Goal: Communication & Community: Answer question/provide support

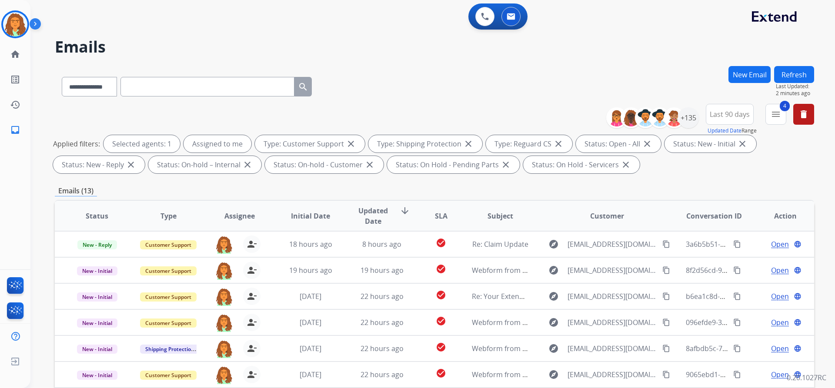
select select "**********"
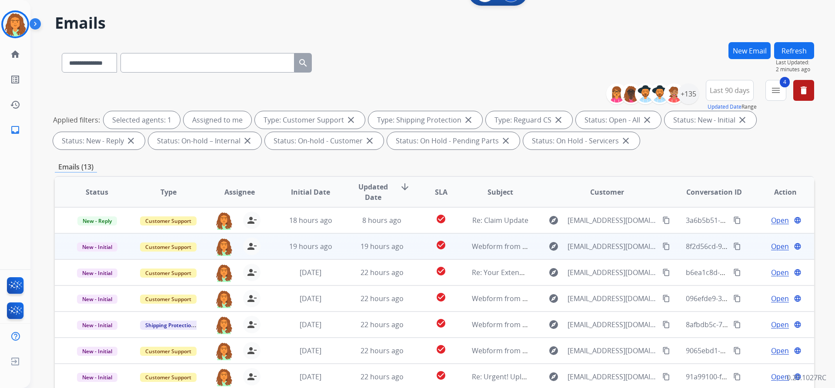
scroll to position [18, 0]
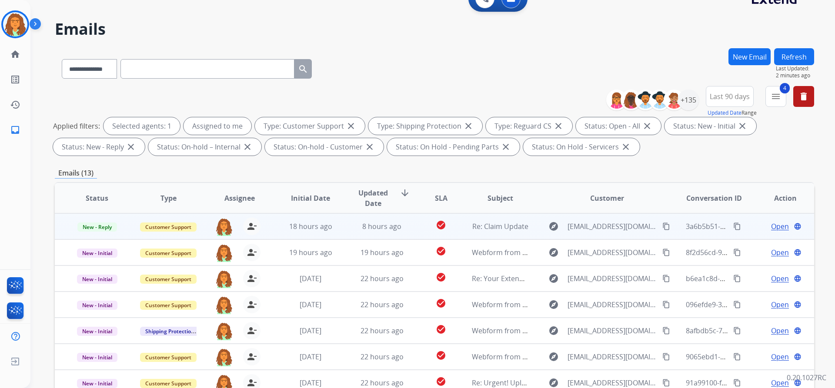
click at [417, 231] on td "check_circle" at bounding box center [434, 227] width 47 height 26
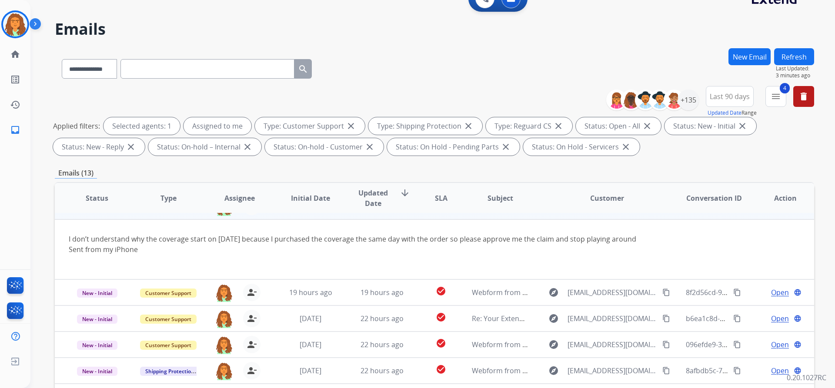
scroll to position [0, 0]
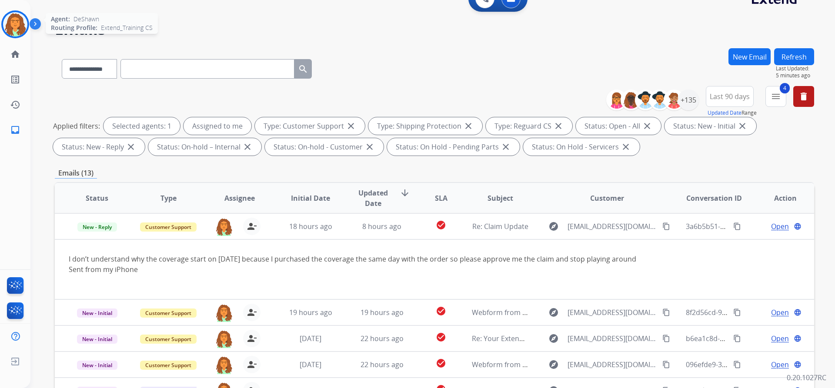
click at [16, 29] on img at bounding box center [15, 24] width 24 height 24
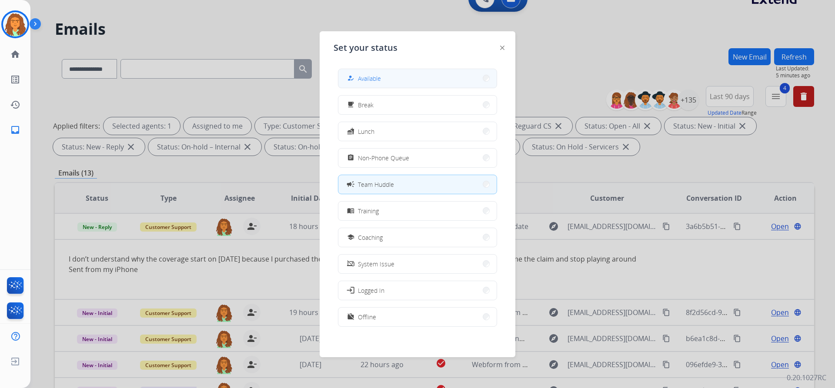
click at [358, 81] on div "how_to_reg Available" at bounding box center [363, 78] width 36 height 10
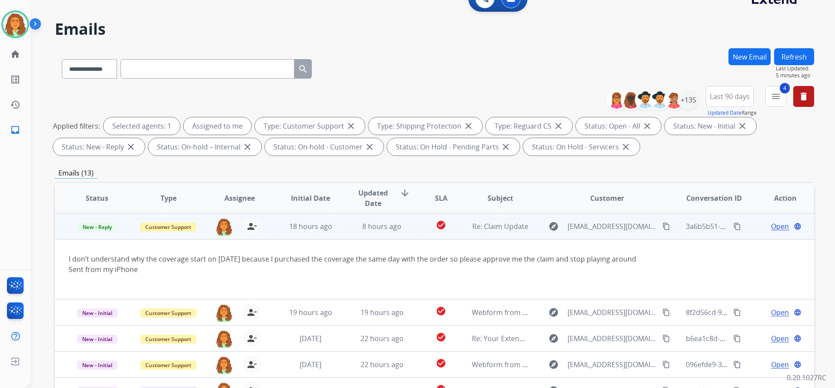
click at [662, 228] on mat-icon "content_copy" at bounding box center [666, 227] width 8 height 8
click at [771, 228] on span "Open" at bounding box center [780, 226] width 18 height 10
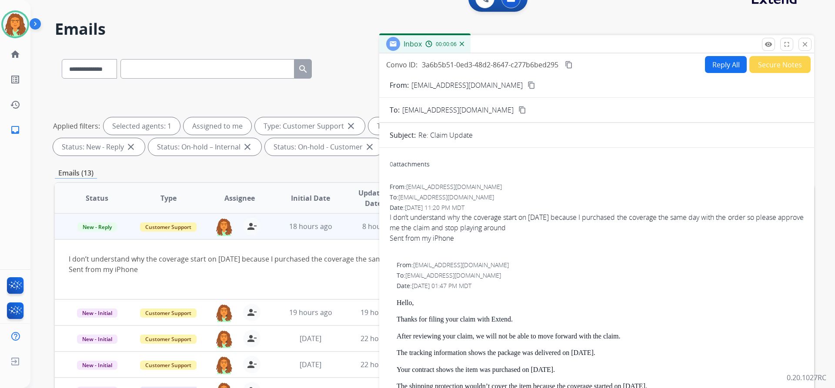
click at [723, 65] on button "Reply All" at bounding box center [726, 64] width 42 height 17
select select "**********"
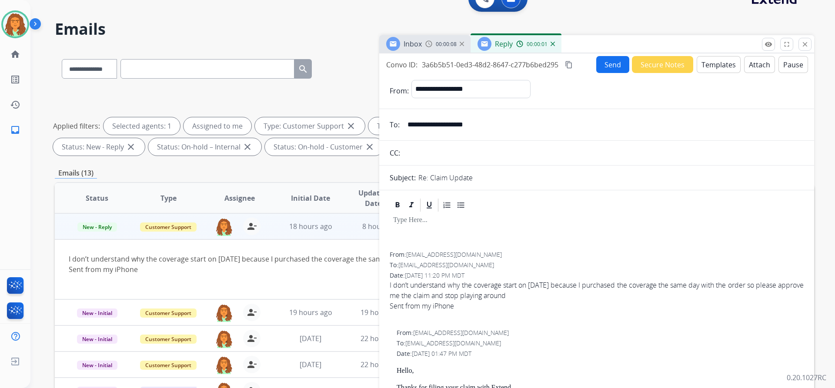
click at [719, 65] on button "Templates" at bounding box center [719, 64] width 44 height 17
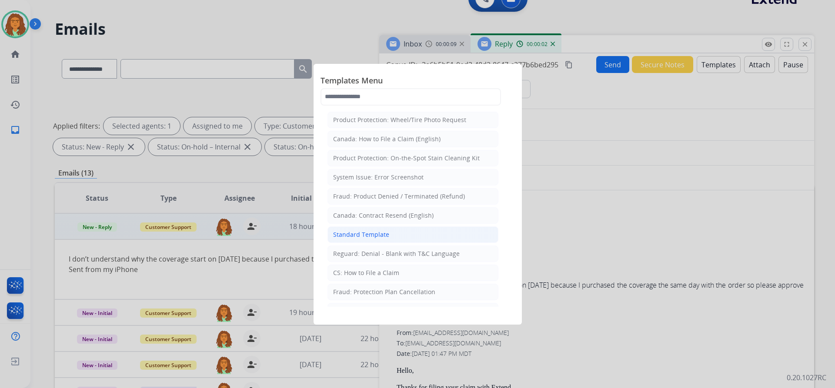
click at [379, 232] on div "Standard Template" at bounding box center [361, 235] width 56 height 9
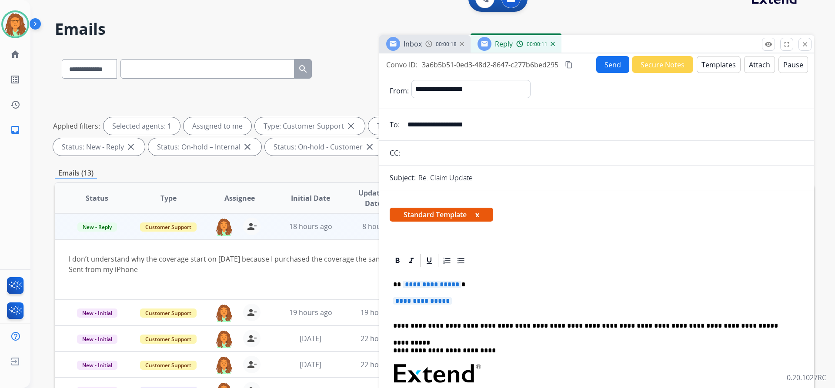
click at [456, 284] on span "**********" at bounding box center [432, 284] width 59 height 7
click at [397, 300] on span "**********" at bounding box center [422, 301] width 59 height 7
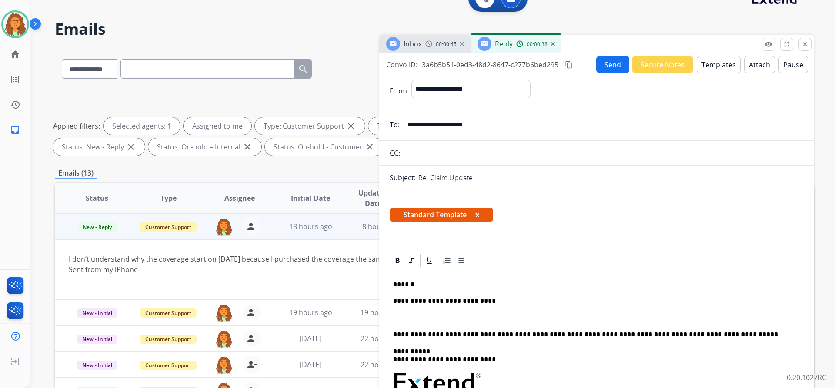
click at [313, 280] on div at bounding box center [363, 280] width 589 height 10
click at [321, 276] on div at bounding box center [363, 280] width 589 height 10
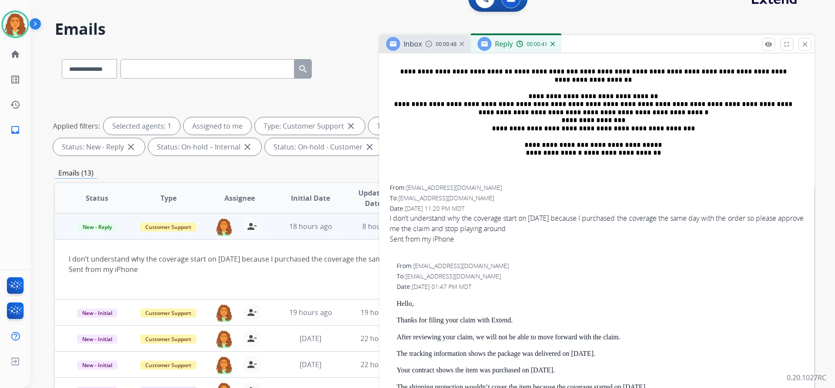
scroll to position [348, 0]
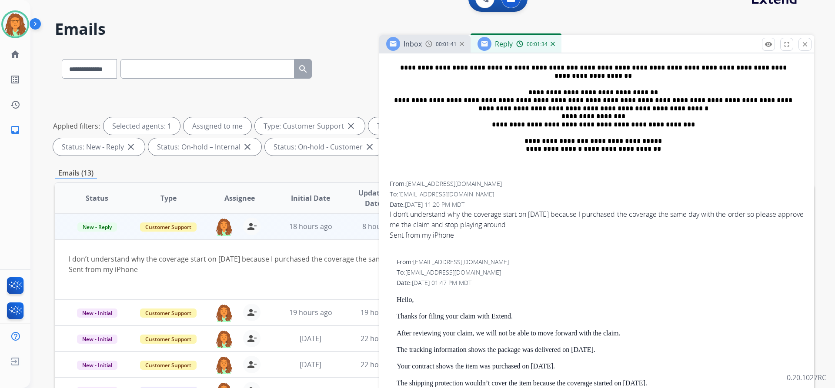
drag, startPoint x: 387, startPoint y: 215, endPoint x: 523, endPoint y: 226, distance: 136.6
click at [536, 226] on div "**********" at bounding box center [596, 244] width 435 height 678
copy span "I don’t understand why the coverage start on August 28 because I purchased the …"
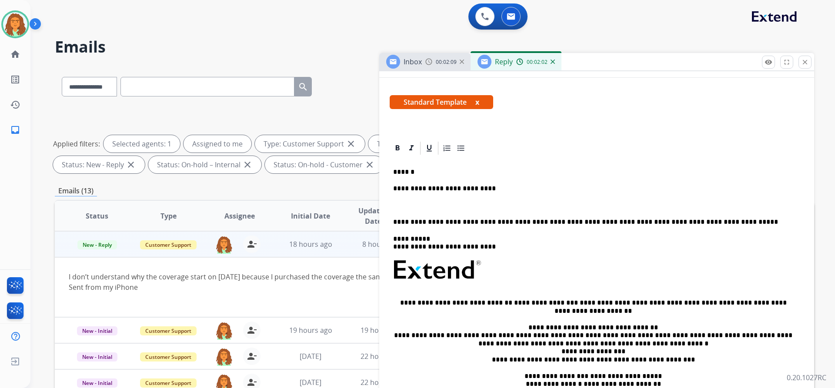
scroll to position [0, 0]
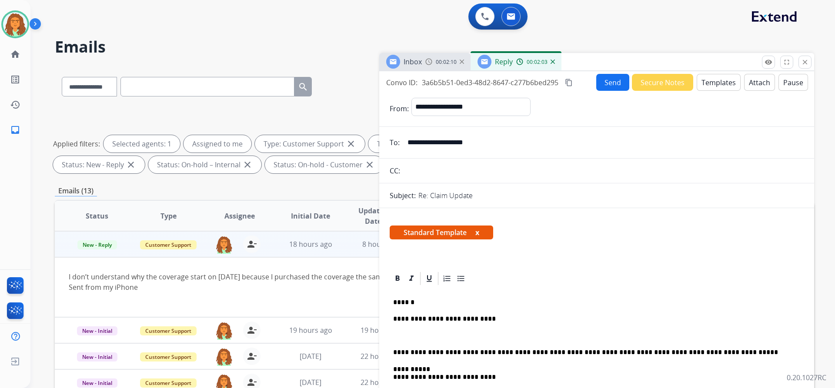
click at [483, 321] on p "**********" at bounding box center [593, 319] width 400 height 8
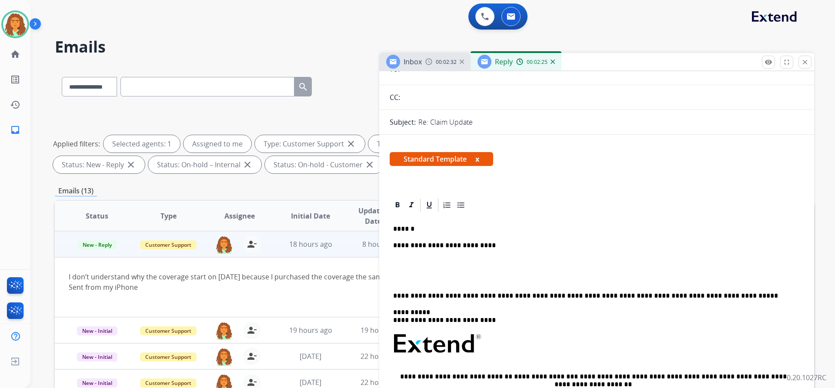
scroll to position [130, 0]
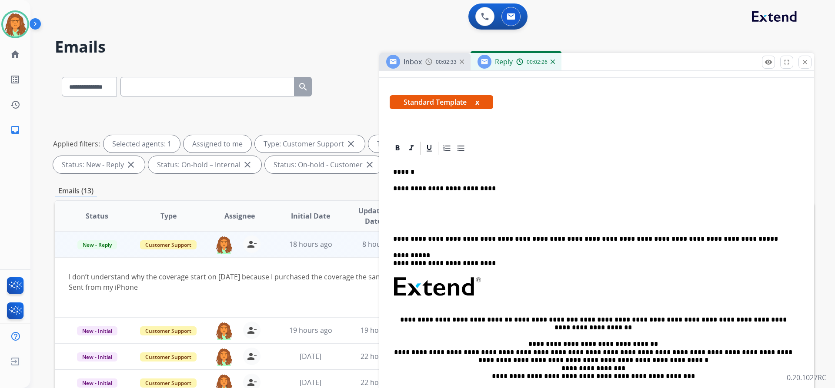
click at [485, 188] on p "**********" at bounding box center [593, 189] width 400 height 8
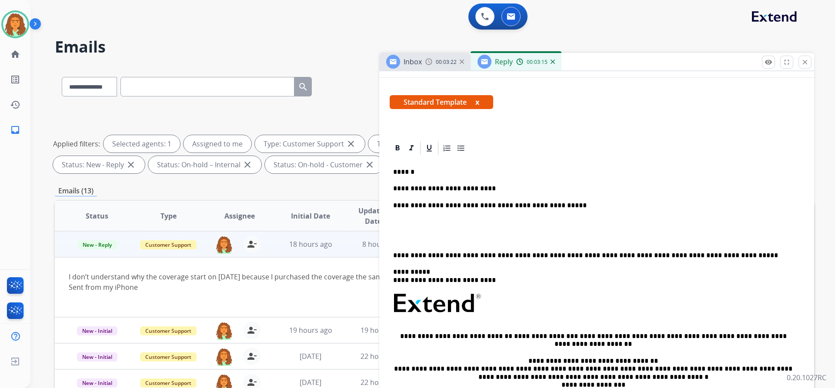
click at [392, 255] on div "**********" at bounding box center [597, 303] width 414 height 294
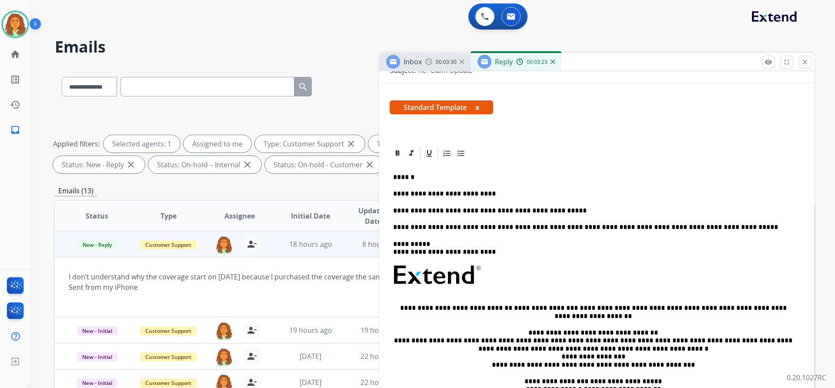
scroll to position [0, 0]
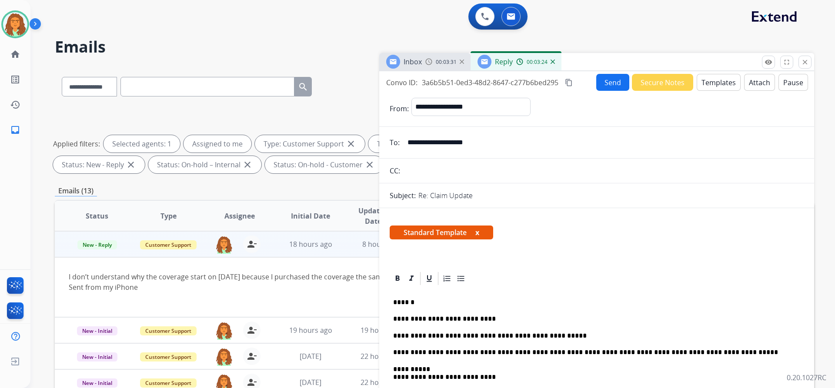
click at [569, 83] on mat-icon "content_copy" at bounding box center [569, 83] width 8 height 8
click at [607, 85] on button "Send" at bounding box center [612, 82] width 33 height 17
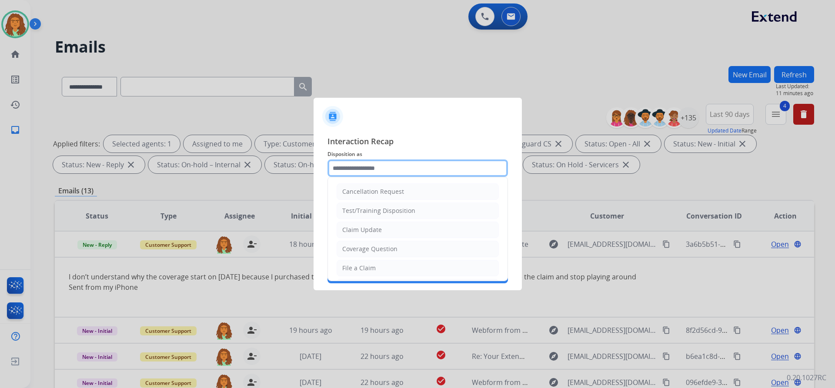
click at [365, 166] on input "text" at bounding box center [418, 168] width 181 height 17
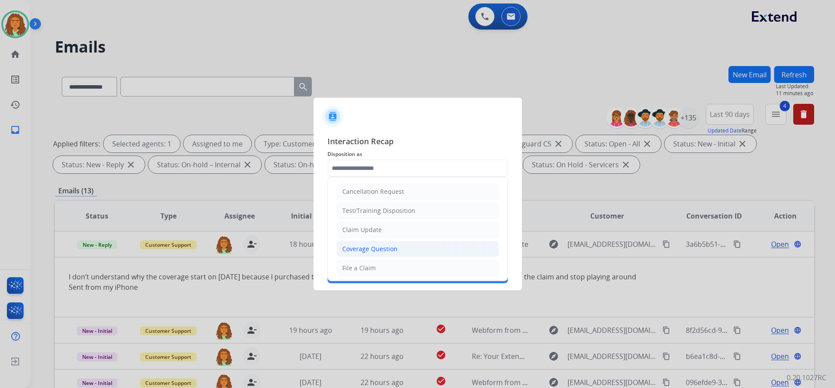
click at [368, 249] on div "Coverage Question" at bounding box center [369, 249] width 55 height 9
type input "**********"
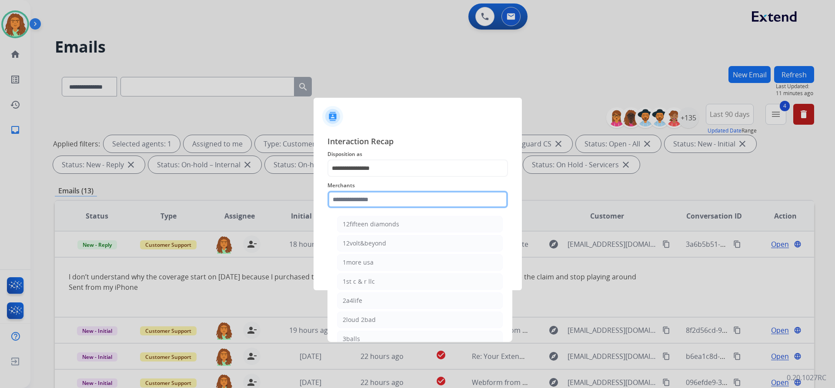
click at [348, 201] on input "text" at bounding box center [418, 199] width 181 height 17
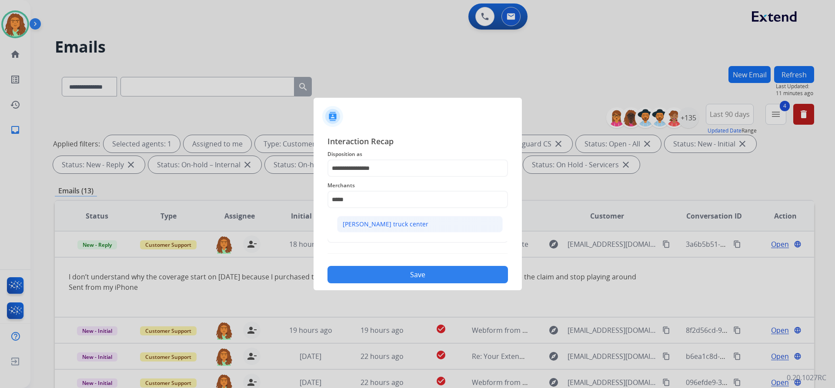
click at [363, 223] on div "[PERSON_NAME] truck center" at bounding box center [386, 224] width 86 height 9
type input "**********"
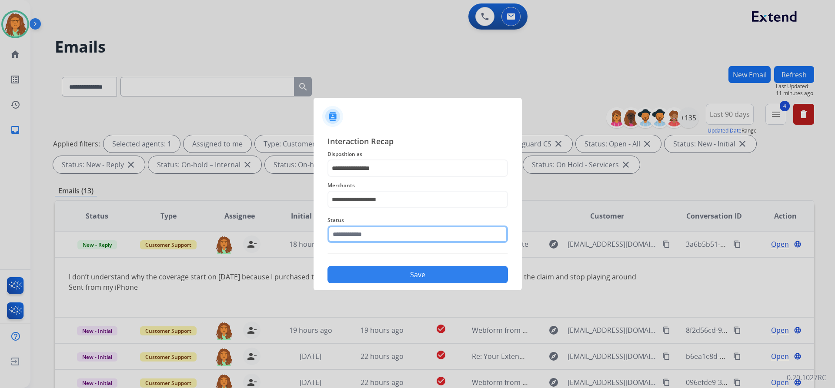
click at [385, 238] on input "text" at bounding box center [418, 234] width 181 height 17
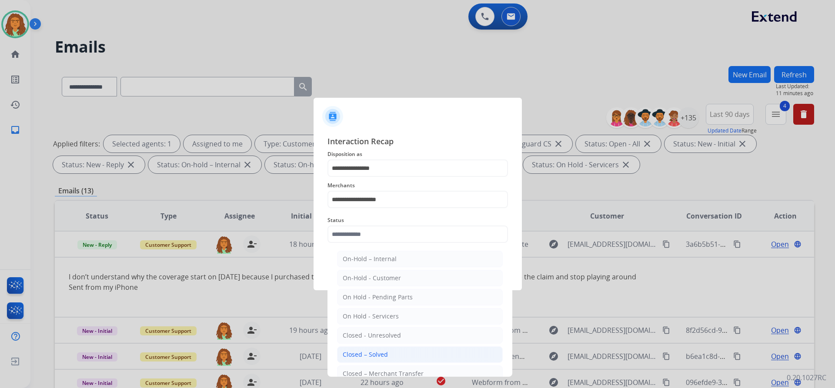
click at [377, 354] on div "Closed – Solved" at bounding box center [365, 355] width 45 height 9
type input "**********"
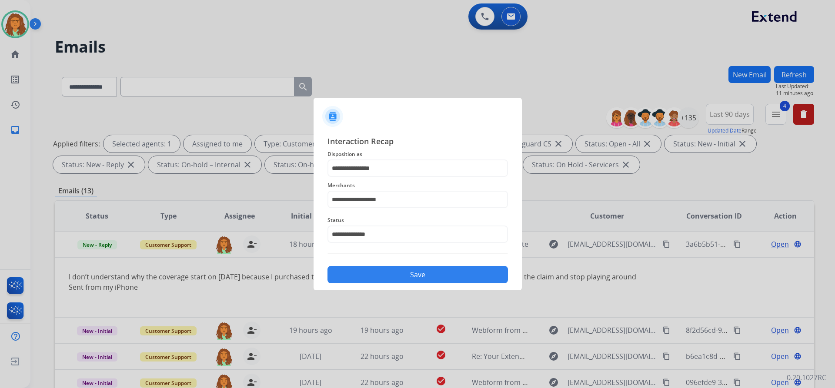
click at [415, 277] on button "Save" at bounding box center [418, 274] width 181 height 17
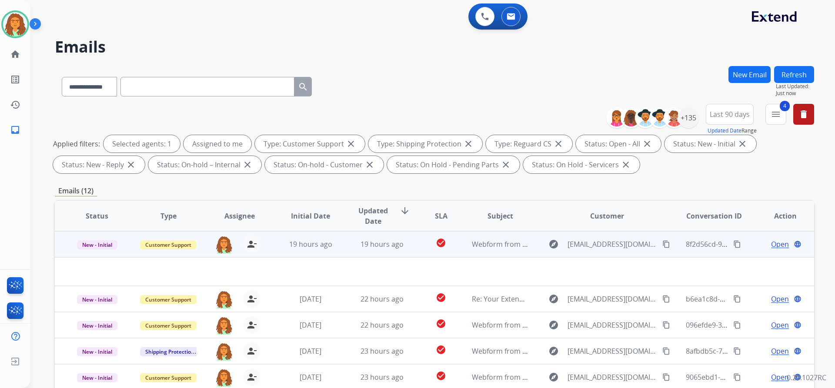
click at [406, 252] on td "19 hours ago" at bounding box center [375, 244] width 71 height 26
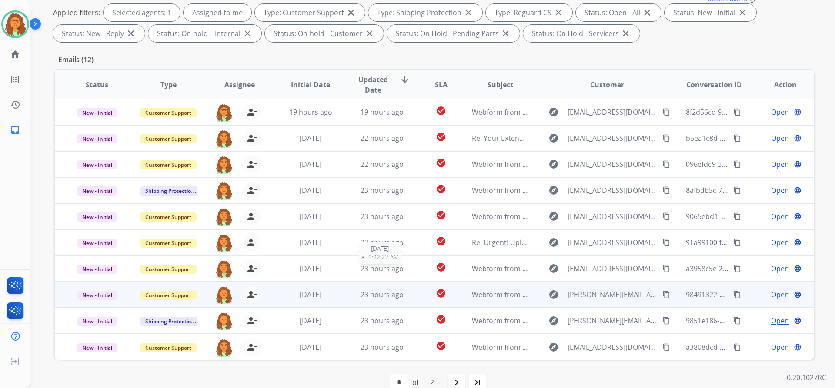
scroll to position [148, 0]
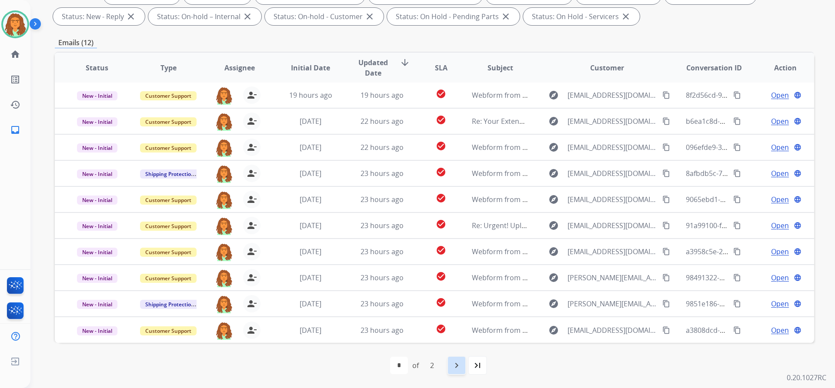
click at [458, 367] on mat-icon "navigate_next" at bounding box center [456, 366] width 10 height 10
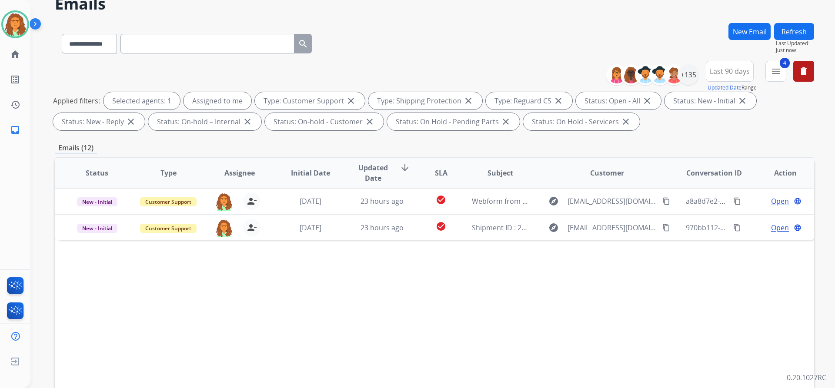
scroll to position [43, 0]
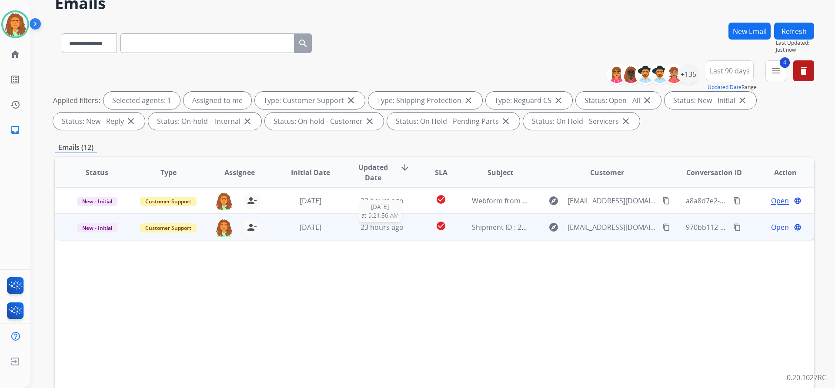
click at [405, 232] on div "23 hours ago" at bounding box center [382, 227] width 57 height 10
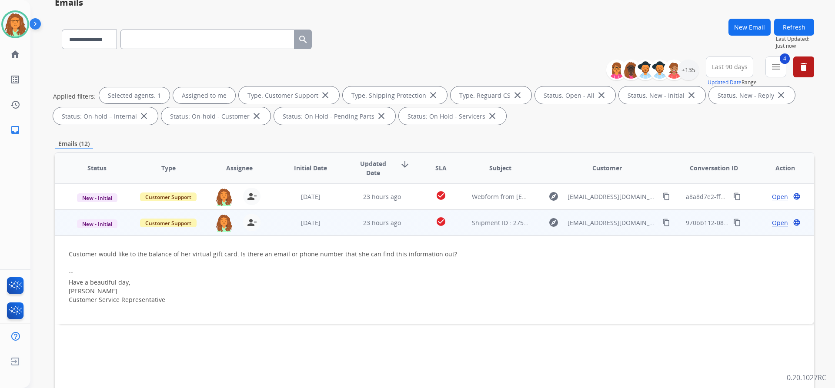
click at [662, 223] on mat-icon "content_copy" at bounding box center [666, 223] width 8 height 8
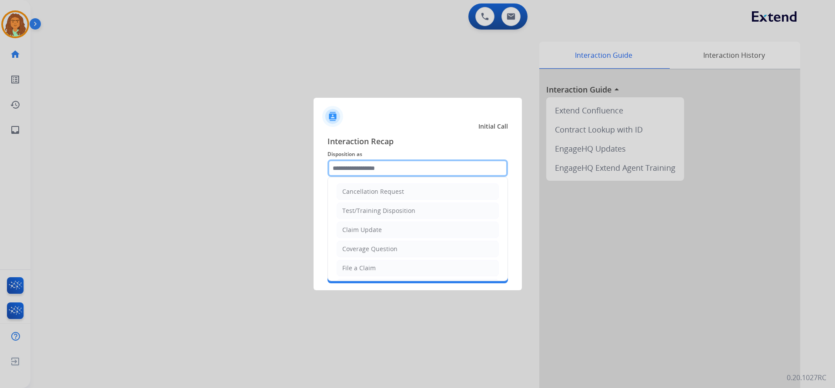
click at [351, 167] on input "text" at bounding box center [418, 168] width 181 height 17
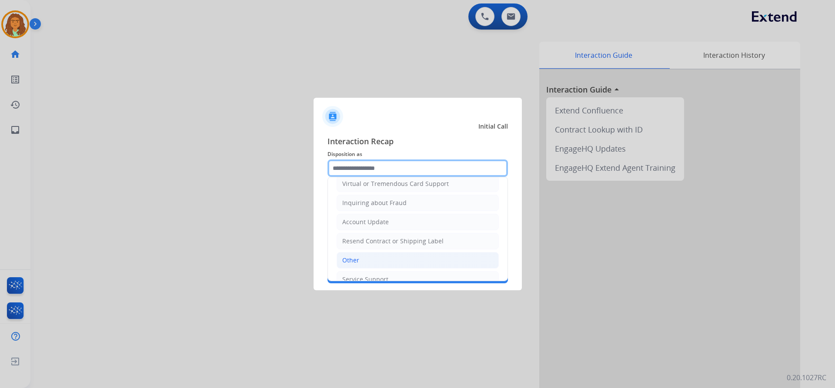
scroll to position [136, 0]
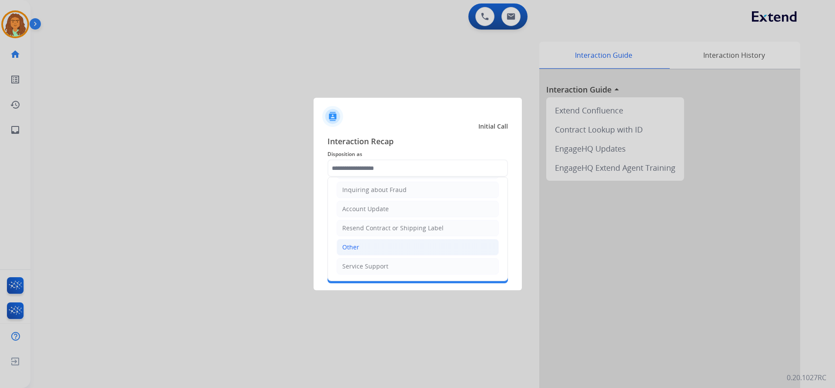
click at [377, 249] on li "Other" at bounding box center [418, 247] width 162 height 17
type input "*****"
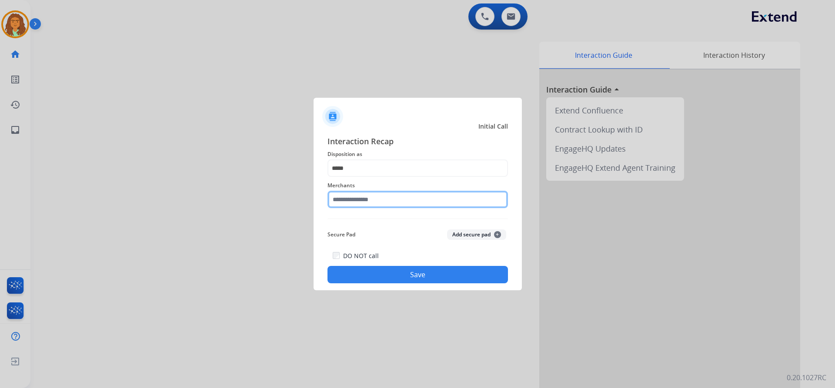
click at [362, 200] on input "text" at bounding box center [418, 199] width 181 height 17
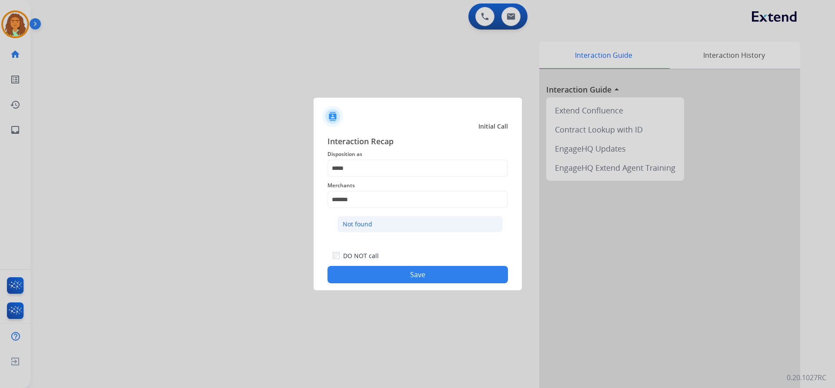
click at [355, 225] on div "Not found" at bounding box center [358, 224] width 30 height 9
type input "*********"
click at [417, 279] on button "Save" at bounding box center [418, 274] width 181 height 17
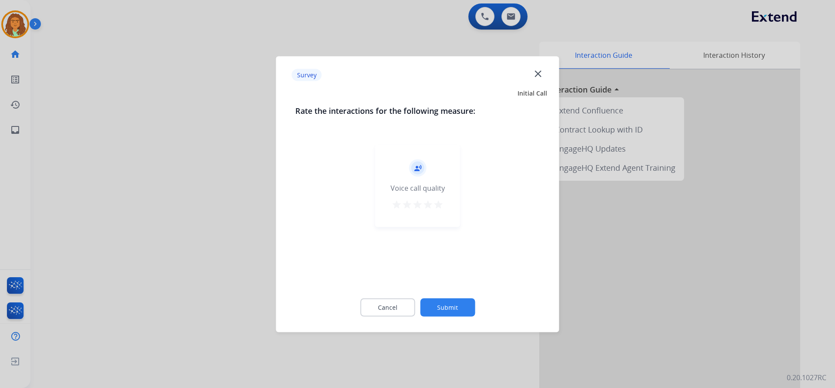
click at [439, 204] on mat-icon "star" at bounding box center [438, 204] width 10 height 10
click at [450, 303] on button "Submit" at bounding box center [447, 307] width 55 height 18
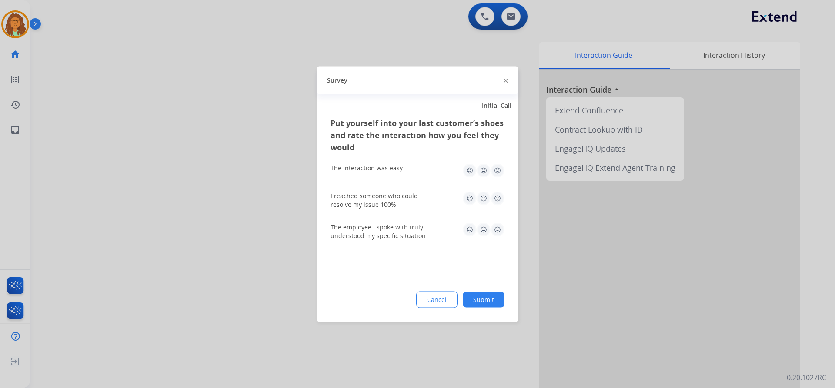
drag, startPoint x: 498, startPoint y: 167, endPoint x: 498, endPoint y: 180, distance: 13.0
click at [498, 168] on img at bounding box center [498, 171] width 14 height 14
click at [497, 199] on img at bounding box center [498, 198] width 14 height 14
click at [496, 228] on img at bounding box center [498, 230] width 14 height 14
click at [492, 301] on button "Submit" at bounding box center [484, 300] width 42 height 16
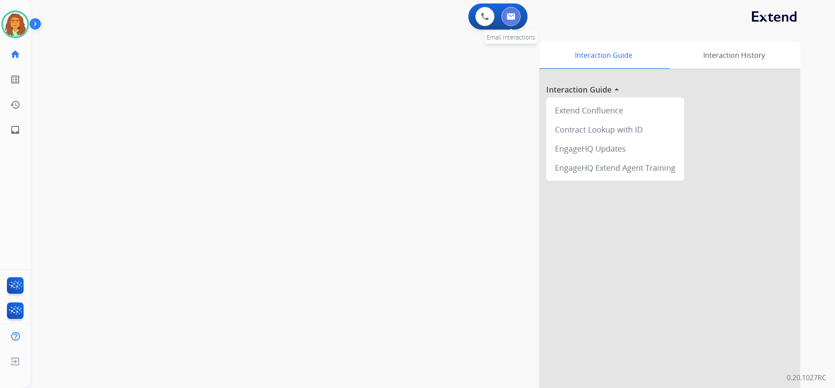
click at [513, 14] on img at bounding box center [511, 16] width 9 height 7
select select "**********"
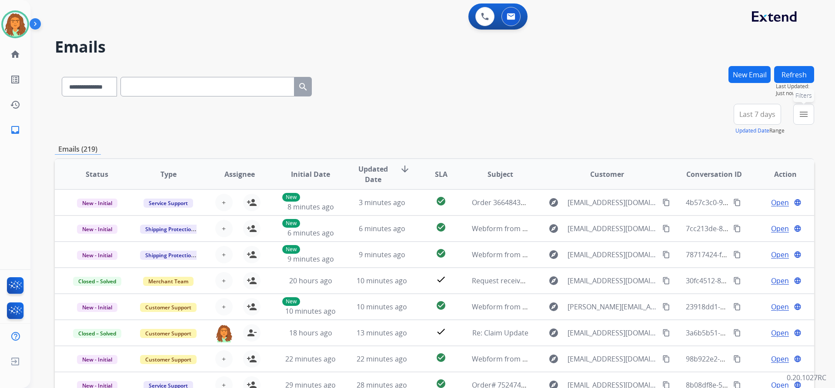
click at [802, 112] on mat-icon "menu" at bounding box center [804, 114] width 10 height 10
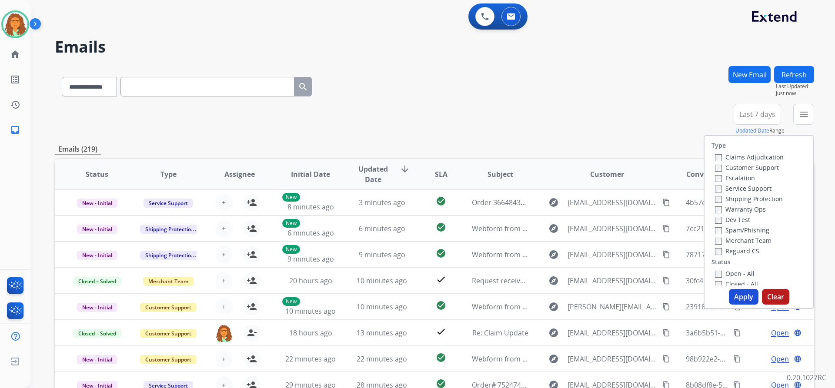
click at [712, 167] on div "Claims Adjudication Customer Support Escalation Service Support Shipping Protec…" at bounding box center [748, 204] width 72 height 104
click at [736, 292] on button "Apply" at bounding box center [744, 297] width 30 height 16
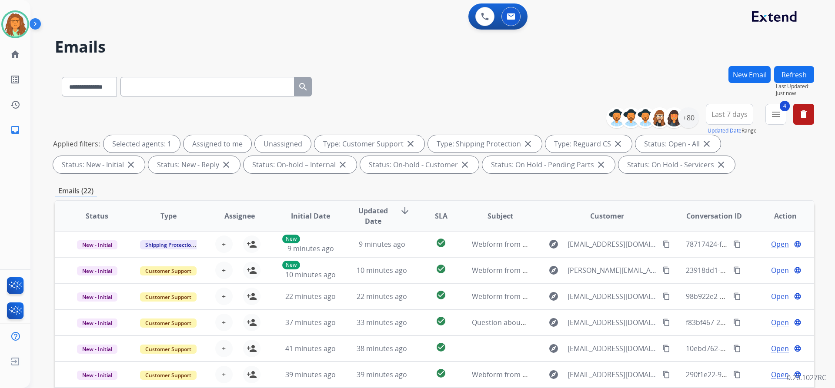
click at [734, 116] on span "Last 7 days" at bounding box center [730, 114] width 36 height 3
click at [739, 220] on div "Last 90 days" at bounding box center [727, 220] width 48 height 13
click at [668, 191] on div "Emails (22)" at bounding box center [434, 191] width 759 height 11
click at [689, 118] on div "+135" at bounding box center [688, 117] width 21 height 21
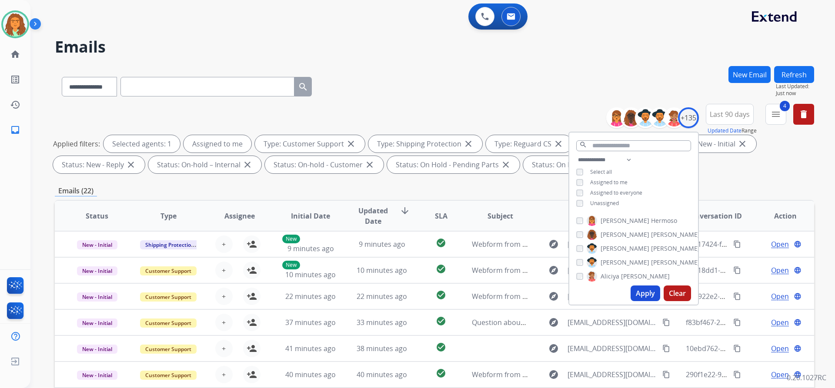
click at [644, 294] on button "Apply" at bounding box center [646, 294] width 30 height 16
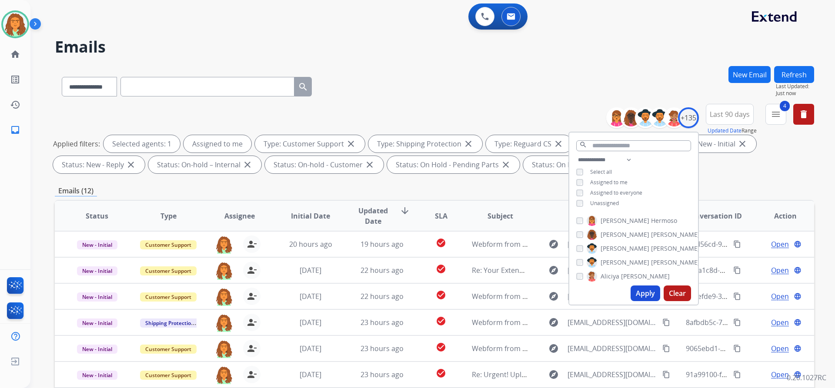
click at [731, 174] on div "**********" at bounding box center [434, 140] width 759 height 73
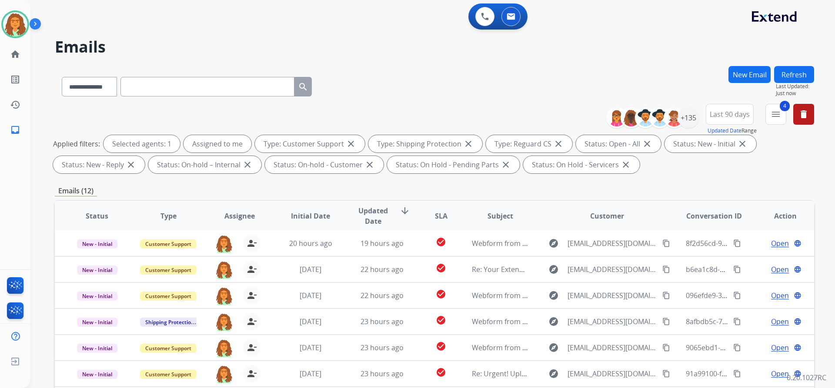
scroll to position [148, 0]
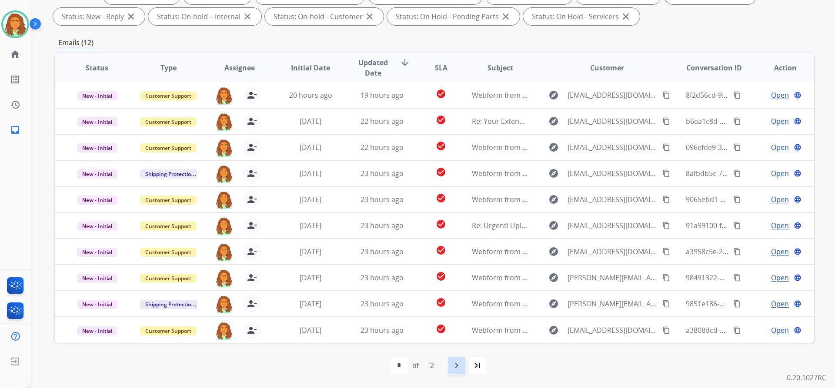
click at [458, 367] on mat-icon "navigate_next" at bounding box center [456, 366] width 10 height 10
select select "*"
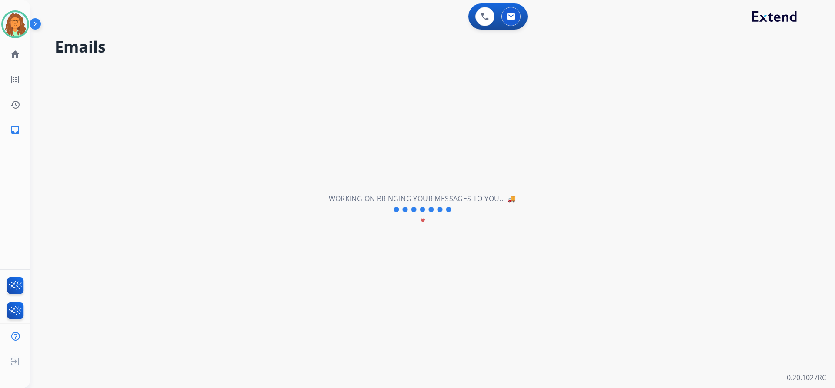
scroll to position [0, 0]
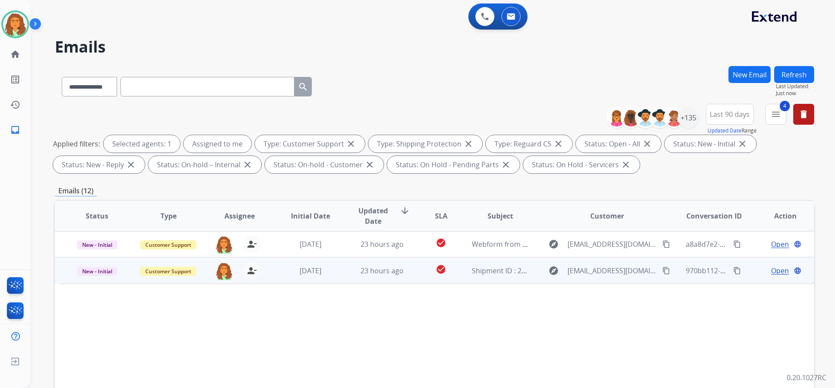
click at [411, 278] on td "check_circle" at bounding box center [434, 270] width 47 height 26
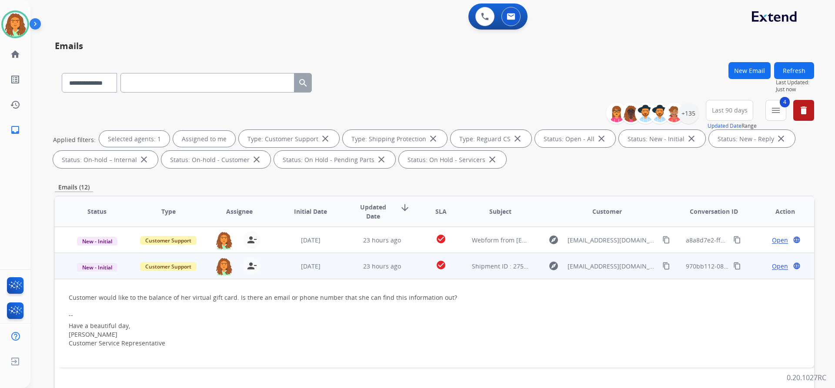
drag, startPoint x: 64, startPoint y: 298, endPoint x: 198, endPoint y: 304, distance: 135.0
click at [198, 304] on td "Customer would like to the balance of her virtual gift card. Is there an email …" at bounding box center [363, 323] width 617 height 89
copy div
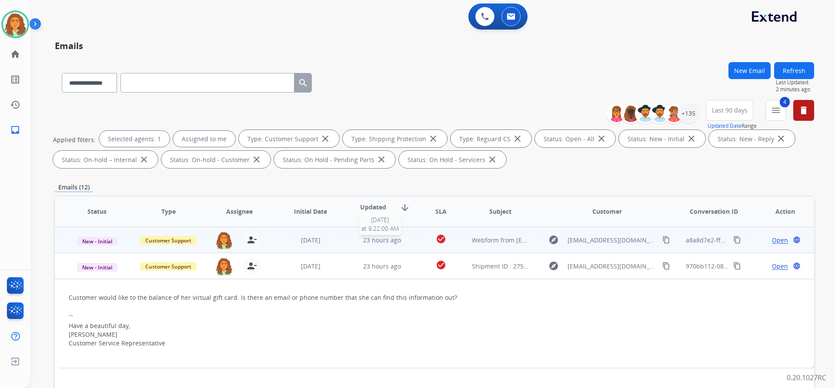
click at [382, 244] on span "23 hours ago" at bounding box center [382, 240] width 38 height 8
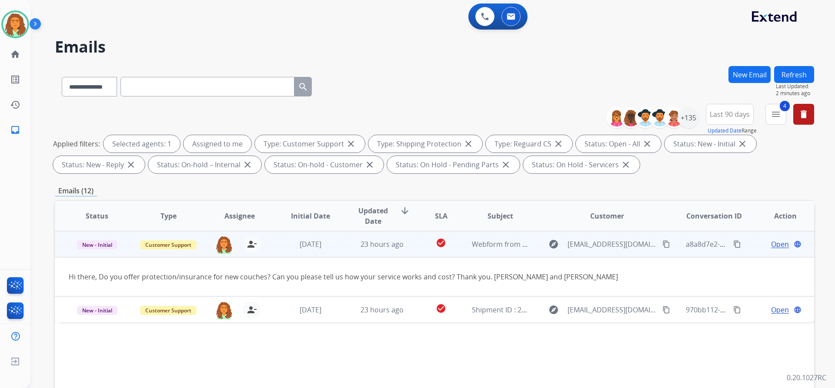
click at [662, 241] on mat-icon "content_copy" at bounding box center [666, 245] width 8 height 8
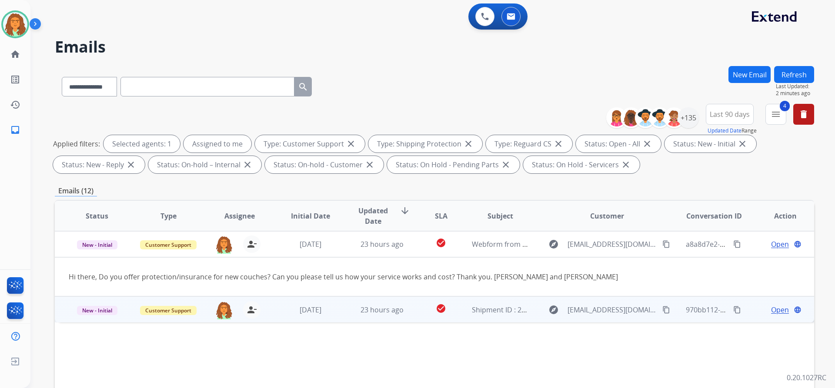
click at [415, 314] on td "check_circle" at bounding box center [434, 310] width 47 height 26
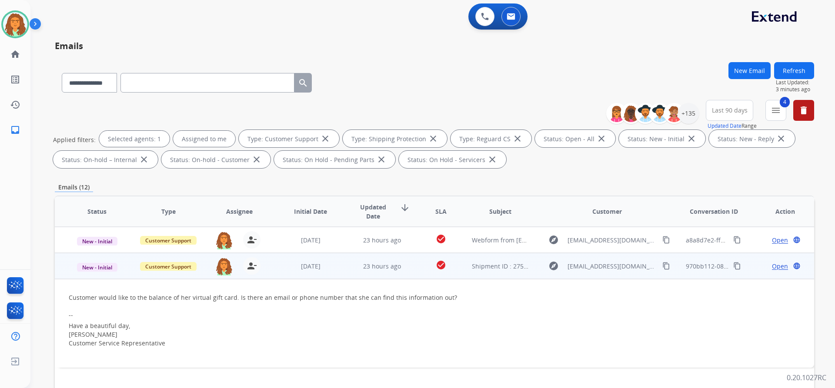
click at [773, 266] on span "Open" at bounding box center [780, 266] width 16 height 9
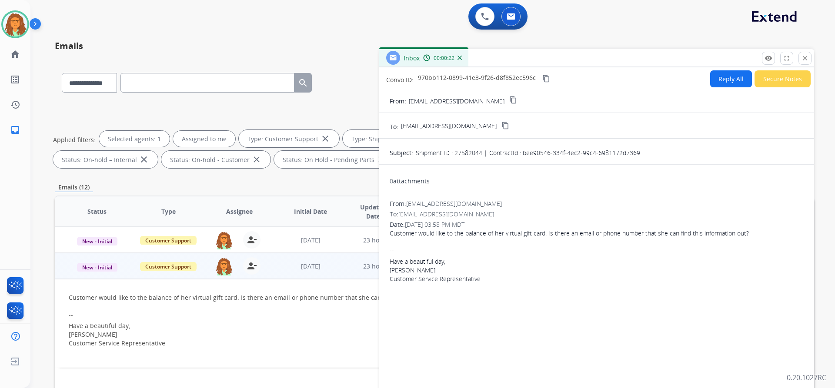
click at [719, 80] on button "Reply All" at bounding box center [731, 78] width 42 height 17
select select "**********"
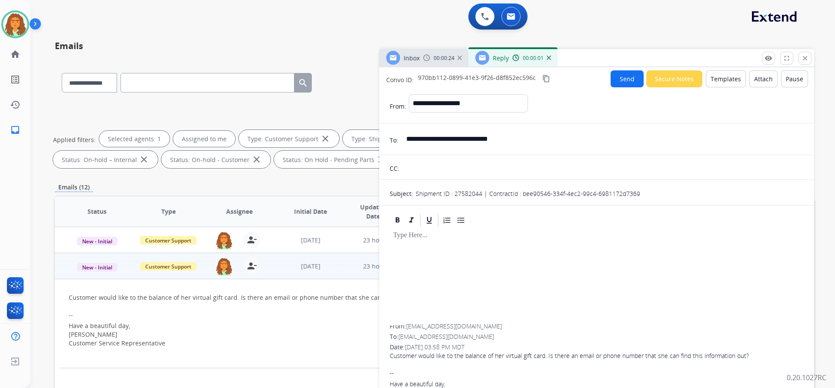
click at [717, 79] on button "Templates" at bounding box center [726, 78] width 40 height 17
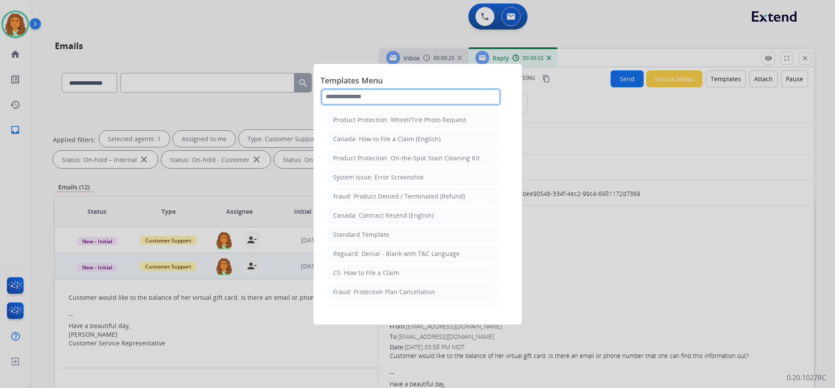
click at [334, 95] on input "text" at bounding box center [411, 96] width 181 height 17
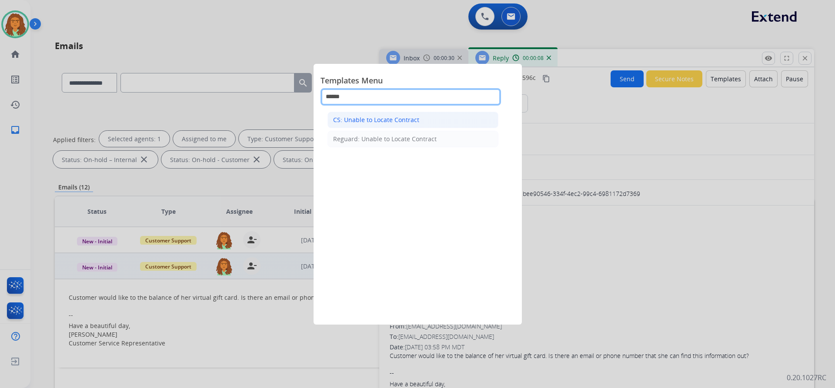
type input "******"
click at [384, 118] on div "CS: Unable to Locate Contract" at bounding box center [376, 120] width 86 height 9
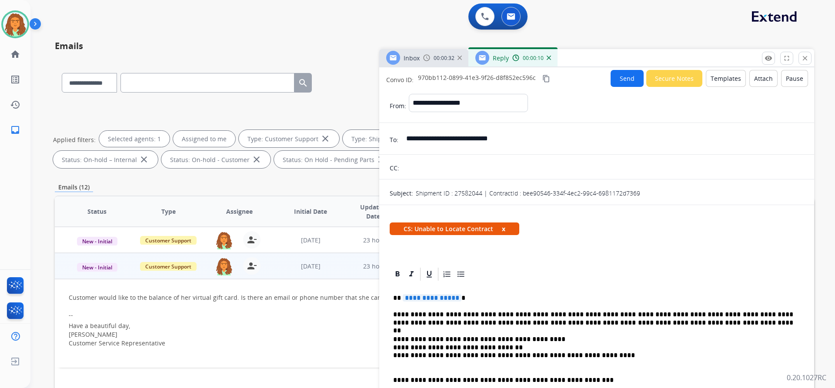
scroll to position [87, 0]
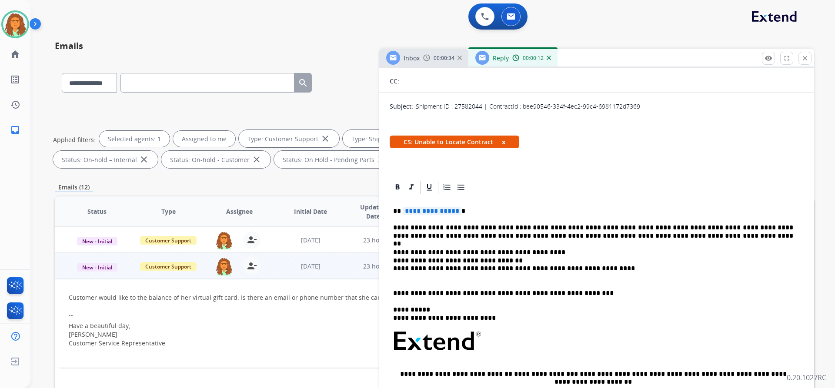
click at [455, 211] on span "**********" at bounding box center [432, 210] width 59 height 7
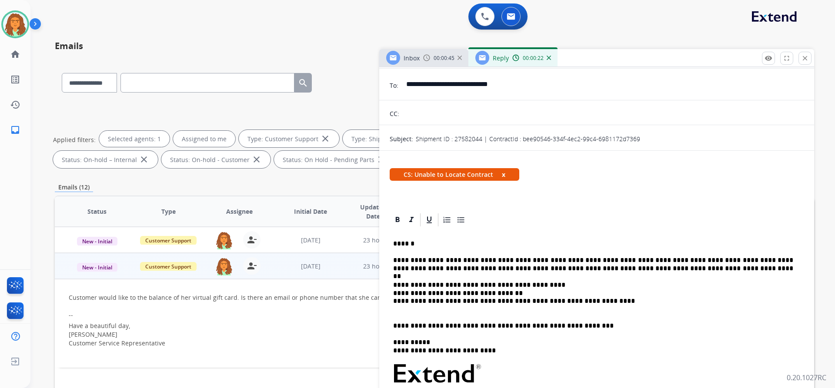
scroll to position [0, 0]
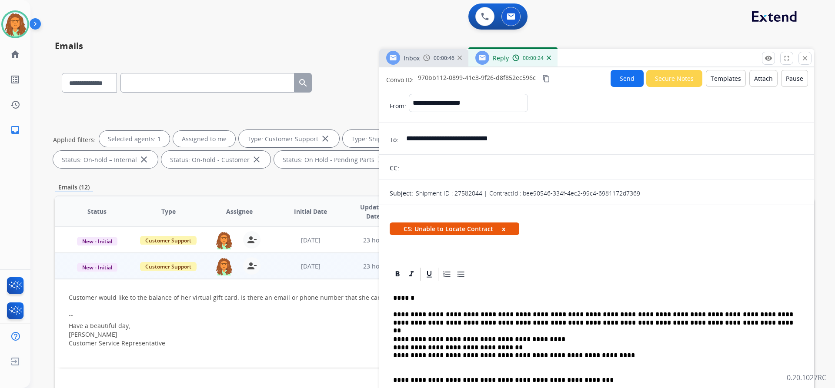
click at [619, 77] on button "Send" at bounding box center [627, 78] width 33 height 17
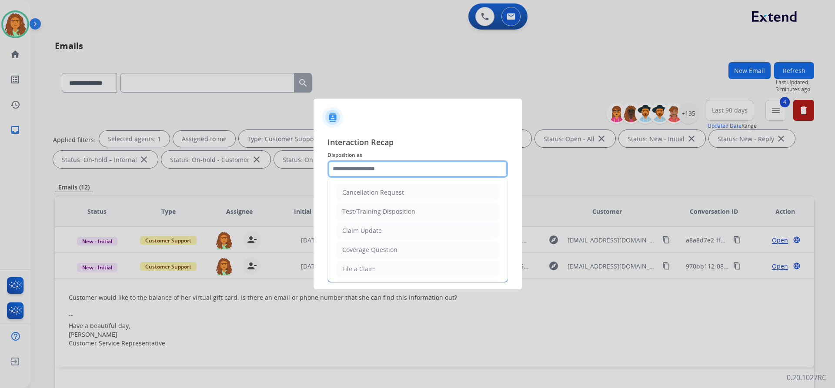
click at [344, 165] on input "text" at bounding box center [418, 168] width 181 height 17
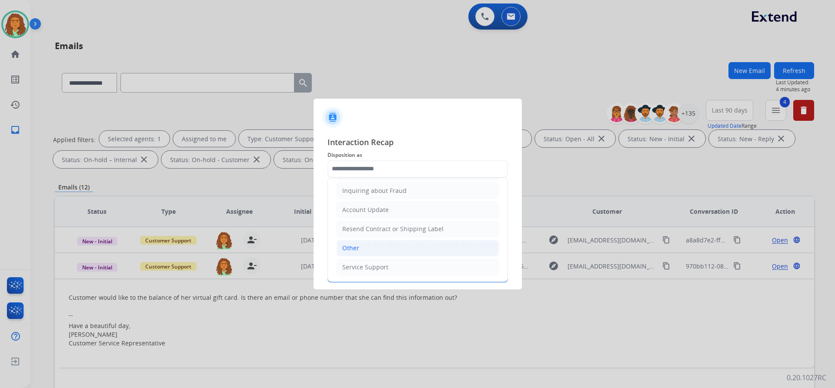
click at [365, 249] on li "Other" at bounding box center [418, 248] width 162 height 17
type input "*****"
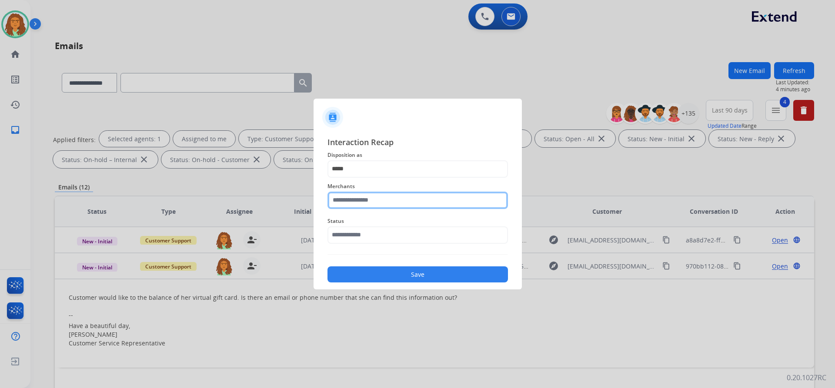
click at [369, 196] on input "text" at bounding box center [418, 200] width 181 height 17
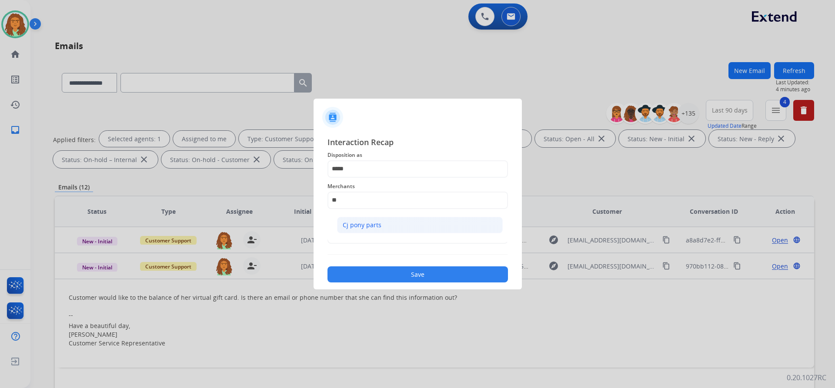
click at [360, 223] on div "Cj pony parts" at bounding box center [362, 225] width 39 height 9
type input "**********"
click at [362, 234] on input "text" at bounding box center [418, 235] width 181 height 17
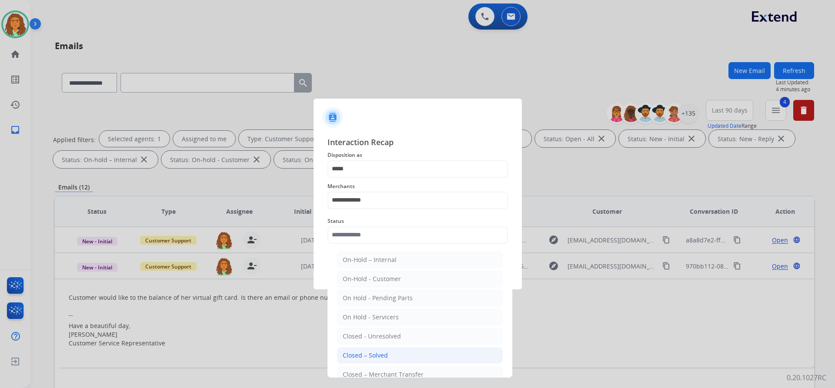
click at [366, 355] on div "Closed – Solved" at bounding box center [365, 355] width 45 height 9
type input "**********"
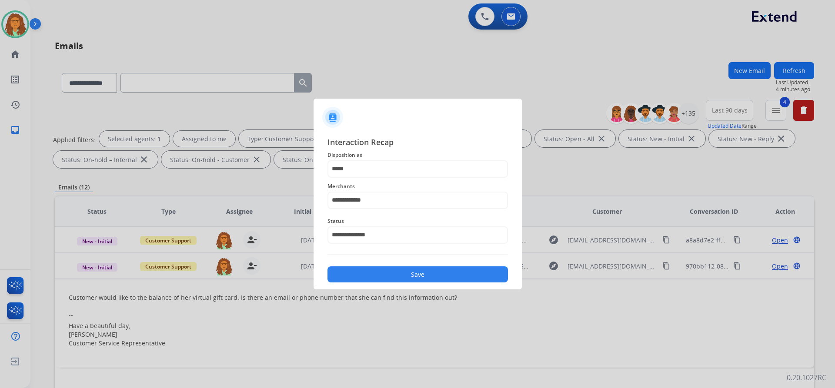
click at [415, 274] on button "Save" at bounding box center [418, 275] width 181 height 16
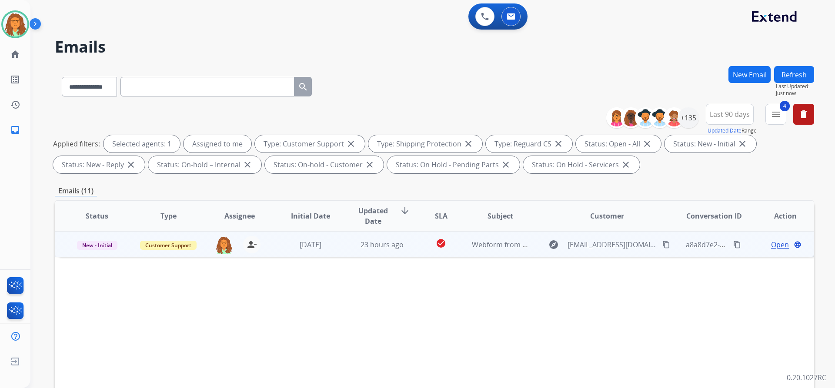
click at [662, 245] on mat-icon "content_copy" at bounding box center [666, 245] width 8 height 8
click at [771, 244] on span "Open" at bounding box center [780, 245] width 18 height 10
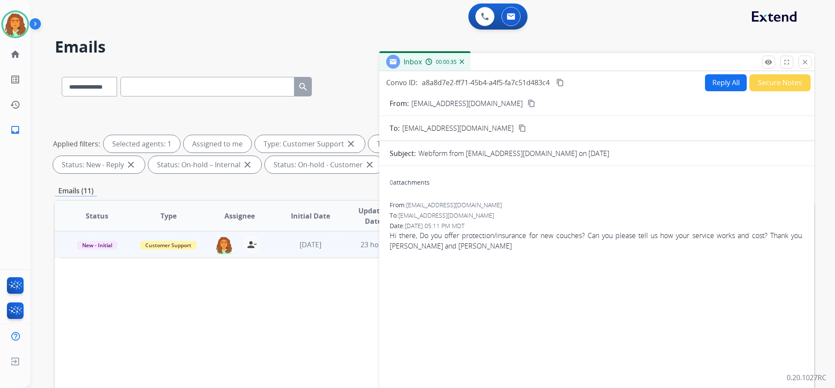
click at [710, 84] on button "Reply All" at bounding box center [726, 82] width 42 height 17
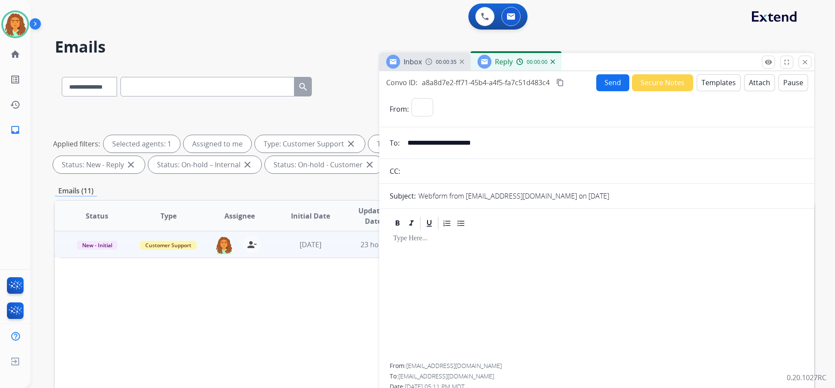
select select "**********"
click at [710, 84] on button "Templates" at bounding box center [719, 82] width 44 height 17
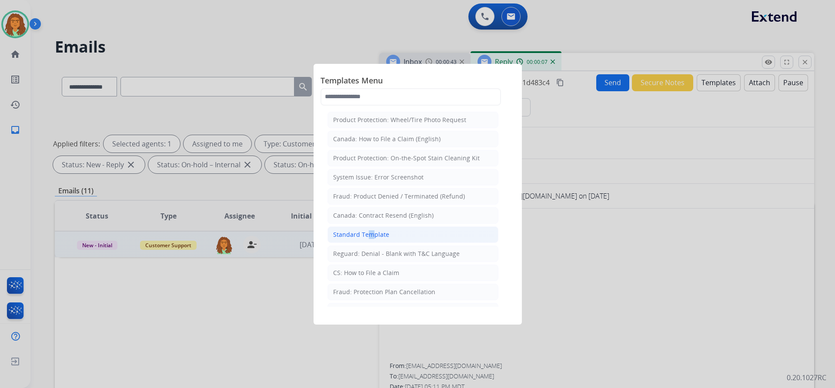
click at [366, 234] on div "Standard Template" at bounding box center [361, 235] width 56 height 9
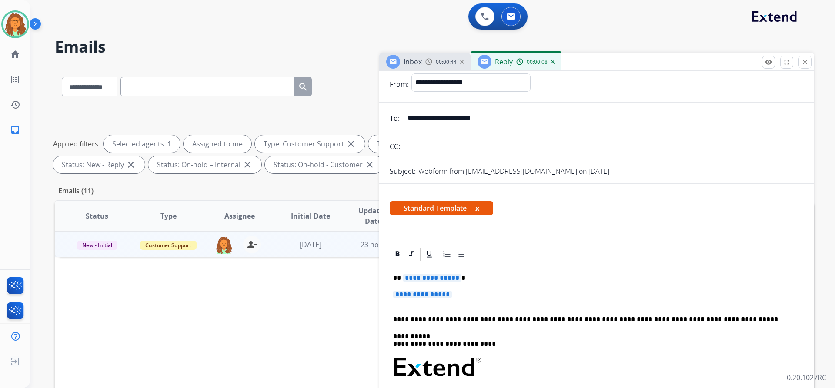
scroll to position [87, 0]
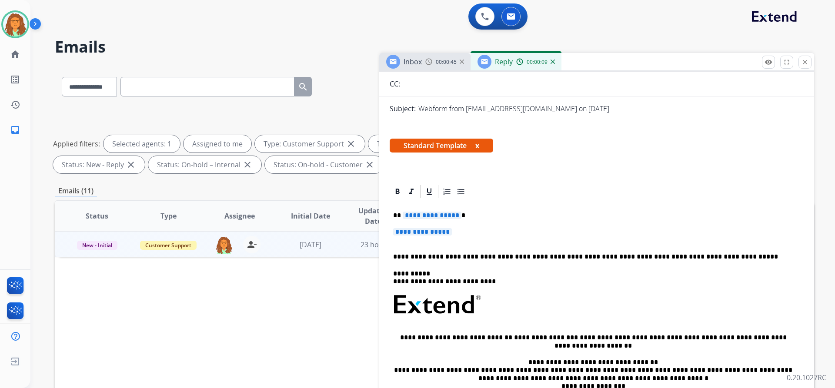
click at [457, 216] on p "**********" at bounding box center [593, 216] width 400 height 8
click at [409, 232] on span "**********" at bounding box center [422, 231] width 59 height 7
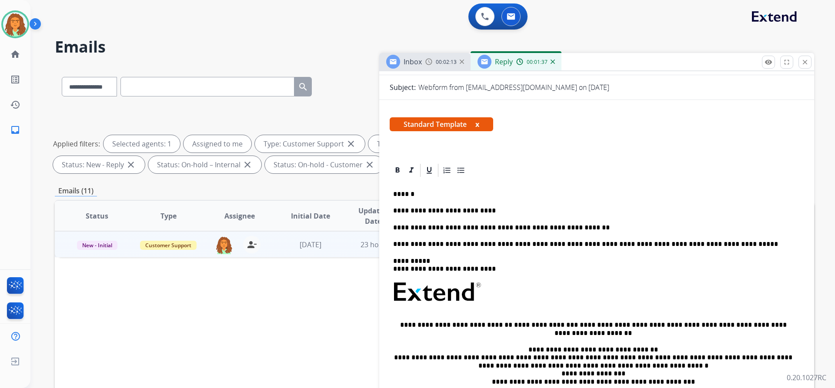
scroll to position [0, 0]
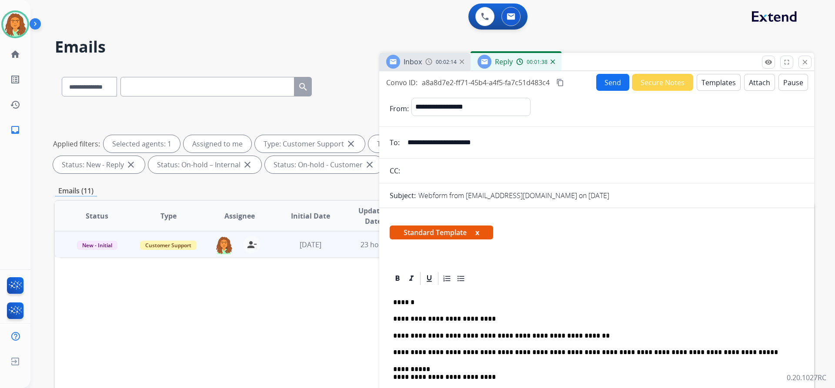
click at [602, 82] on button "Send" at bounding box center [612, 82] width 33 height 17
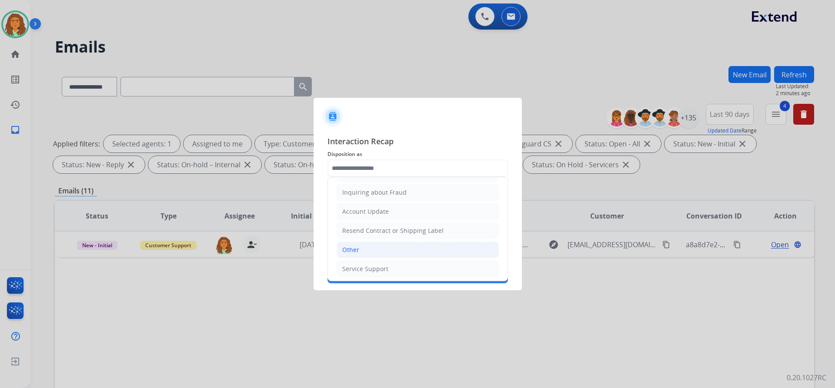
scroll to position [136, 0]
click at [368, 245] on li "Other" at bounding box center [418, 247] width 162 height 17
type input "*****"
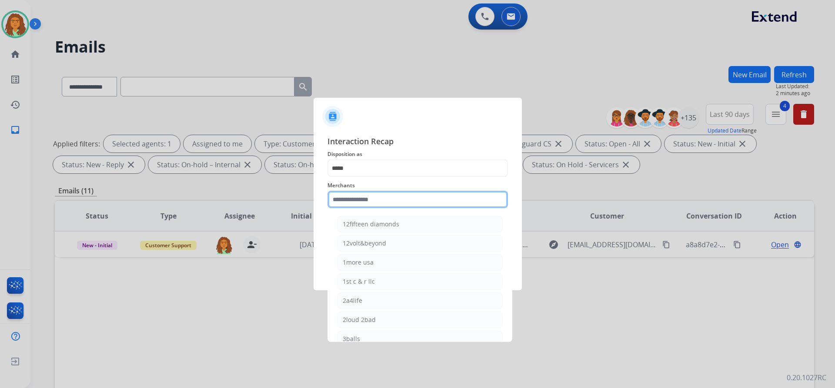
click at [356, 203] on input "text" at bounding box center [418, 199] width 181 height 17
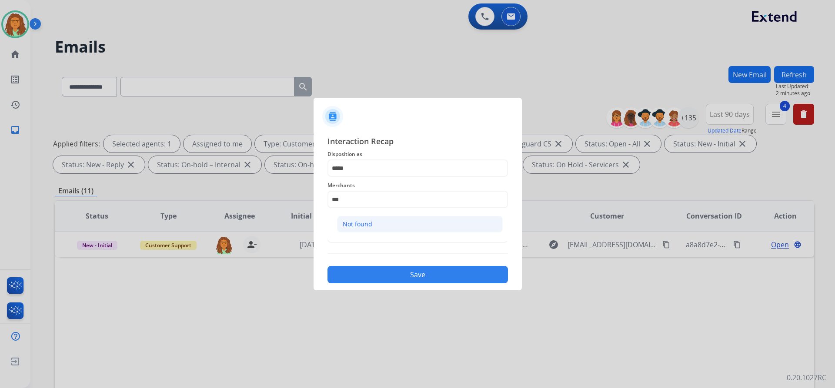
click at [365, 221] on div "Not found" at bounding box center [358, 224] width 30 height 9
type input "*********"
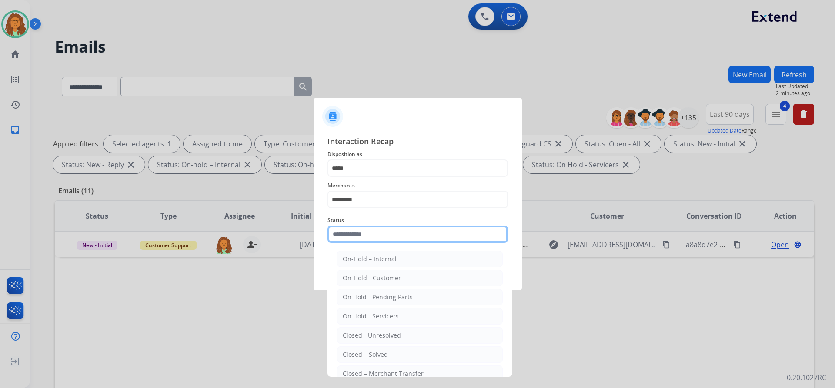
click at [365, 235] on input "text" at bounding box center [418, 234] width 181 height 17
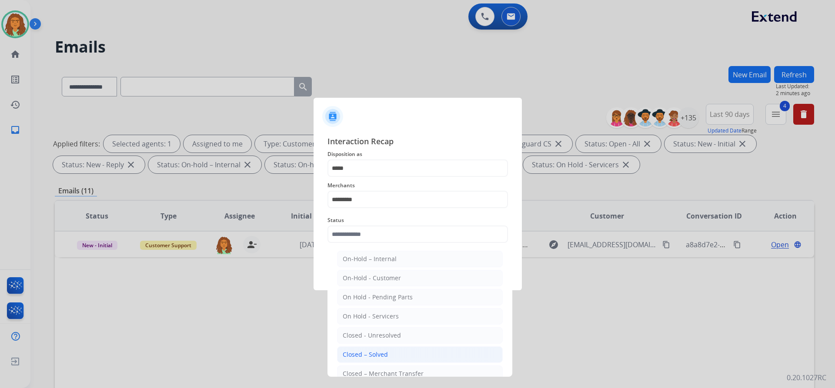
click at [364, 351] on div "Closed – Solved" at bounding box center [365, 355] width 45 height 9
type input "**********"
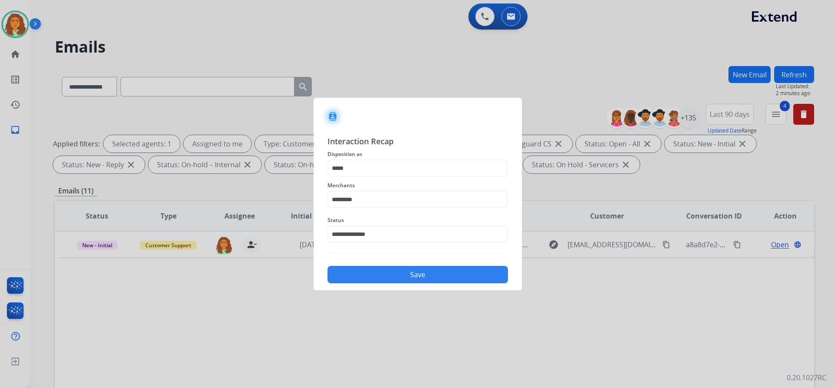
click at [409, 269] on button "Save" at bounding box center [418, 274] width 181 height 17
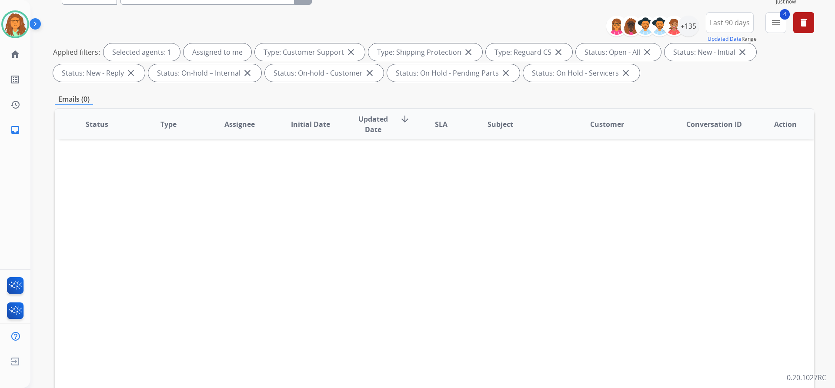
scroll to position [148, 0]
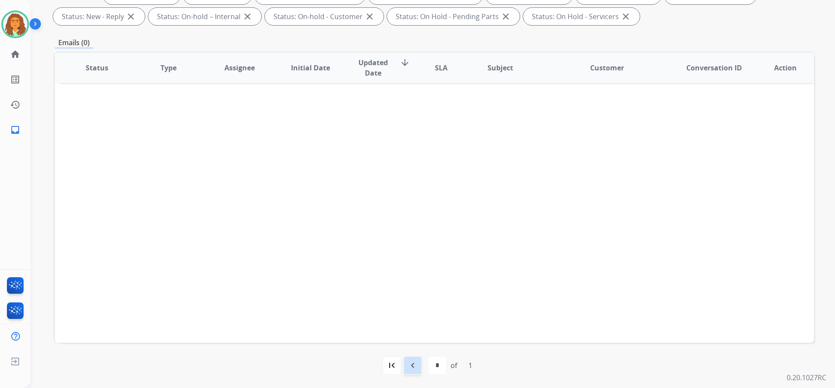
click at [416, 365] on mat-icon "navigate_before" at bounding box center [413, 366] width 10 height 10
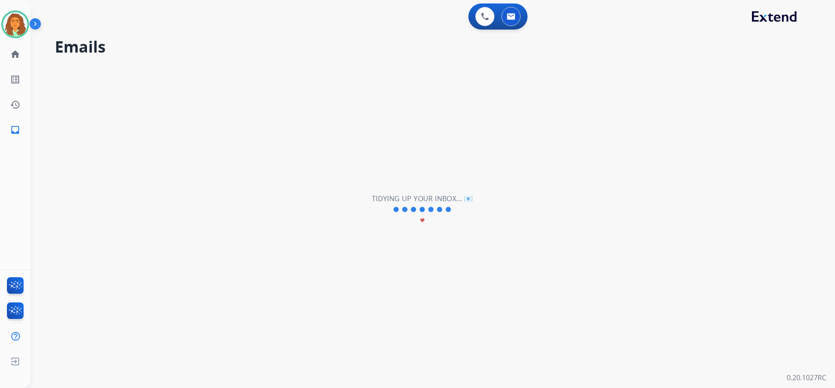
scroll to position [0, 0]
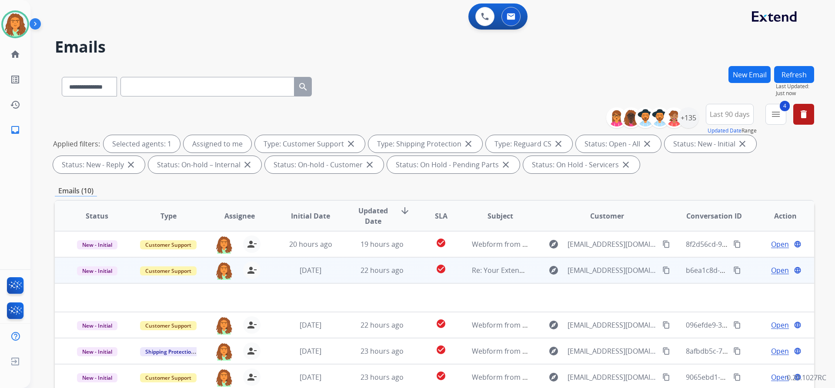
click at [401, 277] on td "22 hours ago" at bounding box center [375, 270] width 71 height 26
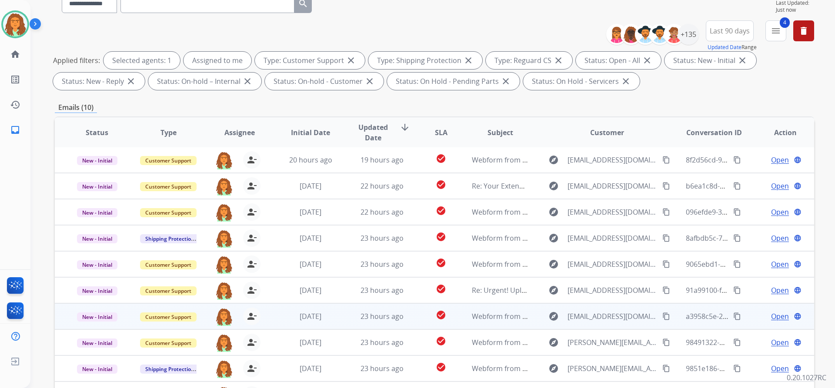
scroll to position [148, 0]
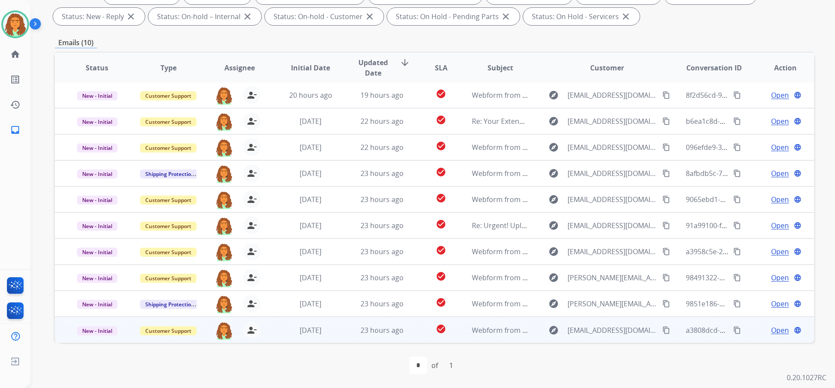
click at [348, 334] on td "23 hours ago" at bounding box center [375, 330] width 71 height 26
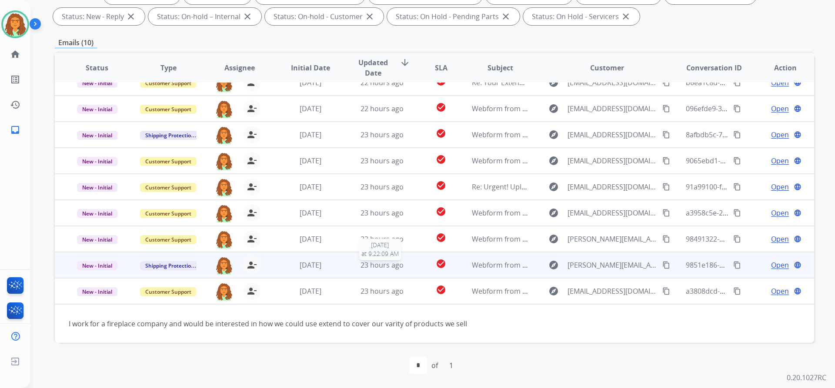
click at [399, 264] on span "23 hours ago" at bounding box center [382, 266] width 43 height 10
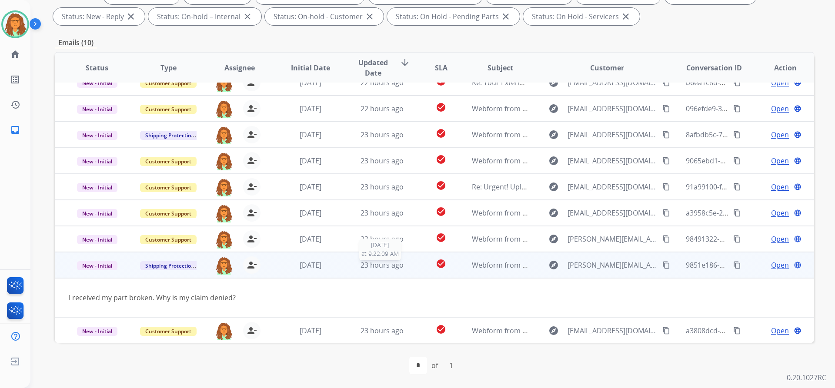
scroll to position [40, 0]
click at [662, 264] on mat-icon "content_copy" at bounding box center [666, 265] width 8 height 8
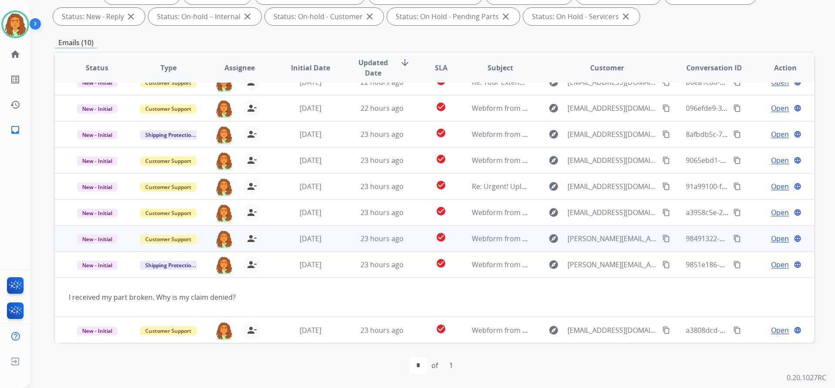
click at [329, 275] on td "1 day ago" at bounding box center [303, 265] width 71 height 26
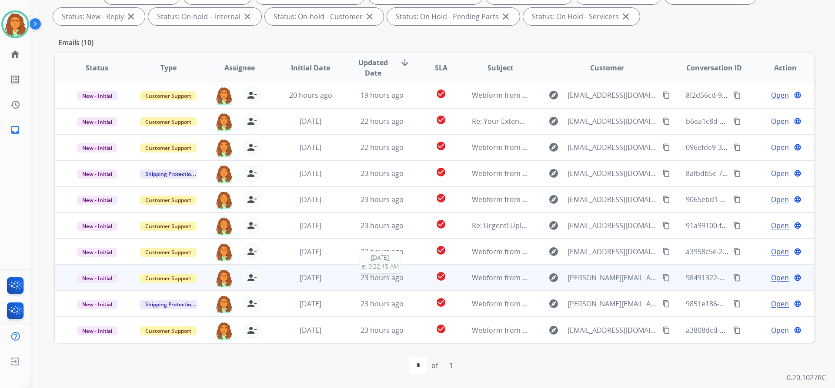
click at [356, 277] on div "23 hours ago" at bounding box center [382, 278] width 57 height 10
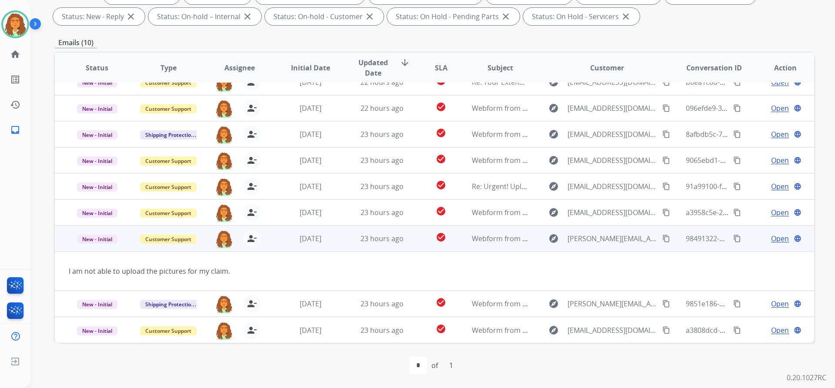
click at [662, 240] on mat-icon "content_copy" at bounding box center [666, 239] width 8 height 8
click at [386, 245] on td "23 hours ago" at bounding box center [375, 239] width 71 height 26
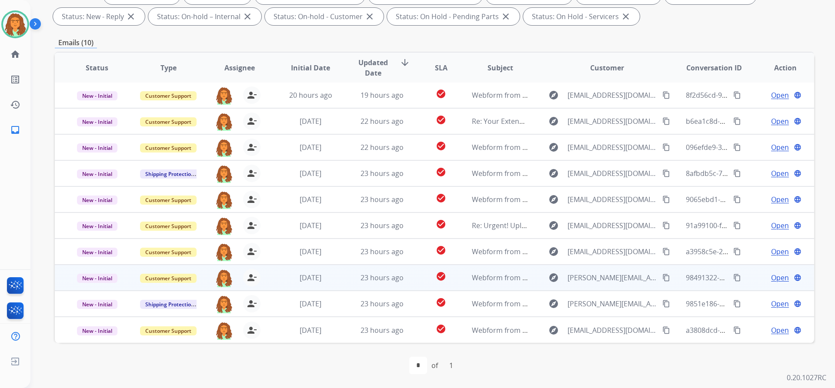
scroll to position [1, 0]
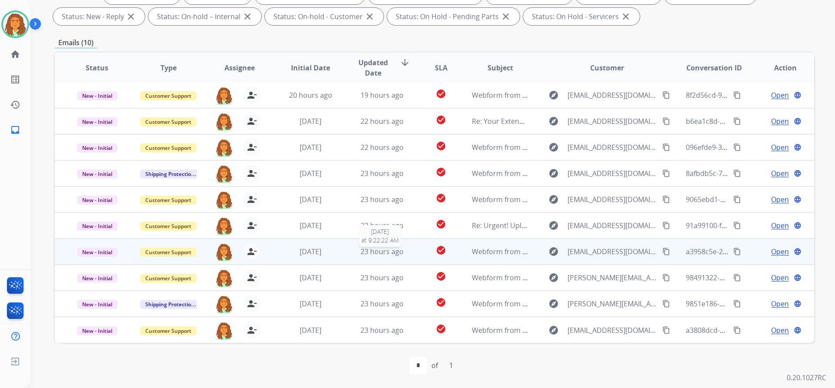
click at [403, 256] on div "23 hours ago" at bounding box center [382, 252] width 57 height 10
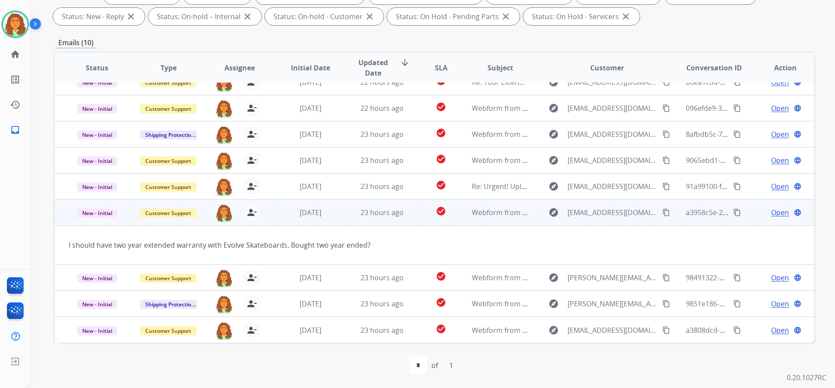
click at [662, 214] on mat-icon "content_copy" at bounding box center [666, 213] width 8 height 8
click at [771, 213] on span "Open" at bounding box center [780, 212] width 18 height 10
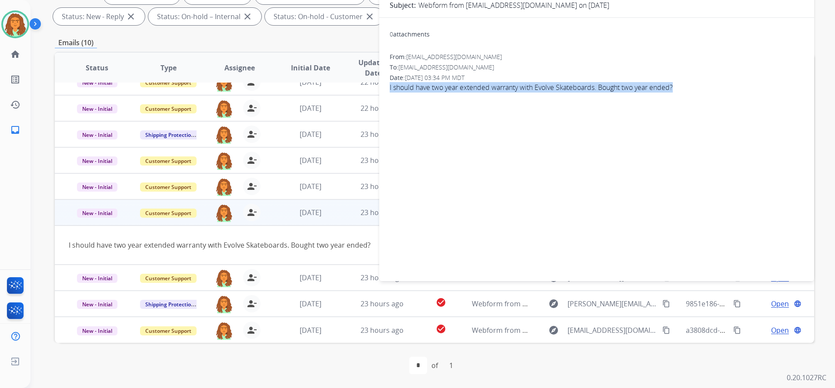
drag, startPoint x: 682, startPoint y: 89, endPoint x: 389, endPoint y: 88, distance: 292.7
click at [389, 88] on div "0 attachments From: paulhoesly@gmail.com To: support@extend.com Date: 09/02/202…" at bounding box center [596, 148] width 435 height 246
copy span "I should have two year extended warranty with Evolve Skateboards. Bought two ye…"
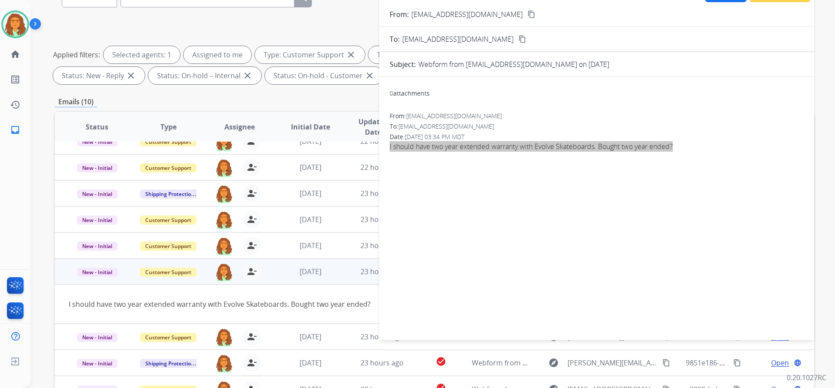
scroll to position [0, 0]
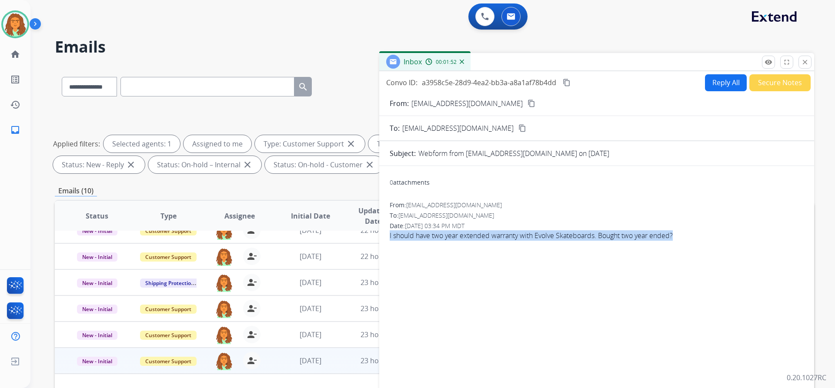
click at [713, 85] on button "Reply All" at bounding box center [726, 82] width 42 height 17
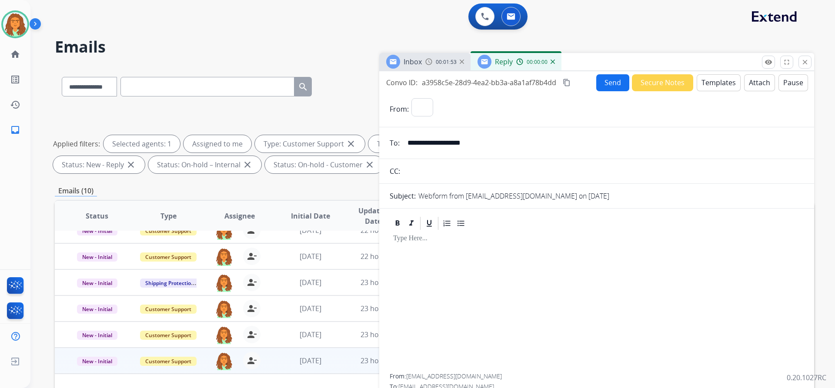
select select "**********"
click at [713, 84] on button "Templates" at bounding box center [719, 82] width 44 height 17
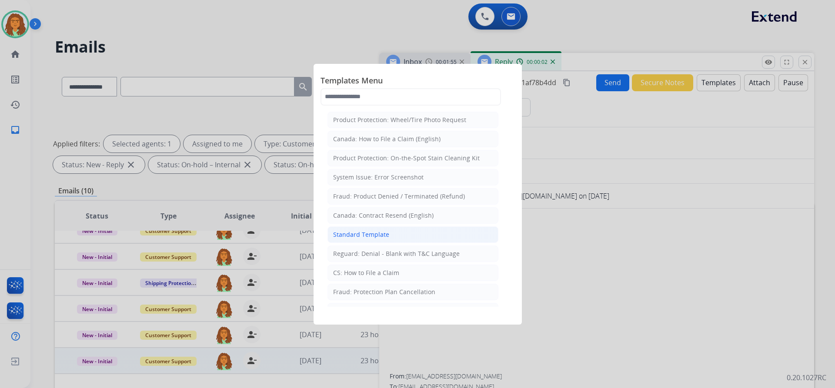
click at [381, 234] on div "Standard Template" at bounding box center [361, 235] width 56 height 9
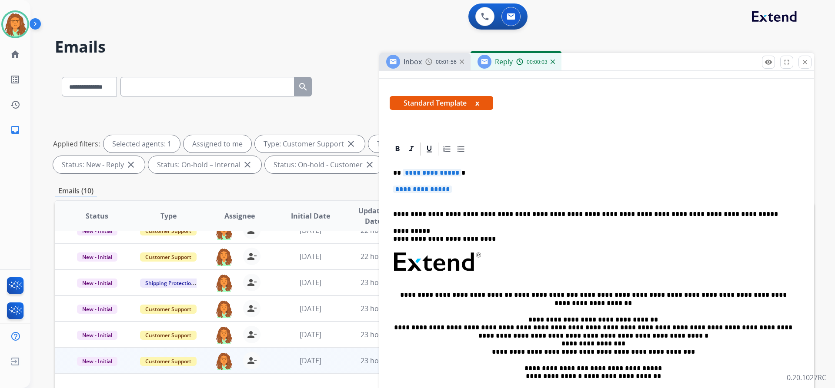
scroll to position [130, 0]
click at [455, 170] on span "**********" at bounding box center [432, 171] width 59 height 7
click at [400, 189] on span "**********" at bounding box center [422, 188] width 59 height 7
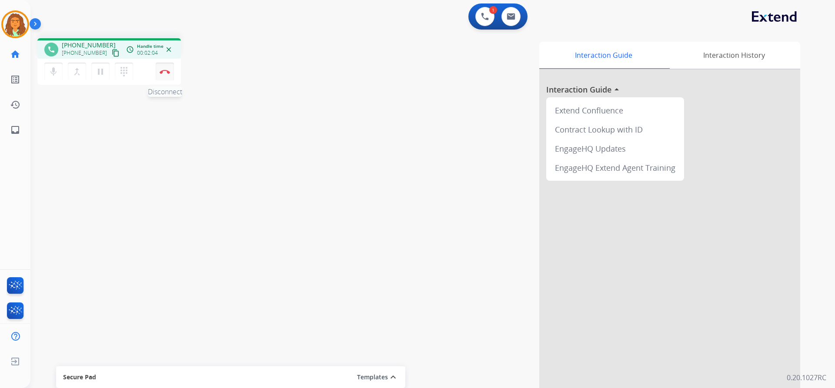
click at [170, 67] on button "Disconnect" at bounding box center [165, 72] width 18 height 18
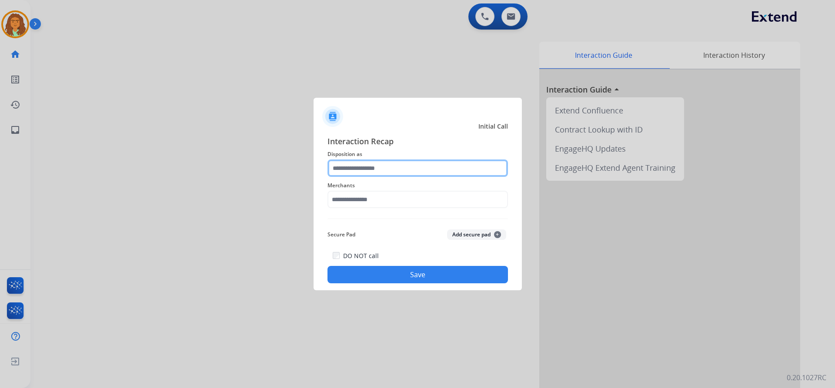
click at [378, 167] on input "text" at bounding box center [418, 168] width 181 height 17
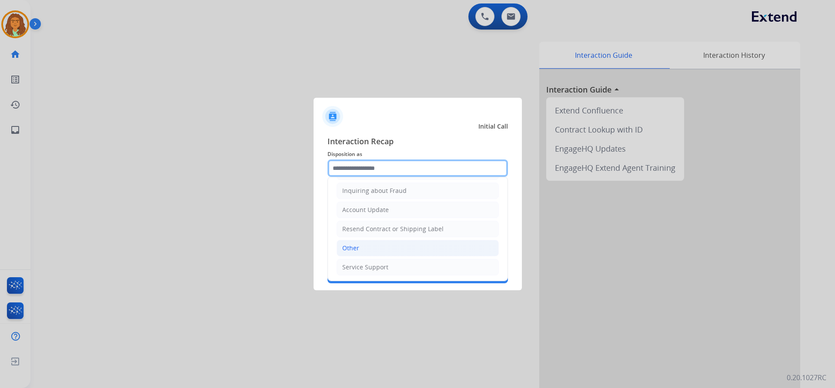
scroll to position [136, 0]
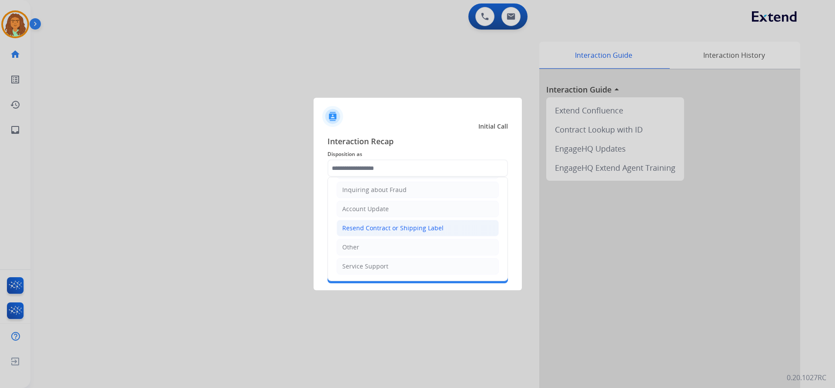
click at [359, 229] on div "Resend Contract or Shipping Label" at bounding box center [392, 228] width 101 height 9
type input "**********"
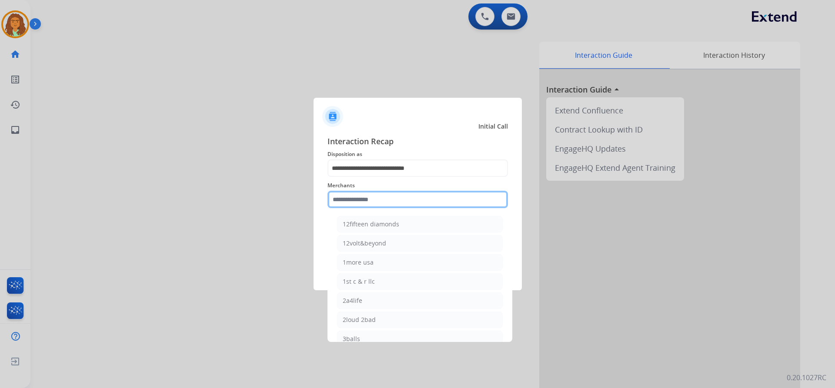
click at [349, 201] on input "text" at bounding box center [418, 199] width 181 height 17
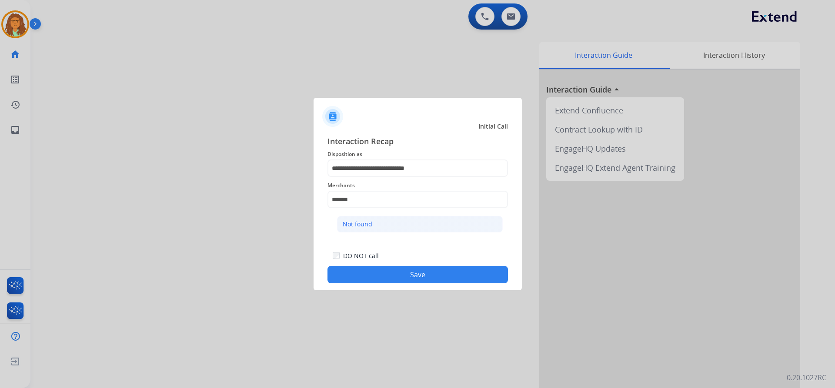
click at [363, 220] on li "Not found" at bounding box center [420, 224] width 166 height 17
type input "*********"
click at [413, 275] on button "Save" at bounding box center [418, 274] width 181 height 17
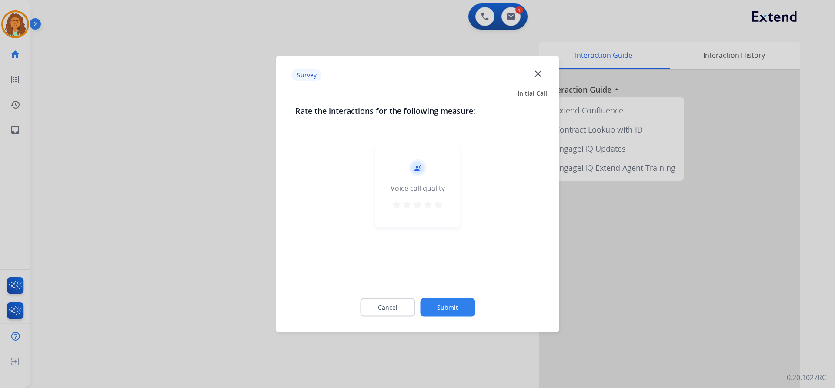
click at [438, 206] on mat-icon "star" at bounding box center [438, 204] width 10 height 10
click at [452, 304] on button "Submit" at bounding box center [447, 307] width 55 height 18
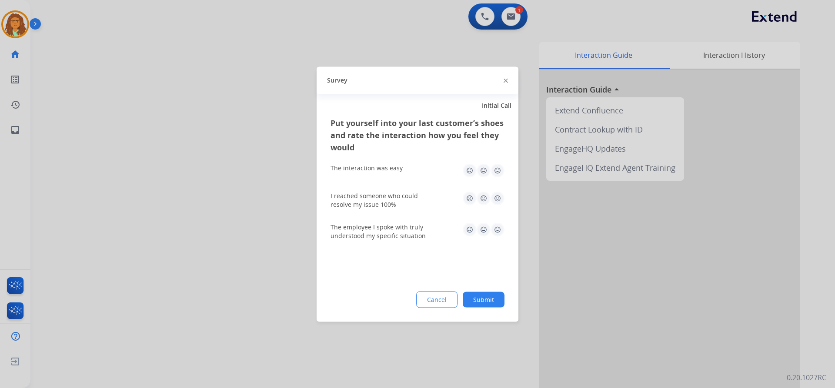
click at [498, 167] on img at bounding box center [498, 171] width 14 height 14
drag, startPoint x: 496, startPoint y: 197, endPoint x: 499, endPoint y: 206, distance: 9.6
click at [496, 198] on img at bounding box center [498, 198] width 14 height 14
click at [501, 230] on img at bounding box center [498, 230] width 14 height 14
click at [485, 294] on button "Submit" at bounding box center [484, 300] width 42 height 16
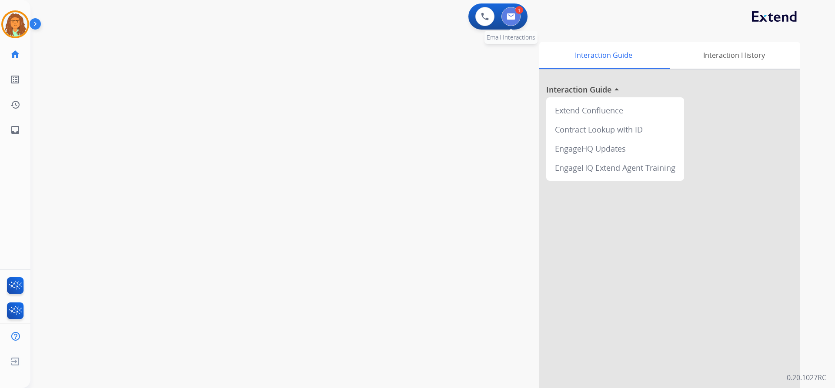
click at [511, 18] on img at bounding box center [511, 16] width 9 height 7
select select "**********"
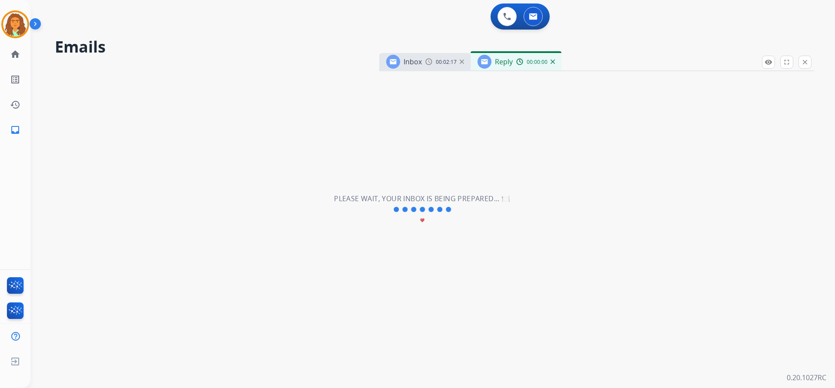
select select "**********"
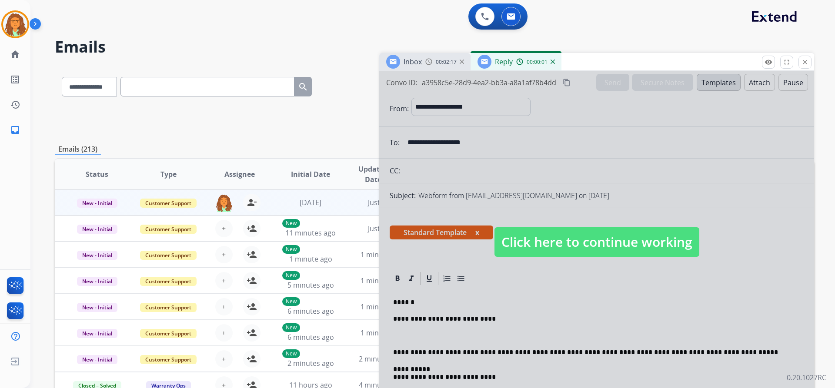
click at [563, 236] on span "Click here to continue working" at bounding box center [597, 242] width 205 height 30
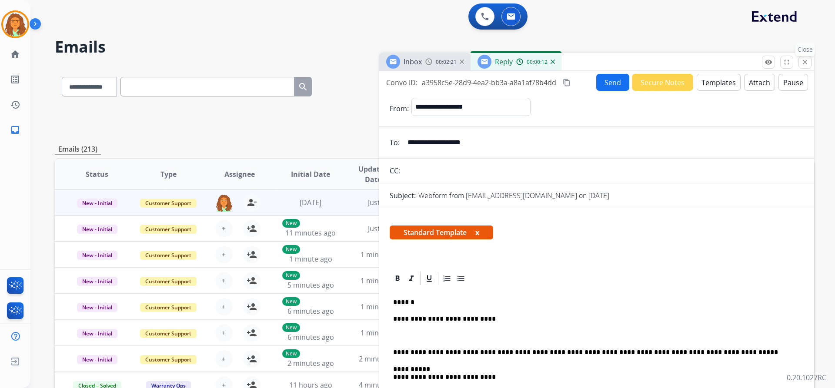
click at [804, 60] on mat-icon "close" at bounding box center [805, 62] width 8 height 8
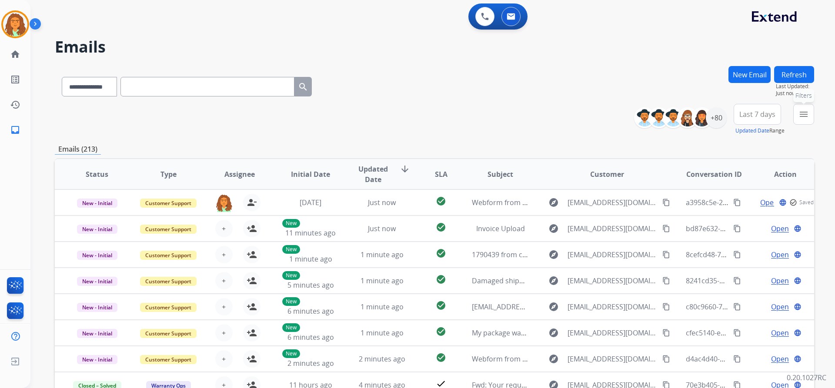
click at [799, 117] on mat-icon "menu" at bounding box center [804, 114] width 10 height 10
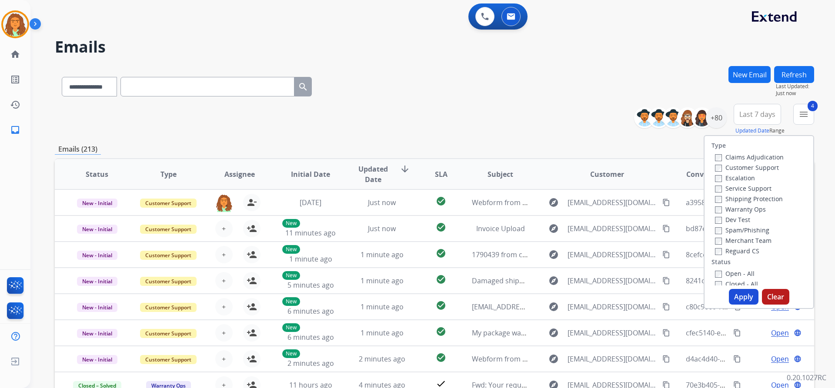
click at [738, 300] on button "Apply" at bounding box center [744, 297] width 30 height 16
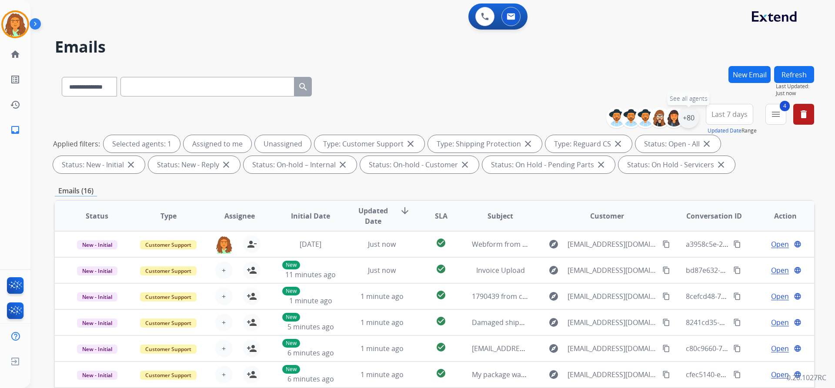
click at [689, 118] on div "+80" at bounding box center [688, 117] width 21 height 21
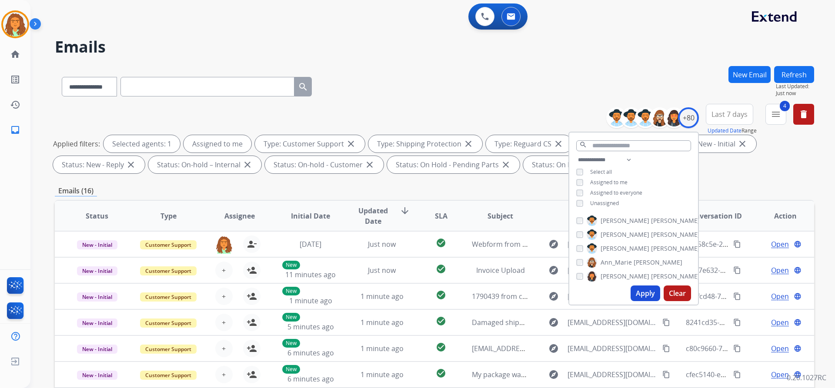
click at [643, 293] on button "Apply" at bounding box center [646, 294] width 30 height 16
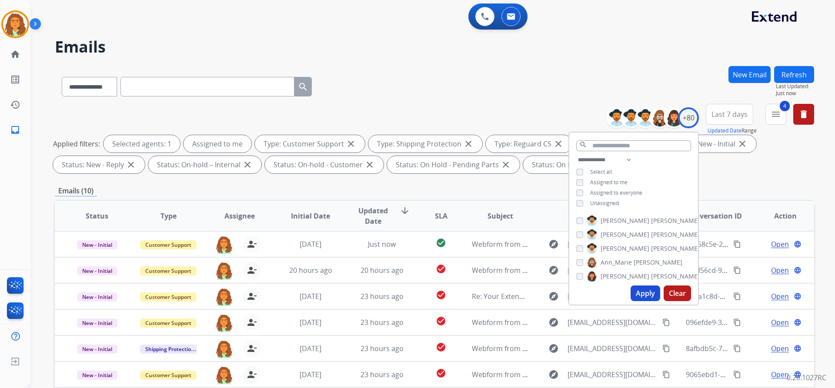
click at [738, 181] on div "**********" at bounding box center [434, 301] width 759 height 471
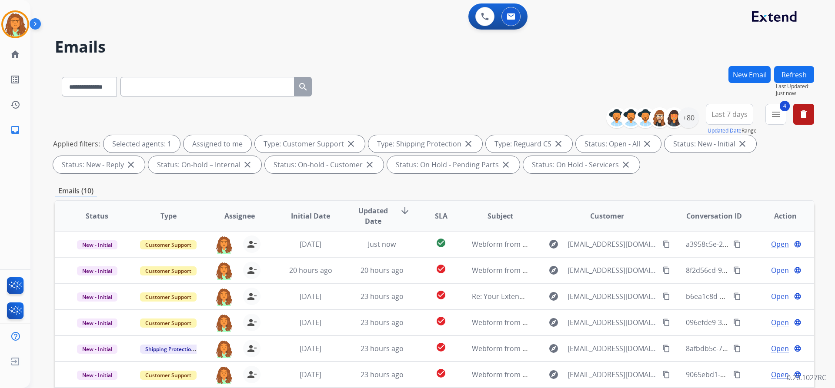
click at [733, 114] on span "Last 7 days" at bounding box center [730, 114] width 36 height 3
click at [721, 220] on div "Last 90 days" at bounding box center [727, 220] width 48 height 13
click at [680, 173] on div "Applied filters: Selected agents: 1 Assigned to me Type: Customer Support close…" at bounding box center [432, 154] width 759 height 38
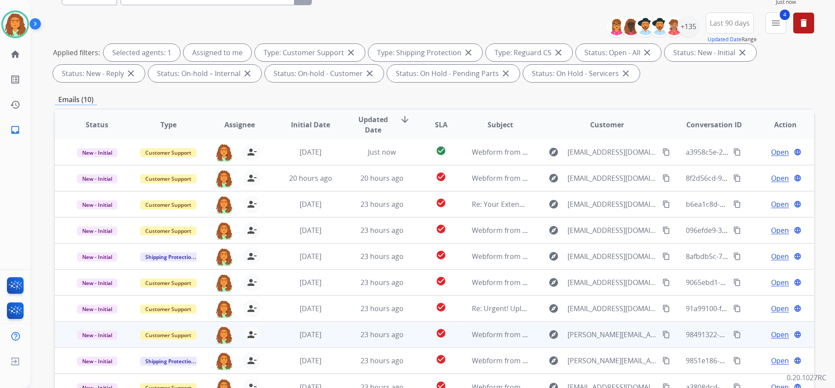
scroll to position [148, 0]
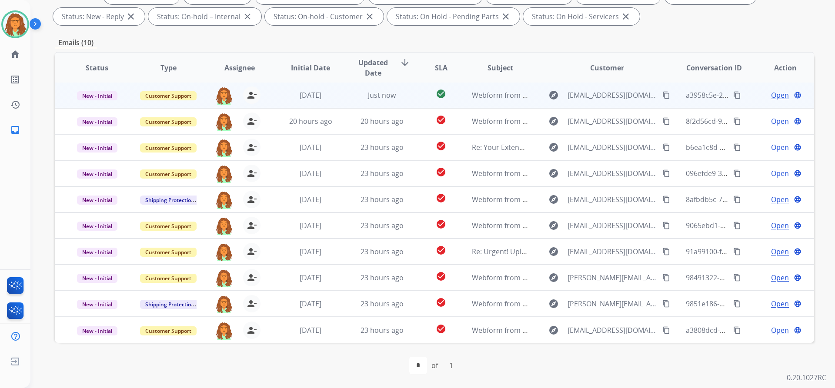
click at [397, 102] on td "Just now" at bounding box center [375, 95] width 71 height 26
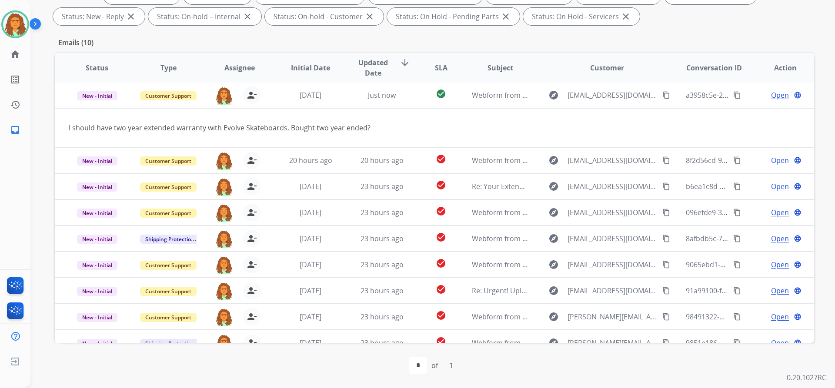
scroll to position [0, 0]
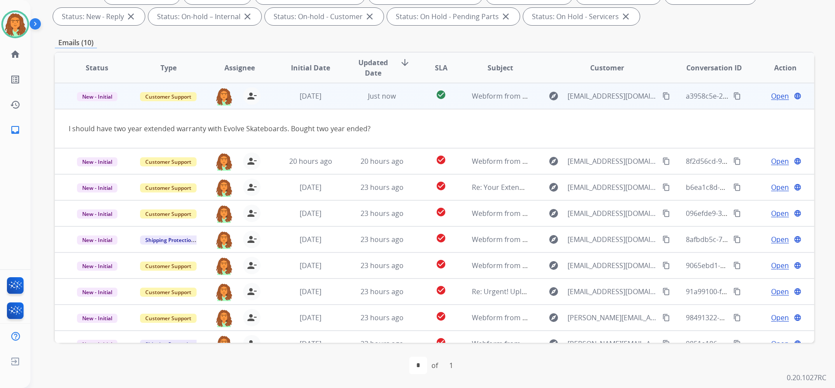
click at [771, 97] on span "Open" at bounding box center [780, 96] width 18 height 10
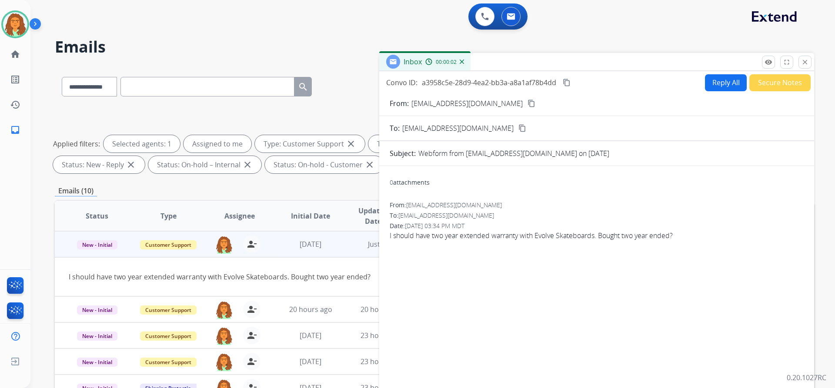
click at [709, 82] on button "Reply All" at bounding box center [726, 82] width 42 height 17
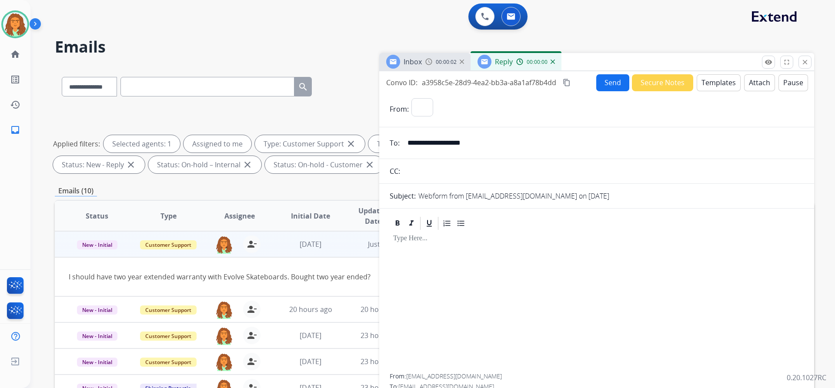
select select "**********"
click at [713, 77] on button "Templates" at bounding box center [719, 82] width 44 height 17
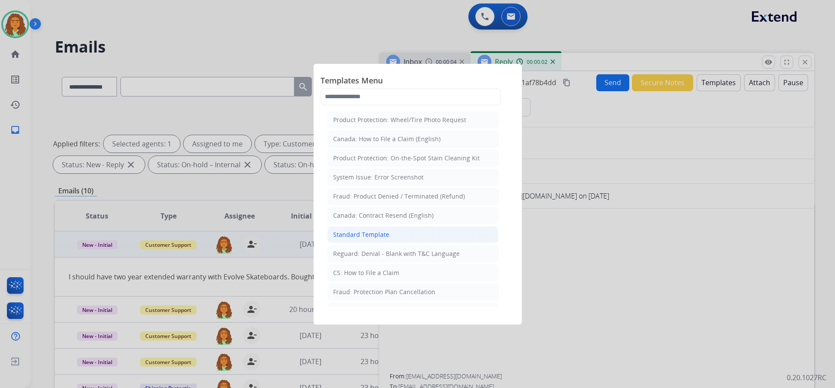
click at [365, 231] on div "Standard Template" at bounding box center [361, 235] width 56 height 9
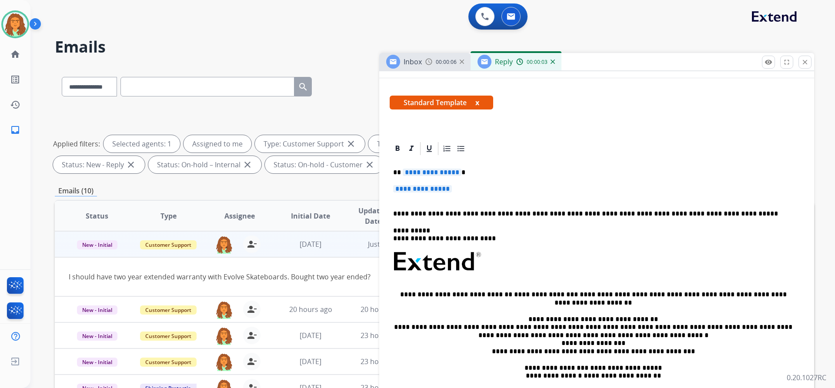
scroll to position [130, 0]
click at [455, 173] on span "**********" at bounding box center [432, 171] width 59 height 7
click at [397, 189] on span "**********" at bounding box center [422, 188] width 59 height 7
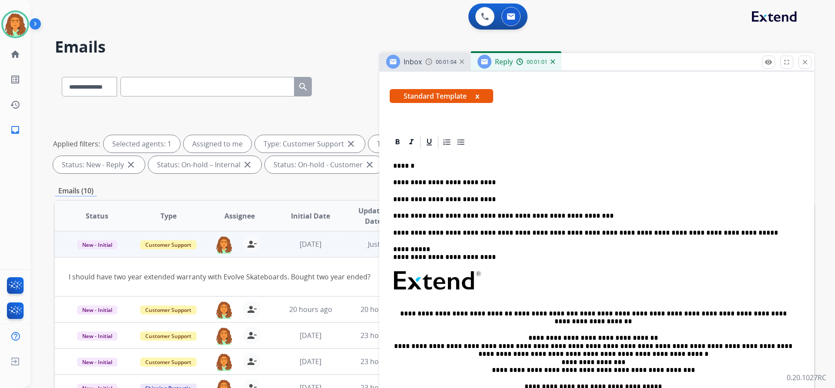
scroll to position [0, 0]
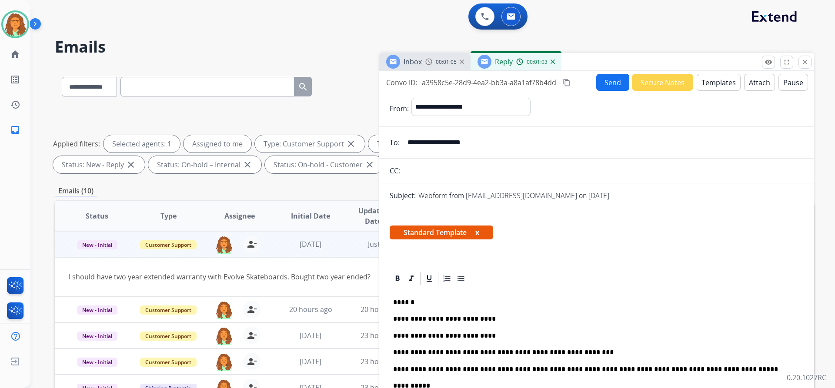
click at [568, 84] on mat-icon "content_copy" at bounding box center [567, 83] width 8 height 8
click at [611, 84] on button "Send" at bounding box center [612, 82] width 33 height 17
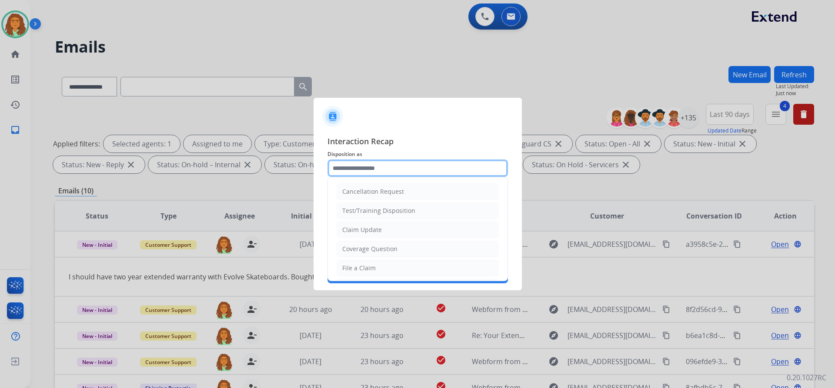
click at [347, 170] on input "text" at bounding box center [418, 168] width 181 height 17
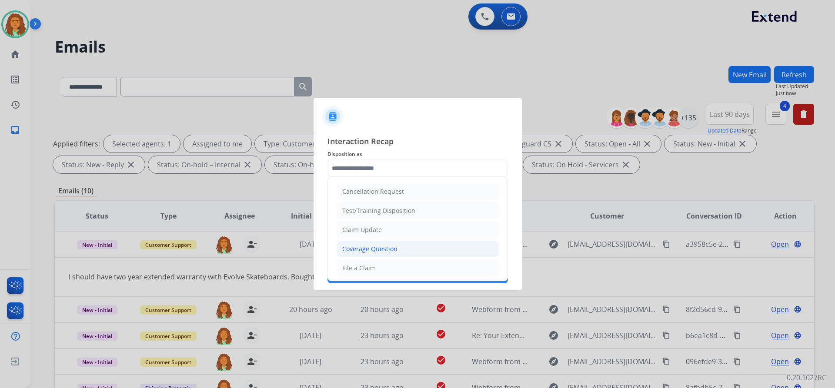
click at [377, 252] on div "Coverage Question" at bounding box center [369, 249] width 55 height 9
type input "**********"
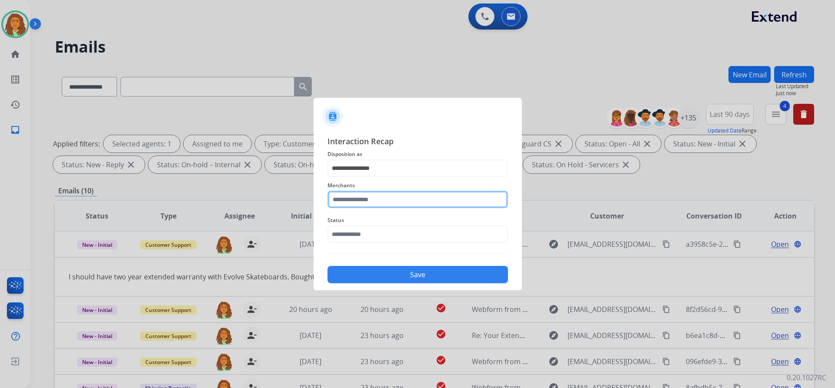
click at [354, 198] on input "text" at bounding box center [418, 199] width 181 height 17
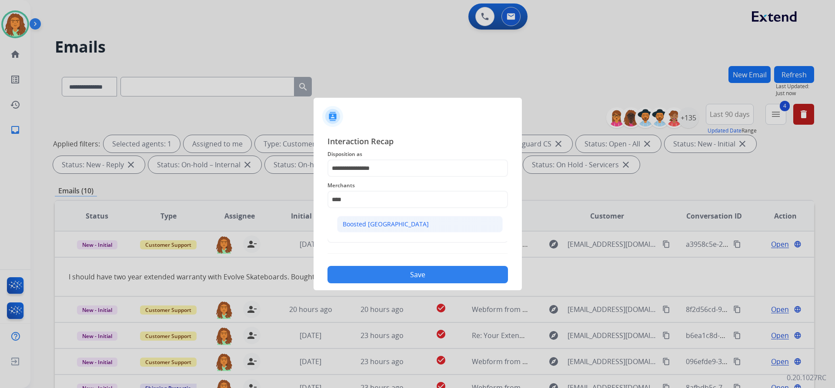
click at [395, 222] on li "Boosted [GEOGRAPHIC_DATA]" at bounding box center [420, 224] width 166 height 17
type input "**********"
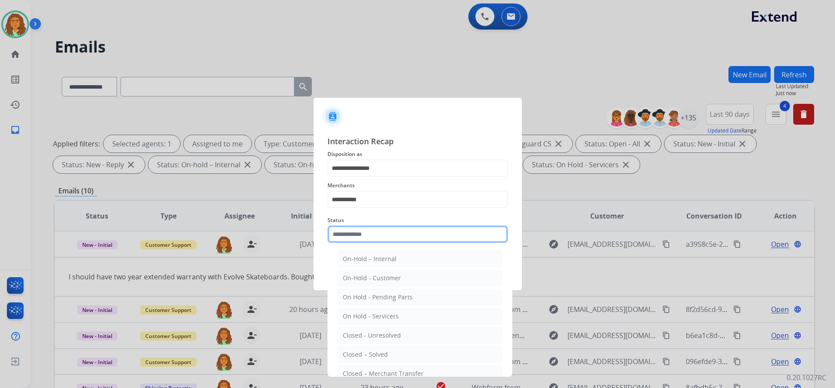
click at [360, 236] on input "text" at bounding box center [418, 234] width 181 height 17
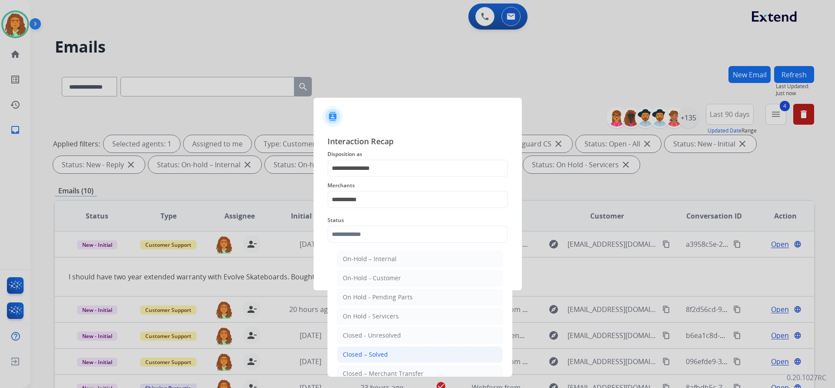
click at [370, 352] on div "Closed – Solved" at bounding box center [365, 355] width 45 height 9
type input "**********"
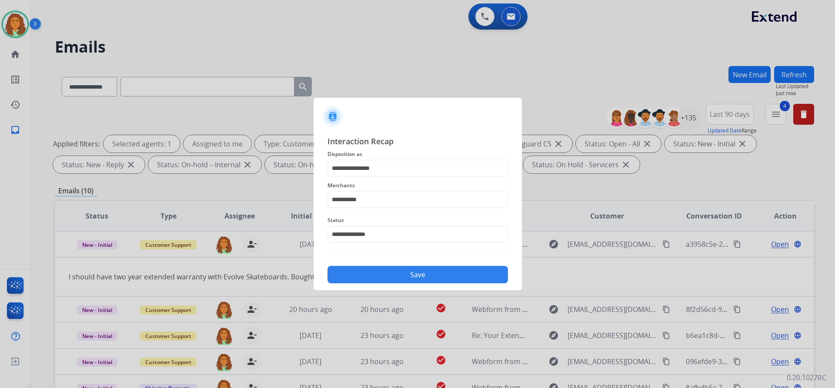
click at [400, 273] on button "Save" at bounding box center [418, 274] width 181 height 17
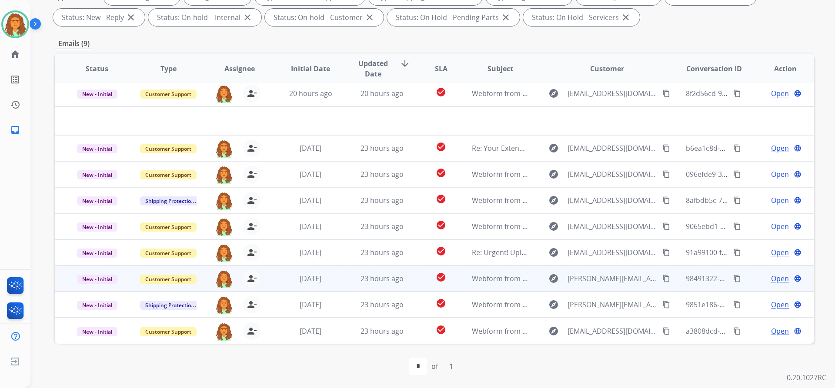
scroll to position [148, 0]
click at [374, 281] on span "23 hours ago" at bounding box center [382, 278] width 43 height 10
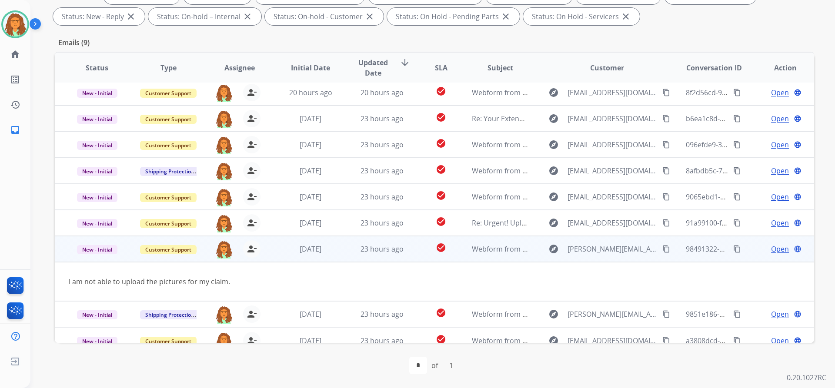
scroll to position [14, 0]
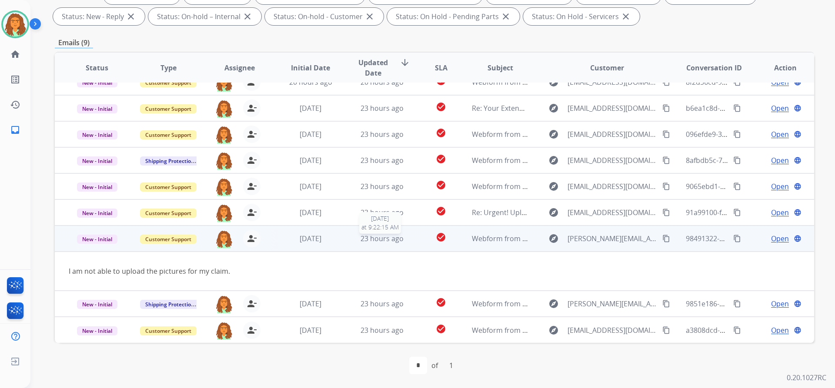
click at [386, 244] on div "23 hours ago" at bounding box center [382, 239] width 57 height 10
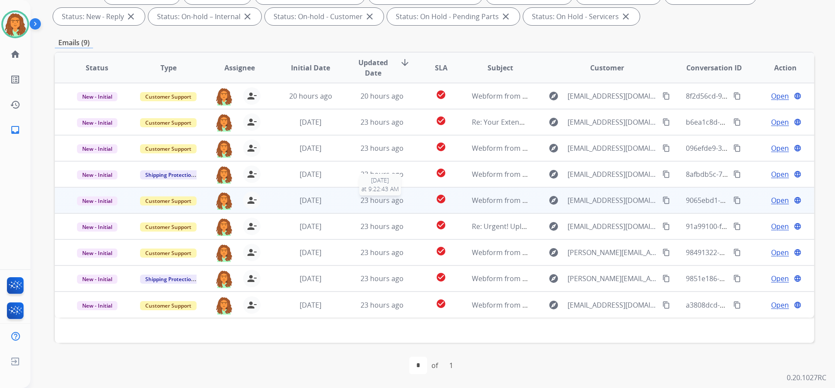
click at [396, 202] on span "23 hours ago" at bounding box center [382, 201] width 43 height 10
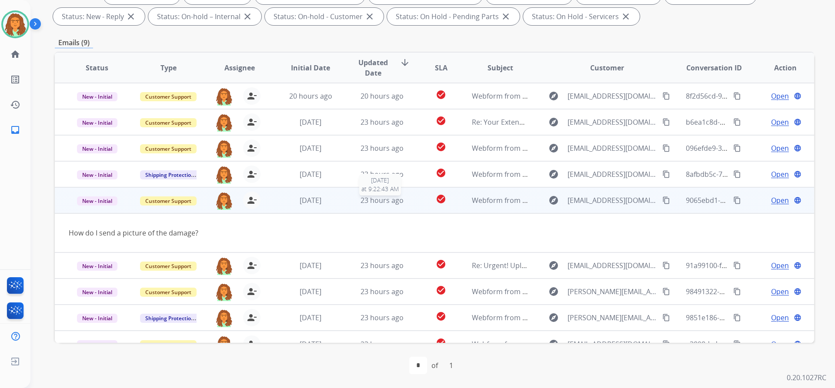
scroll to position [14, 0]
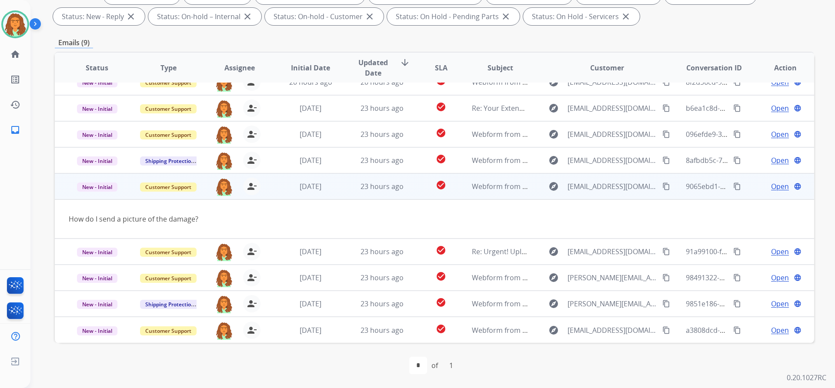
click at [662, 187] on mat-icon "content_copy" at bounding box center [666, 187] width 8 height 8
drag, startPoint x: 206, startPoint y: 219, endPoint x: 66, endPoint y: 222, distance: 140.1
click at [66, 222] on td "How do I send a picture of the damage?" at bounding box center [363, 219] width 617 height 39
copy div "How do I send a picture of the damage?"
click at [398, 195] on td "23 hours ago" at bounding box center [375, 187] width 71 height 26
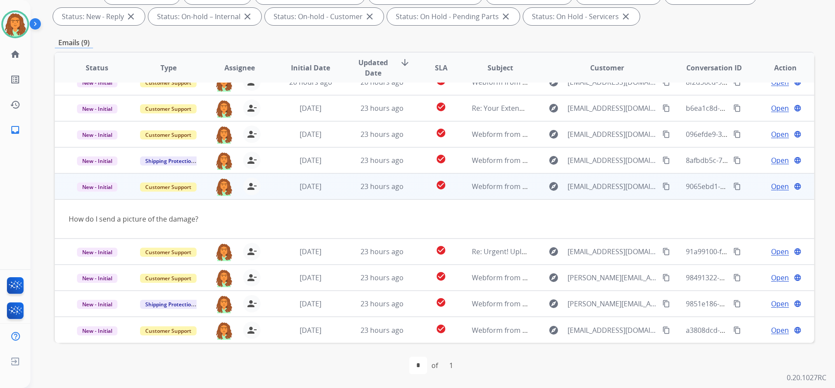
scroll to position [0, 0]
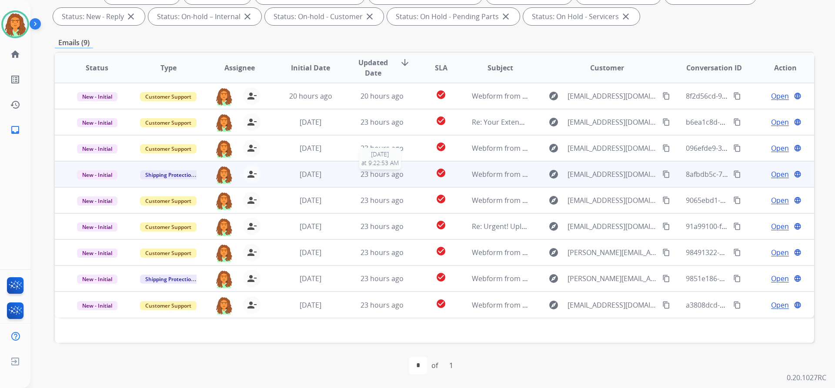
click at [400, 176] on span "23 hours ago" at bounding box center [382, 175] width 43 height 10
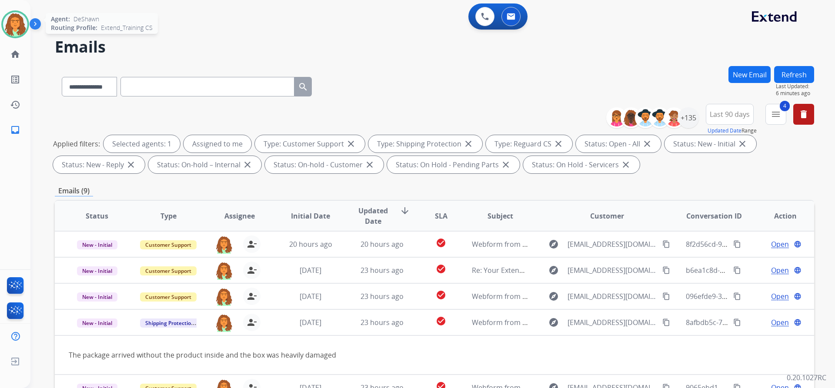
click at [17, 22] on img at bounding box center [15, 24] width 24 height 24
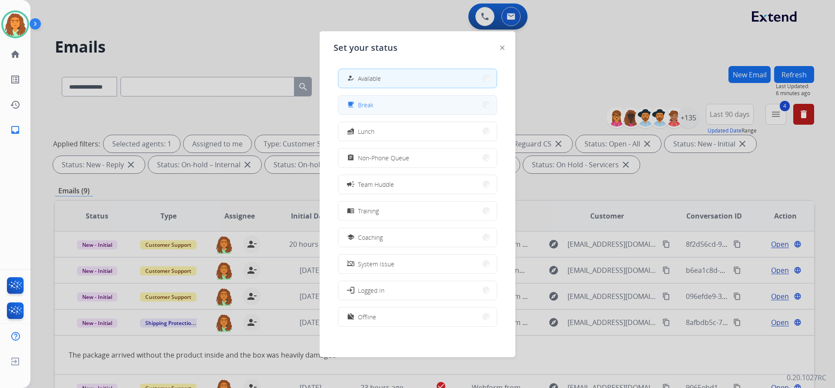
click at [373, 105] on span "Break" at bounding box center [366, 104] width 16 height 9
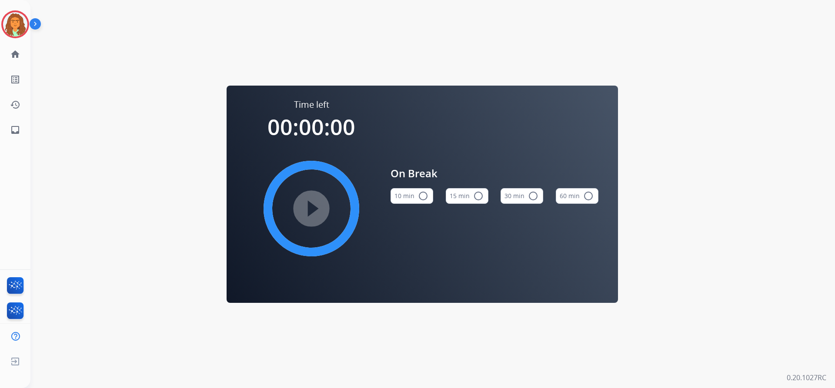
click at [426, 195] on mat-icon "radio_button_unchecked" at bounding box center [423, 196] width 10 height 10
click at [308, 207] on mat-icon "play_circle_filled" at bounding box center [311, 209] width 10 height 10
click at [15, 20] on img at bounding box center [15, 24] width 24 height 24
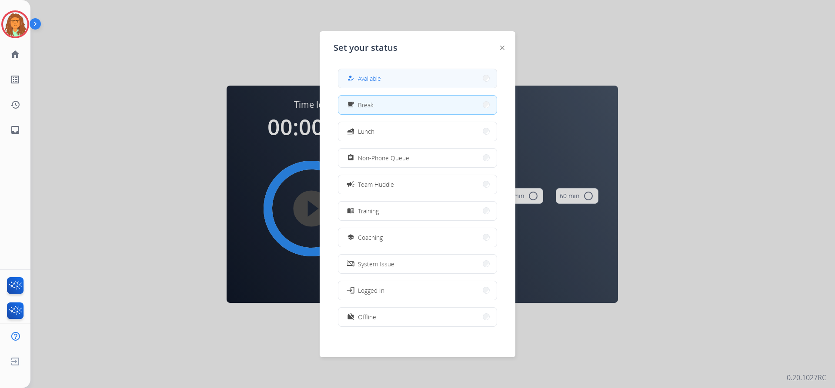
click at [425, 70] on button "how_to_reg Available" at bounding box center [417, 78] width 158 height 19
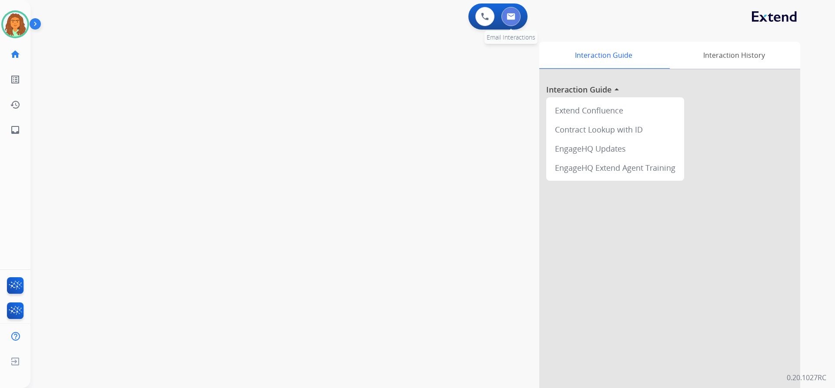
click at [510, 15] on img at bounding box center [511, 16] width 9 height 7
select select "**********"
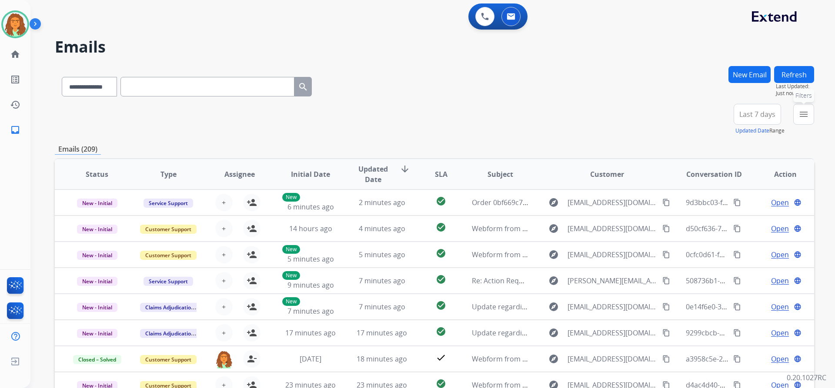
click at [794, 108] on button "menu Filters" at bounding box center [803, 114] width 21 height 21
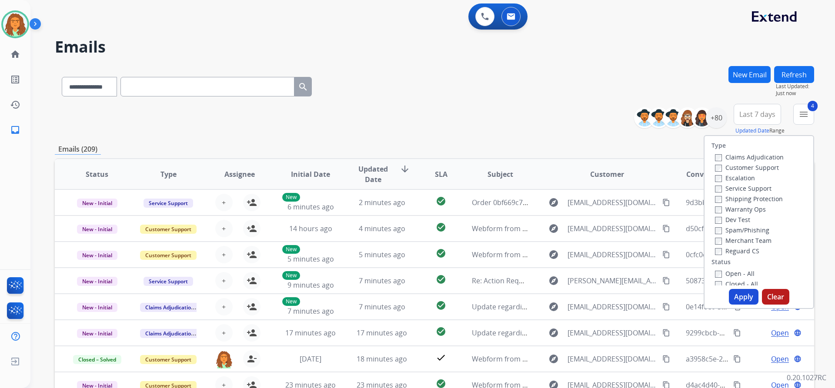
click at [740, 297] on button "Apply" at bounding box center [744, 297] width 30 height 16
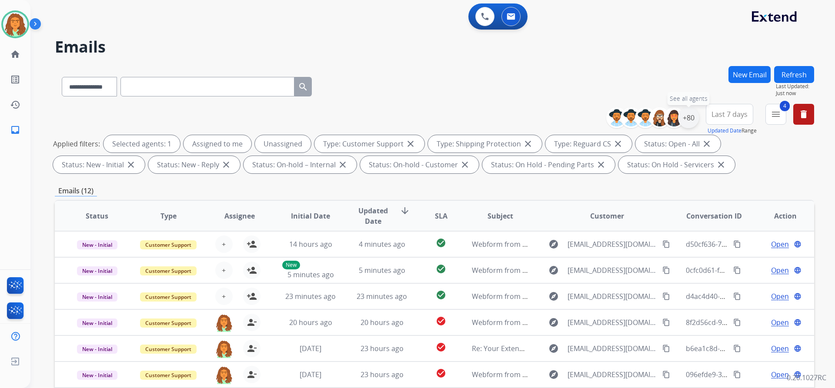
click at [693, 114] on div "+80" at bounding box center [688, 117] width 21 height 21
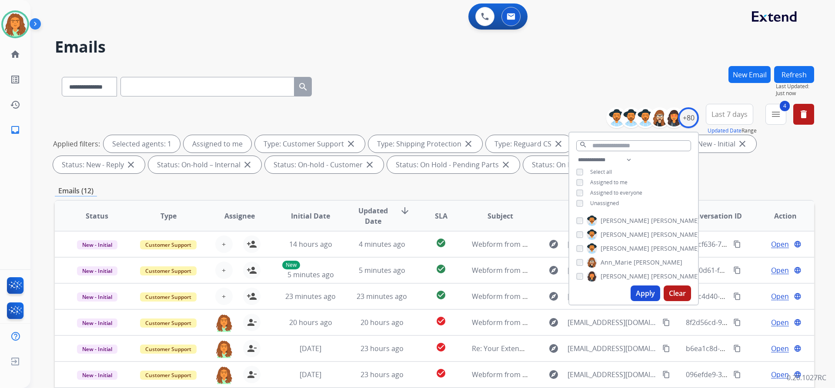
click at [645, 292] on button "Apply" at bounding box center [646, 294] width 30 height 16
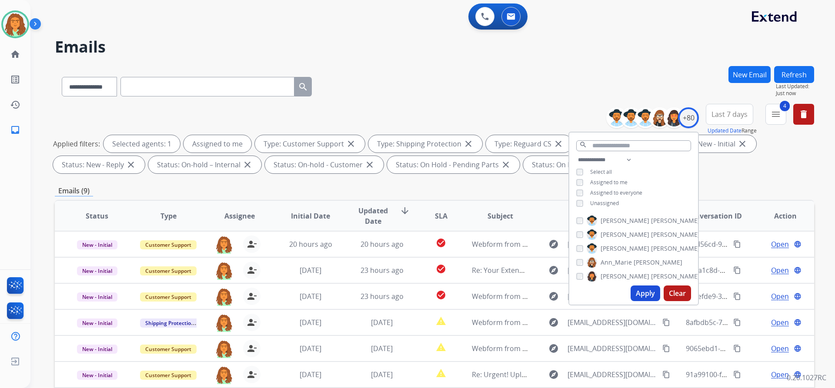
click at [738, 182] on div "**********" at bounding box center [434, 301] width 759 height 471
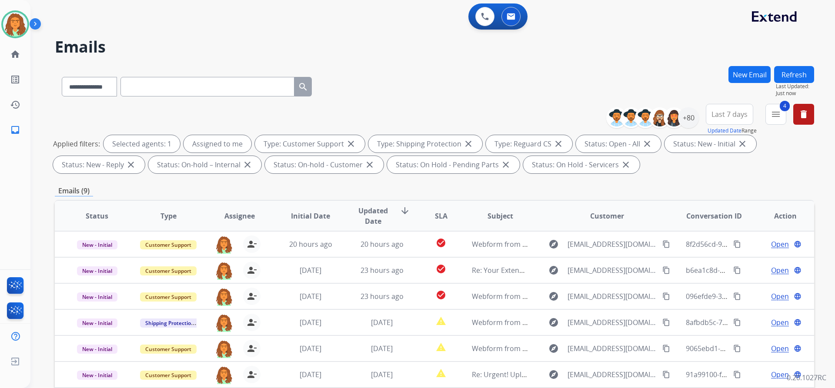
click at [732, 116] on span "Last 7 days" at bounding box center [730, 114] width 36 height 3
click at [722, 221] on div "Last 90 days" at bounding box center [727, 220] width 48 height 13
click at [672, 176] on div "**********" at bounding box center [434, 140] width 759 height 73
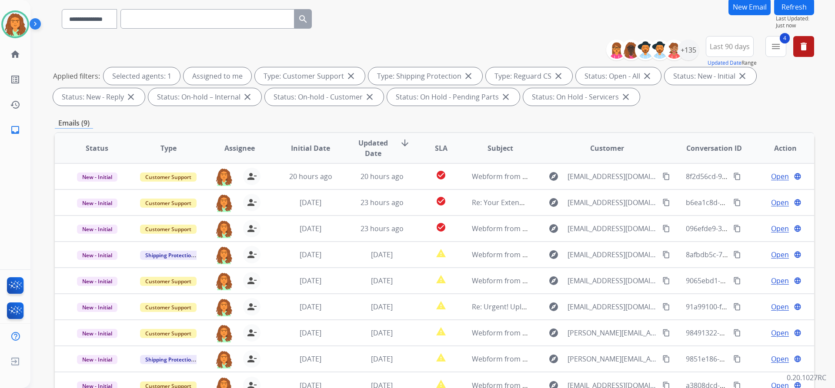
scroll to position [148, 0]
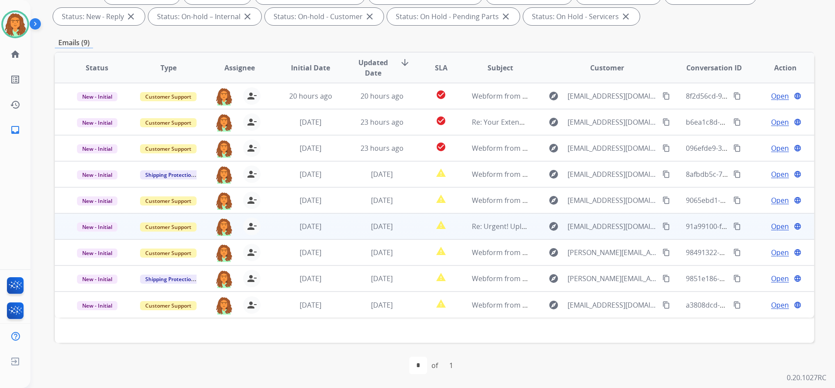
click at [406, 233] on td "1 day ago" at bounding box center [375, 227] width 71 height 26
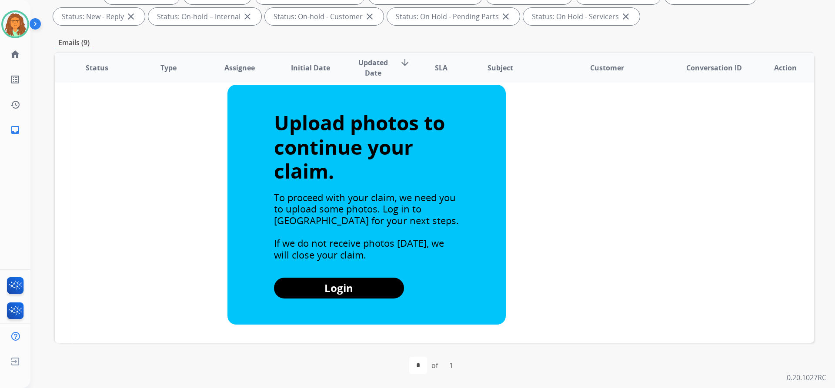
scroll to position [73, 0]
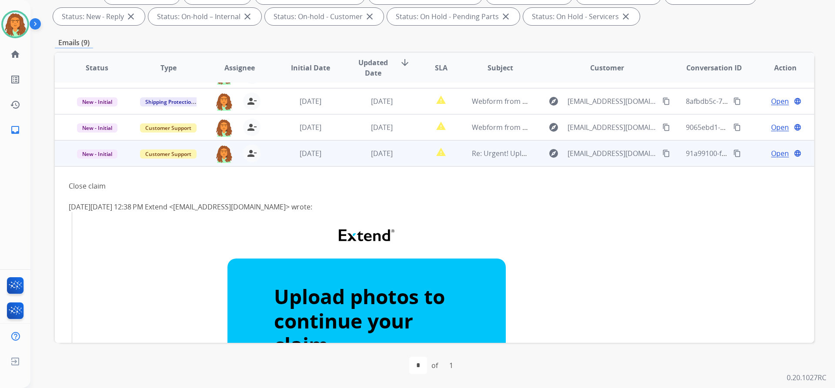
click at [662, 154] on mat-icon "content_copy" at bounding box center [666, 154] width 8 height 8
drag, startPoint x: 107, startPoint y: 186, endPoint x: 69, endPoint y: 184, distance: 37.9
click at [69, 184] on div "Close claim" at bounding box center [363, 186] width 589 height 10
copy div "Close claim"
click at [772, 154] on span "Open" at bounding box center [780, 153] width 18 height 10
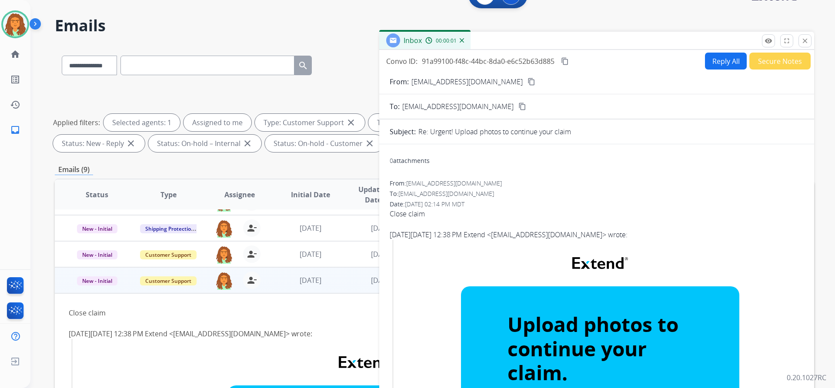
scroll to position [18, 0]
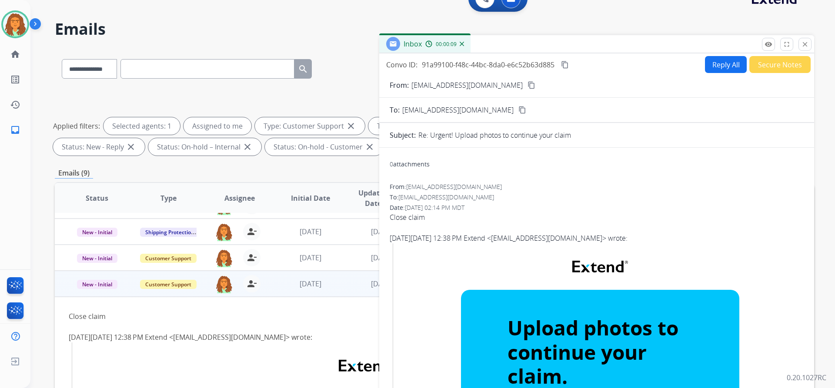
click at [715, 65] on button "Reply All" at bounding box center [726, 64] width 42 height 17
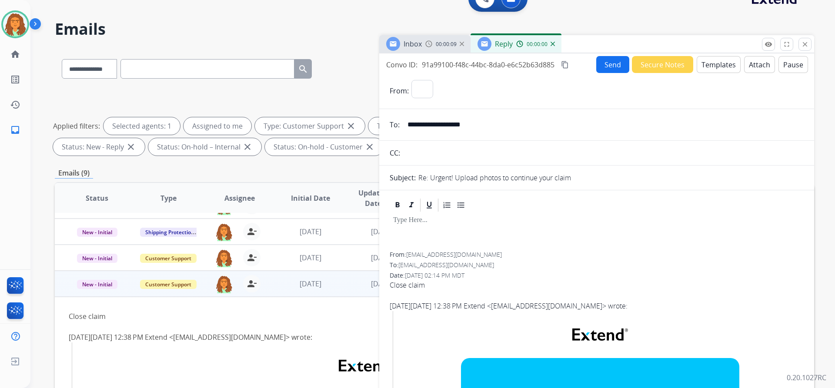
select select "**********"
click at [717, 63] on button "Templates" at bounding box center [719, 64] width 44 height 17
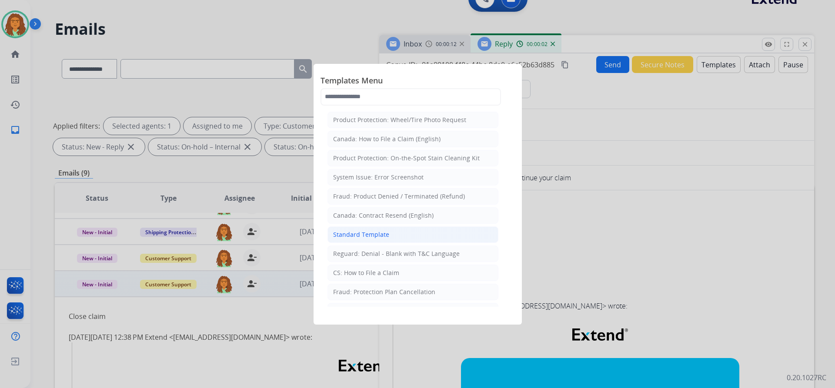
click at [353, 233] on div "Standard Template" at bounding box center [361, 235] width 56 height 9
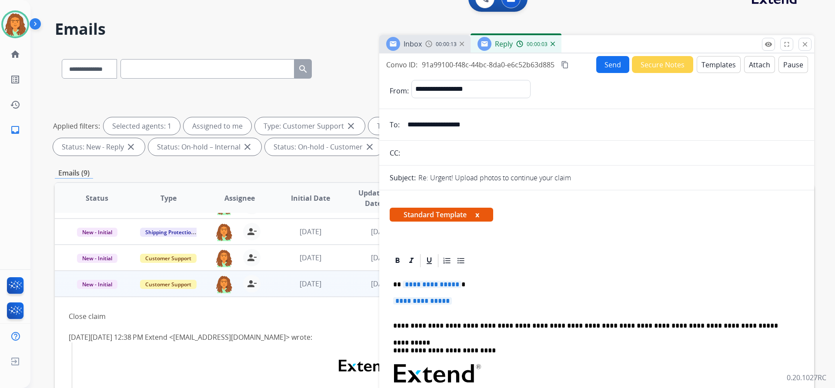
scroll to position [87, 0]
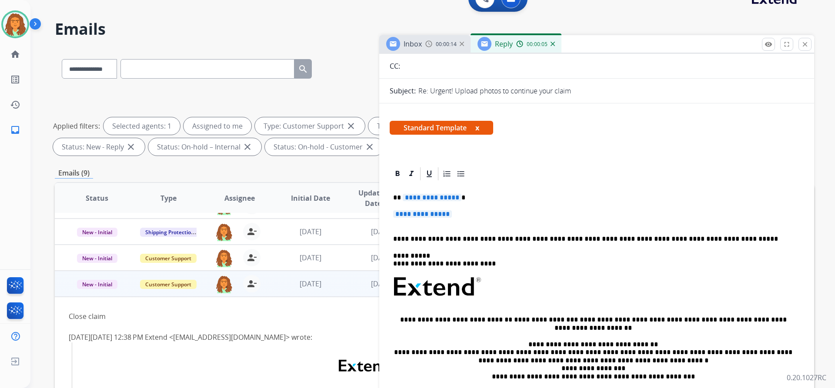
click at [455, 197] on span "**********" at bounding box center [432, 197] width 59 height 7
click at [398, 212] on span "**********" at bounding box center [422, 214] width 59 height 7
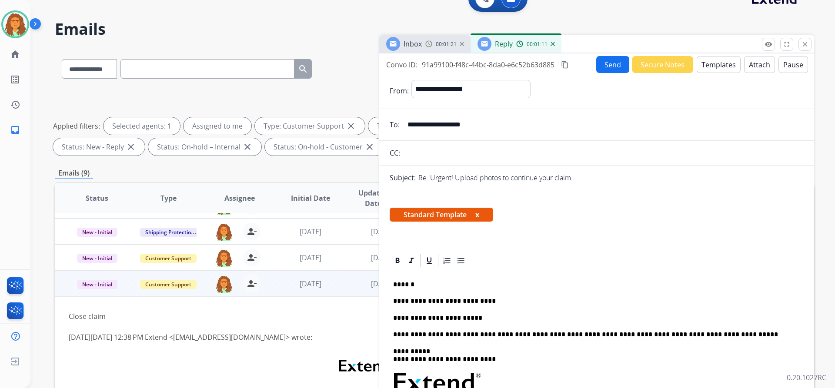
scroll to position [0, 0]
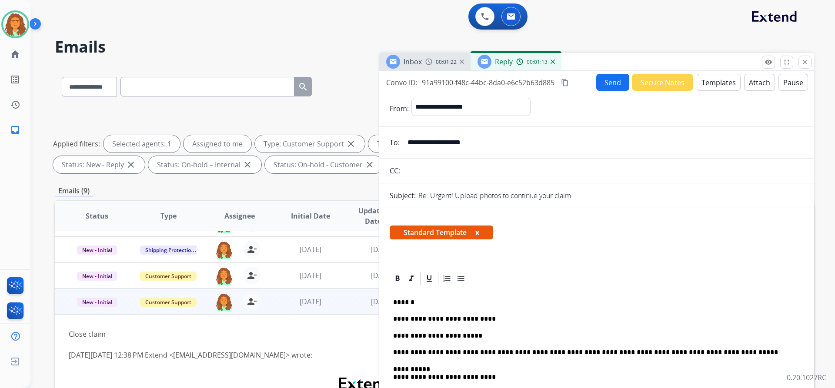
click at [566, 84] on mat-icon "content_copy" at bounding box center [565, 83] width 8 height 8
click at [607, 83] on button "Send" at bounding box center [612, 82] width 33 height 17
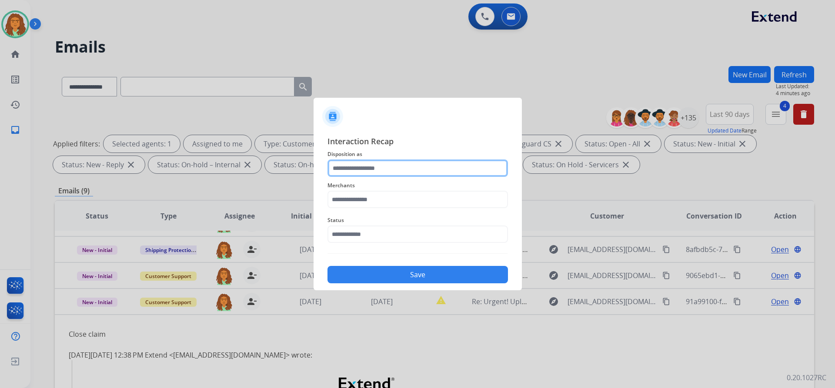
click at [341, 168] on input "text" at bounding box center [418, 168] width 181 height 17
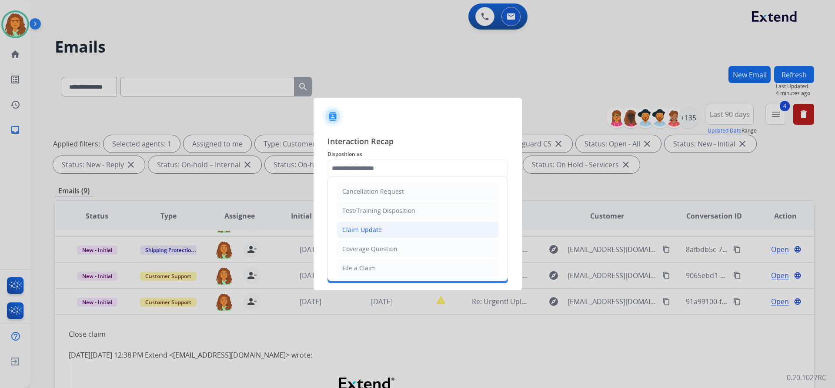
click at [371, 231] on div "Claim Update" at bounding box center [362, 230] width 40 height 9
type input "**********"
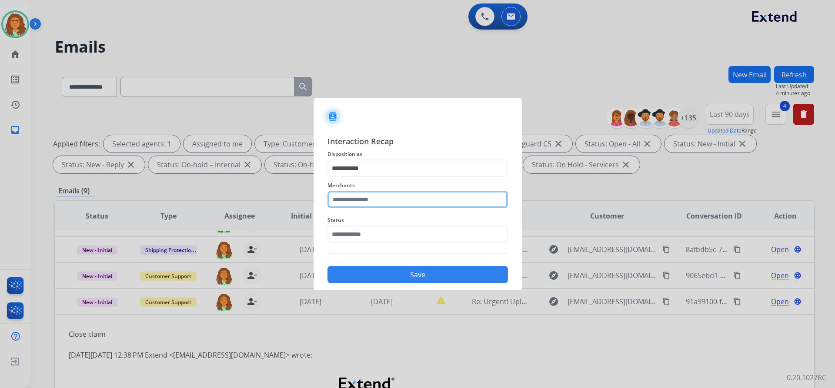
click at [372, 201] on input "text" at bounding box center [418, 199] width 181 height 17
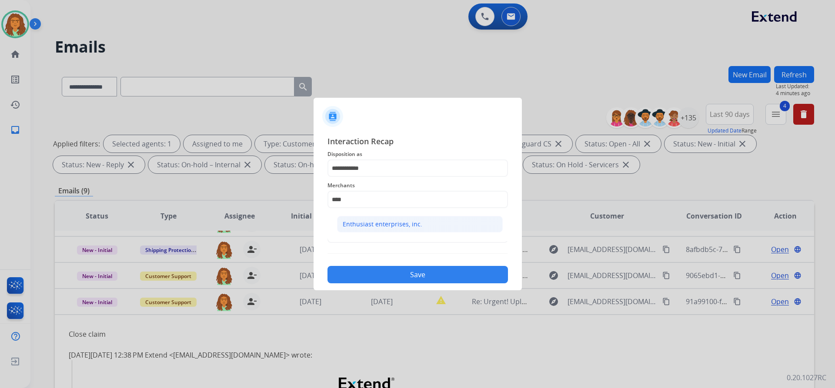
click at [373, 223] on div "Enthusiast enterprises, inc." at bounding box center [383, 224] width 80 height 9
type input "**********"
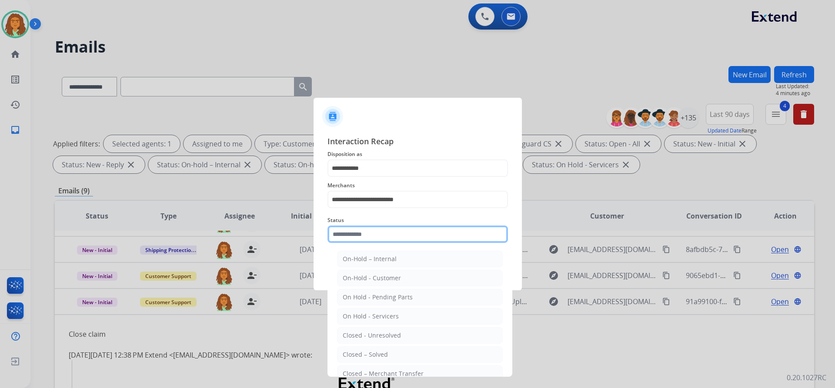
click at [366, 234] on input "text" at bounding box center [418, 234] width 181 height 17
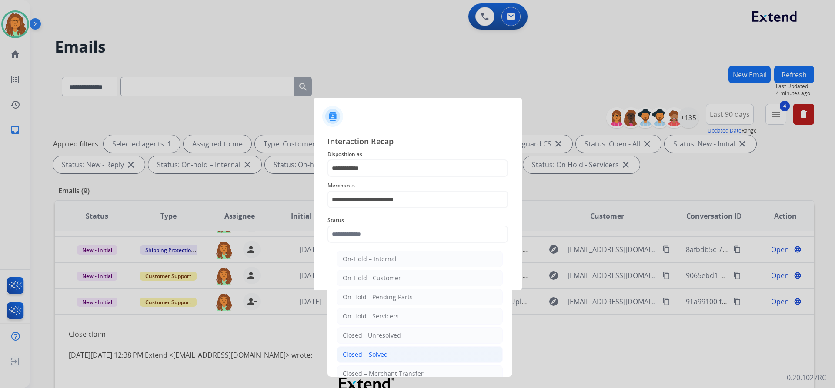
click at [359, 353] on div "Closed – Solved" at bounding box center [365, 355] width 45 height 9
type input "**********"
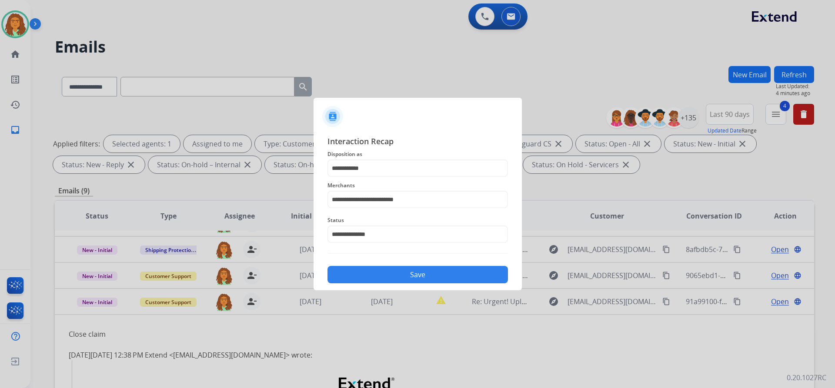
click at [394, 275] on button "Save" at bounding box center [418, 274] width 181 height 17
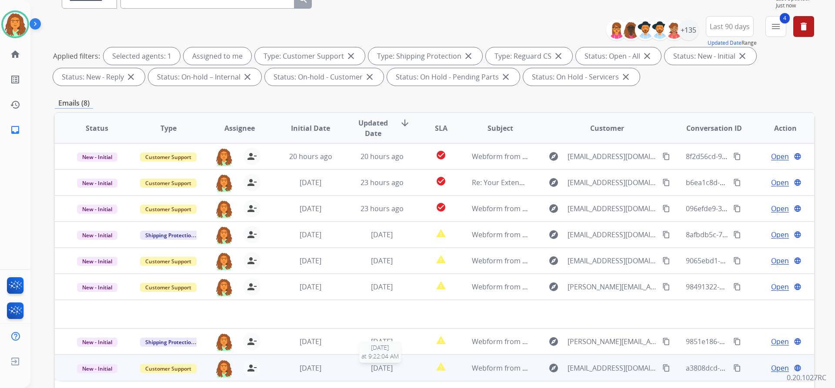
scroll to position [130, 0]
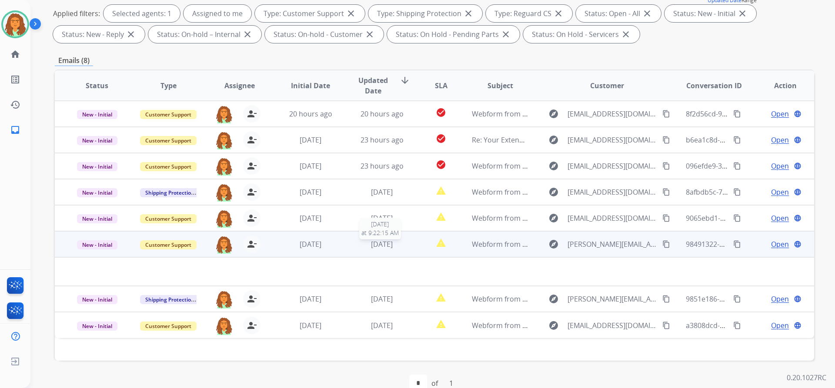
click at [355, 247] on div "1 day ago" at bounding box center [382, 244] width 57 height 10
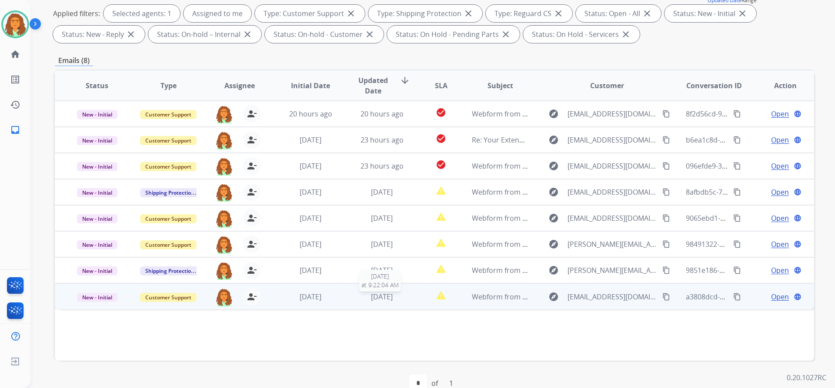
click at [391, 299] on span "1 day ago" at bounding box center [382, 297] width 22 height 10
click at [662, 298] on mat-icon "content_copy" at bounding box center [666, 297] width 8 height 8
click at [771, 297] on span "Open" at bounding box center [780, 296] width 18 height 10
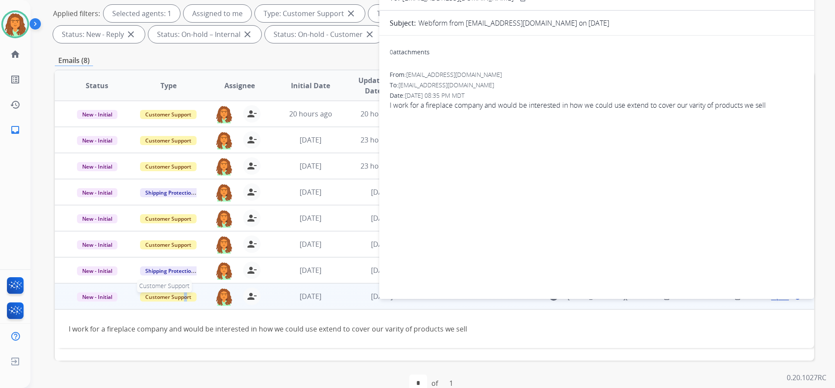
click at [184, 294] on span "Customer Support" at bounding box center [168, 297] width 57 height 9
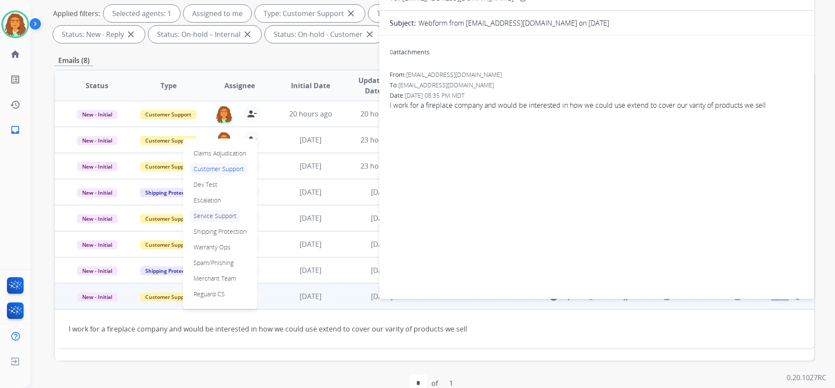
drag, startPoint x: 217, startPoint y: 217, endPoint x: 232, endPoint y: 223, distance: 16.2
click at [217, 217] on p "Service Support" at bounding box center [215, 216] width 50 height 12
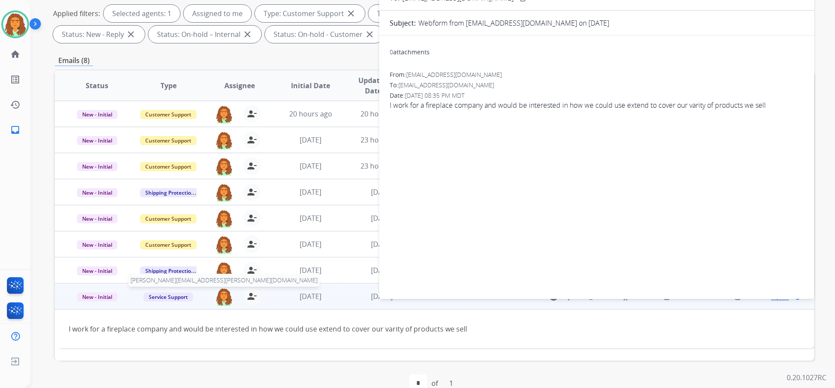
click at [221, 294] on img at bounding box center [223, 297] width 17 height 18
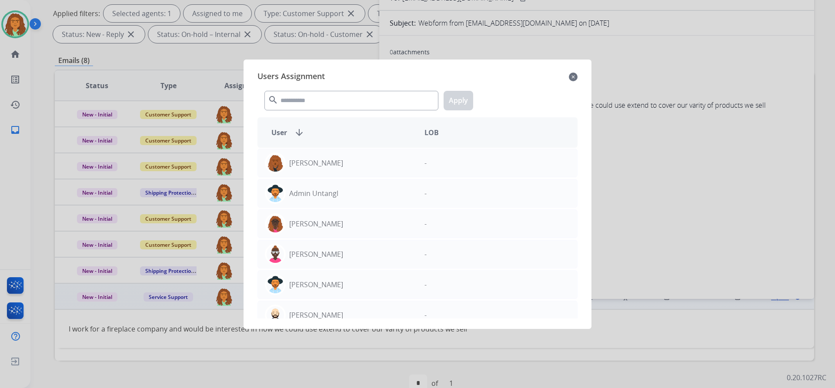
click at [571, 77] on mat-icon "close" at bounding box center [573, 77] width 9 height 10
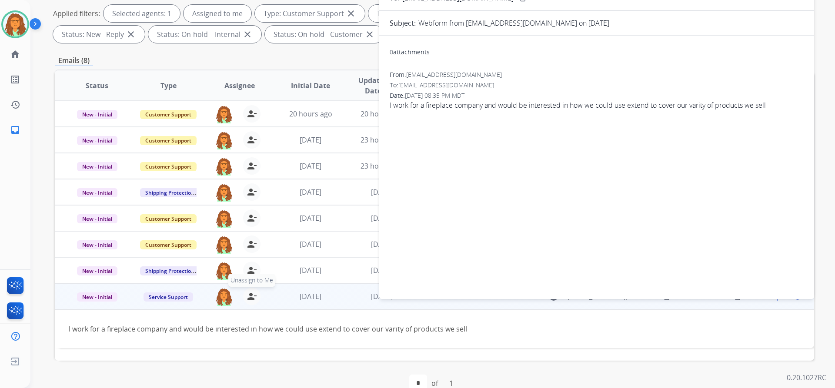
click at [249, 292] on mat-icon "person_remove" at bounding box center [252, 296] width 10 height 10
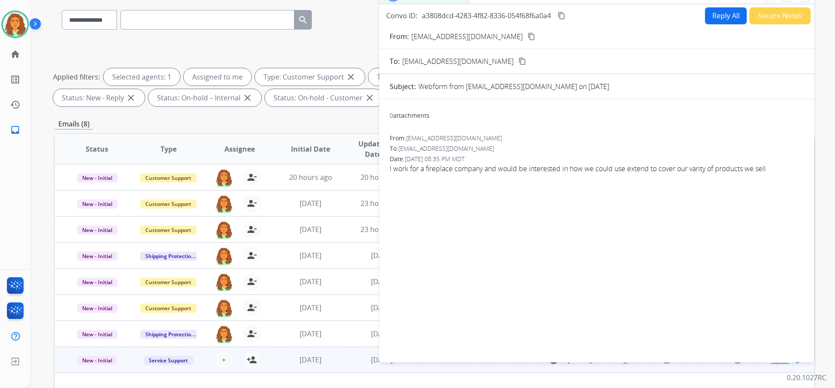
scroll to position [0, 0]
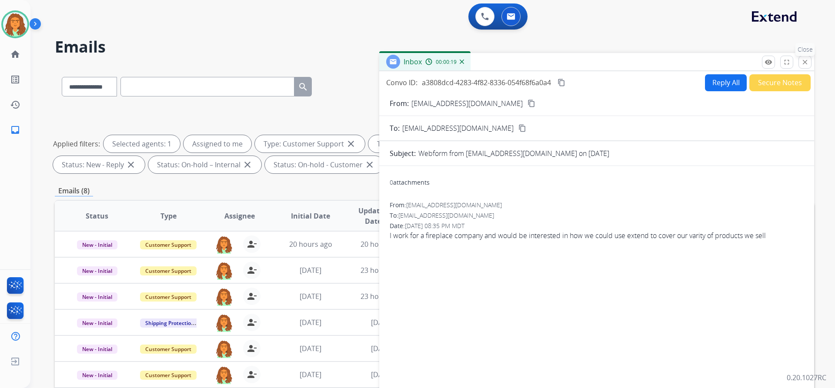
click at [802, 63] on mat-icon "close" at bounding box center [805, 62] width 8 height 8
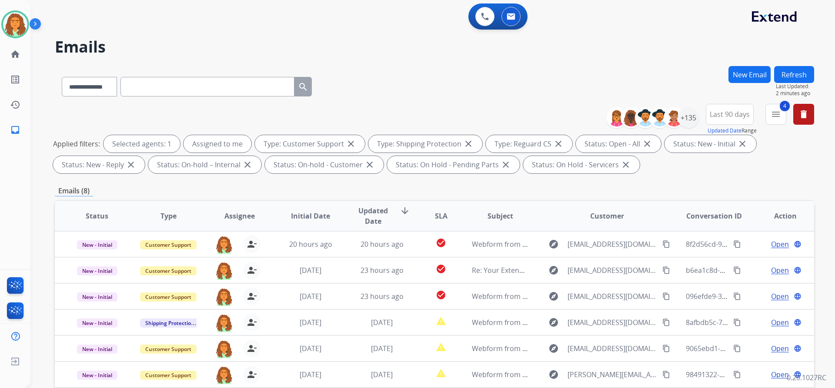
click at [799, 69] on button "Refresh" at bounding box center [794, 74] width 40 height 17
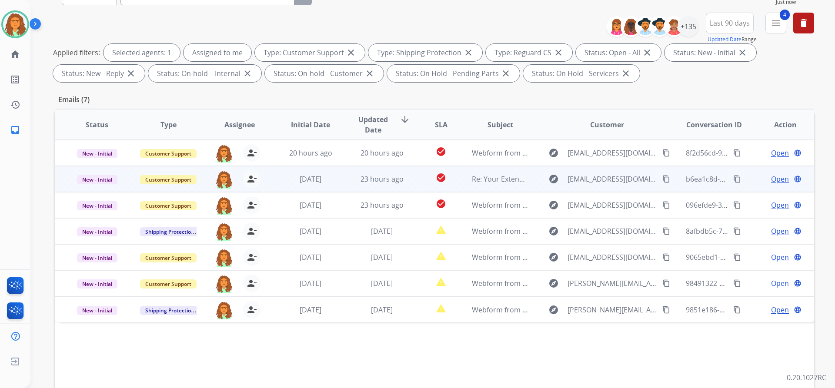
scroll to position [148, 0]
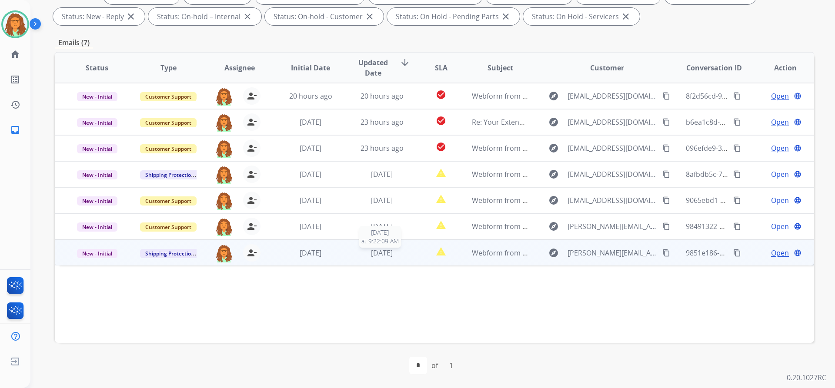
click at [403, 255] on div "1 day ago" at bounding box center [382, 253] width 57 height 10
click at [662, 254] on mat-icon "content_copy" at bounding box center [666, 253] width 8 height 8
click at [380, 256] on span "1 day ago" at bounding box center [382, 253] width 22 height 10
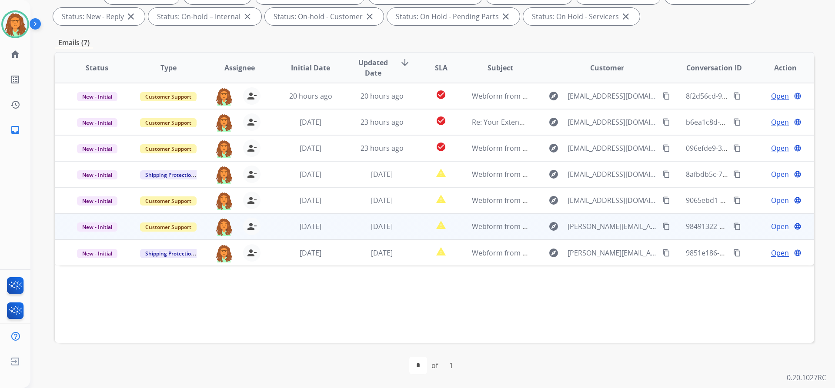
click at [411, 227] on td "report_problem" at bounding box center [434, 227] width 47 height 26
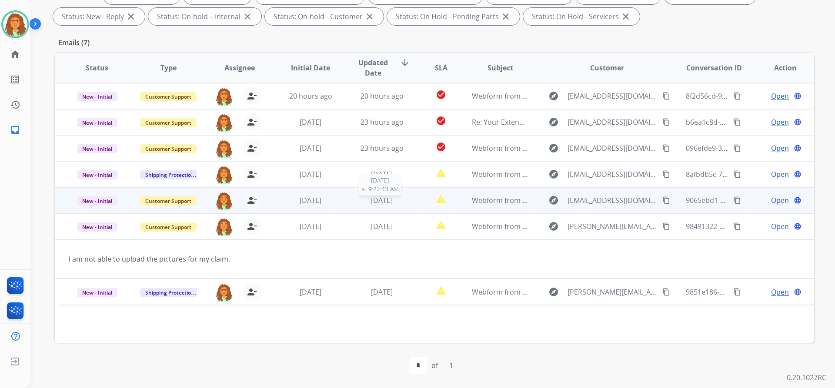
click at [401, 205] on div "1 day ago" at bounding box center [382, 200] width 57 height 10
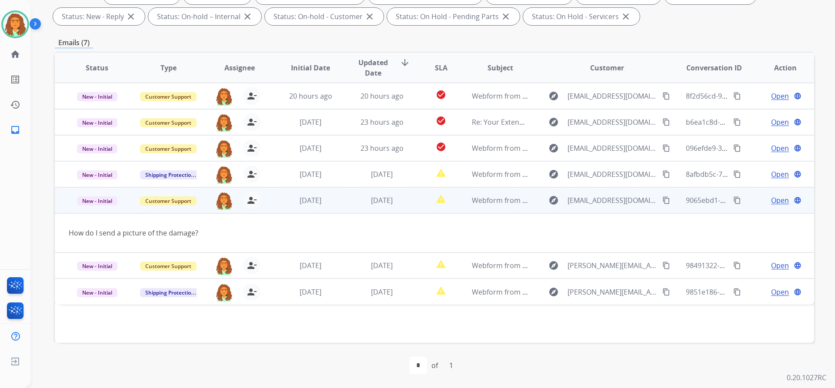
click at [662, 200] on mat-icon "content_copy" at bounding box center [666, 201] width 8 height 8
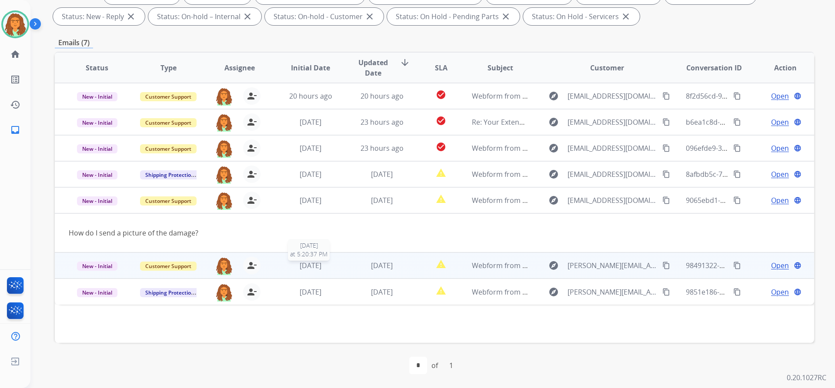
click at [284, 269] on div "1 day ago" at bounding box center [310, 266] width 57 height 10
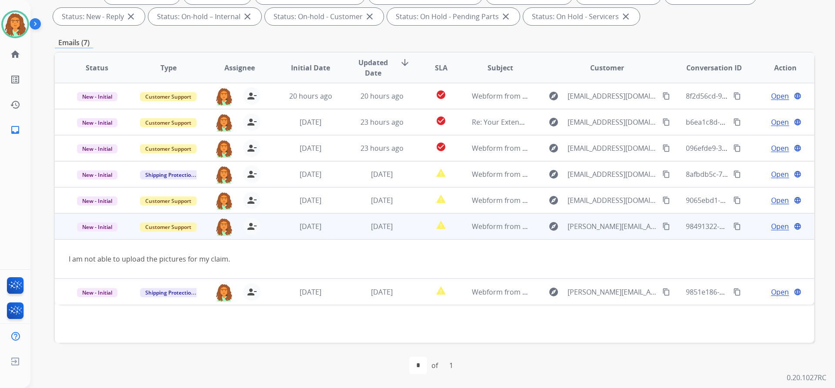
click at [662, 227] on mat-icon "content_copy" at bounding box center [666, 227] width 8 height 8
click at [776, 227] on span "Open" at bounding box center [780, 226] width 18 height 10
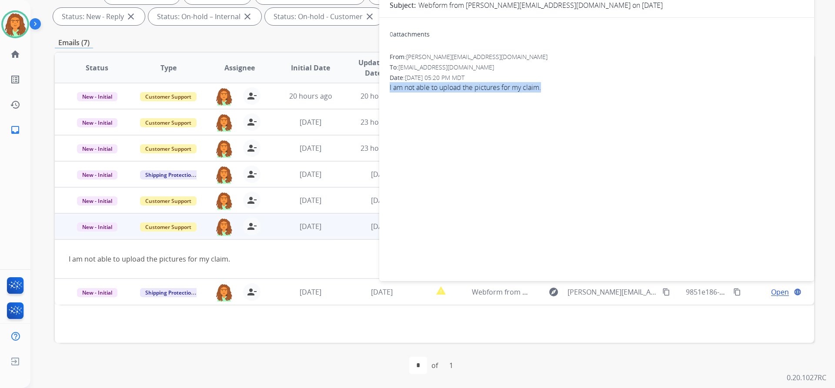
drag, startPoint x: 542, startPoint y: 87, endPoint x: 388, endPoint y: 89, distance: 154.4
click at [388, 89] on div "0 attachments From: williams.rach@yahoo.com To: support@extend.com Date: 09/02/…" at bounding box center [596, 148] width 435 height 246
copy span "I am not able to upload the pictures for my claim."
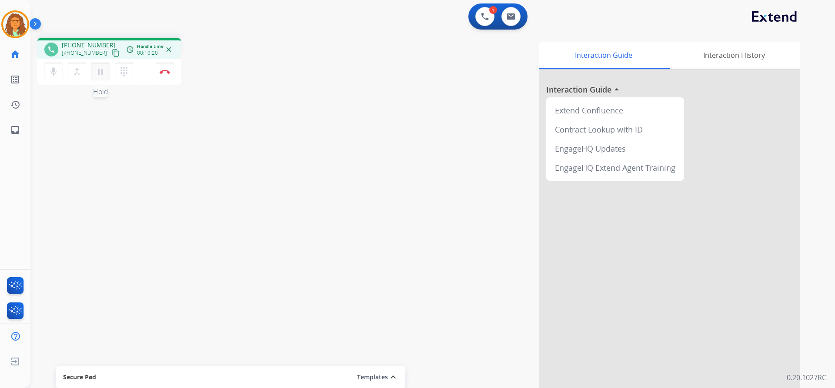
click at [103, 70] on mat-icon "pause" at bounding box center [100, 72] width 10 height 10
click at [101, 76] on mat-icon "play_arrow" at bounding box center [100, 72] width 10 height 10
click at [100, 70] on mat-icon "pause" at bounding box center [100, 72] width 10 height 10
click at [100, 72] on mat-icon "play_arrow" at bounding box center [100, 72] width 10 height 10
click at [164, 73] on img at bounding box center [165, 72] width 10 height 4
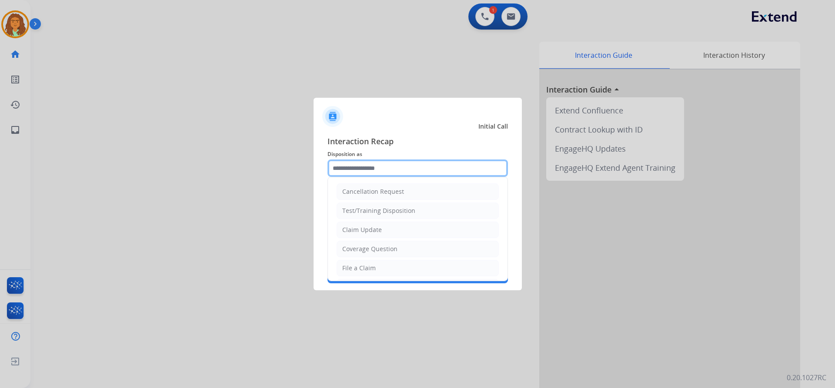
click at [374, 169] on input "text" at bounding box center [418, 168] width 181 height 17
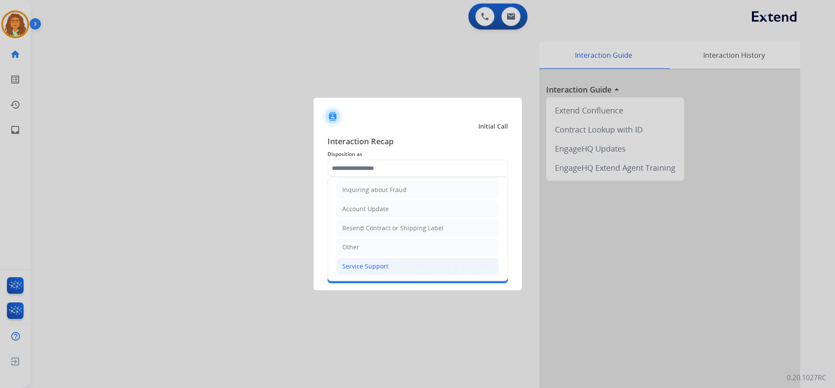
click at [377, 265] on div "Service Support" at bounding box center [365, 266] width 46 height 9
type input "**********"
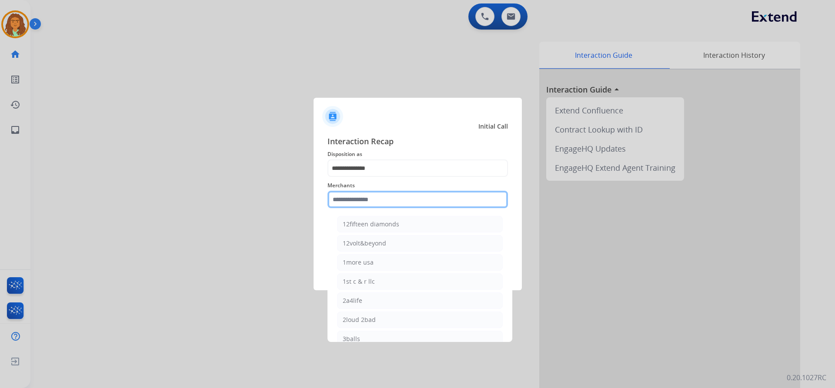
click at [355, 198] on input "text" at bounding box center [418, 199] width 181 height 17
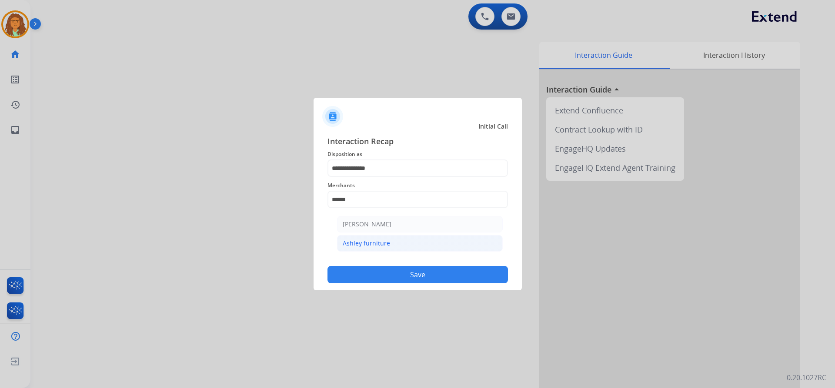
click at [366, 246] on div "Ashley furniture" at bounding box center [366, 243] width 47 height 9
type input "**********"
click at [397, 271] on button "Save" at bounding box center [418, 274] width 181 height 17
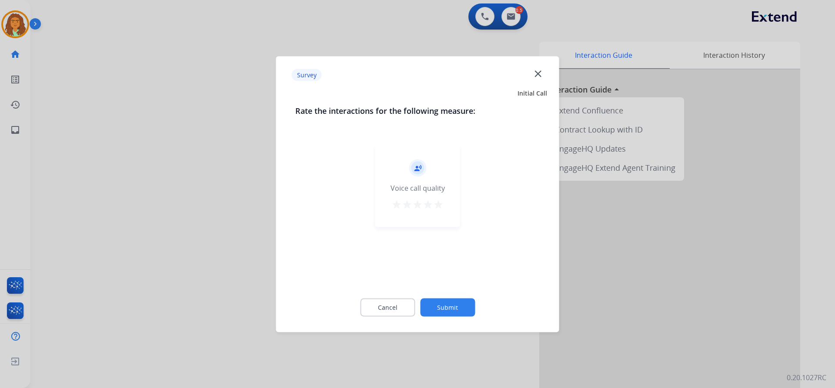
click at [439, 204] on mat-icon "star" at bounding box center [438, 204] width 10 height 10
click at [449, 305] on button "Submit" at bounding box center [447, 307] width 55 height 18
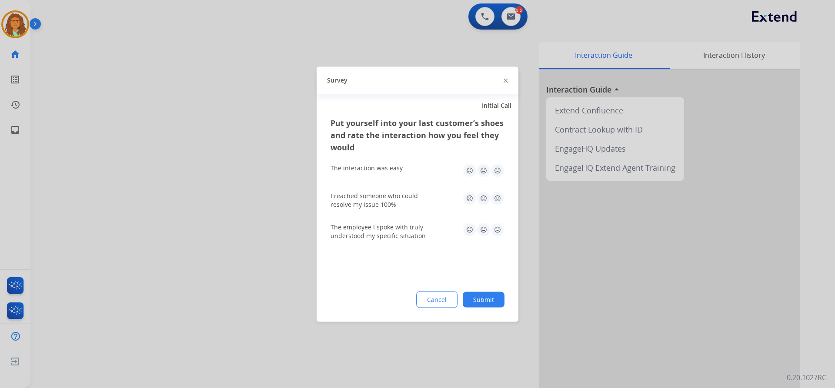
click at [498, 170] on img at bounding box center [498, 171] width 14 height 14
click at [499, 196] on img at bounding box center [498, 198] width 14 height 14
click at [496, 232] on img at bounding box center [498, 230] width 14 height 14
click at [484, 296] on button "Submit" at bounding box center [484, 300] width 42 height 16
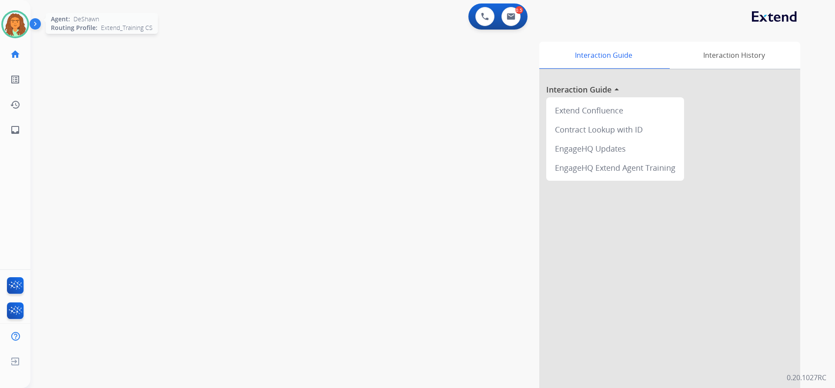
click at [18, 23] on img at bounding box center [15, 24] width 24 height 24
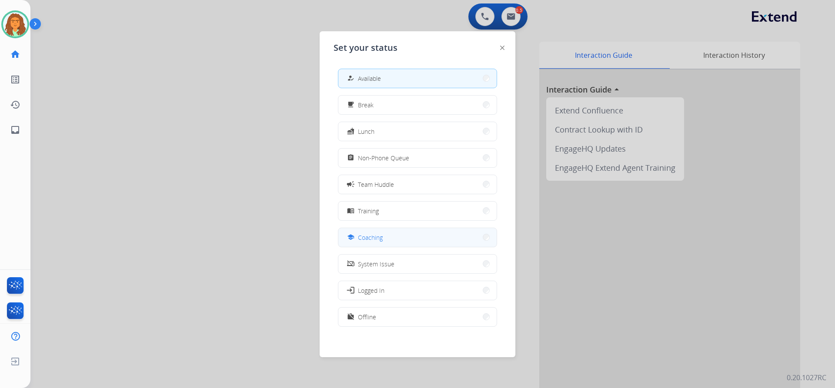
click at [369, 237] on span "Coaching" at bounding box center [370, 237] width 25 height 9
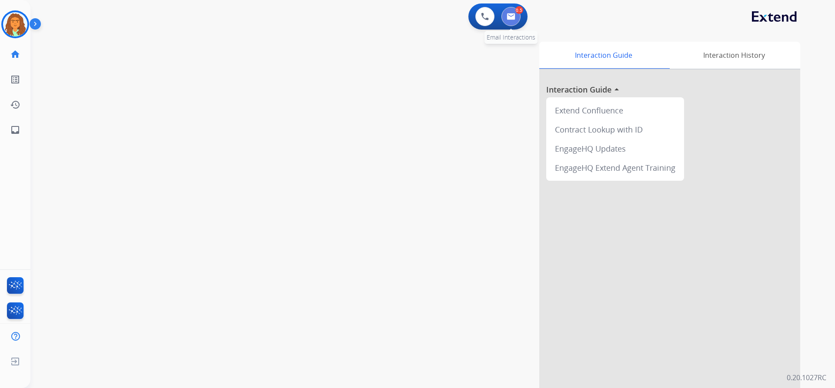
click at [510, 14] on img at bounding box center [511, 16] width 9 height 7
select select "**********"
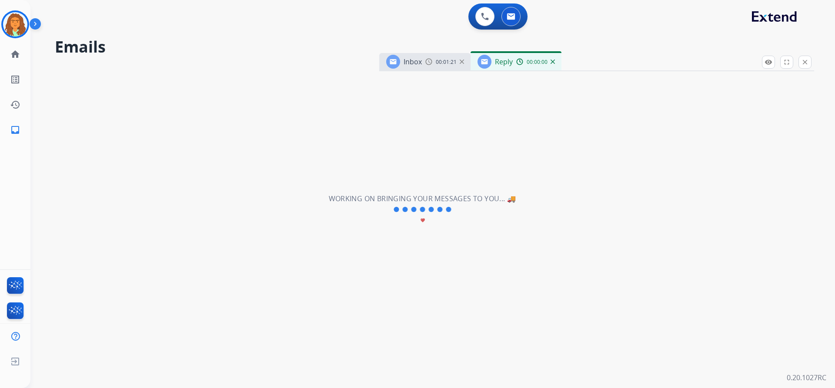
select select "**********"
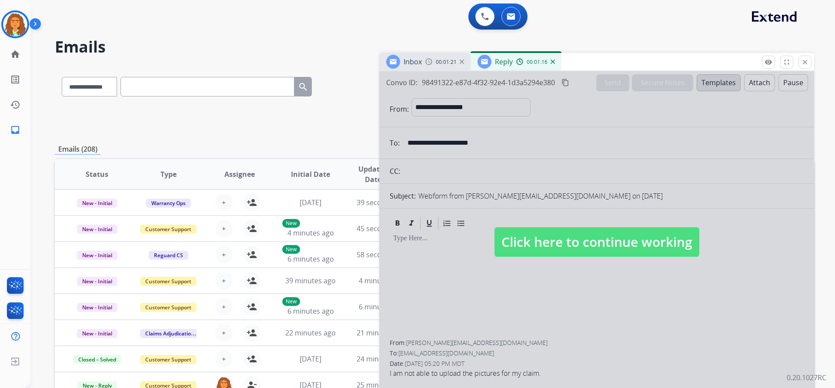
click at [565, 249] on span "Click here to continue working" at bounding box center [597, 242] width 205 height 30
select select
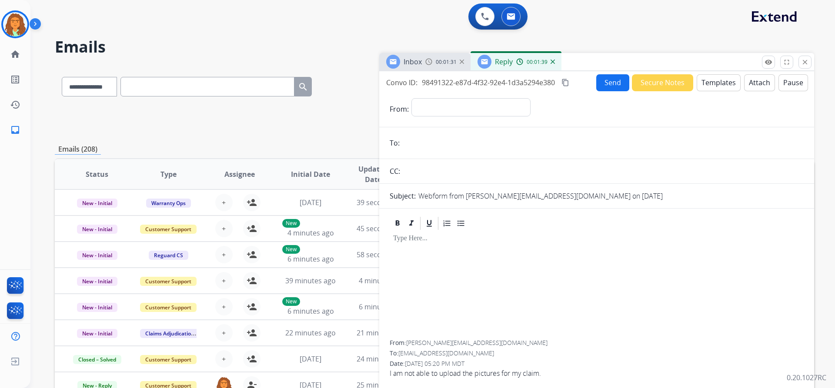
drag, startPoint x: 6, startPoint y: 202, endPoint x: 17, endPoint y: 195, distance: 12.7
click at [10, 200] on div "DeShawn Coaching Edit Avatar Agent: DeShawn Routing Profile: Extend_Training CS…" at bounding box center [15, 194] width 30 height 388
drag, startPoint x: 20, startPoint y: 194, endPoint x: 26, endPoint y: 190, distance: 7.2
click at [22, 192] on div "DeShawn Coaching Edit Avatar Agent: DeShawn Routing Profile: Extend_Training CS…" at bounding box center [15, 194] width 30 height 388
drag, startPoint x: 31, startPoint y: 179, endPoint x: 16, endPoint y: 166, distance: 20.3
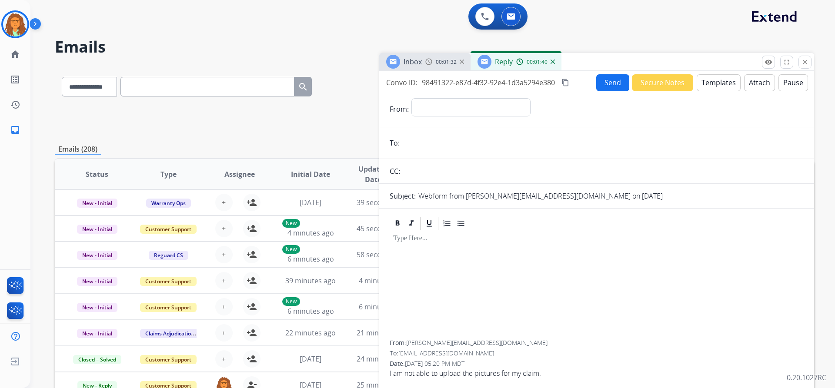
click at [25, 172] on div "**********" at bounding box center [417, 194] width 835 height 388
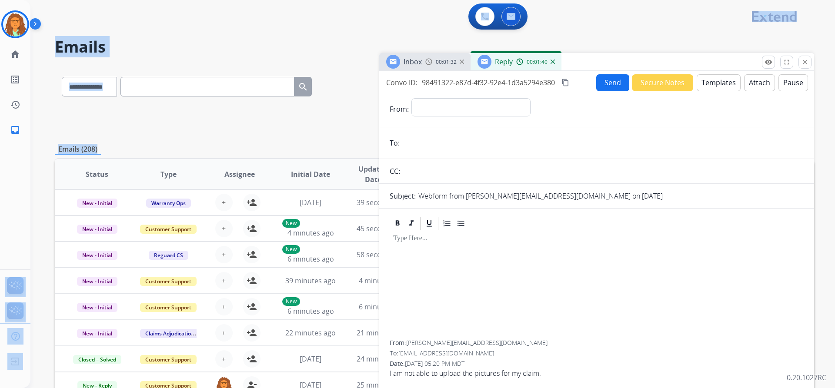
scroll to position [0, 2]
click at [805, 63] on mat-icon "close" at bounding box center [805, 62] width 8 height 8
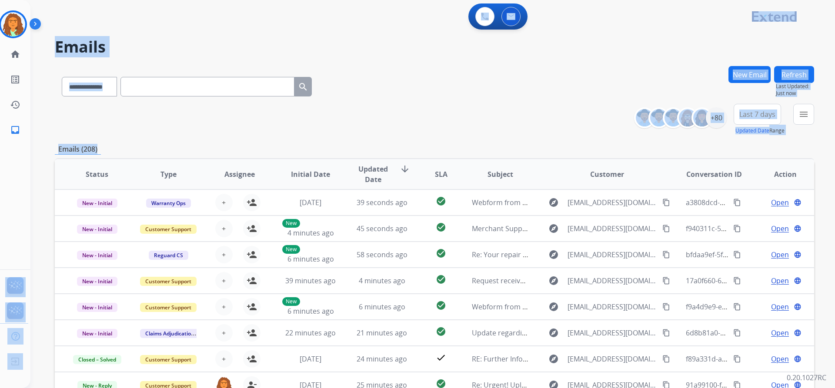
click at [386, 102] on div "**********" at bounding box center [434, 85] width 759 height 38
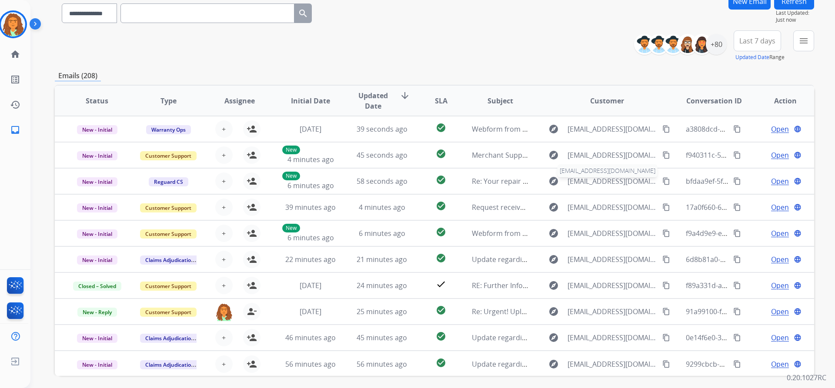
scroll to position [20, 0]
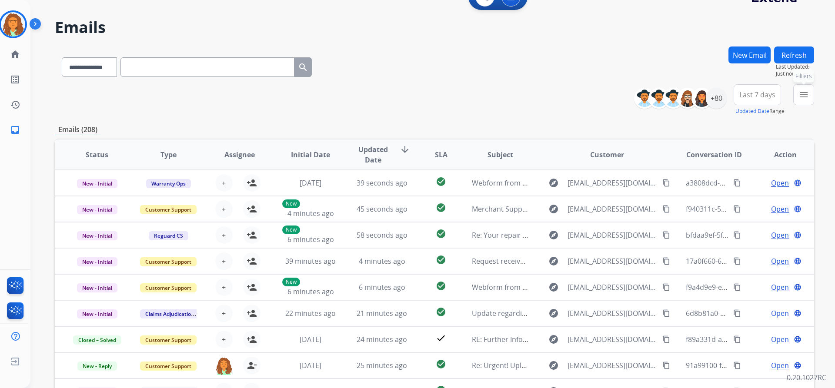
click at [810, 91] on button "menu Filters" at bounding box center [803, 94] width 21 height 21
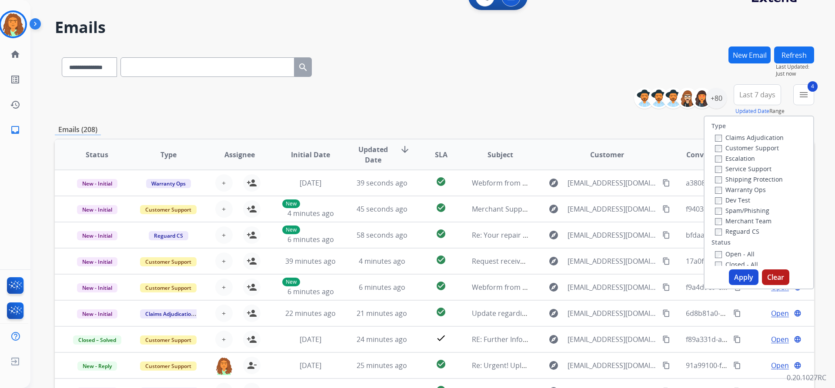
click at [735, 279] on button "Apply" at bounding box center [744, 278] width 30 height 16
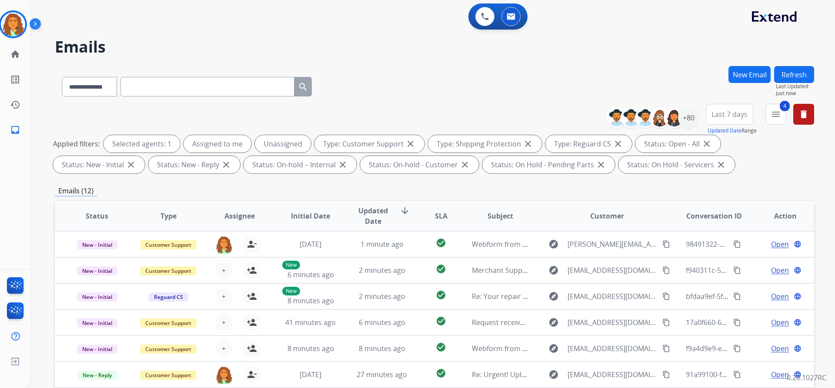
click at [708, 180] on div "**********" at bounding box center [434, 301] width 759 height 471
click at [695, 117] on div "+80" at bounding box center [688, 117] width 21 height 21
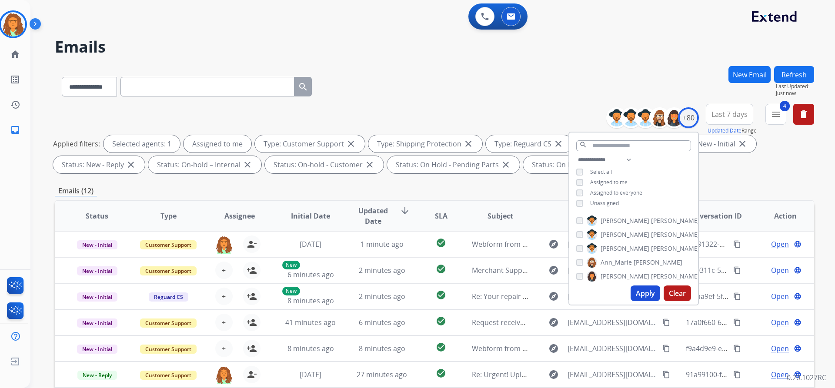
click at [643, 290] on button "Apply" at bounding box center [646, 294] width 30 height 16
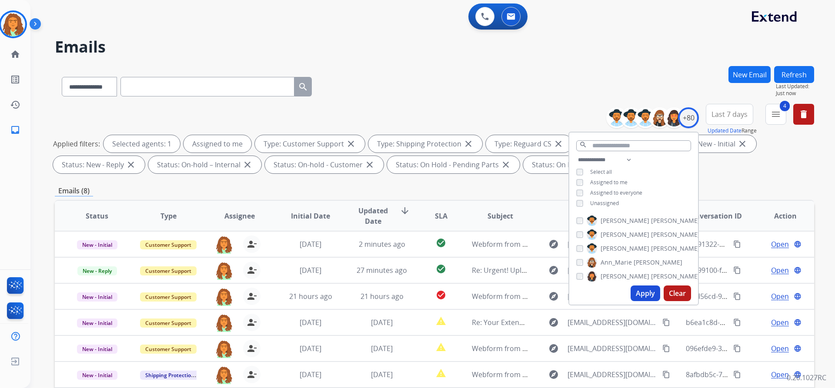
click at [750, 177] on div "**********" at bounding box center [434, 301] width 759 height 471
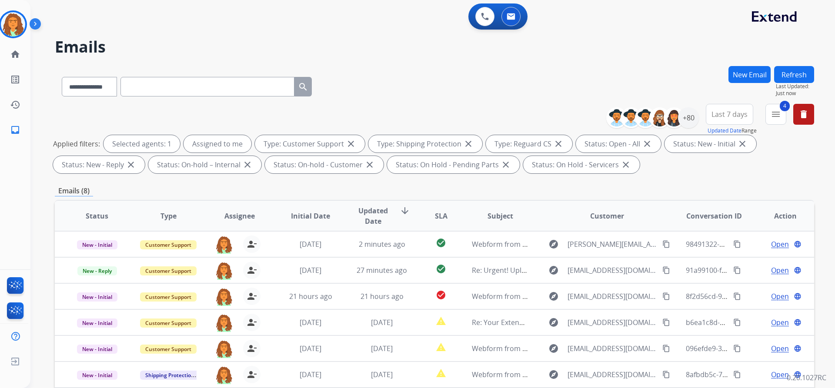
click at [739, 116] on span "Last 7 days" at bounding box center [730, 114] width 36 height 3
click at [717, 218] on div "Last 90 days" at bounding box center [727, 220] width 48 height 13
click at [776, 173] on div "Applied filters: Selected agents: 1 Assigned to me Type: Customer Support close…" at bounding box center [432, 154] width 759 height 38
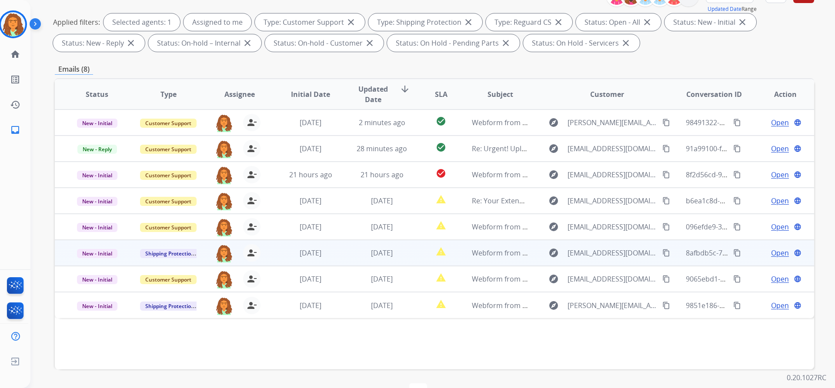
scroll to position [148, 0]
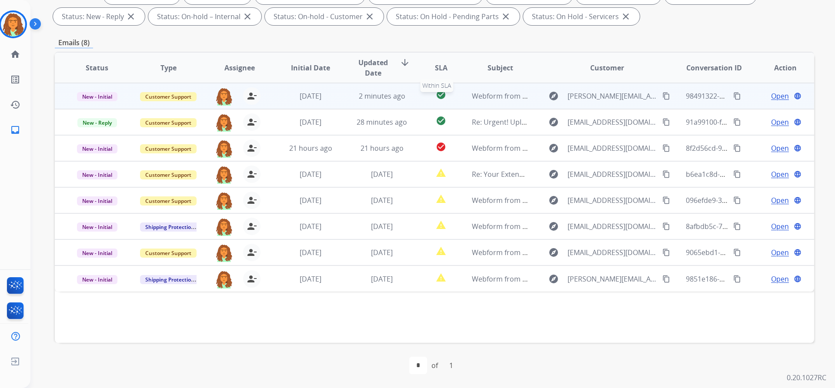
click at [425, 100] on div "check_circle" at bounding box center [441, 96] width 33 height 13
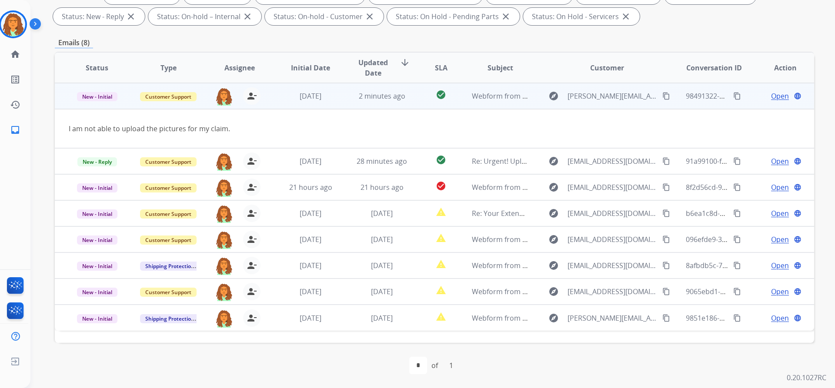
click at [778, 96] on span "Open" at bounding box center [780, 96] width 18 height 10
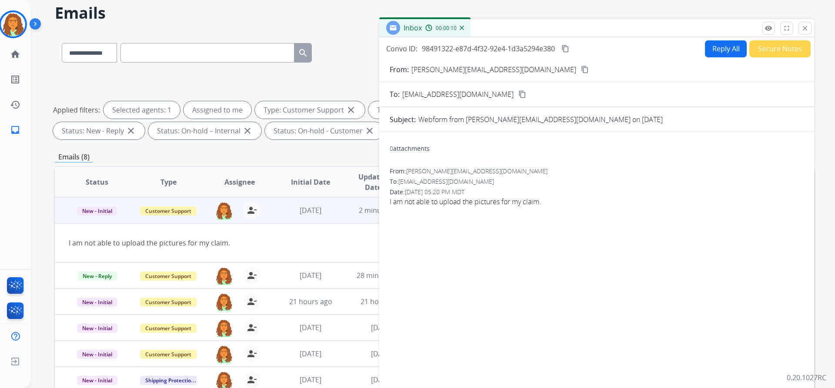
scroll to position [0, 0]
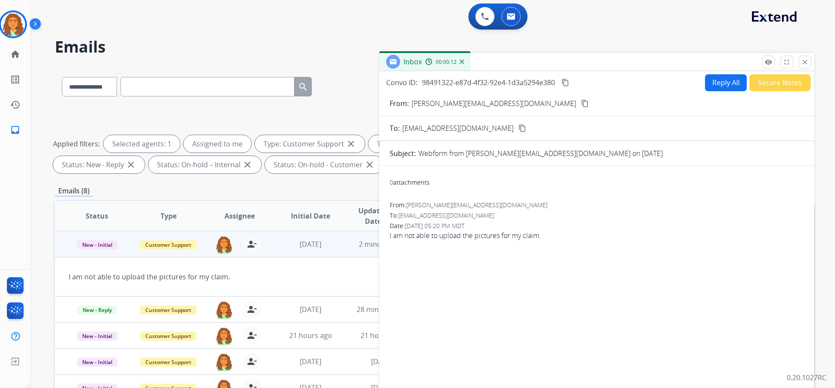
click at [712, 84] on button "Reply All" at bounding box center [726, 82] width 42 height 17
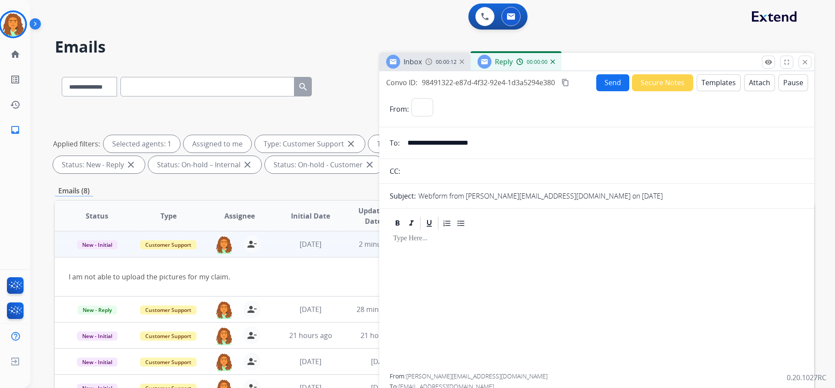
select select "**********"
click at [713, 80] on button "Templates" at bounding box center [719, 82] width 44 height 17
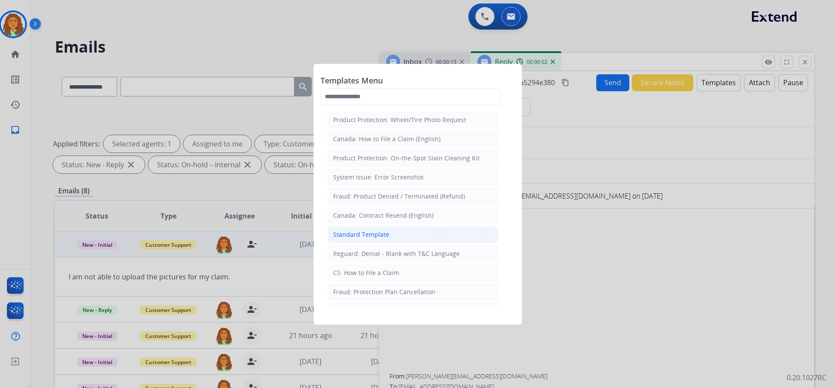
click at [365, 233] on div "Standard Template" at bounding box center [361, 235] width 56 height 9
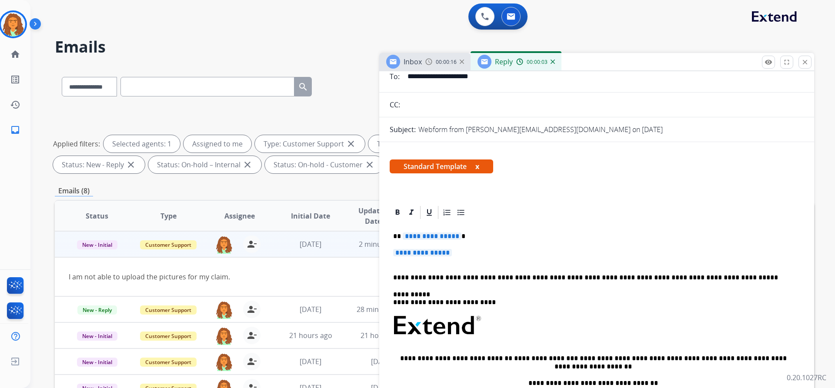
scroll to position [130, 0]
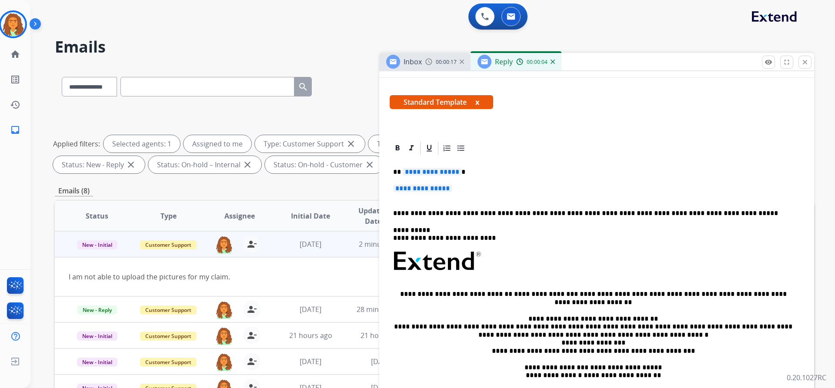
click at [456, 174] on span "**********" at bounding box center [432, 171] width 59 height 7
click at [398, 187] on span "**********" at bounding box center [422, 188] width 59 height 7
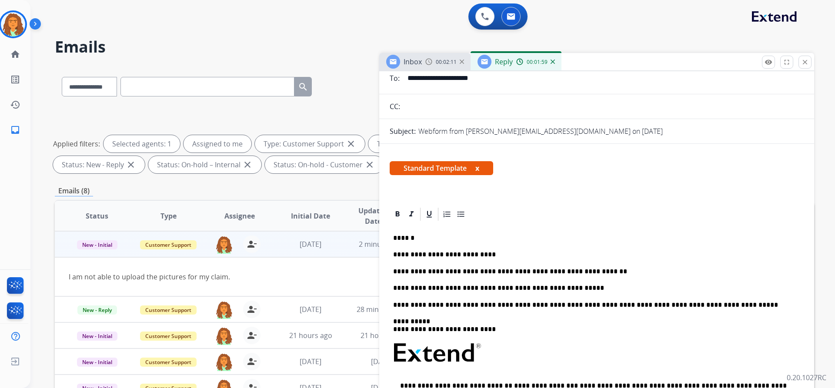
scroll to position [0, 0]
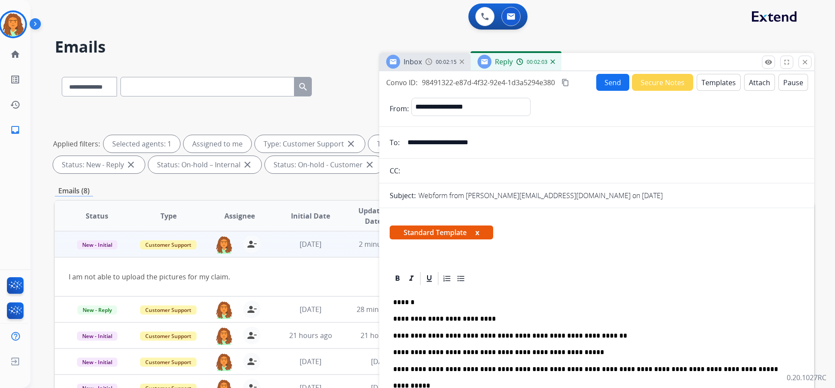
click at [568, 84] on mat-icon "content_copy" at bounding box center [566, 83] width 8 height 8
click at [598, 83] on button "Send" at bounding box center [612, 82] width 33 height 17
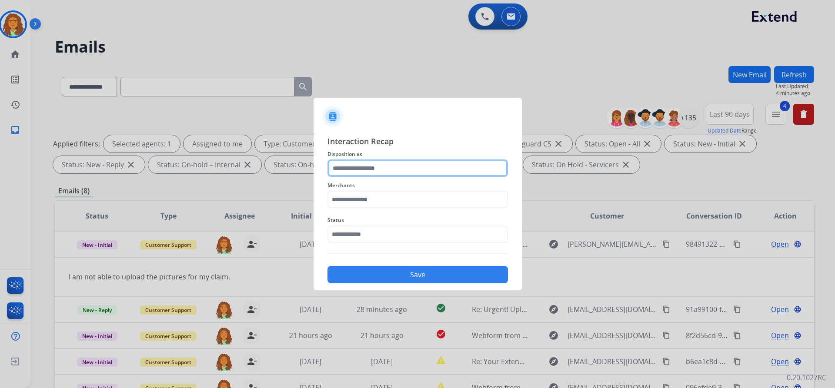
click at [375, 168] on input "text" at bounding box center [418, 168] width 181 height 17
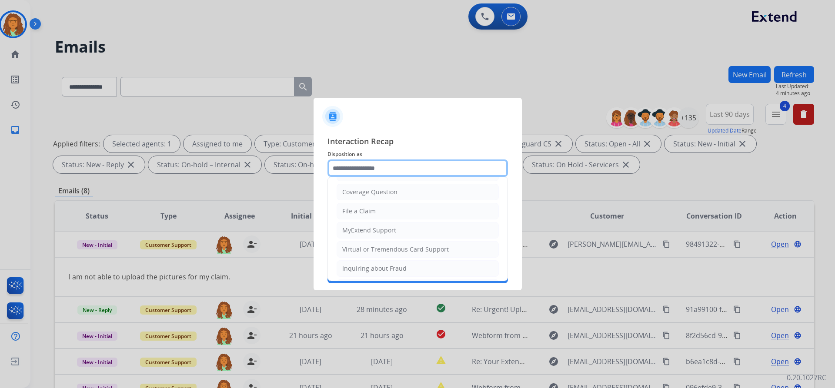
scroll to position [136, 0]
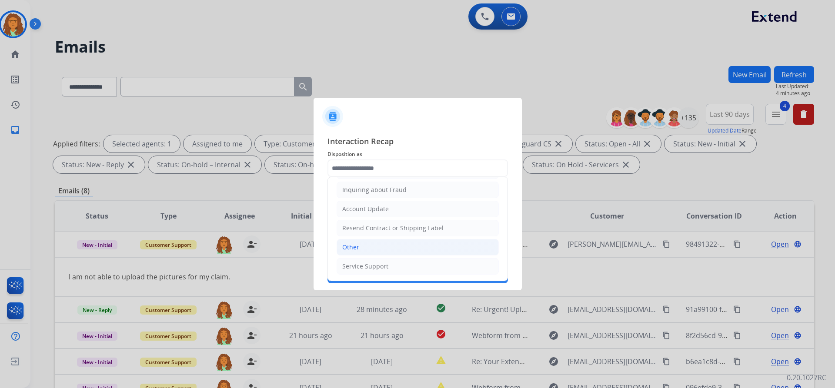
click at [355, 248] on div "Other" at bounding box center [350, 247] width 17 height 9
type input "*****"
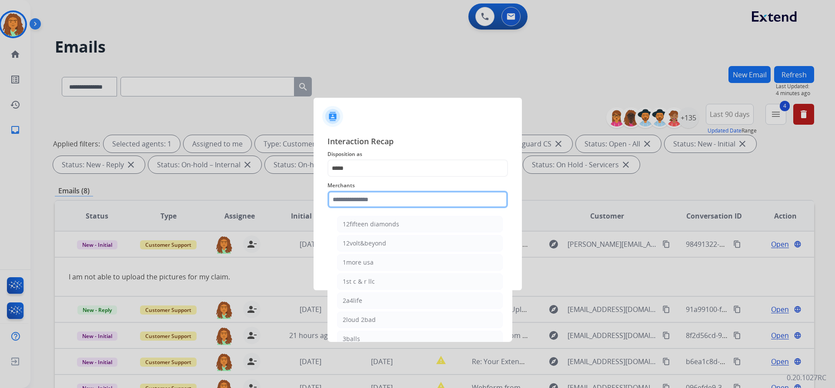
click at [362, 204] on input "text" at bounding box center [418, 199] width 181 height 17
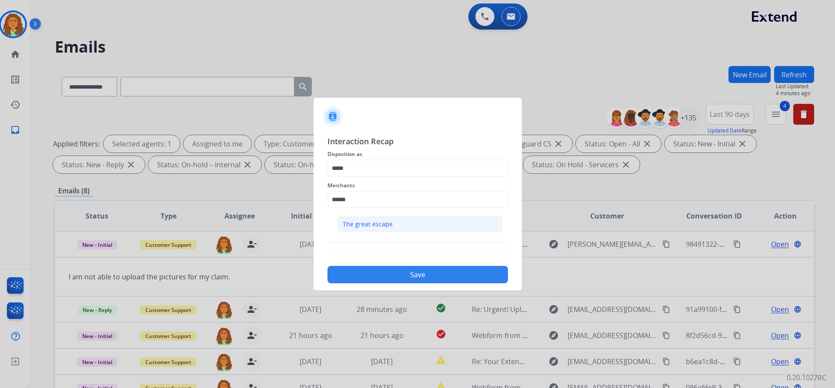
click at [370, 222] on div "The great escape" at bounding box center [368, 224] width 50 height 9
type input "**********"
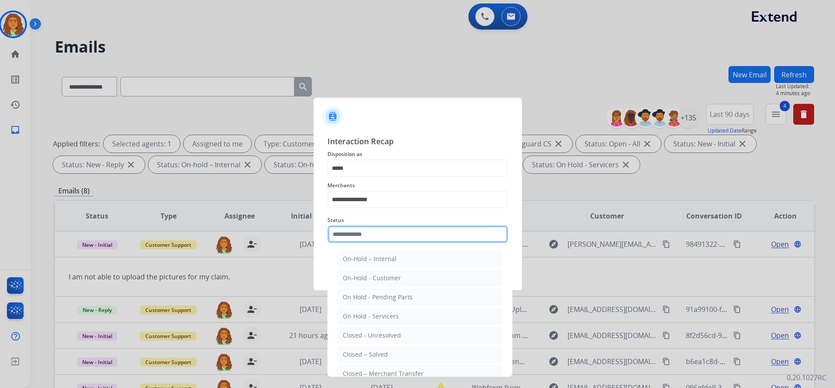
click at [370, 233] on input "text" at bounding box center [418, 234] width 181 height 17
click at [375, 352] on div "Closed – Solved" at bounding box center [365, 355] width 45 height 9
type input "**********"
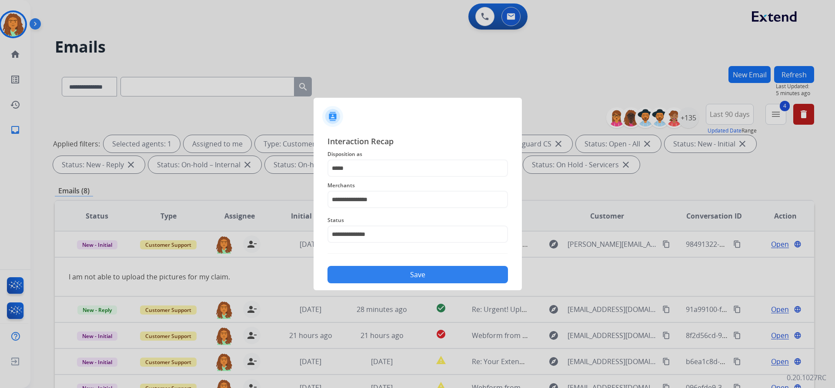
click at [389, 279] on button "Save" at bounding box center [418, 274] width 181 height 17
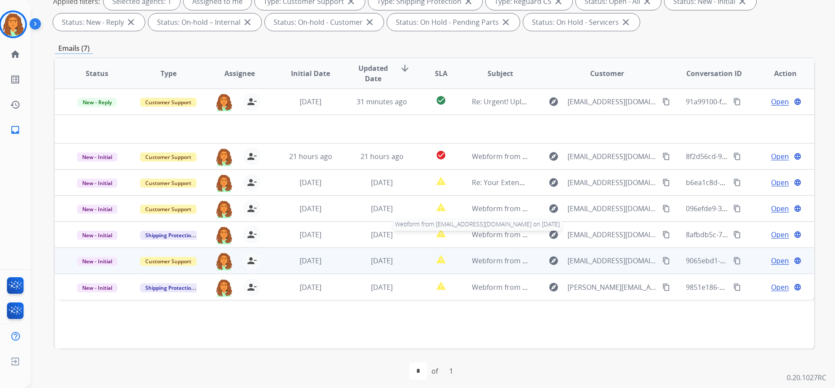
scroll to position [148, 0]
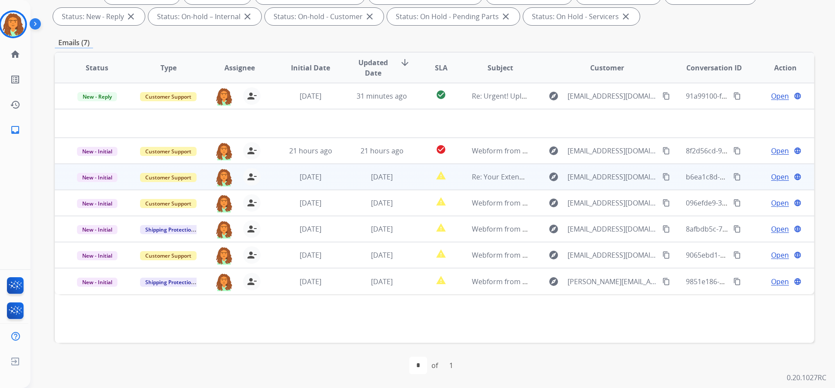
click at [399, 185] on td "1 day ago" at bounding box center [375, 177] width 71 height 26
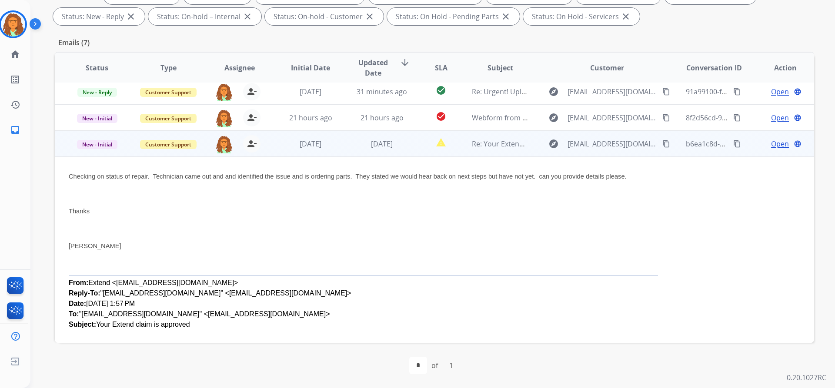
scroll to position [0, 0]
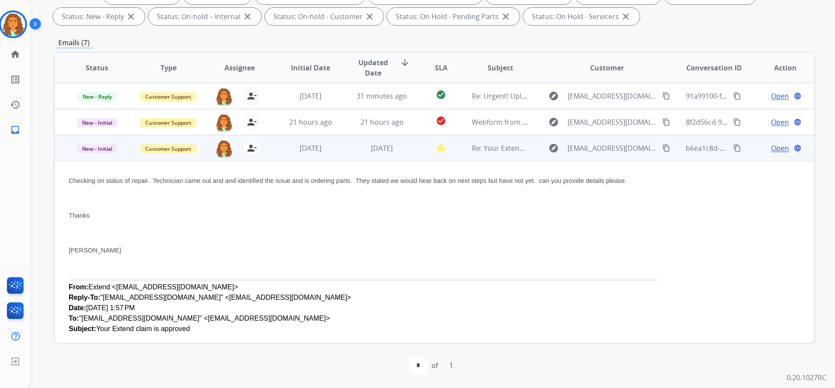
click at [662, 149] on mat-icon "content_copy" at bounding box center [666, 148] width 8 height 8
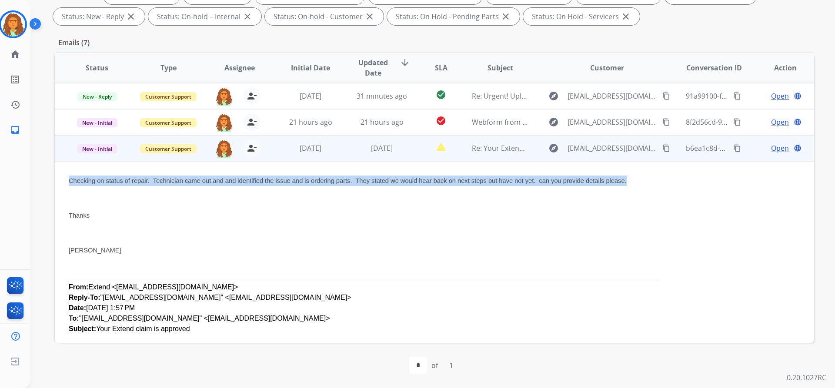
drag, startPoint x: 630, startPoint y: 183, endPoint x: 67, endPoint y: 183, distance: 562.8
copy span "Checking on status of repair. Technician came out and and identified the issue …"
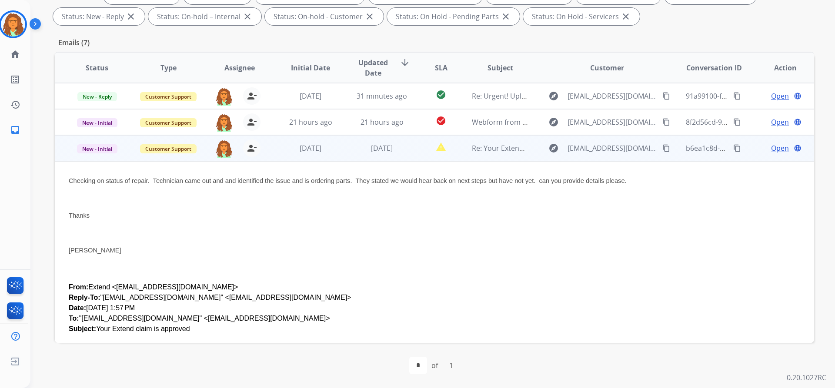
click at [775, 147] on span "Open" at bounding box center [780, 148] width 18 height 10
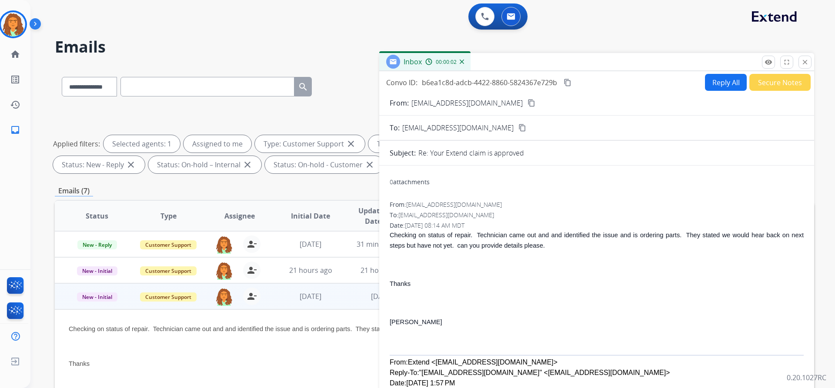
click at [715, 80] on button "Reply All" at bounding box center [726, 82] width 42 height 17
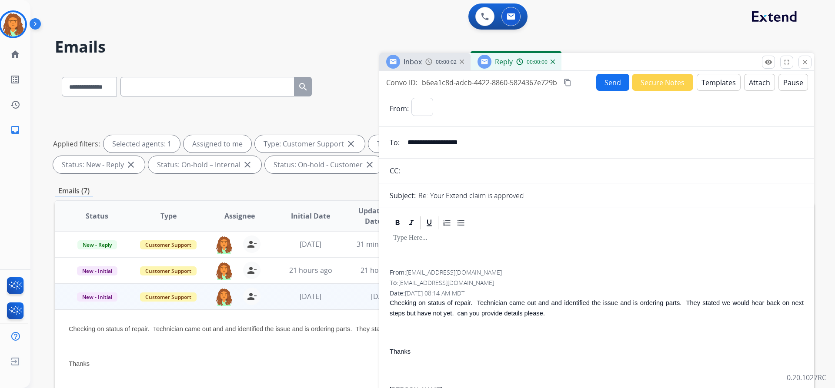
select select "**********"
click at [719, 81] on button "Templates" at bounding box center [719, 82] width 44 height 17
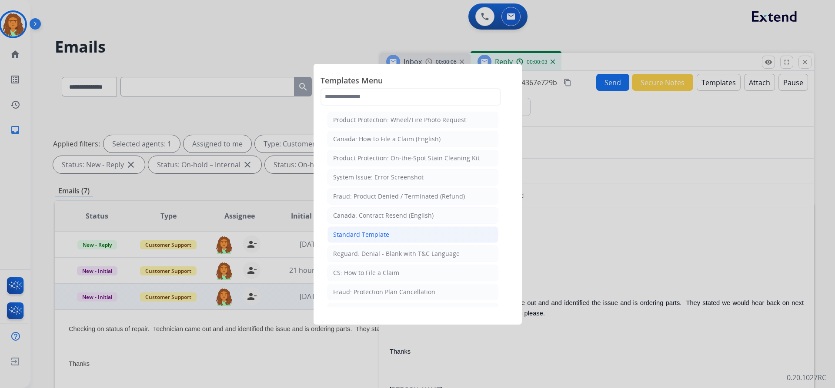
click at [373, 236] on div "Standard Template" at bounding box center [361, 235] width 56 height 9
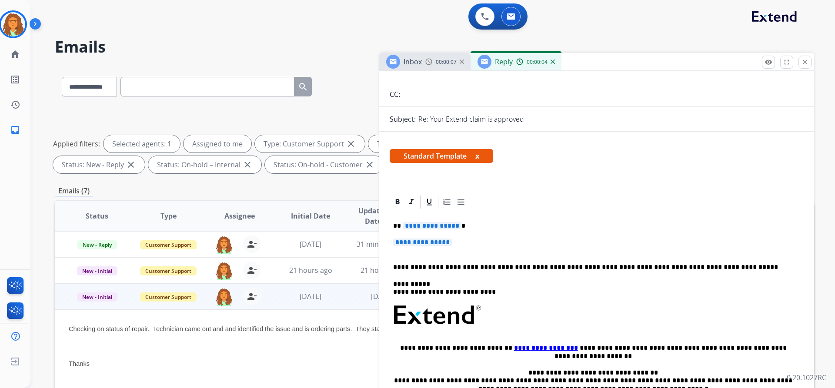
scroll to position [87, 0]
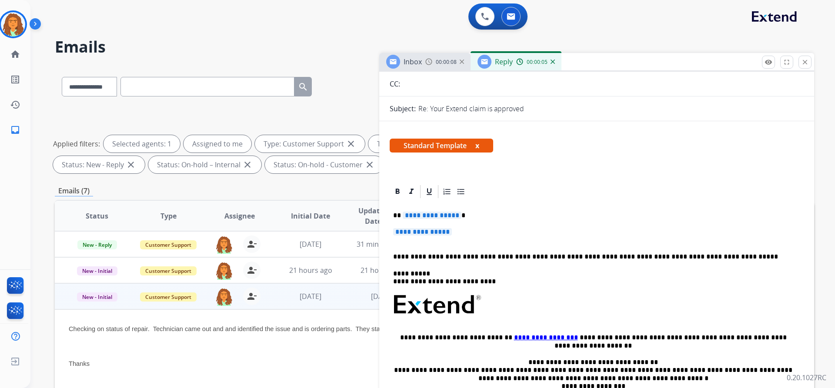
click at [456, 215] on p "**********" at bounding box center [593, 216] width 400 height 8
click at [397, 232] on span "**********" at bounding box center [422, 231] width 59 height 7
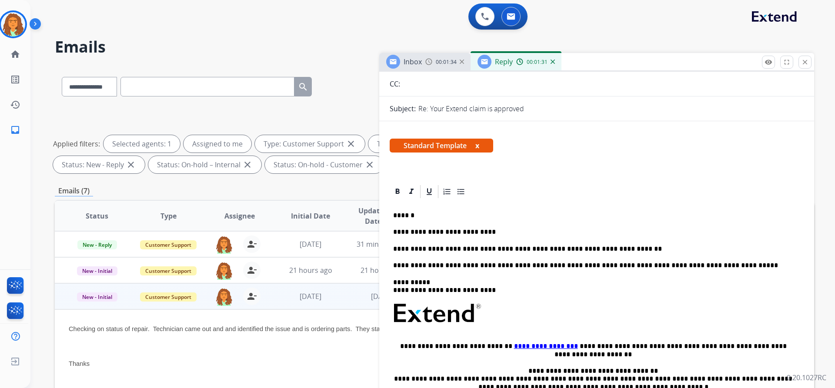
click at [505, 250] on p "**********" at bounding box center [593, 249] width 400 height 8
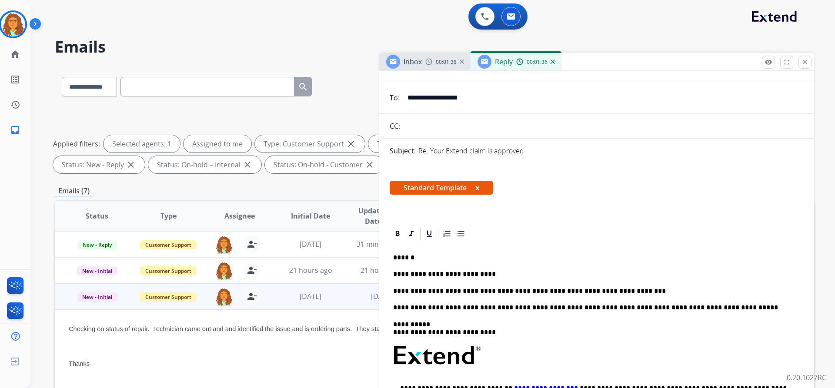
scroll to position [0, 0]
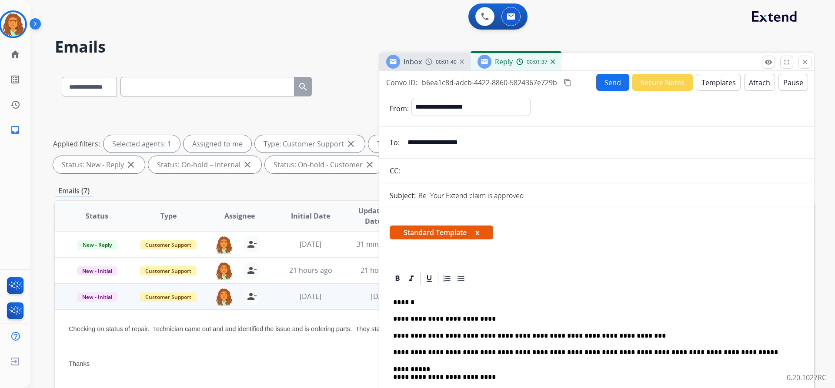
click at [570, 83] on mat-icon "content_copy" at bounding box center [568, 83] width 8 height 8
click at [607, 82] on button "Send" at bounding box center [612, 82] width 33 height 17
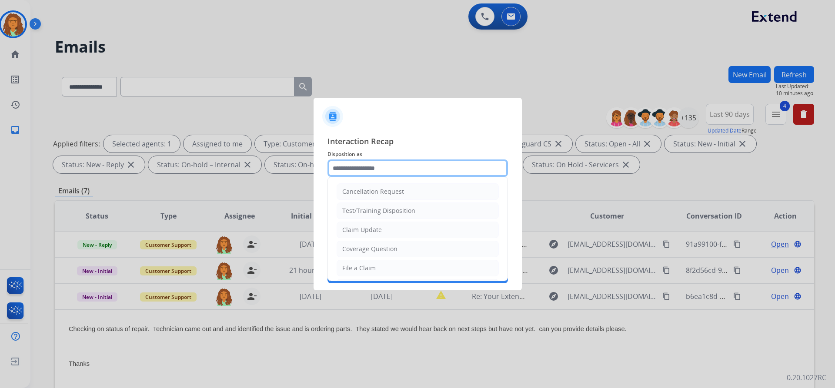
click at [348, 168] on input "text" at bounding box center [418, 168] width 181 height 17
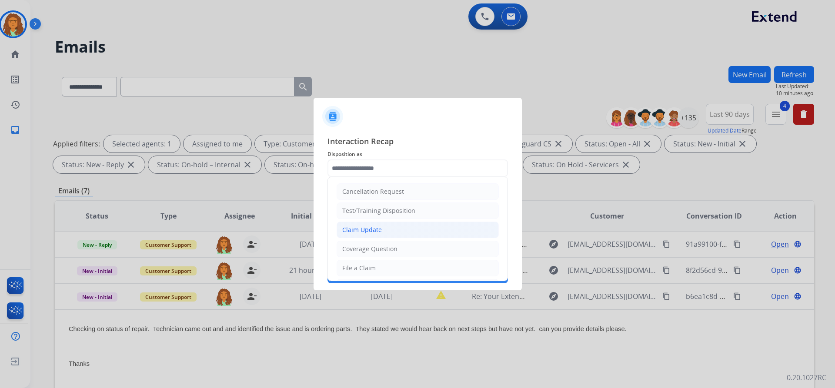
click at [365, 227] on div "Claim Update" at bounding box center [362, 230] width 40 height 9
type input "**********"
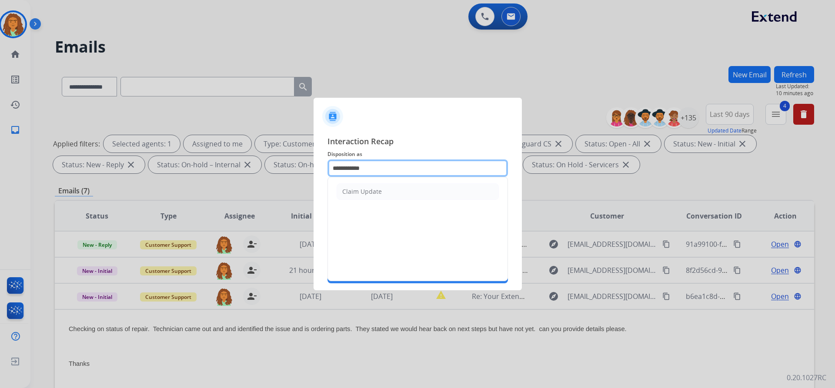
click at [377, 167] on input "**********" at bounding box center [418, 168] width 181 height 17
drag, startPoint x: 377, startPoint y: 167, endPoint x: 328, endPoint y: 167, distance: 49.1
click at [328, 167] on input "**********" at bounding box center [418, 168] width 181 height 17
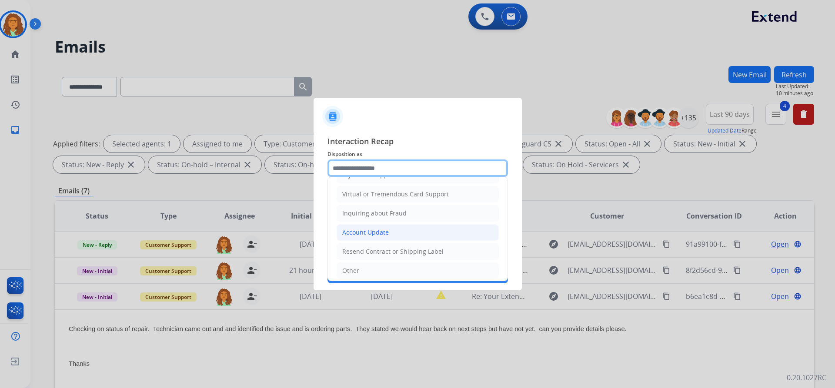
scroll to position [130, 0]
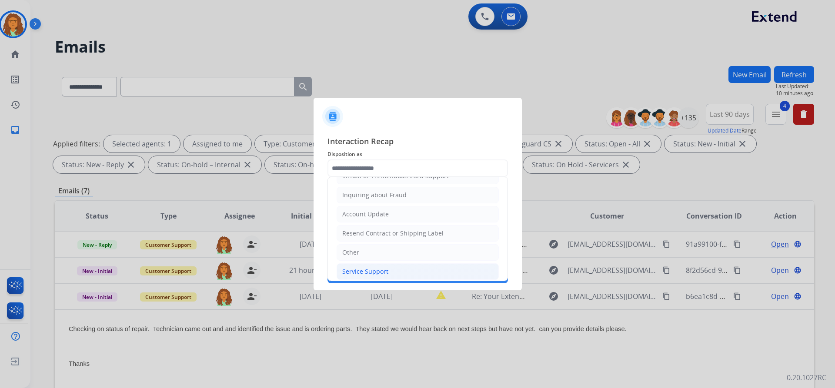
click at [359, 270] on div "Service Support" at bounding box center [365, 271] width 46 height 9
type input "**********"
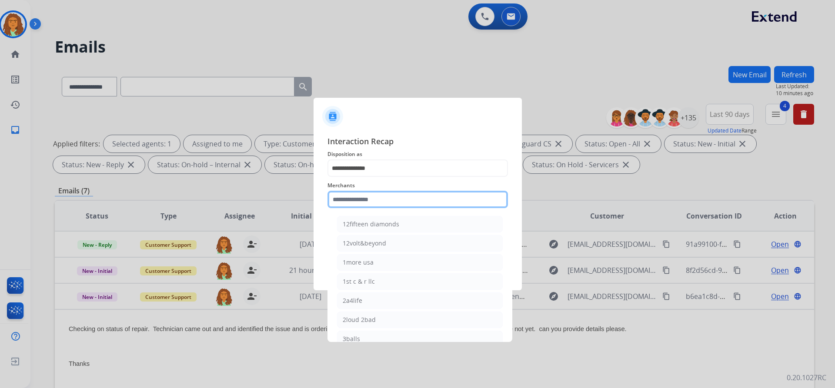
click at [352, 200] on input "text" at bounding box center [418, 199] width 181 height 17
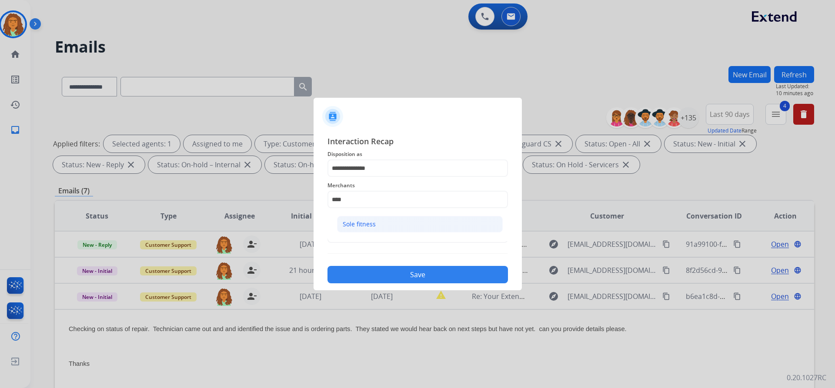
click at [356, 226] on div "Sole fitness" at bounding box center [359, 224] width 33 height 9
type input "**********"
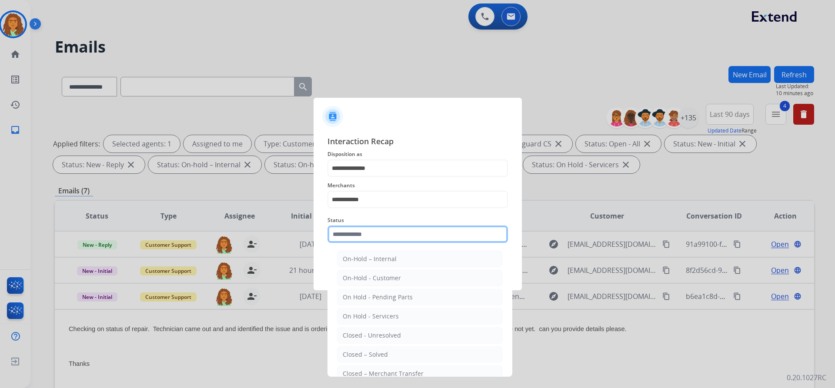
click at [369, 237] on input "text" at bounding box center [418, 234] width 181 height 17
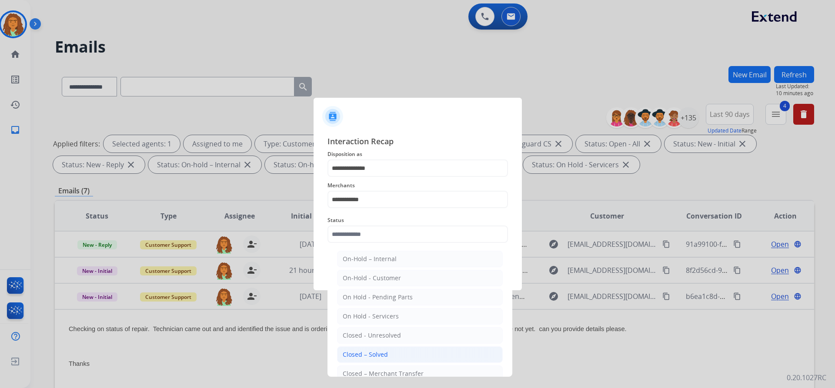
click at [371, 354] on div "Closed – Solved" at bounding box center [365, 355] width 45 height 9
type input "**********"
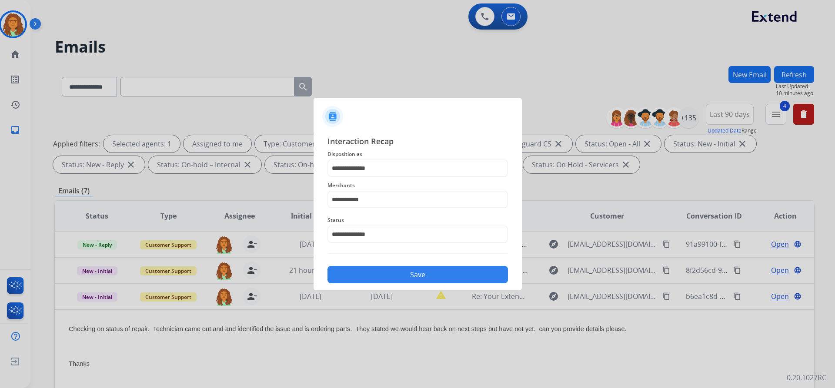
click at [411, 273] on button "Save" at bounding box center [418, 274] width 181 height 17
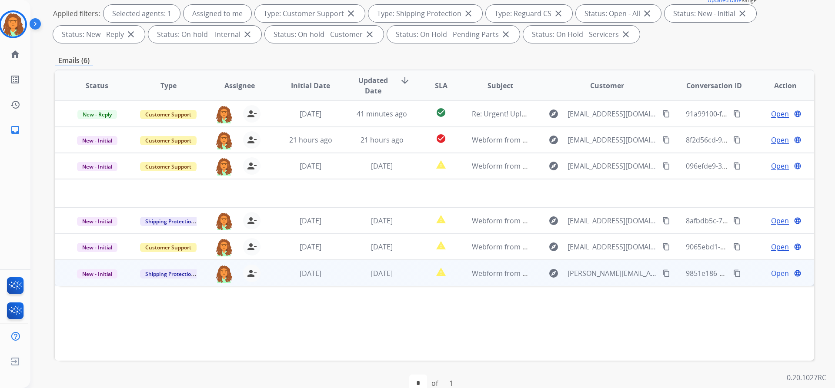
click at [411, 281] on td "report_problem" at bounding box center [434, 273] width 47 height 26
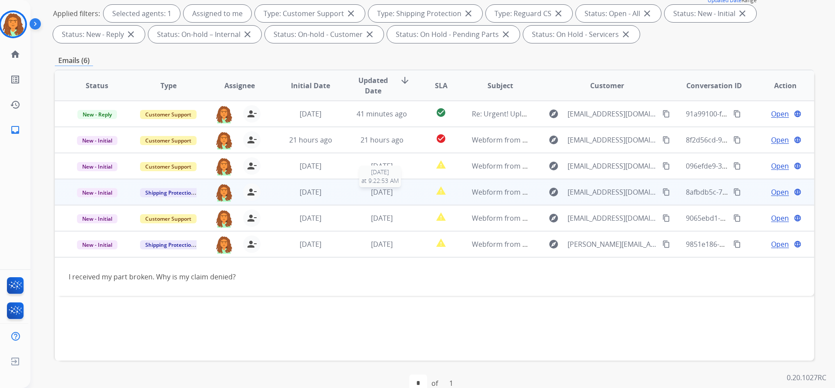
click at [390, 196] on span "1 day ago" at bounding box center [382, 192] width 22 height 10
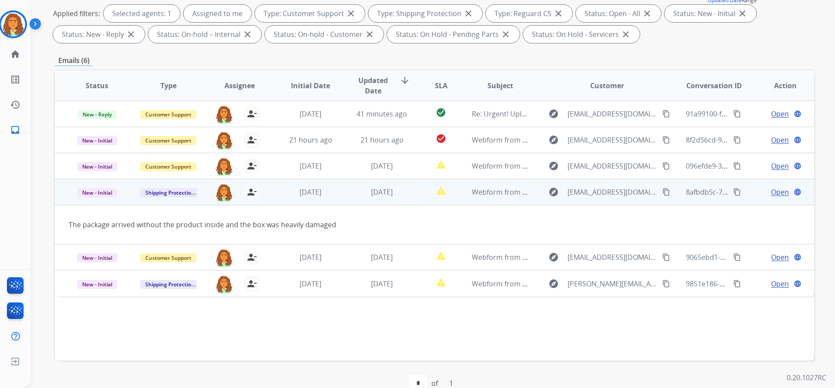
click at [662, 191] on mat-icon "content_copy" at bounding box center [666, 192] width 8 height 8
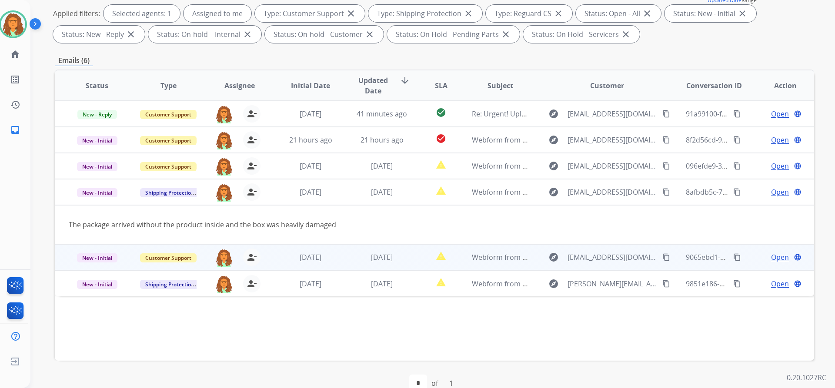
click at [287, 264] on td "1 day ago" at bounding box center [303, 257] width 71 height 26
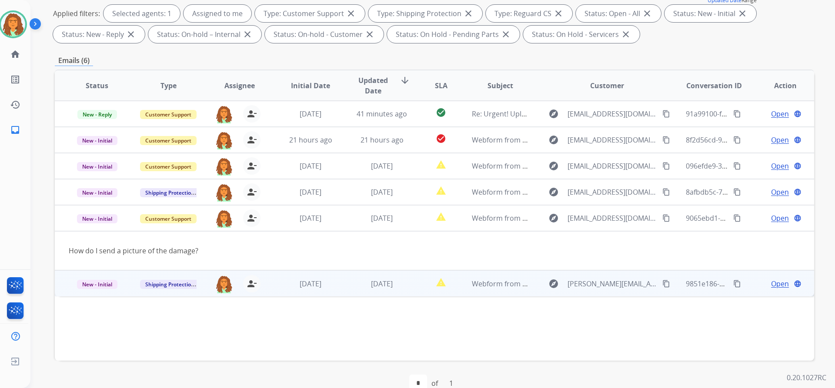
click at [283, 290] on td "1 day ago" at bounding box center [303, 284] width 71 height 26
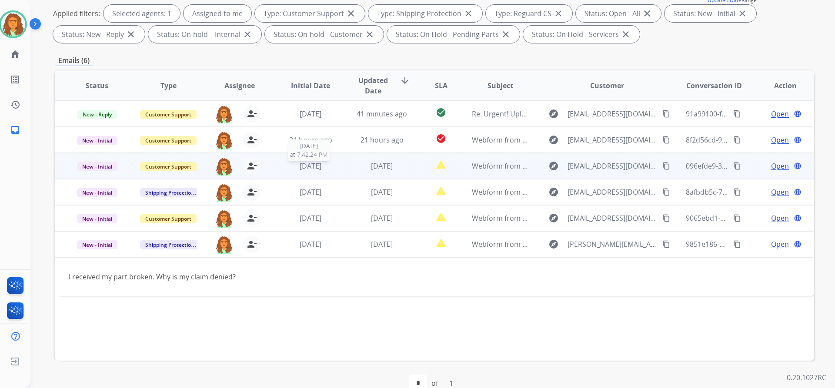
click at [335, 169] on div "1 day ago" at bounding box center [310, 166] width 57 height 10
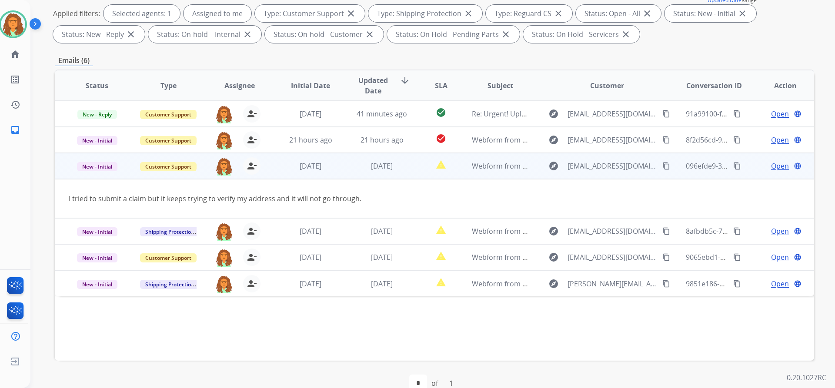
click at [662, 167] on mat-icon "content_copy" at bounding box center [666, 166] width 8 height 8
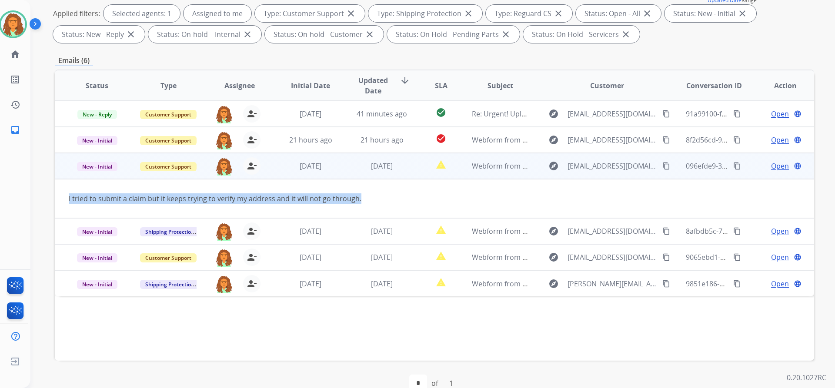
drag, startPoint x: 369, startPoint y: 199, endPoint x: 63, endPoint y: 199, distance: 305.8
click at [63, 199] on td "I tried to submit a claim but it keeps trying to verify my address and it will …" at bounding box center [363, 198] width 617 height 39
copy div "I tried to submit a claim but it keeps trying to verify my address and it will …"
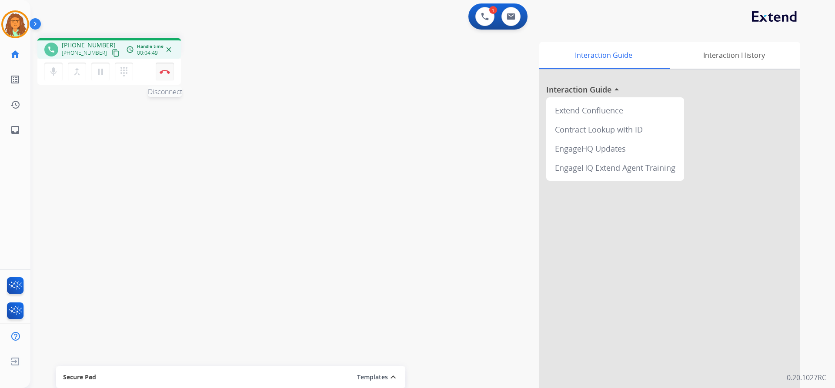
click at [169, 73] on img at bounding box center [165, 72] width 10 height 4
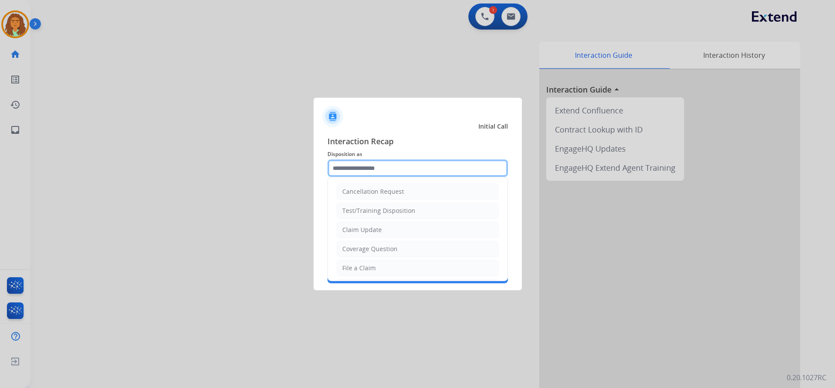
click at [373, 166] on input "text" at bounding box center [418, 168] width 181 height 17
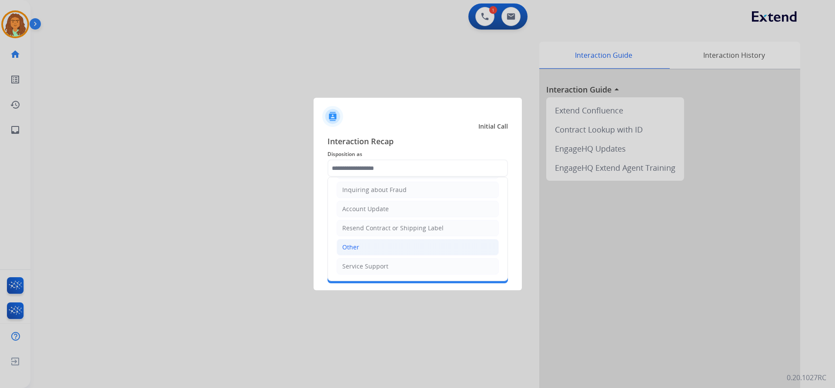
click at [359, 247] on li "Other" at bounding box center [418, 247] width 162 height 17
type input "*****"
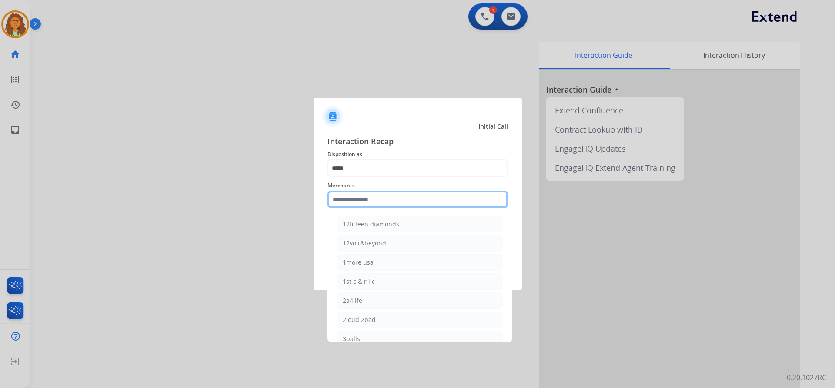
click at [362, 201] on input "text" at bounding box center [418, 199] width 181 height 17
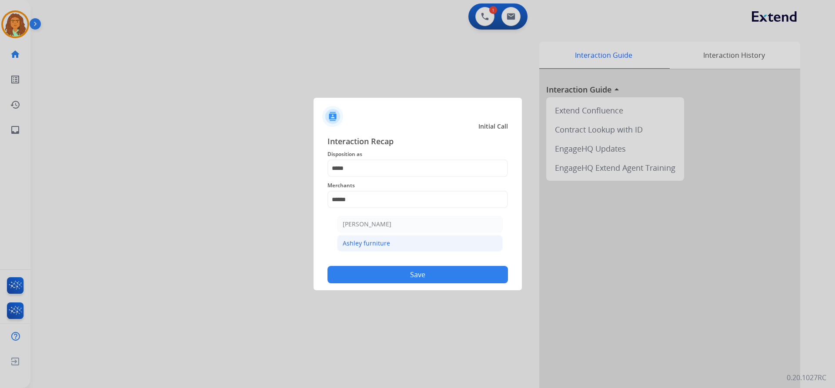
click at [363, 245] on div "Ashley furniture" at bounding box center [366, 243] width 47 height 9
type input "**********"
click at [414, 277] on button "Save" at bounding box center [418, 274] width 181 height 17
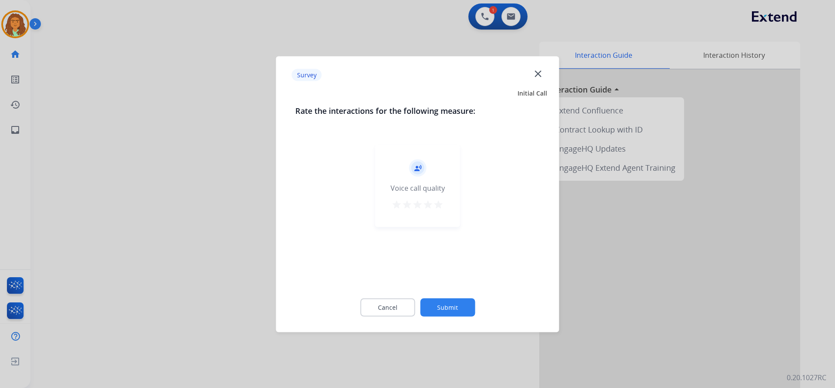
click at [440, 204] on mat-icon "star" at bounding box center [438, 204] width 10 height 10
click at [454, 301] on button "Submit" at bounding box center [447, 307] width 55 height 18
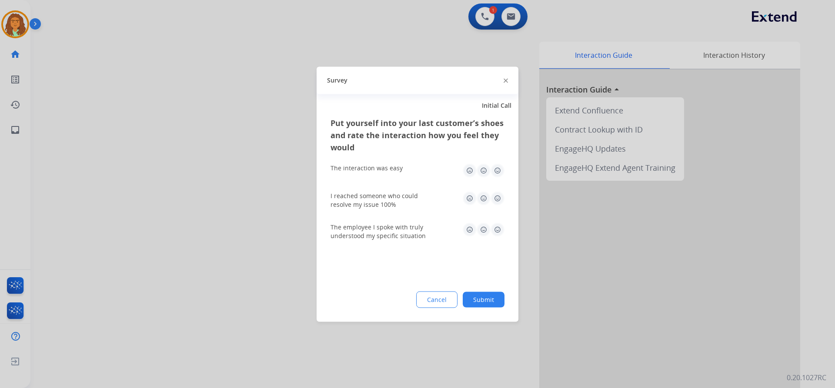
click at [498, 171] on img at bounding box center [498, 171] width 14 height 14
click at [498, 194] on img at bounding box center [498, 198] width 14 height 14
click at [499, 226] on img at bounding box center [498, 230] width 14 height 14
click at [486, 298] on button "Submit" at bounding box center [484, 300] width 42 height 16
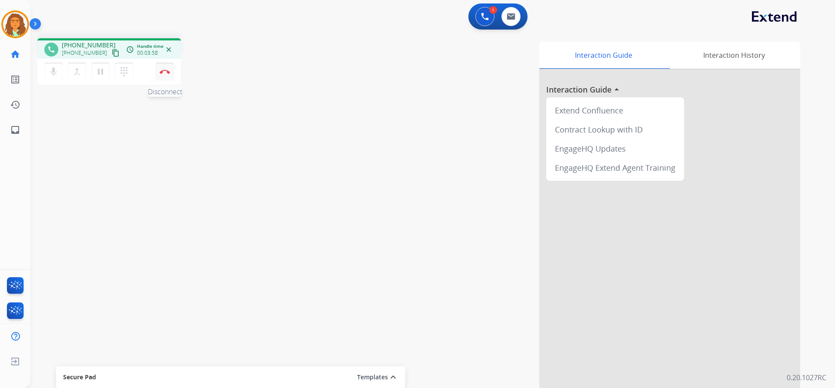
click at [166, 74] on img at bounding box center [165, 72] width 10 height 4
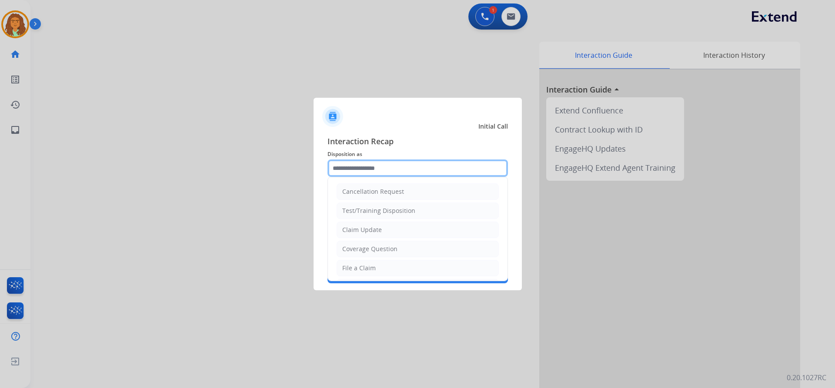
click at [353, 172] on input "text" at bounding box center [418, 168] width 181 height 17
click at [371, 268] on div "File a Claim" at bounding box center [358, 268] width 33 height 9
type input "**********"
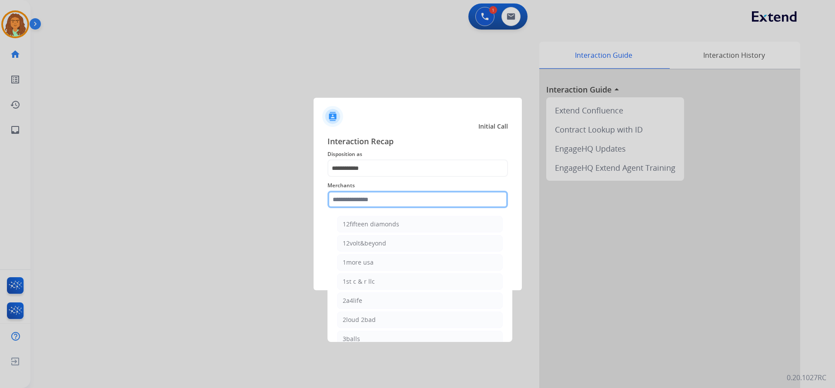
click at [366, 201] on input "text" at bounding box center [418, 199] width 181 height 17
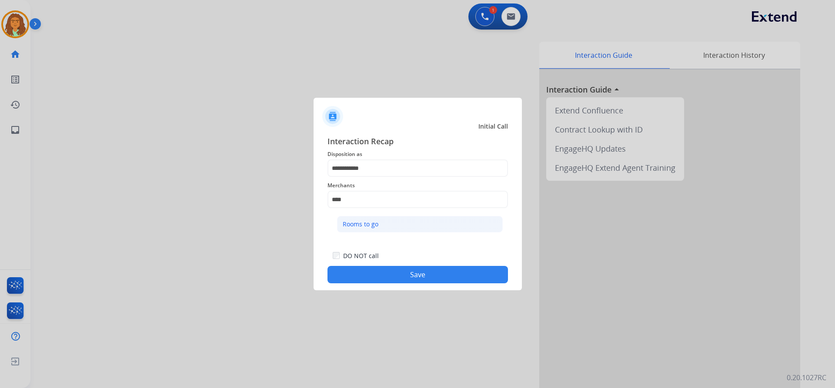
click at [360, 224] on div "Rooms to go" at bounding box center [361, 224] width 36 height 9
type input "**********"
click at [415, 276] on button "Save" at bounding box center [418, 274] width 181 height 17
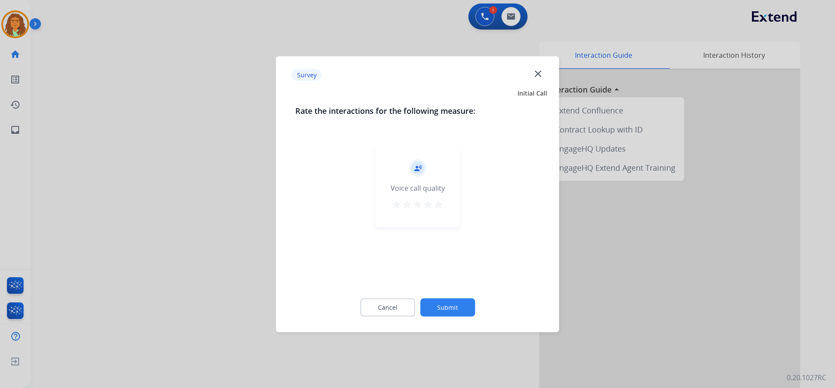
click at [438, 204] on mat-icon "star" at bounding box center [438, 204] width 10 height 10
click at [453, 304] on button "Submit" at bounding box center [447, 307] width 55 height 18
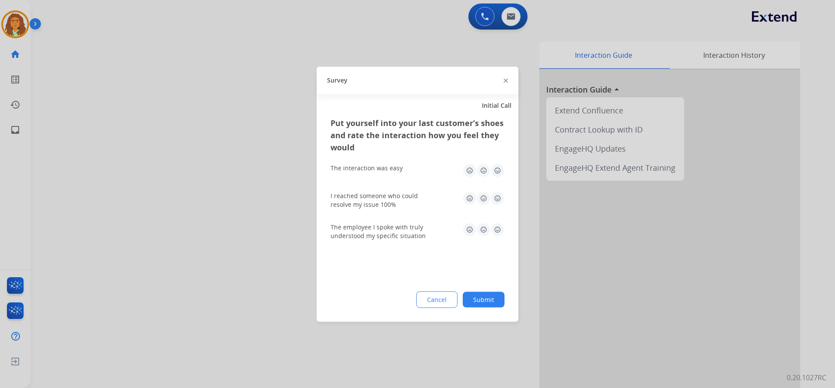
drag, startPoint x: 497, startPoint y: 169, endPoint x: 500, endPoint y: 192, distance: 22.8
click at [497, 170] on img at bounding box center [498, 171] width 14 height 14
click at [499, 197] on img at bounding box center [498, 198] width 14 height 14
click at [499, 229] on img at bounding box center [498, 230] width 14 height 14
click at [490, 294] on button "Submit" at bounding box center [484, 300] width 42 height 16
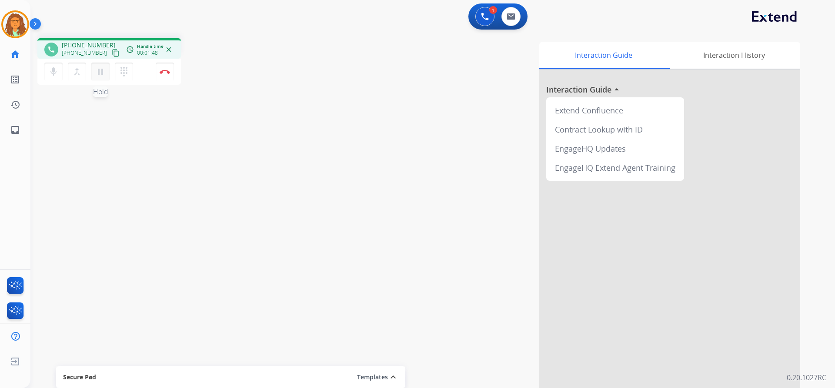
click at [99, 72] on mat-icon "pause" at bounding box center [100, 72] width 10 height 10
click at [124, 73] on mat-icon "dialpad" at bounding box center [124, 72] width 10 height 10
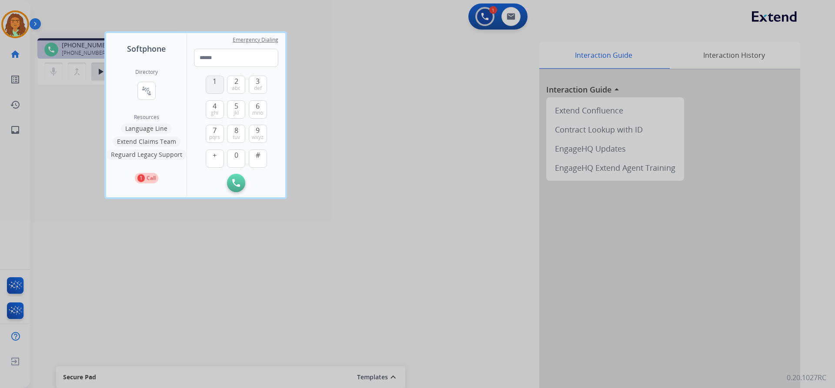
click at [207, 79] on button "1" at bounding box center [215, 85] width 18 height 18
click at [233, 137] on span "tuv" at bounding box center [236, 137] width 7 height 7
click at [234, 155] on span "0" at bounding box center [236, 155] width 4 height 10
click at [210, 131] on button "7 pqrs" at bounding box center [215, 134] width 18 height 18
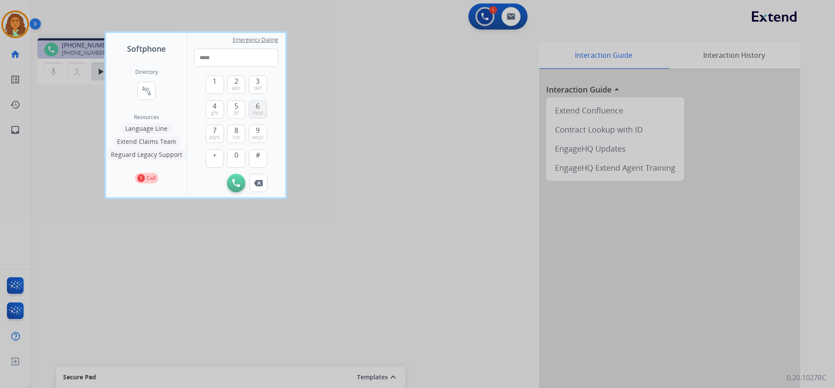
click at [258, 107] on span "6" at bounding box center [258, 106] width 4 height 10
click at [260, 107] on span "6" at bounding box center [258, 106] width 4 height 10
click at [214, 131] on span "7" at bounding box center [215, 130] width 4 height 10
drag, startPoint x: 234, startPoint y: 130, endPoint x: 247, endPoint y: 116, distance: 19.2
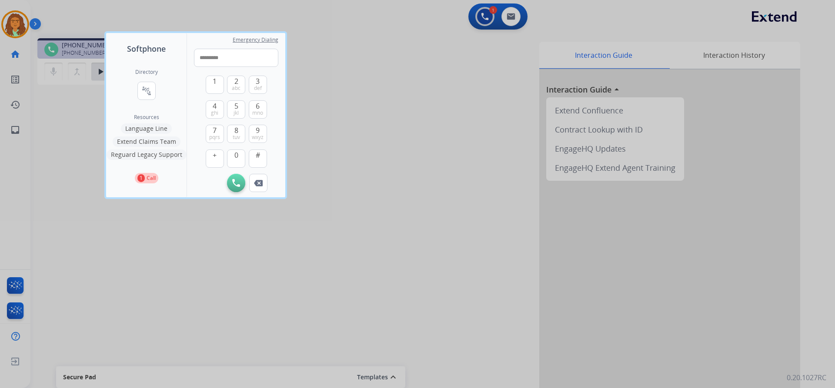
click at [235, 130] on span "8" at bounding box center [236, 130] width 4 height 10
click at [257, 107] on span "6" at bounding box center [258, 106] width 4 height 10
type input "**********"
click at [241, 184] on button "Initiate Call" at bounding box center [236, 183] width 18 height 18
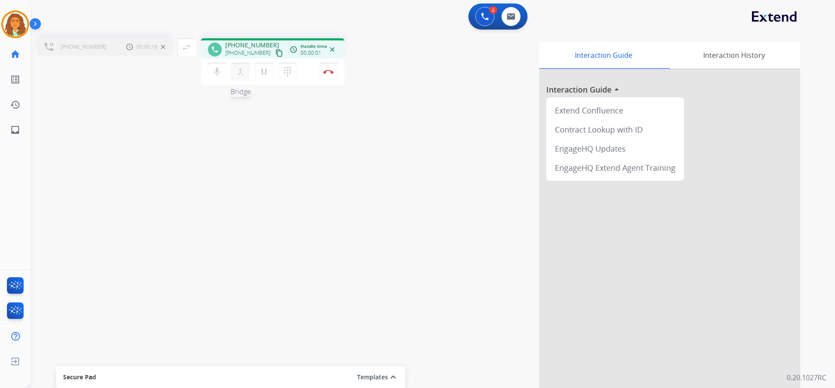
click at [238, 72] on mat-icon "merge_type" at bounding box center [240, 72] width 10 height 10
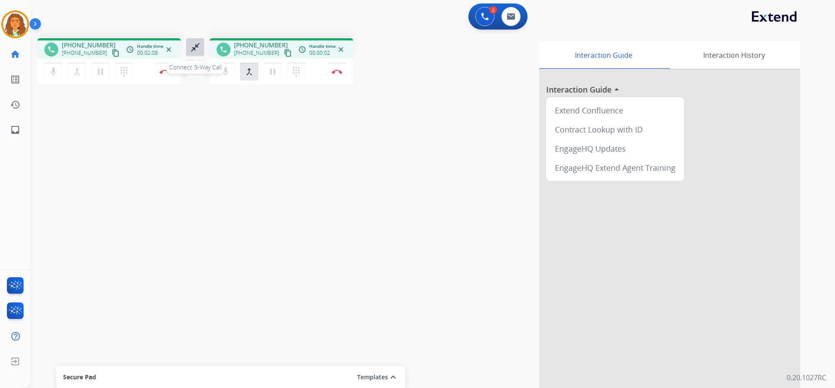
click at [191, 48] on mat-icon "close_fullscreen" at bounding box center [195, 47] width 10 height 10
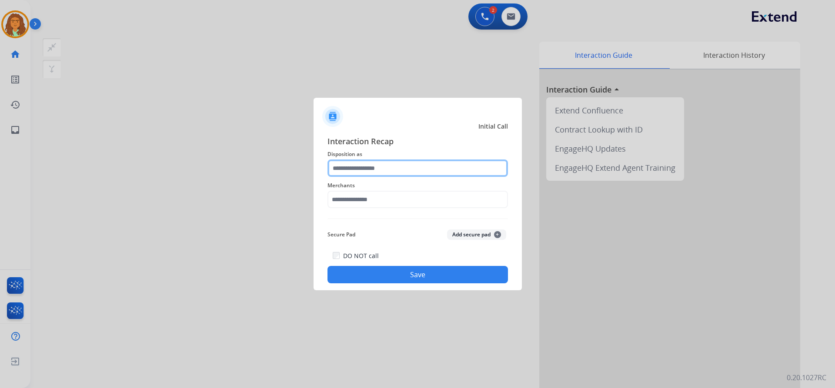
click at [362, 170] on input "text" at bounding box center [418, 168] width 181 height 17
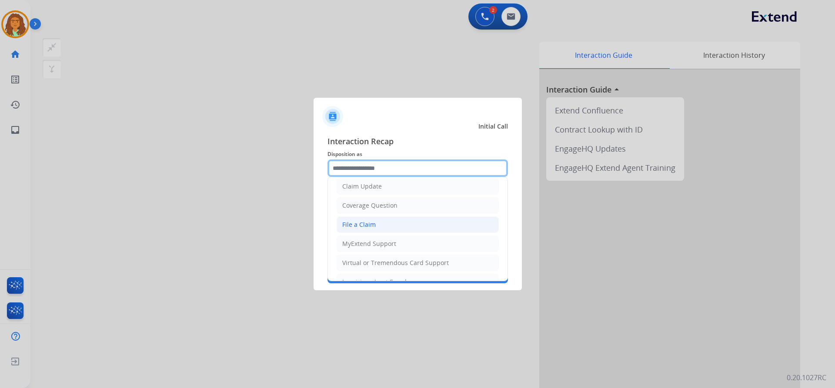
scroll to position [0, 0]
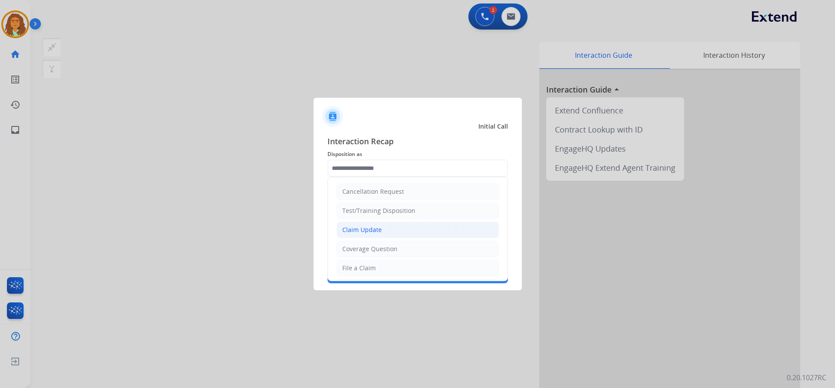
click at [367, 227] on div "Claim Update" at bounding box center [362, 230] width 40 height 9
type input "**********"
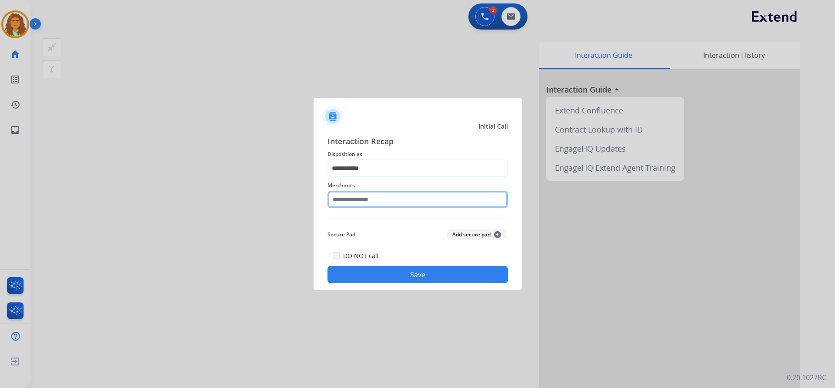
click at [355, 199] on input "text" at bounding box center [418, 199] width 181 height 17
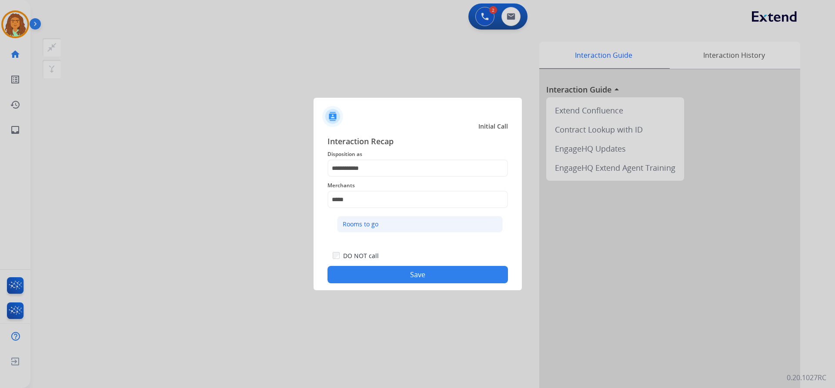
click at [370, 224] on div "Rooms to go" at bounding box center [361, 224] width 36 height 9
type input "**********"
click at [432, 275] on button "Save" at bounding box center [418, 274] width 181 height 17
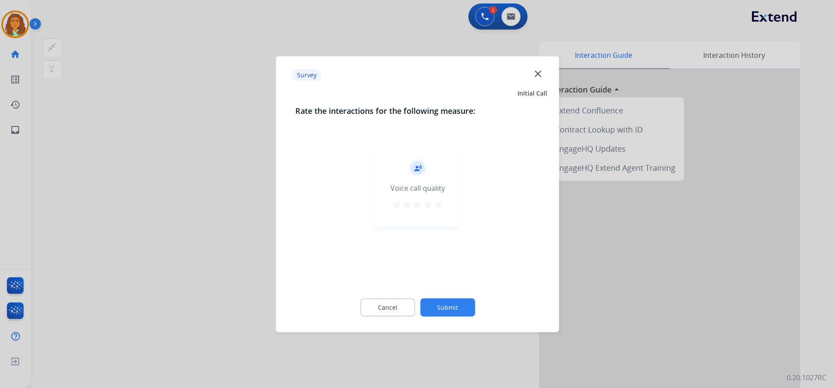
click at [440, 203] on mat-icon "star" at bounding box center [438, 204] width 10 height 10
click at [463, 310] on button "Submit" at bounding box center [447, 307] width 55 height 18
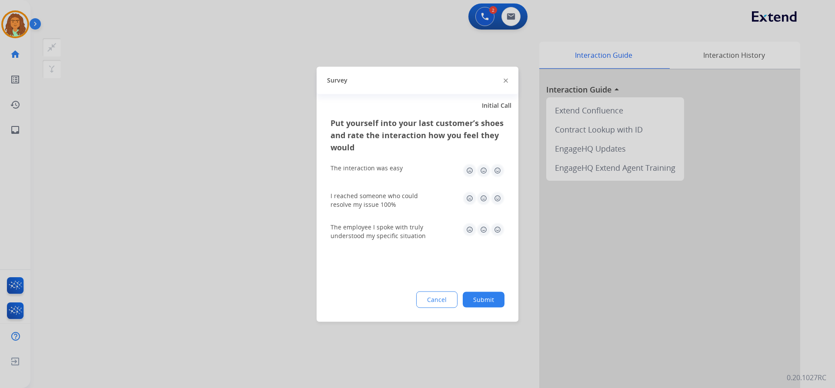
click at [497, 170] on img at bounding box center [498, 171] width 14 height 14
click at [498, 197] on img at bounding box center [498, 198] width 14 height 14
drag, startPoint x: 500, startPoint y: 227, endPoint x: 499, endPoint y: 244, distance: 16.1
click at [499, 229] on img at bounding box center [498, 230] width 14 height 14
click at [491, 295] on button "Submit" at bounding box center [484, 300] width 42 height 16
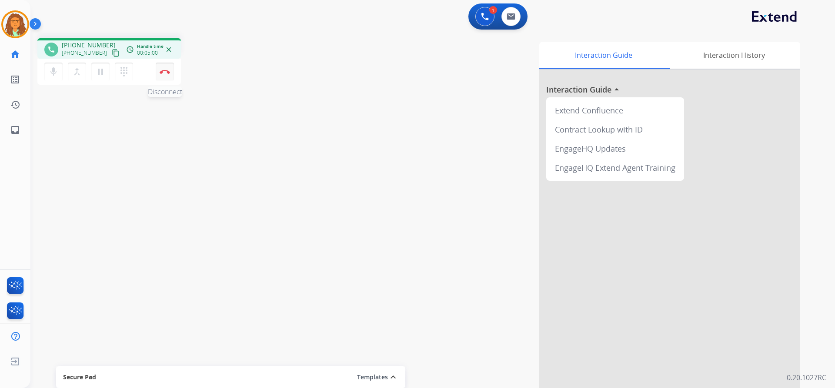
click at [167, 69] on button "Disconnect" at bounding box center [165, 72] width 18 height 18
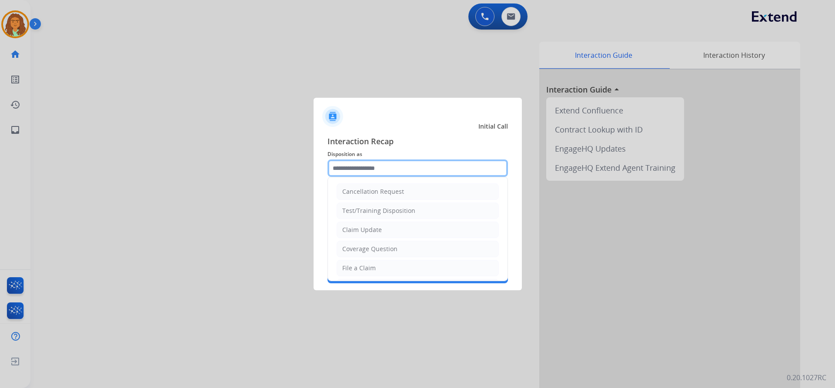
click at [369, 168] on input "text" at bounding box center [418, 168] width 181 height 17
click at [366, 246] on li "Other" at bounding box center [418, 247] width 162 height 17
type input "*****"
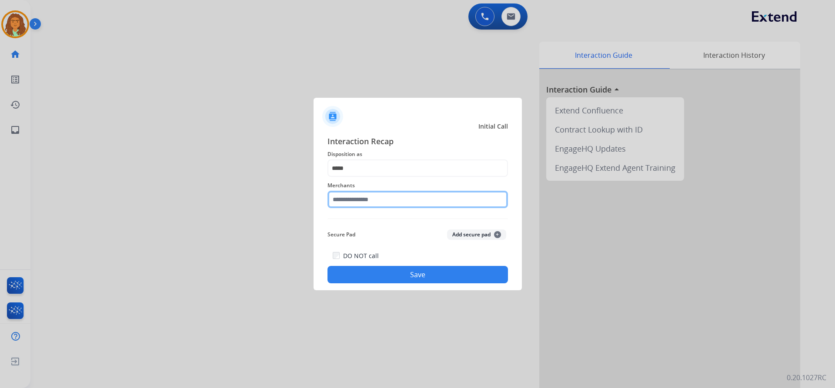
click at [375, 196] on input "text" at bounding box center [418, 199] width 181 height 17
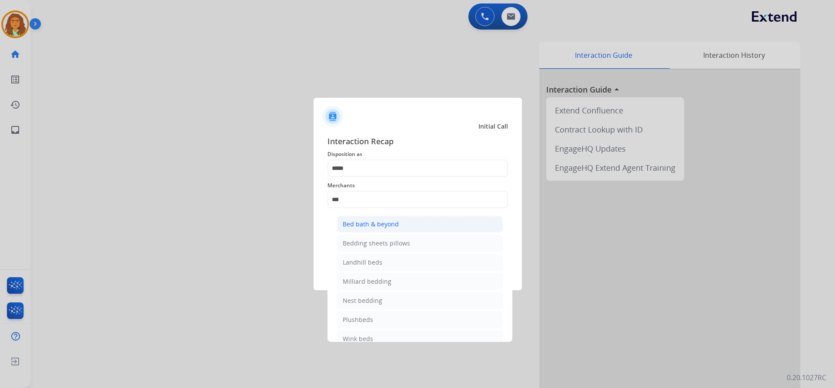
click at [373, 223] on div "Bed bath & beyond" at bounding box center [371, 224] width 56 height 9
type input "**********"
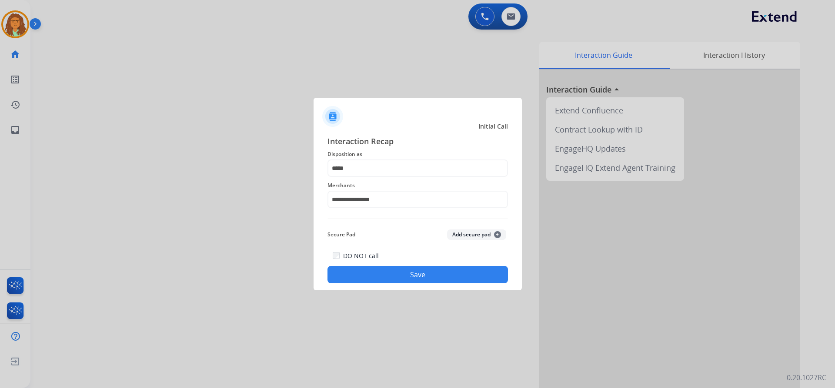
click at [413, 271] on button "Save" at bounding box center [418, 274] width 181 height 17
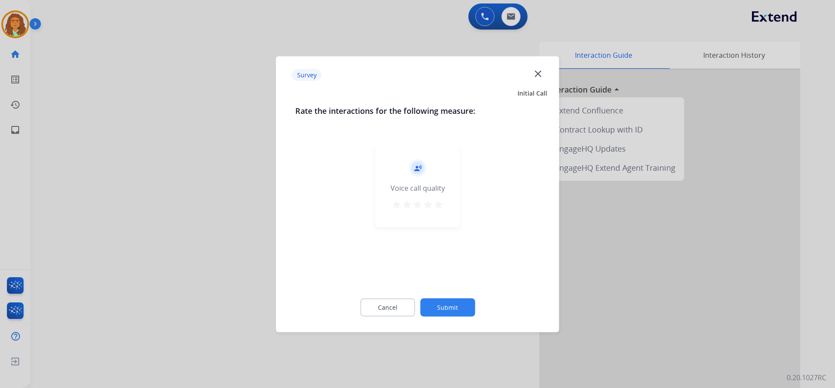
click at [440, 204] on mat-icon "star" at bounding box center [438, 204] width 10 height 10
click at [457, 306] on button "Submit" at bounding box center [447, 307] width 55 height 18
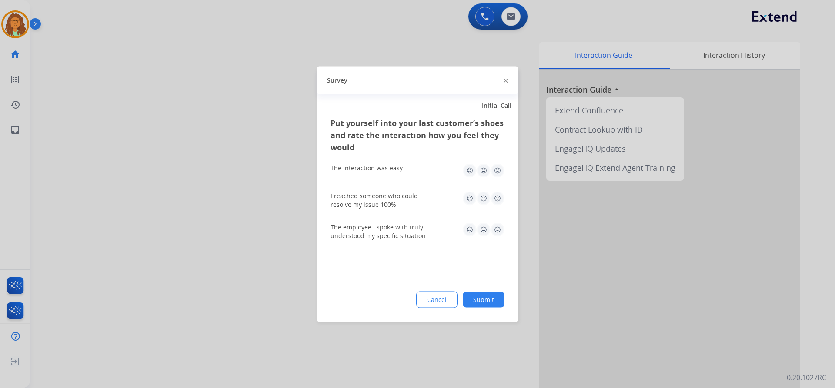
click at [501, 167] on img at bounding box center [498, 171] width 14 height 14
drag, startPoint x: 500, startPoint y: 200, endPoint x: 498, endPoint y: 211, distance: 11.5
click at [500, 200] on img at bounding box center [498, 198] width 14 height 14
click at [498, 229] on img at bounding box center [498, 230] width 14 height 14
click at [476, 298] on button "Submit" at bounding box center [484, 300] width 42 height 16
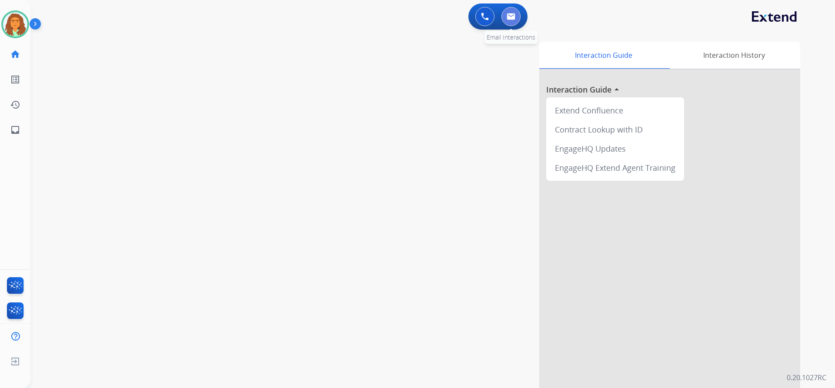
click at [515, 14] on img at bounding box center [511, 16] width 9 height 7
select select "**********"
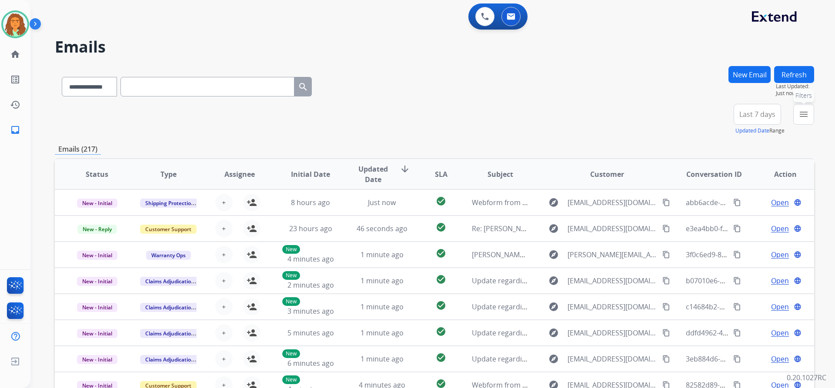
click at [807, 114] on mat-icon "menu" at bounding box center [804, 114] width 10 height 10
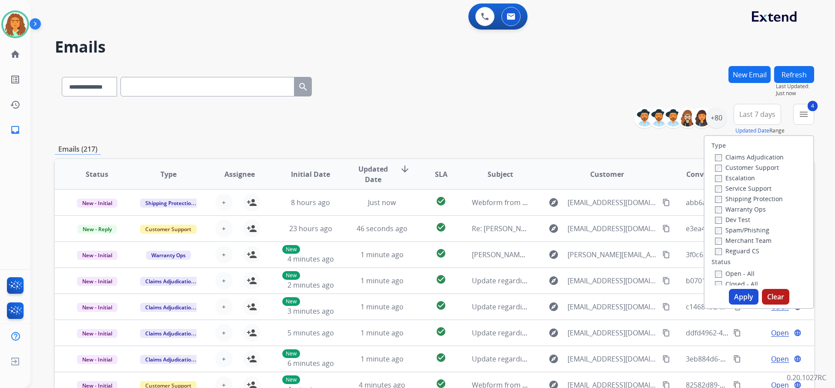
click at [740, 297] on button "Apply" at bounding box center [744, 297] width 30 height 16
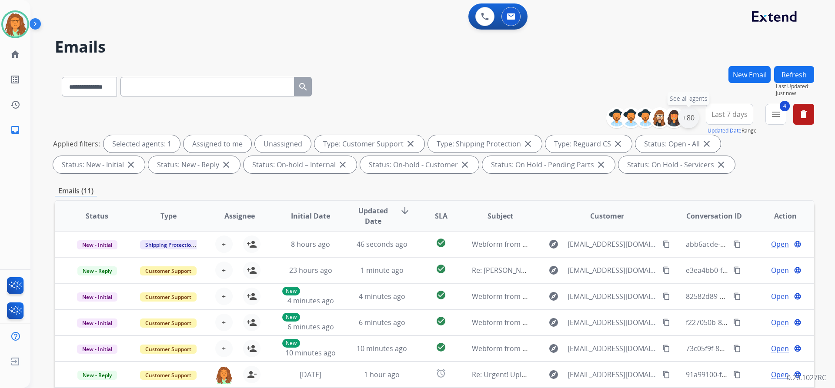
click at [689, 117] on div "+80" at bounding box center [688, 117] width 21 height 21
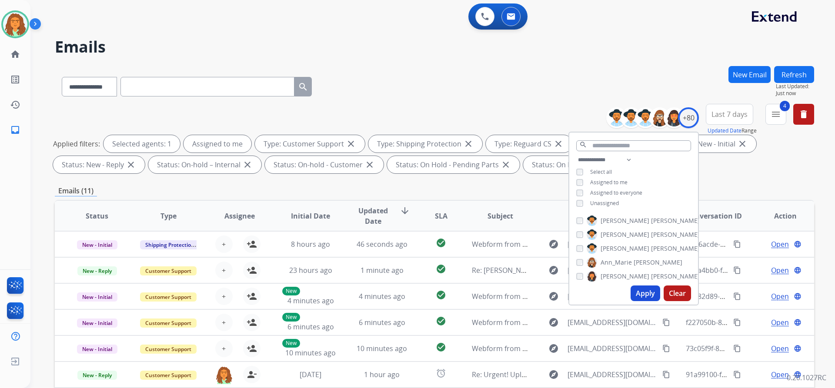
click at [643, 296] on button "Apply" at bounding box center [646, 294] width 30 height 16
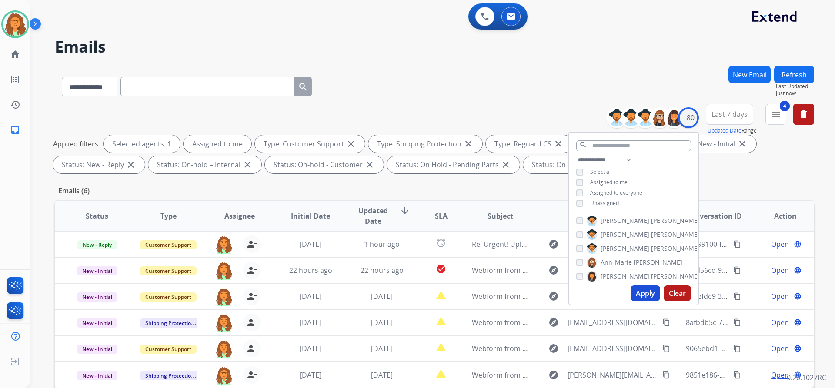
click at [735, 179] on div "**********" at bounding box center [434, 301] width 759 height 471
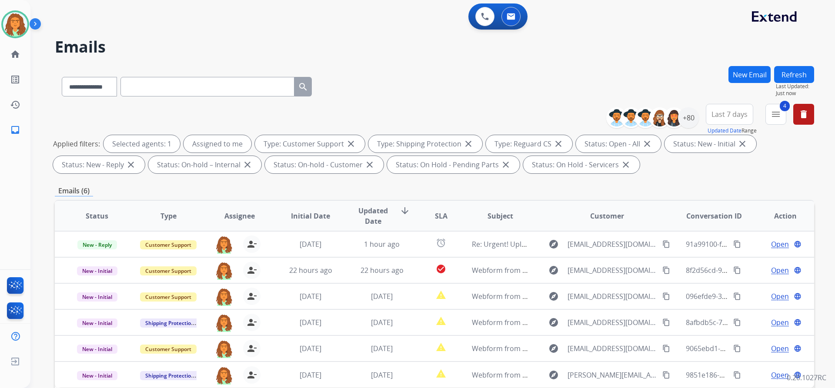
click at [728, 113] on span "Last 7 days" at bounding box center [730, 114] width 36 height 3
click at [717, 219] on div "Last 90 days" at bounding box center [727, 220] width 48 height 13
click at [664, 178] on div "**********" at bounding box center [434, 301] width 759 height 471
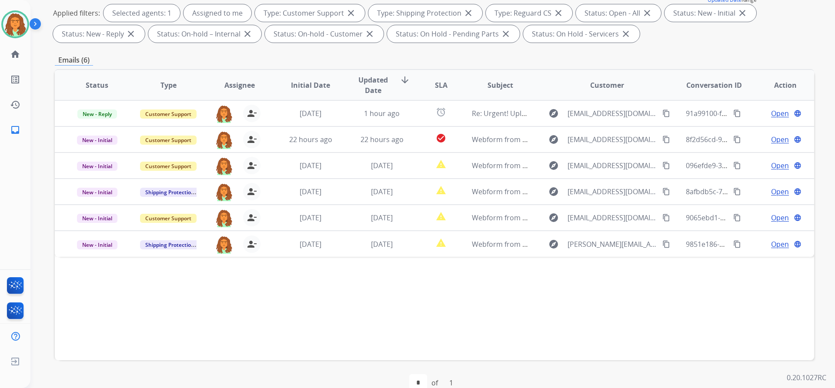
scroll to position [148, 0]
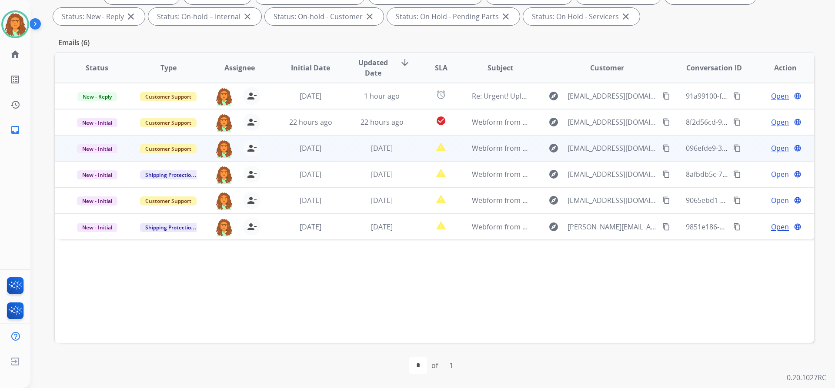
click at [369, 155] on td "1 day ago" at bounding box center [375, 148] width 71 height 26
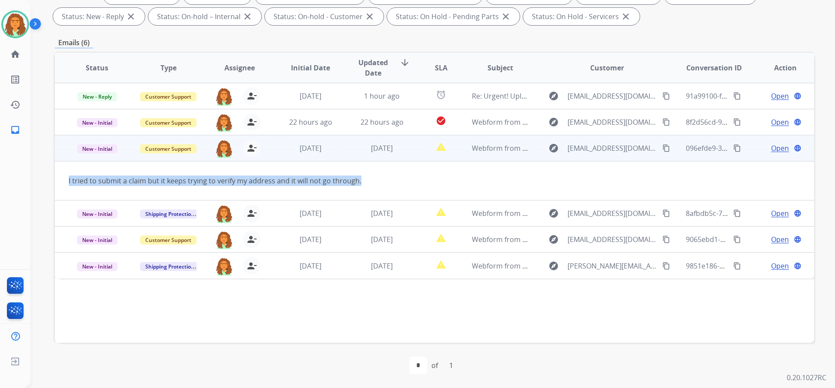
drag, startPoint x: 368, startPoint y: 179, endPoint x: 65, endPoint y: 181, distance: 303.6
click at [65, 181] on td "I tried to submit a claim but it keeps trying to verify my address and it will …" at bounding box center [363, 180] width 617 height 39
copy div "I tried to submit a claim but it keeps trying to verify my address and it will …"
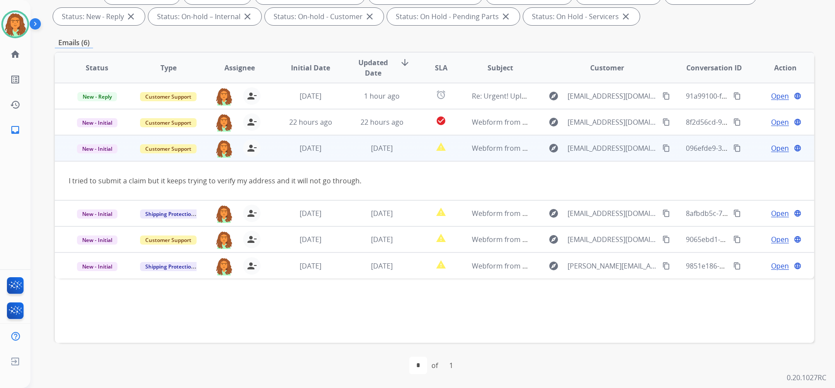
click at [771, 148] on span "Open" at bounding box center [780, 148] width 18 height 10
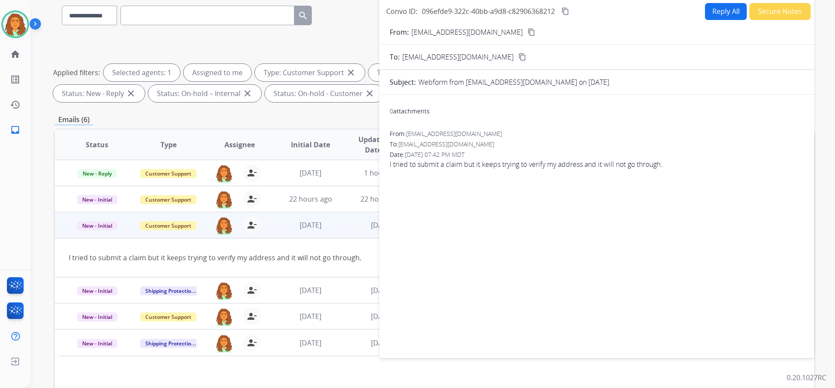
scroll to position [0, 0]
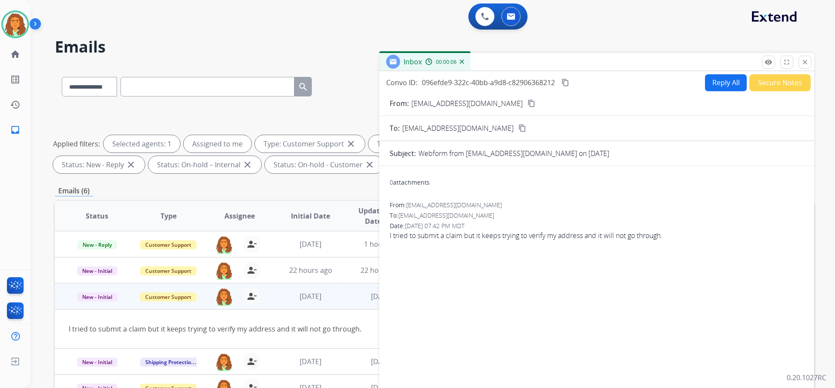
click at [720, 83] on button "Reply All" at bounding box center [726, 82] width 42 height 17
select select "**********"
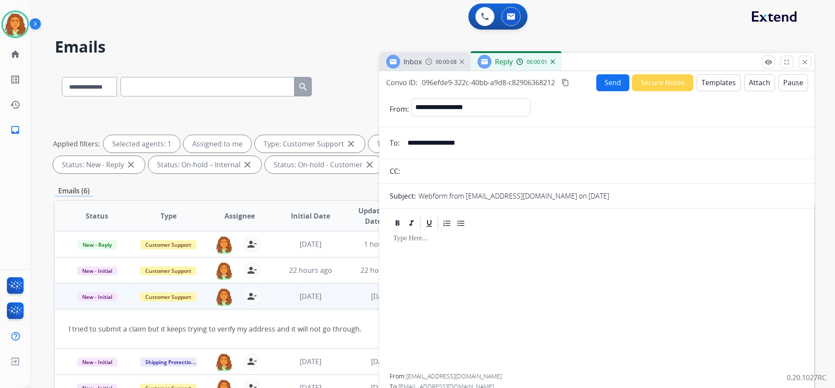
click at [711, 80] on button "Templates" at bounding box center [719, 82] width 44 height 17
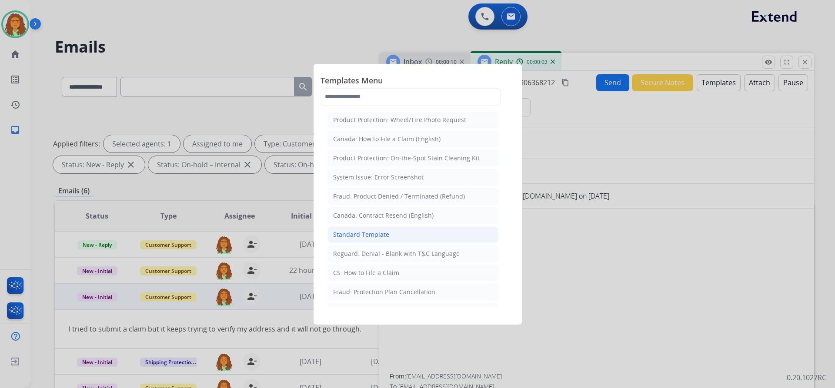
click at [365, 234] on div "Standard Template" at bounding box center [361, 235] width 56 height 9
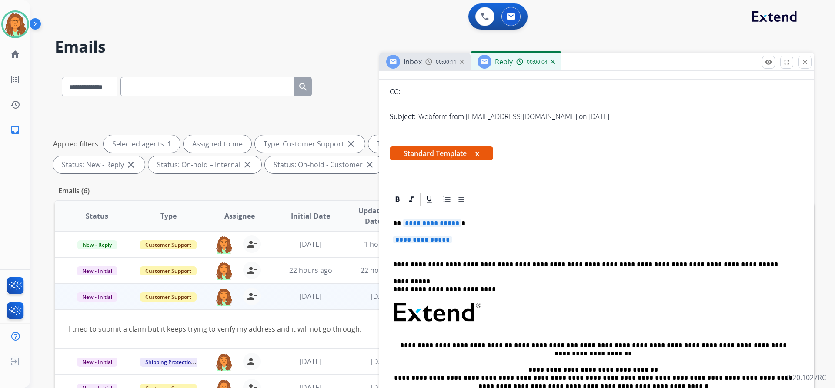
scroll to position [160, 0]
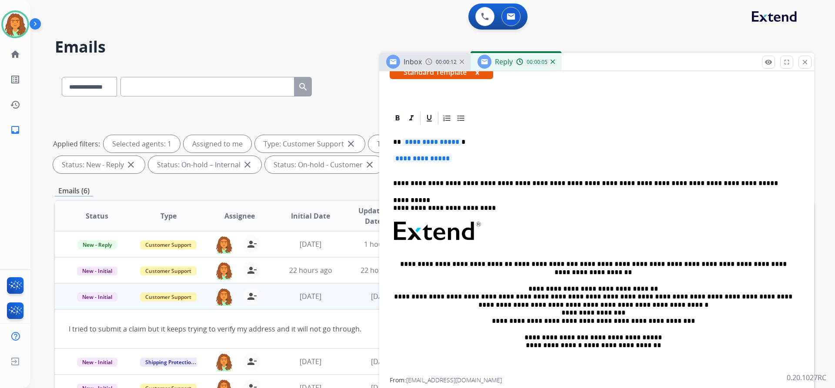
click at [455, 143] on span "**********" at bounding box center [432, 141] width 59 height 7
click at [400, 158] on span "**********" at bounding box center [422, 158] width 59 height 7
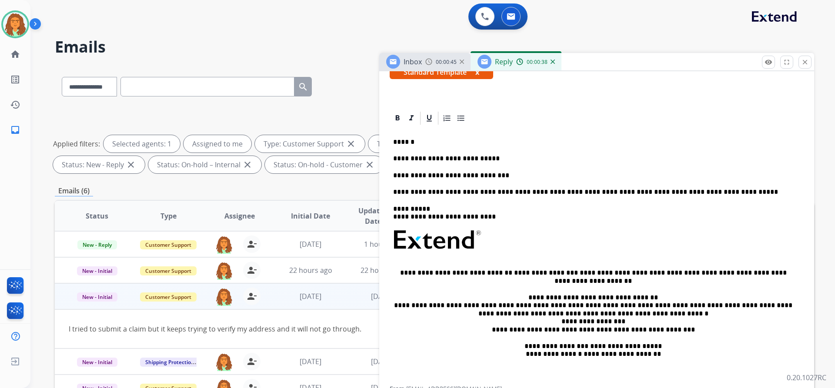
click at [492, 176] on p "**********" at bounding box center [593, 176] width 400 height 8
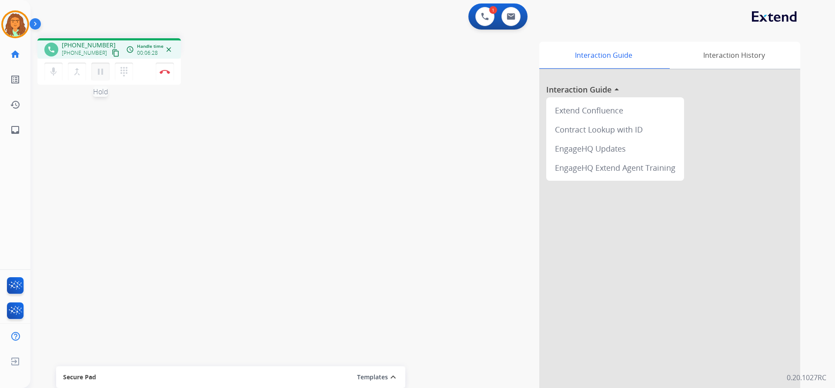
click at [100, 69] on mat-icon "pause" at bounding box center [100, 72] width 10 height 10
click at [99, 71] on mat-icon "play_arrow" at bounding box center [100, 72] width 10 height 10
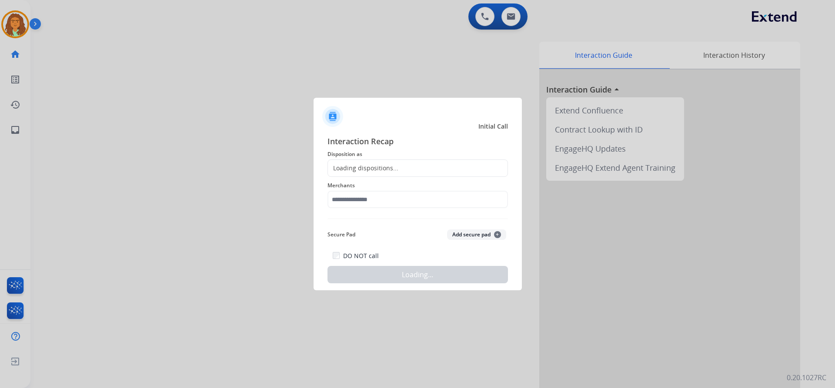
click at [101, 72] on div at bounding box center [417, 194] width 835 height 388
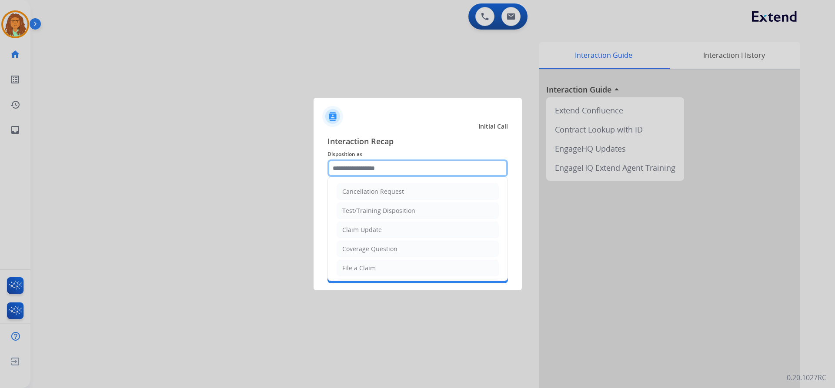
click at [357, 168] on input "text" at bounding box center [418, 168] width 181 height 17
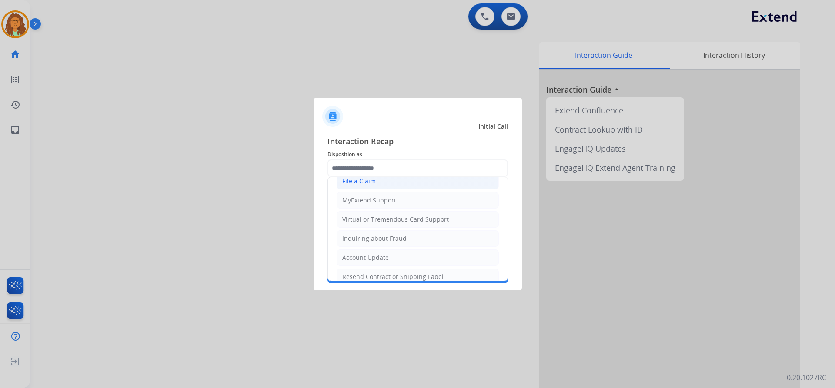
click at [385, 220] on div "Virtual or Tremendous Card Support" at bounding box center [395, 219] width 107 height 9
type input "**********"
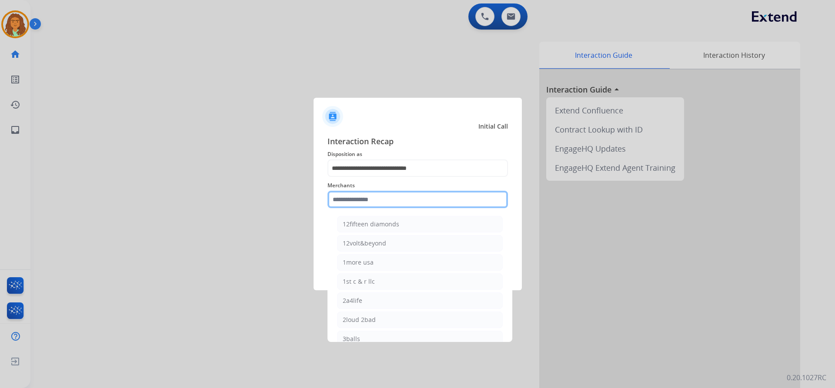
click at [361, 201] on input "text" at bounding box center [418, 199] width 181 height 17
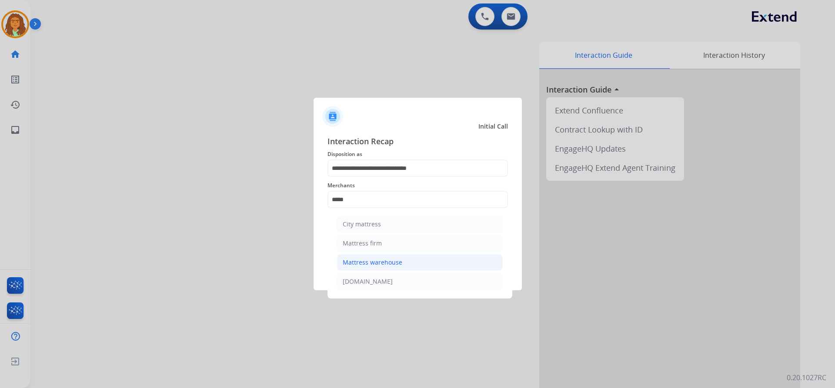
click at [383, 261] on div "Mattress warehouse" at bounding box center [373, 262] width 60 height 9
type input "**********"
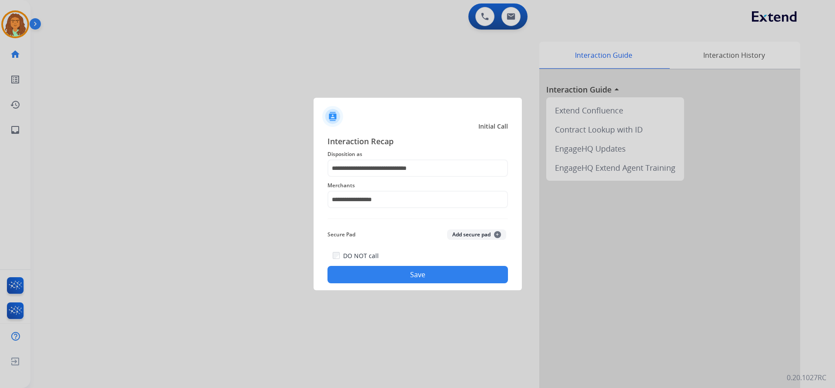
click at [416, 275] on button "Save" at bounding box center [418, 274] width 181 height 17
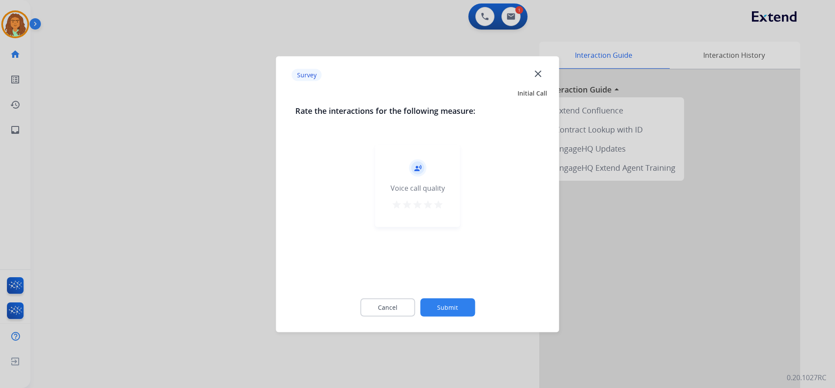
click at [439, 204] on mat-icon "star" at bounding box center [438, 204] width 10 height 10
click at [453, 305] on button "Submit" at bounding box center [447, 307] width 55 height 18
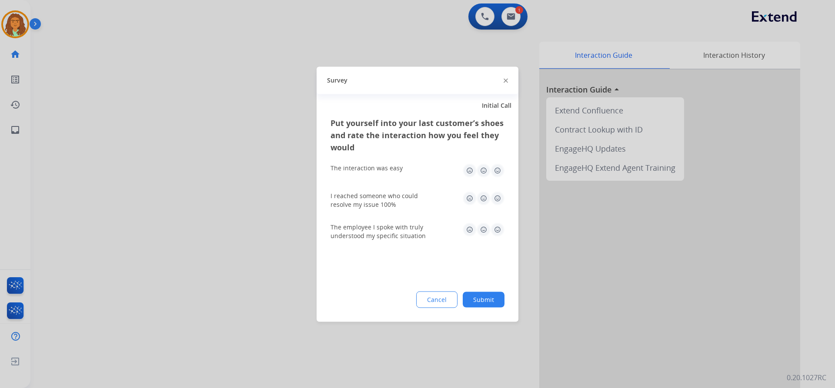
click at [495, 170] on img at bounding box center [498, 171] width 14 height 14
click at [494, 197] on img at bounding box center [498, 198] width 14 height 14
click at [501, 229] on img at bounding box center [498, 230] width 14 height 14
click at [490, 292] on button "Submit" at bounding box center [484, 300] width 42 height 16
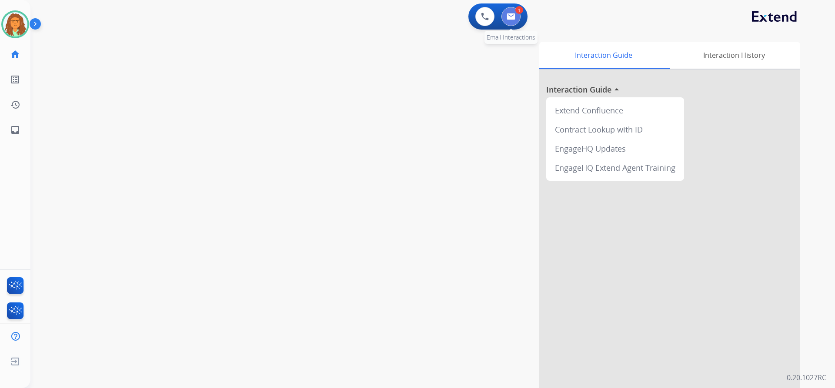
click at [516, 17] on button at bounding box center [510, 16] width 19 height 19
select select "**********"
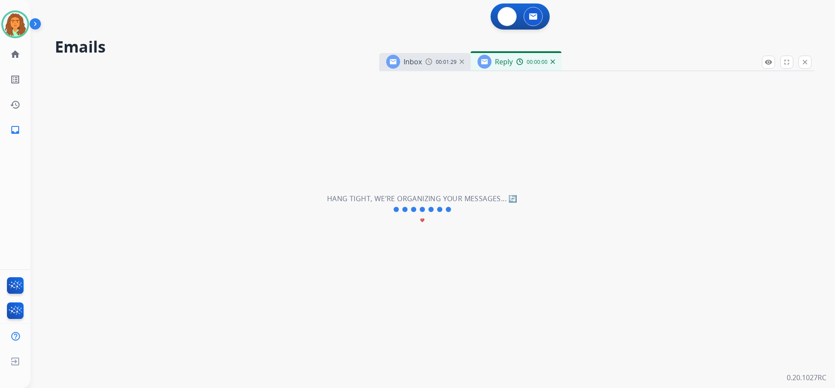
select select "**********"
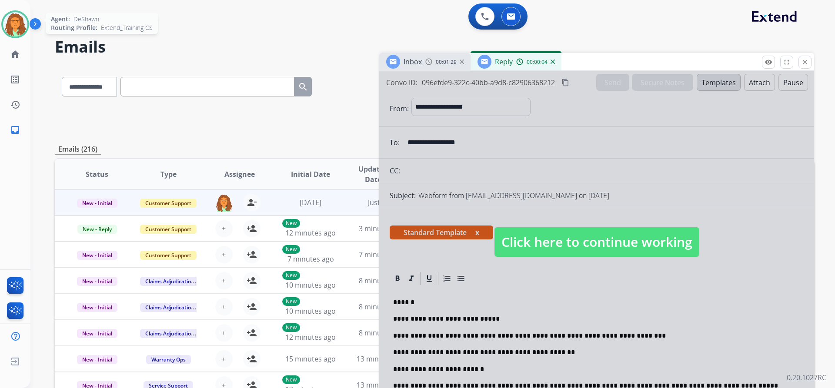
click at [24, 19] on img at bounding box center [15, 24] width 24 height 24
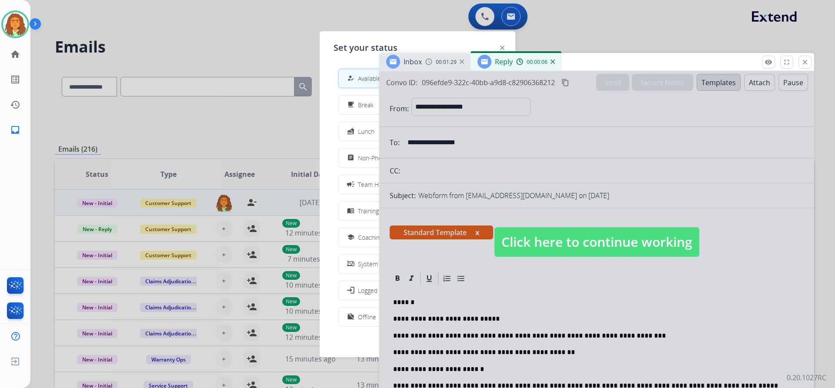
click at [669, 241] on span "Click here to continue working" at bounding box center [597, 242] width 205 height 30
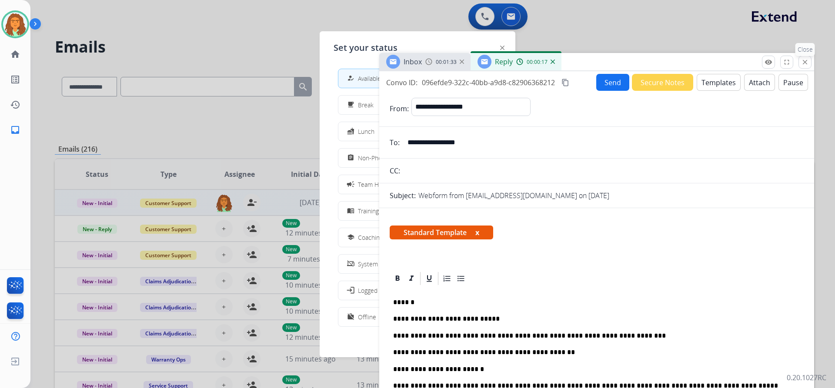
click at [806, 59] on mat-icon "close" at bounding box center [805, 62] width 8 height 8
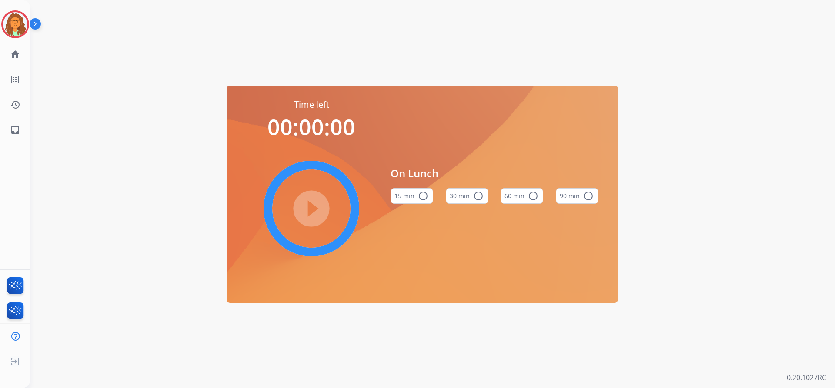
click at [478, 193] on mat-icon "radio_button_unchecked" at bounding box center [478, 196] width 10 height 10
click at [311, 207] on mat-icon "play_circle_filled" at bounding box center [311, 209] width 10 height 10
click at [20, 17] on img at bounding box center [15, 24] width 24 height 24
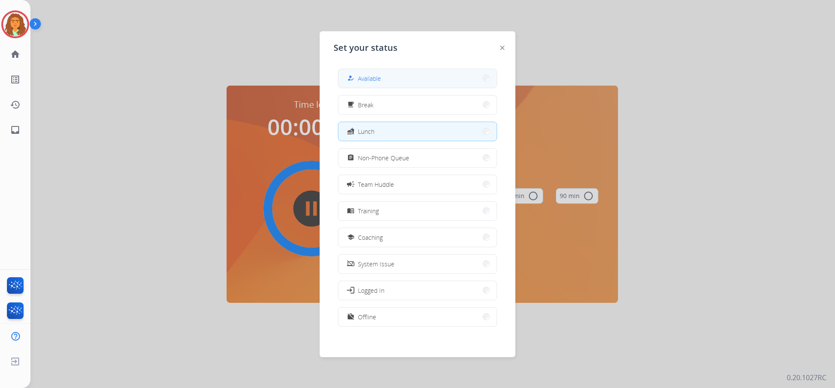
click at [391, 77] on button "how_to_reg Available" at bounding box center [417, 78] width 158 height 19
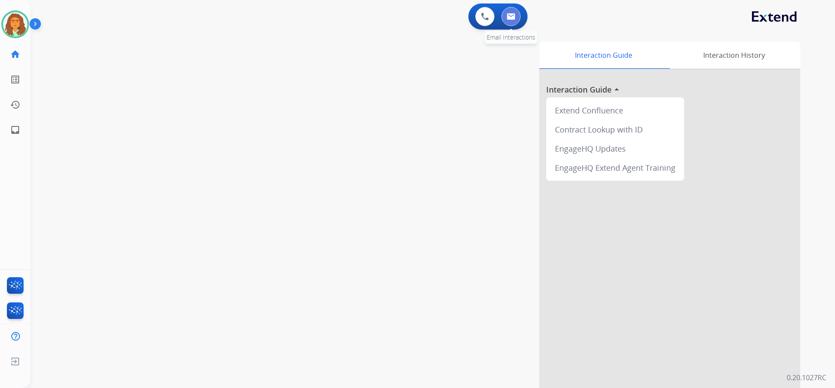
click at [512, 18] on img at bounding box center [511, 16] width 9 height 7
select select "**********"
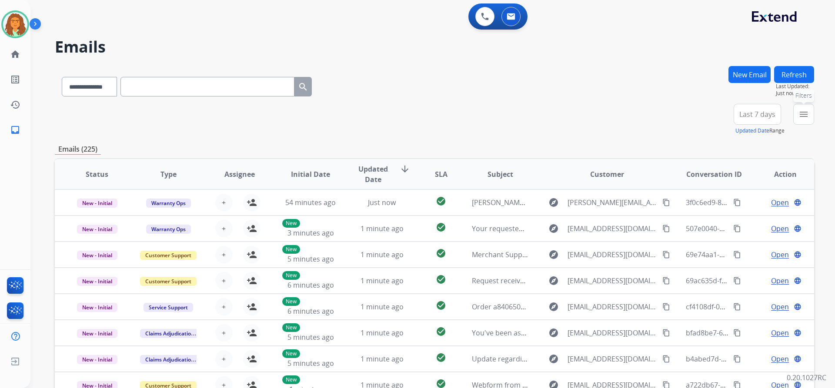
click at [805, 111] on mat-icon "menu" at bounding box center [804, 114] width 10 height 10
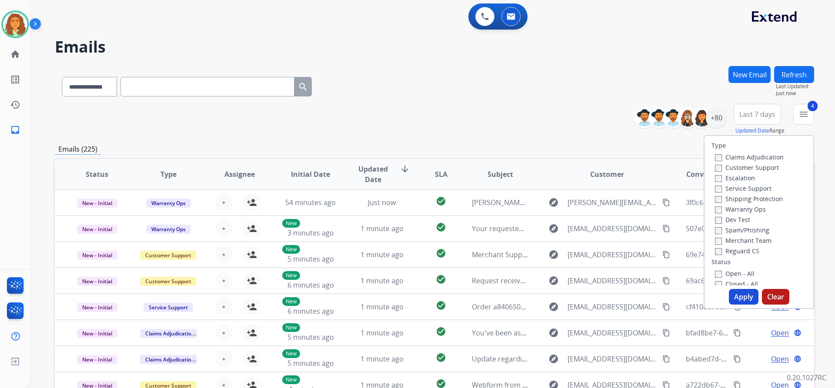
click at [734, 294] on button "Apply" at bounding box center [744, 297] width 30 height 16
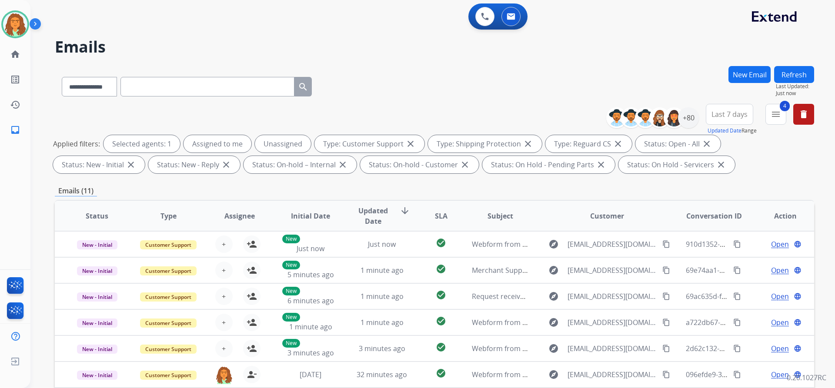
click at [696, 181] on div "**********" at bounding box center [434, 301] width 759 height 471
click at [692, 117] on div "+80" at bounding box center [688, 117] width 21 height 21
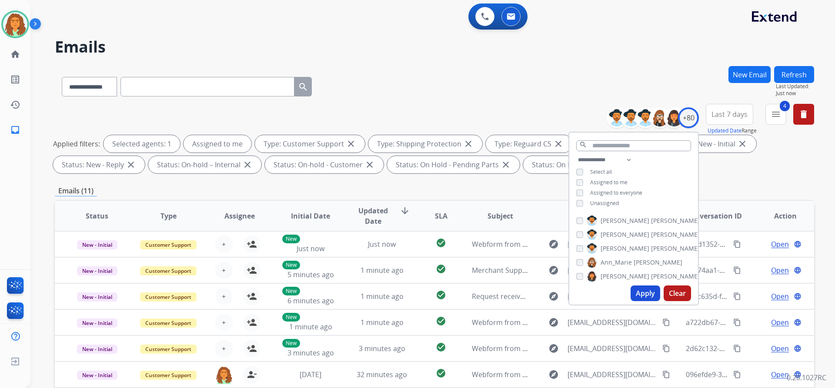
click at [640, 295] on button "Apply" at bounding box center [646, 294] width 30 height 16
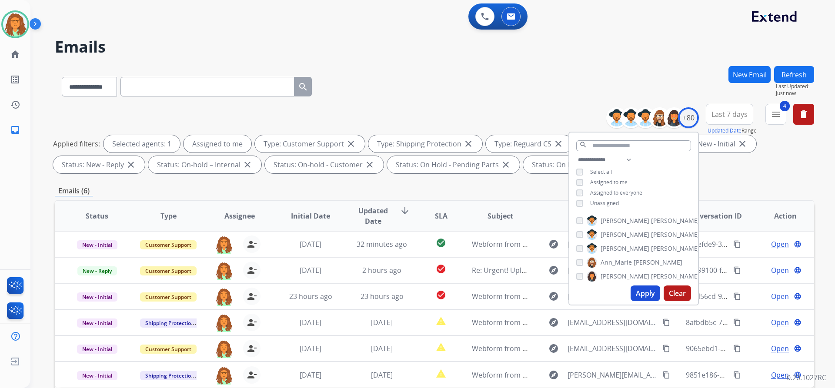
click at [734, 174] on div "**********" at bounding box center [434, 140] width 759 height 73
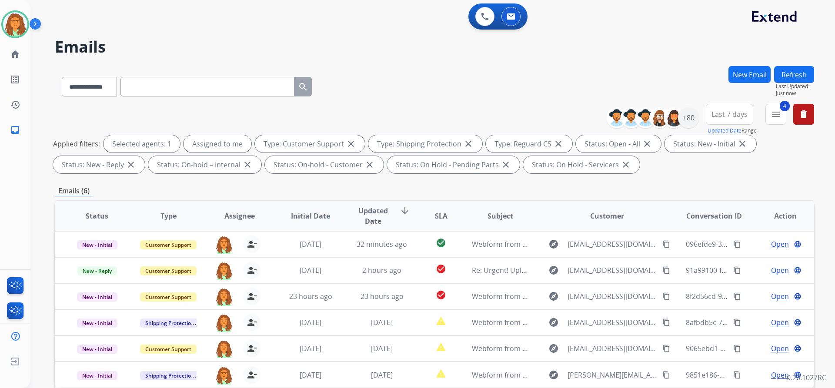
click at [726, 113] on span "Last 7 days" at bounding box center [730, 114] width 36 height 3
click at [709, 221] on div "Last 90 days" at bounding box center [727, 220] width 48 height 13
click at [660, 177] on div "**********" at bounding box center [434, 301] width 759 height 471
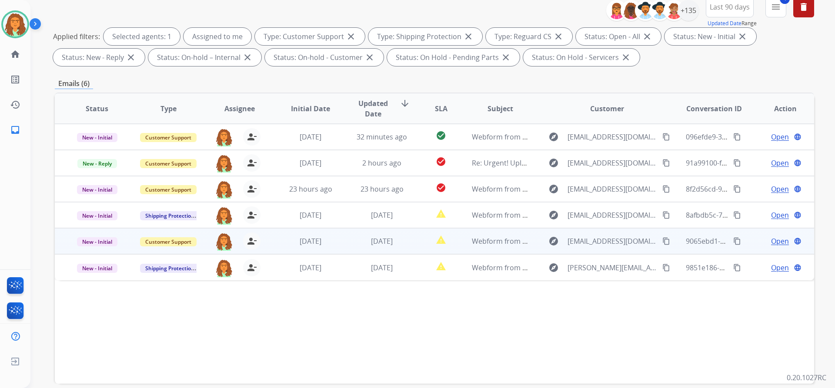
scroll to position [148, 0]
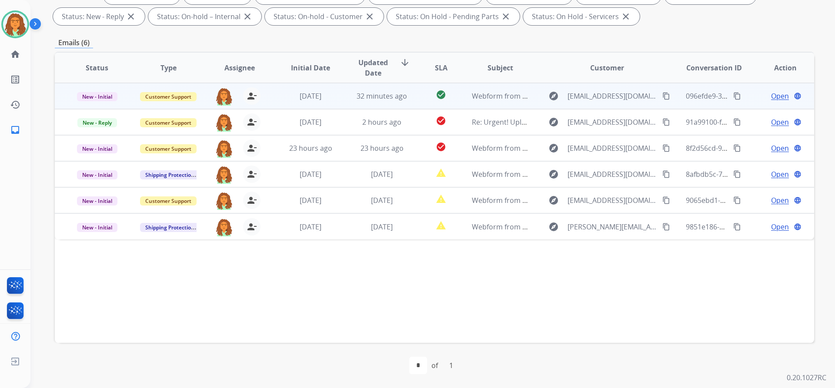
click at [466, 100] on td "Webform from Melissasu1@aol.com on 09/03/2025" at bounding box center [493, 96] width 71 height 26
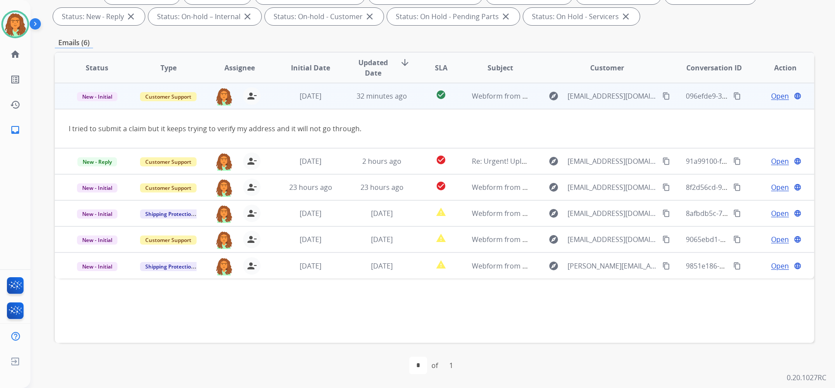
click at [771, 96] on span "Open" at bounding box center [780, 96] width 18 height 10
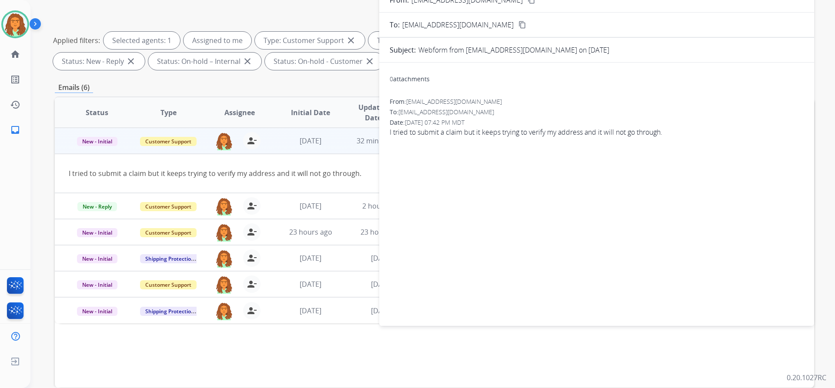
scroll to position [61, 0]
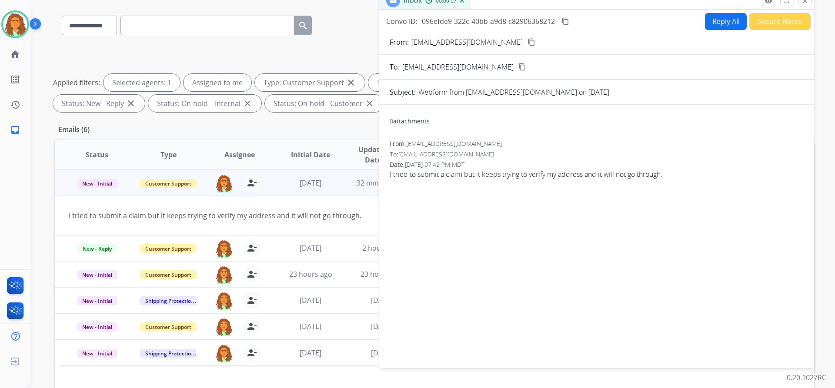
click at [705, 20] on button "Reply All" at bounding box center [726, 21] width 42 height 17
select select "**********"
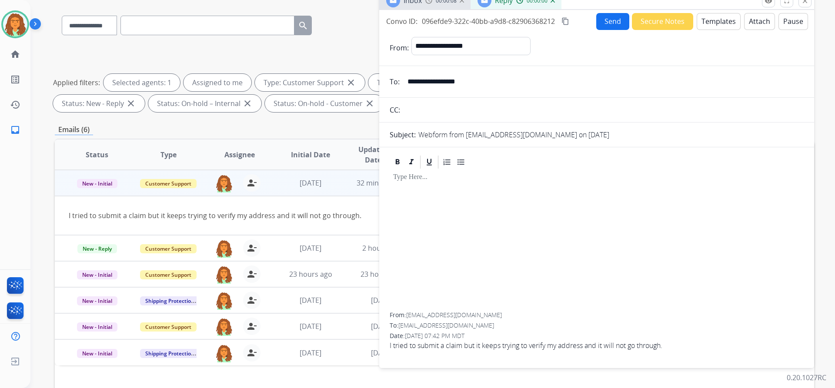
click at [714, 20] on button "Templates" at bounding box center [719, 21] width 44 height 17
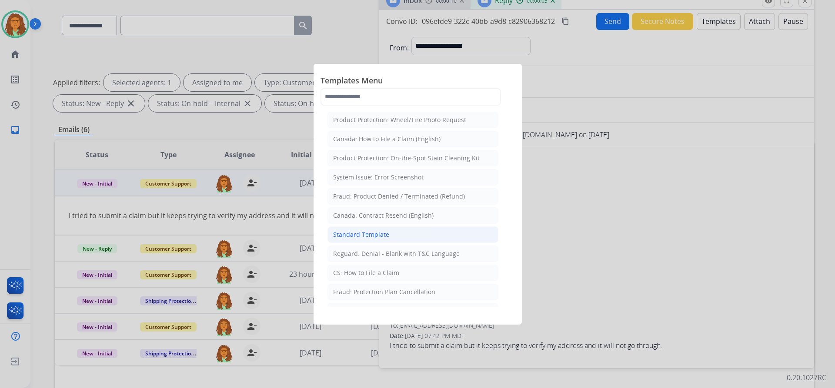
click at [371, 233] on div "Standard Template" at bounding box center [361, 235] width 56 height 9
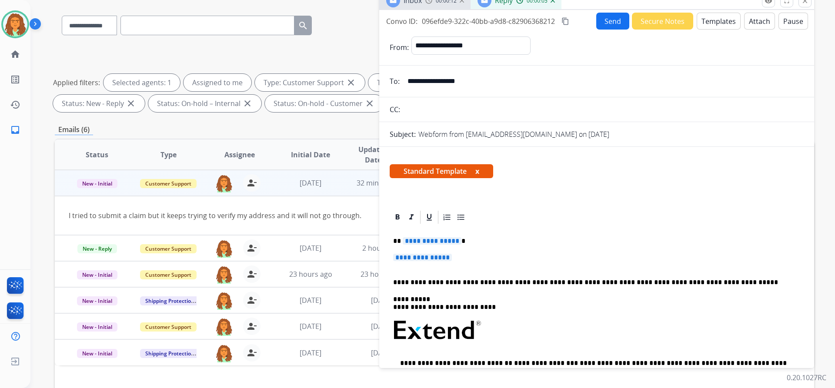
click at [455, 241] on span "**********" at bounding box center [432, 240] width 59 height 7
click at [399, 261] on span "**********" at bounding box center [422, 257] width 59 height 7
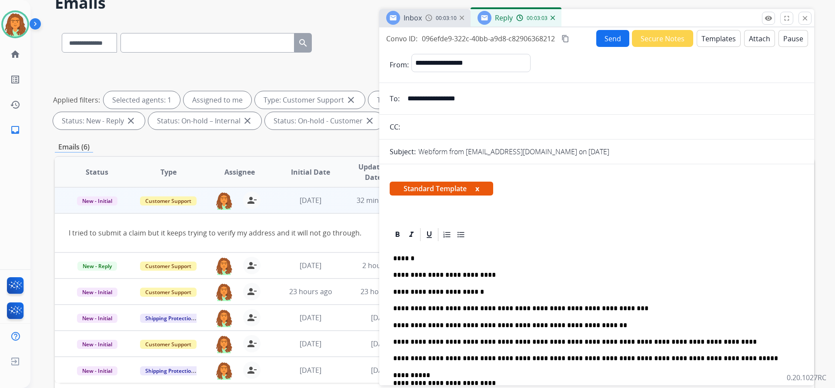
scroll to position [18, 0]
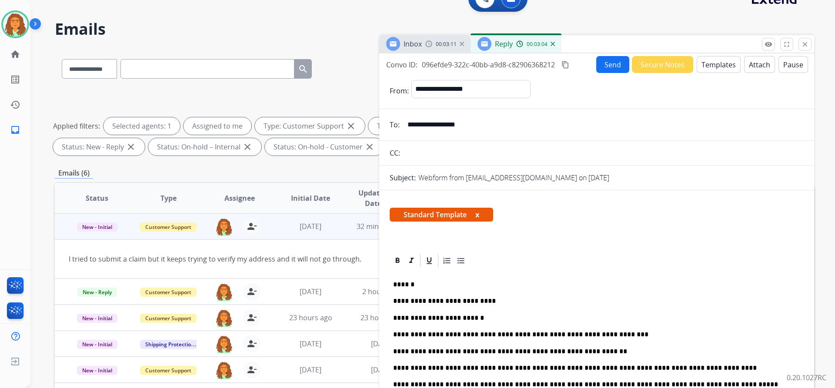
click at [566, 66] on mat-icon "content_copy" at bounding box center [566, 65] width 8 height 8
click at [607, 65] on button "Send" at bounding box center [612, 64] width 33 height 17
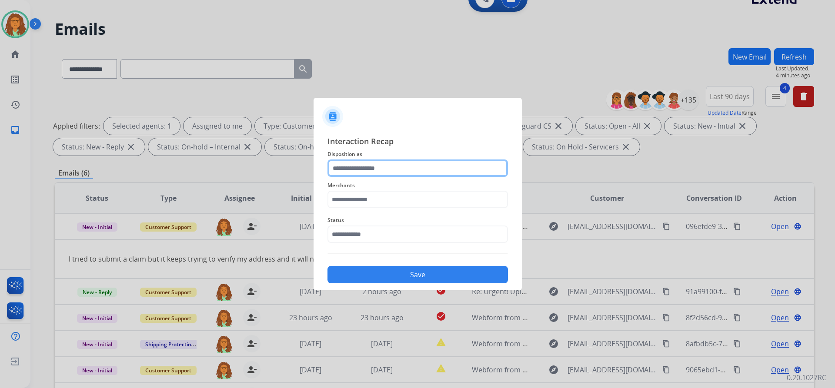
click at [343, 166] on input "text" at bounding box center [418, 168] width 181 height 17
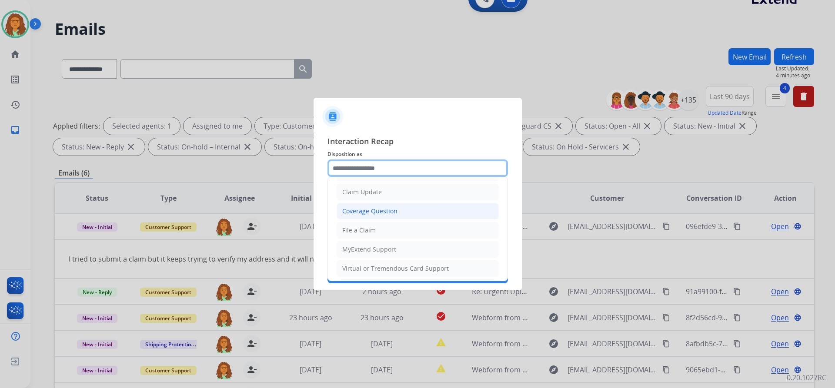
scroll to position [130, 0]
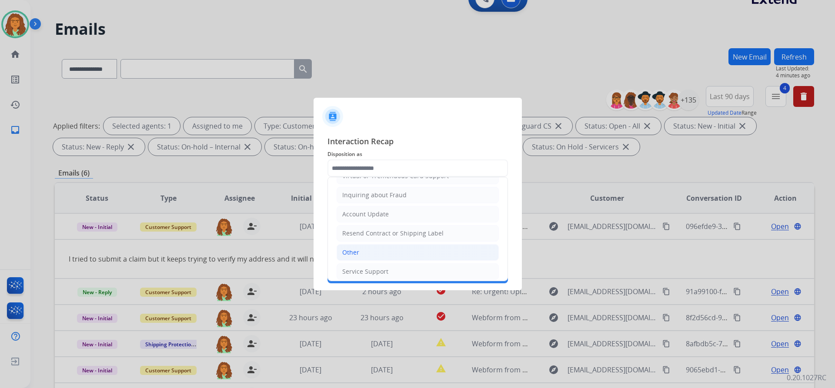
click at [354, 254] on div "Other" at bounding box center [350, 252] width 17 height 9
type input "*****"
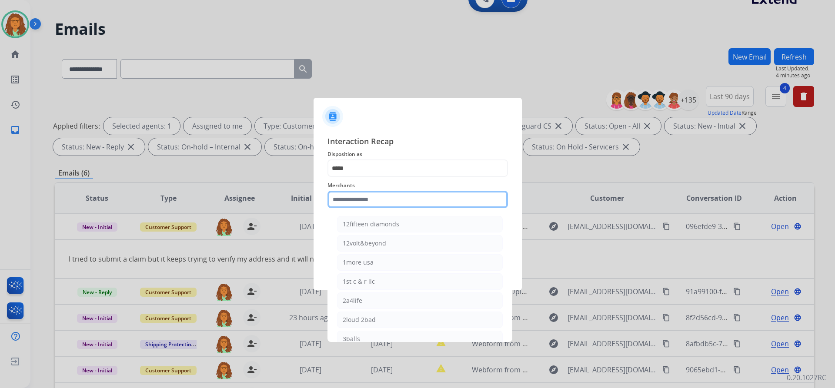
click at [360, 199] on input "text" at bounding box center [418, 199] width 181 height 17
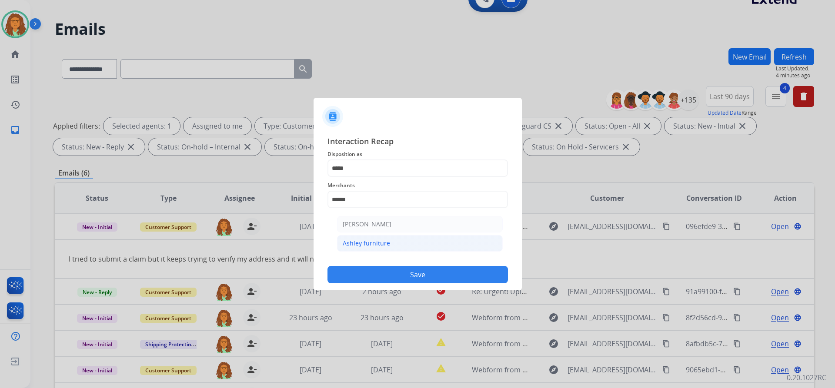
click at [371, 245] on div "Ashley furniture" at bounding box center [366, 243] width 47 height 9
type input "**********"
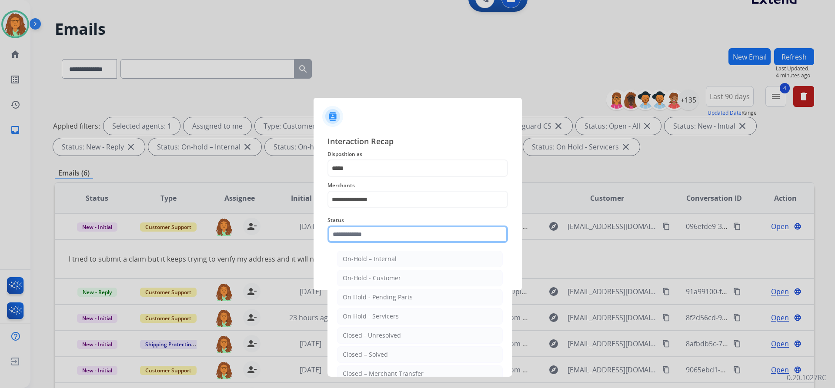
click at [361, 234] on input "text" at bounding box center [418, 234] width 181 height 17
click at [368, 356] on div "Closed – Solved" at bounding box center [365, 355] width 45 height 9
type input "**********"
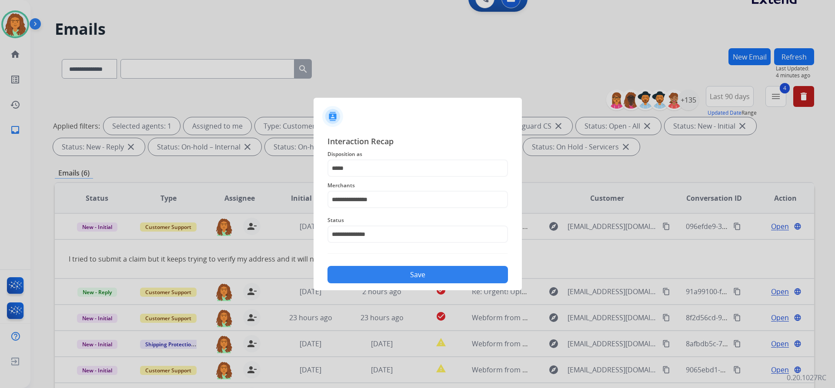
click at [385, 274] on button "Save" at bounding box center [418, 274] width 181 height 17
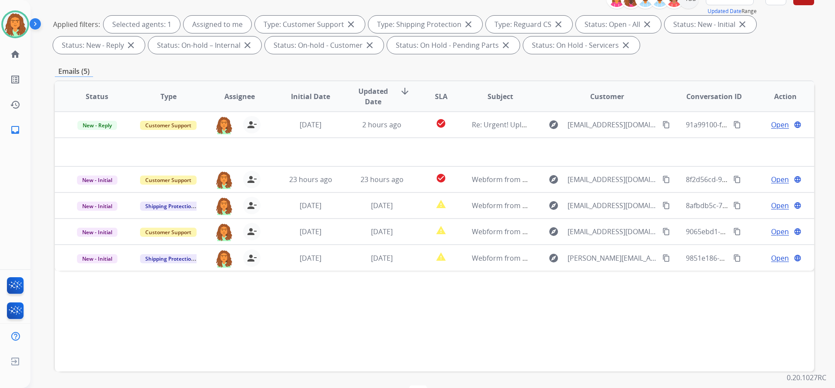
scroll to position [105, 0]
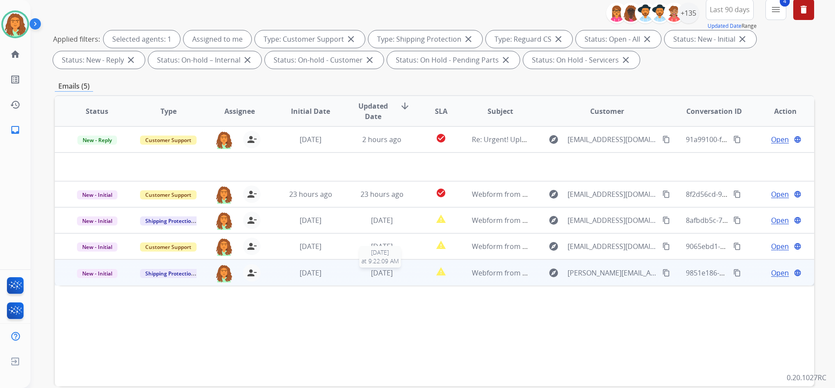
click at [402, 274] on div "1 day ago" at bounding box center [382, 273] width 57 height 10
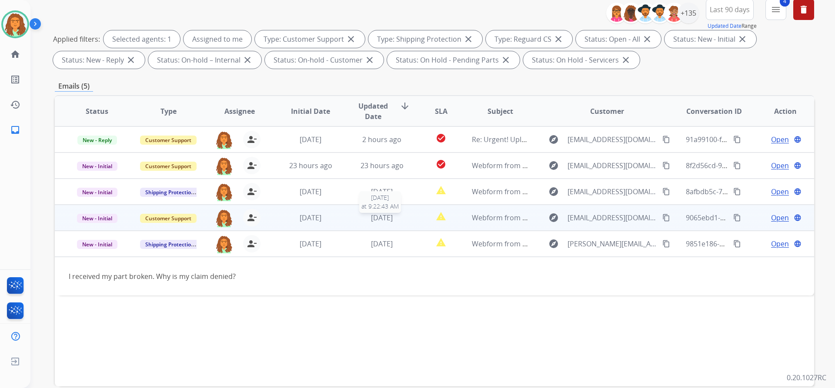
click at [373, 219] on span "1 day ago" at bounding box center [382, 218] width 22 height 10
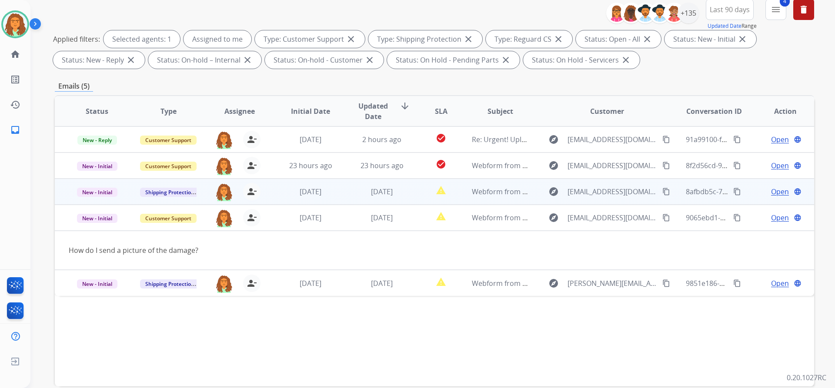
click at [381, 198] on td "1 day ago" at bounding box center [375, 192] width 71 height 26
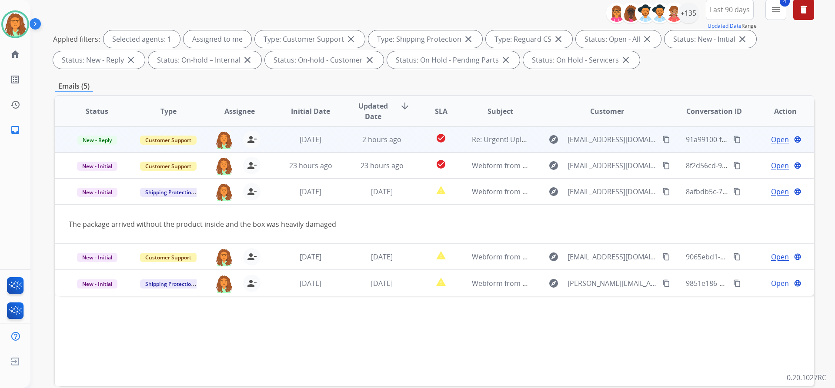
click at [398, 148] on td "2 hours ago" at bounding box center [375, 140] width 71 height 26
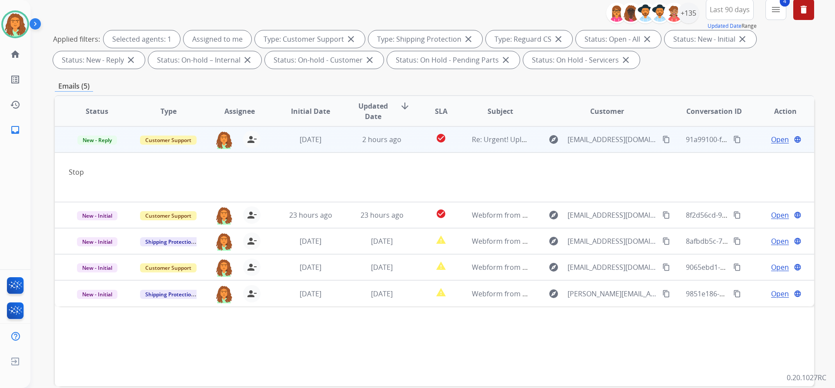
click at [662, 140] on mat-icon "content_copy" at bounding box center [666, 140] width 8 height 8
click at [774, 141] on span "Open" at bounding box center [780, 139] width 18 height 10
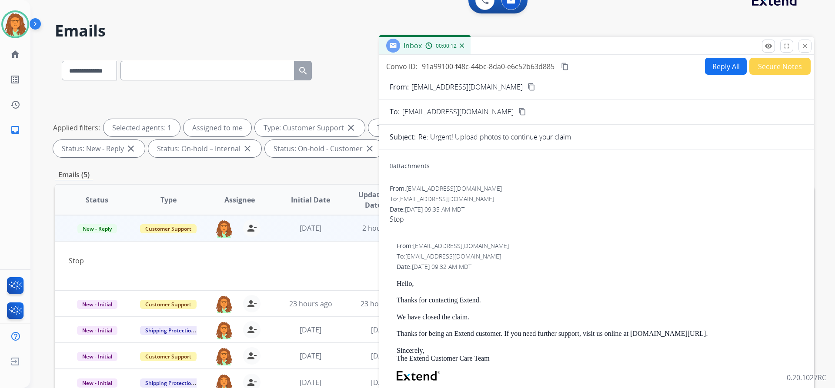
scroll to position [0, 0]
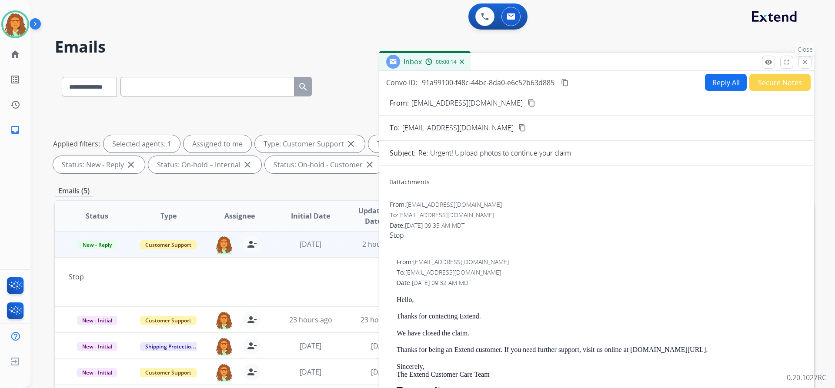
click at [803, 58] on button "close Close" at bounding box center [805, 62] width 13 height 13
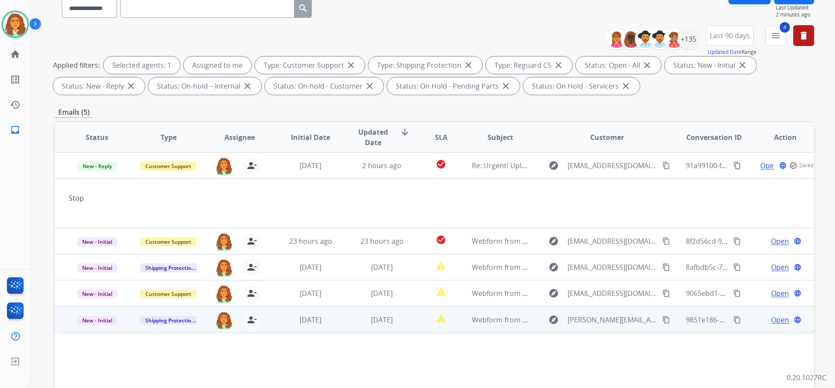
scroll to position [148, 0]
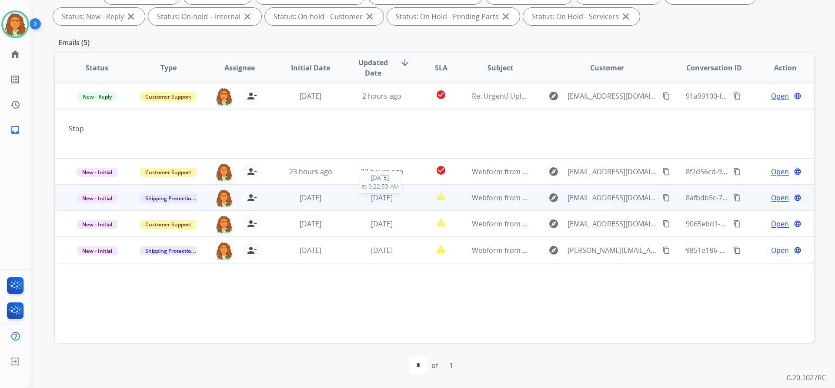
click at [362, 203] on div "1 day ago" at bounding box center [382, 198] width 57 height 10
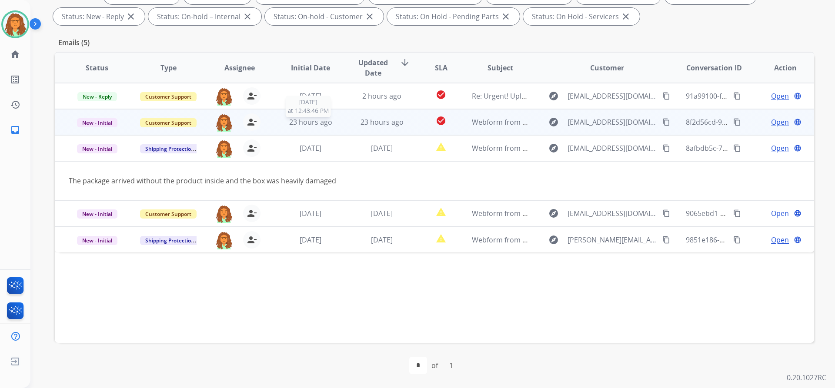
click at [333, 124] on div "23 hours ago" at bounding box center [310, 122] width 57 height 10
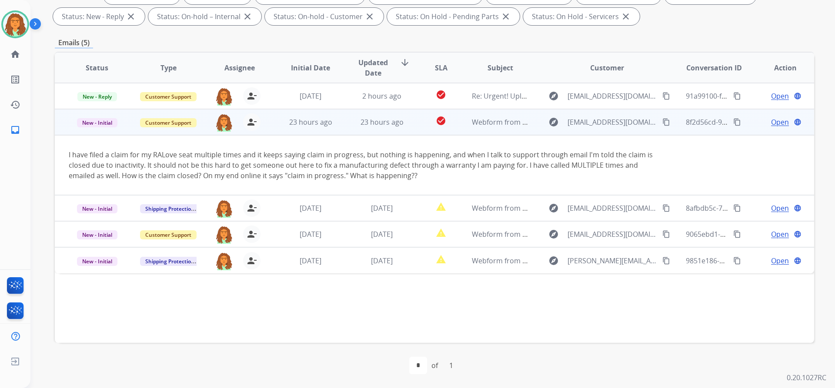
click at [662, 123] on mat-icon "content_copy" at bounding box center [666, 122] width 8 height 8
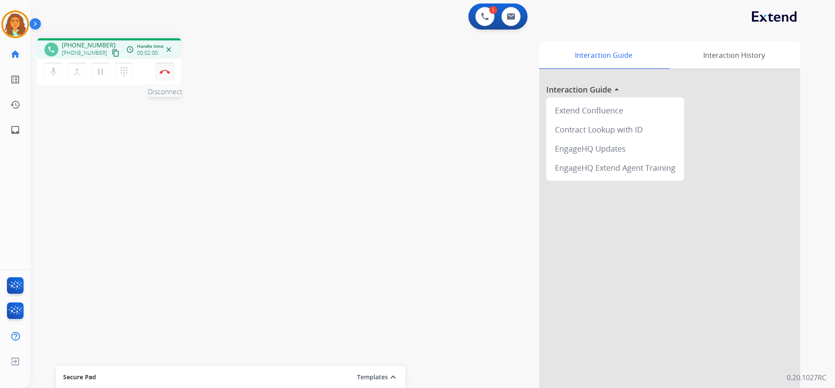
click at [165, 70] on img at bounding box center [165, 72] width 10 height 4
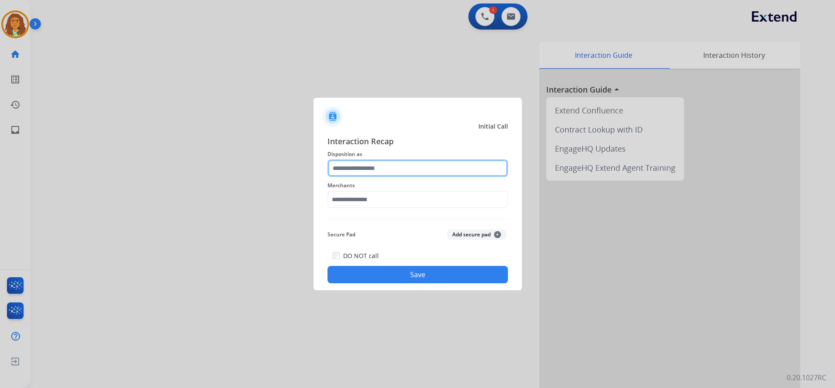
click at [347, 169] on input "text" at bounding box center [418, 168] width 181 height 17
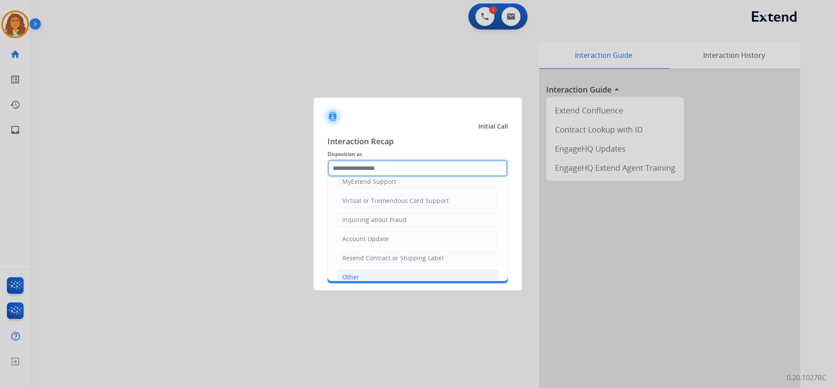
scroll to position [136, 0]
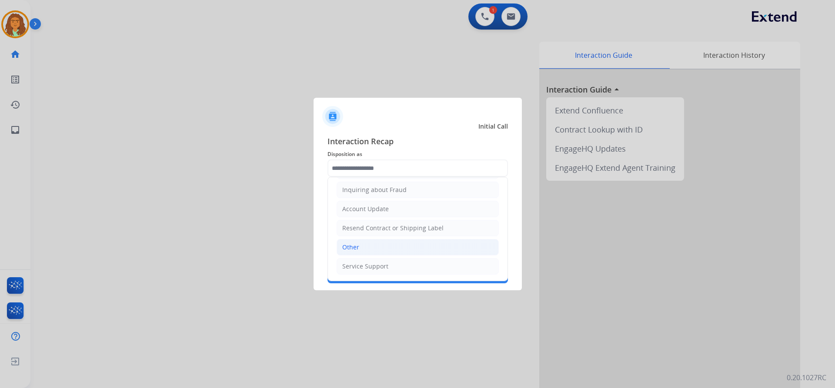
click at [354, 248] on div "Other" at bounding box center [350, 247] width 17 height 9
type input "*****"
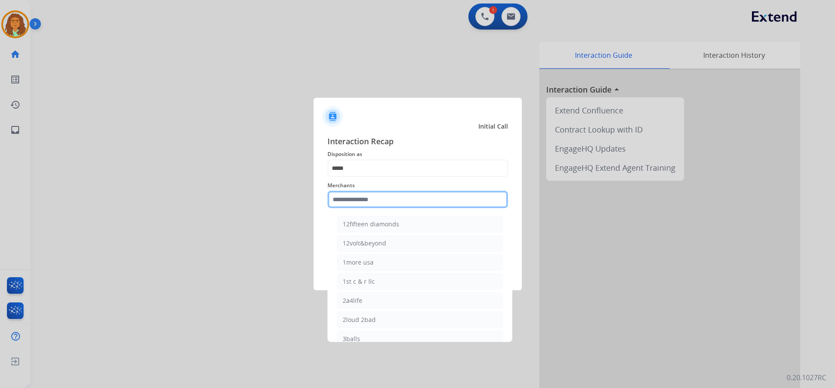
click at [347, 199] on input "text" at bounding box center [418, 199] width 181 height 17
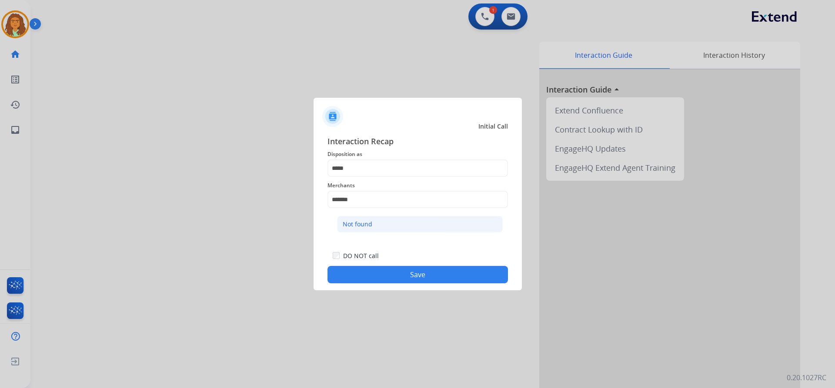
click at [356, 221] on div "Not found" at bounding box center [358, 224] width 30 height 9
type input "*********"
click at [407, 272] on button "Save" at bounding box center [418, 274] width 181 height 17
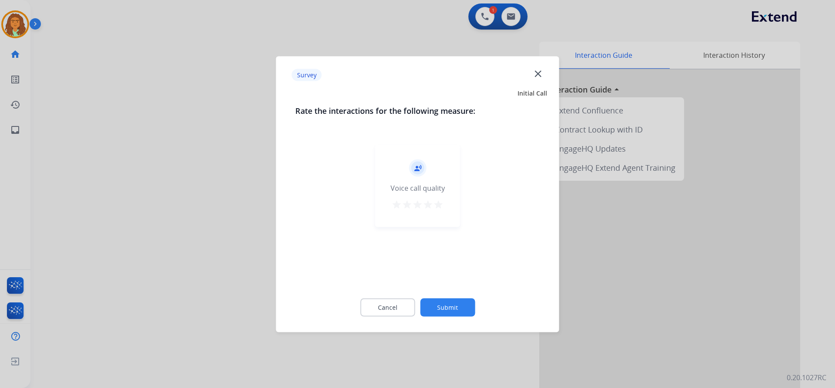
click at [438, 203] on mat-icon "star" at bounding box center [438, 204] width 10 height 10
click at [457, 310] on button "Submit" at bounding box center [447, 307] width 55 height 18
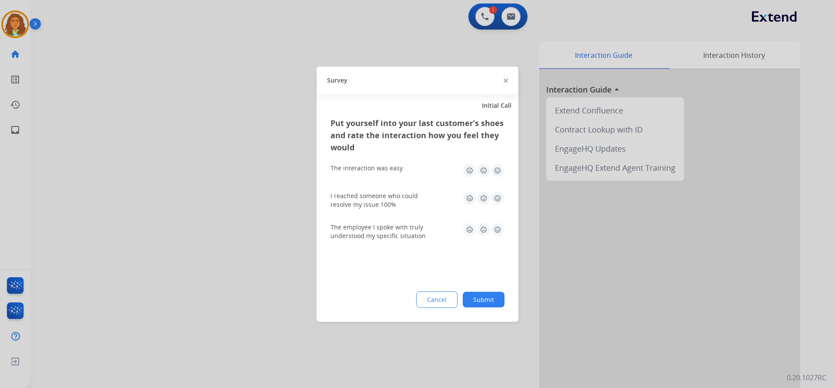
click at [496, 168] on img at bounding box center [498, 171] width 14 height 14
click at [497, 198] on img at bounding box center [498, 198] width 14 height 14
click at [498, 227] on img at bounding box center [498, 230] width 14 height 14
click at [490, 296] on button "Submit" at bounding box center [484, 300] width 42 height 16
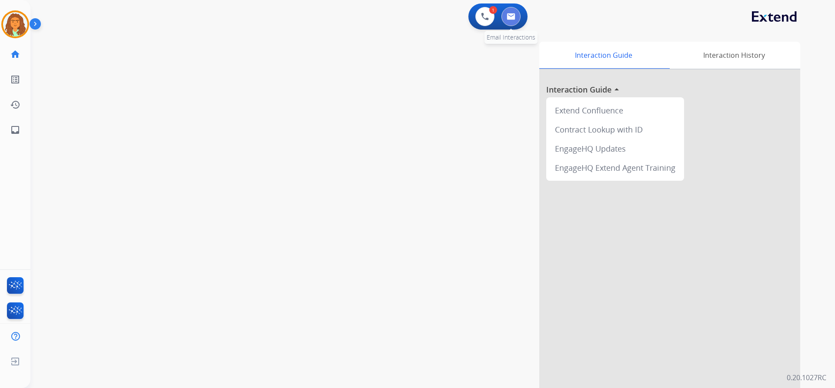
click at [512, 11] on button at bounding box center [510, 16] width 19 height 19
select select "**********"
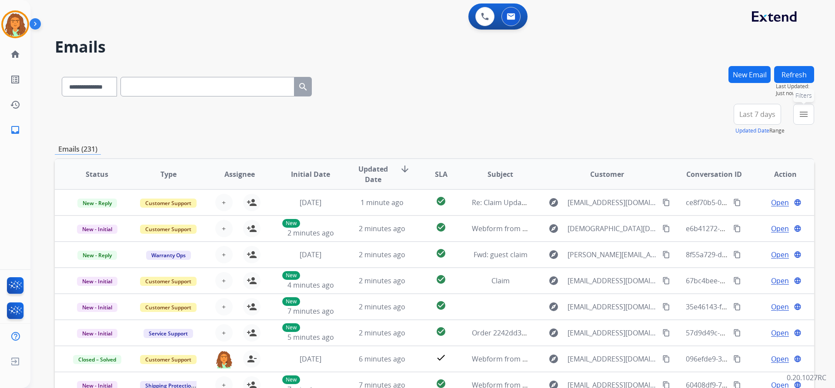
click at [800, 117] on mat-icon "menu" at bounding box center [804, 114] width 10 height 10
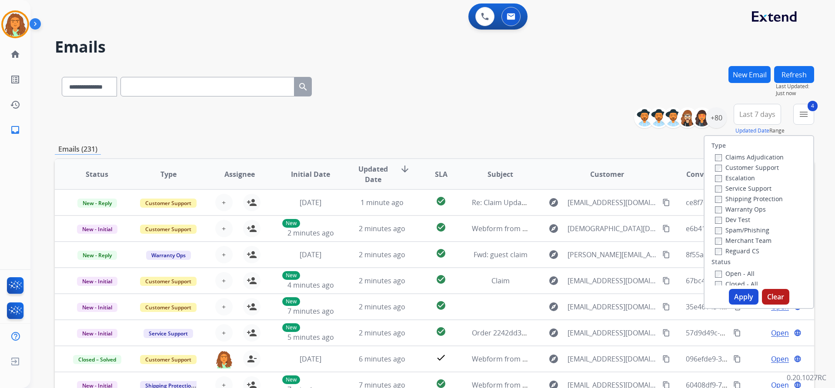
click at [737, 298] on button "Apply" at bounding box center [744, 297] width 30 height 16
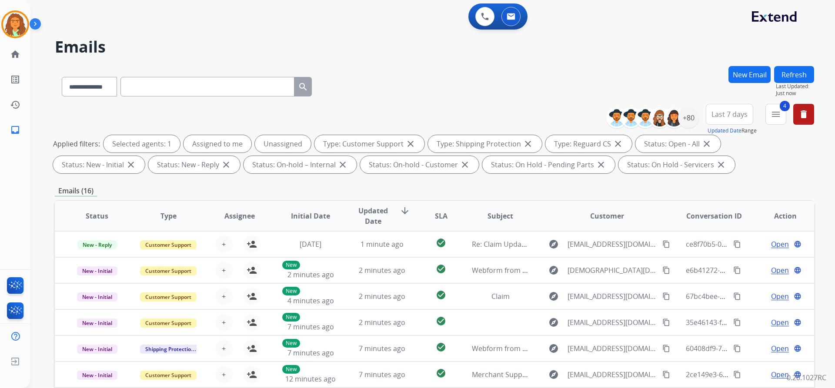
click at [726, 113] on span "Last 7 days" at bounding box center [730, 114] width 36 height 3
click at [720, 218] on div "Last 90 days" at bounding box center [727, 220] width 48 height 13
click at [676, 174] on div "**********" at bounding box center [434, 140] width 759 height 73
click at [689, 119] on div "+135" at bounding box center [688, 117] width 21 height 21
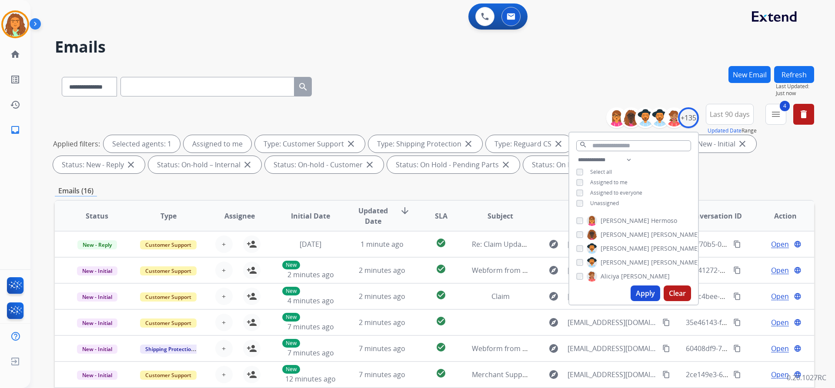
click at [643, 292] on button "Apply" at bounding box center [646, 294] width 30 height 16
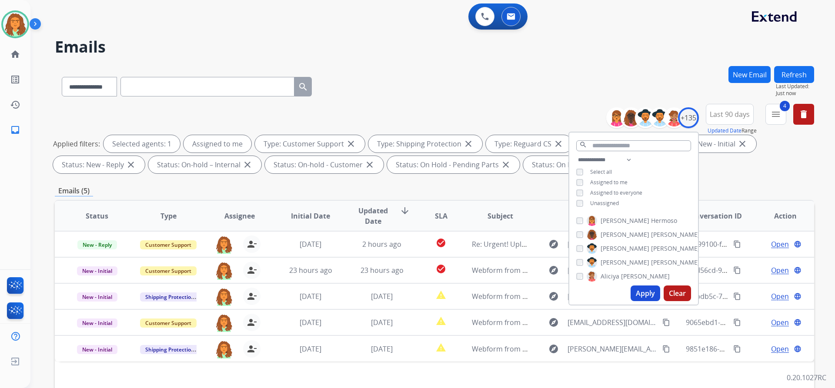
click at [728, 180] on div "**********" at bounding box center [434, 301] width 759 height 471
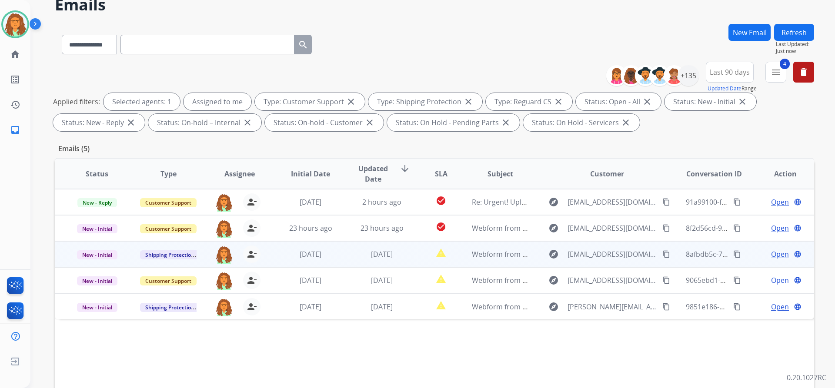
scroll to position [43, 0]
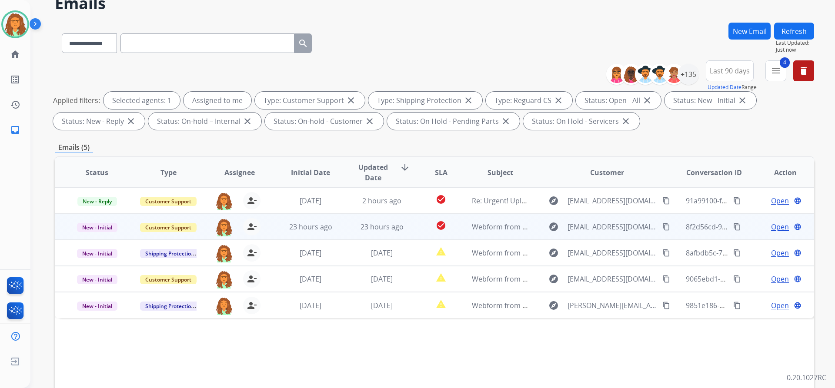
click at [411, 229] on td "check_circle" at bounding box center [434, 227] width 47 height 26
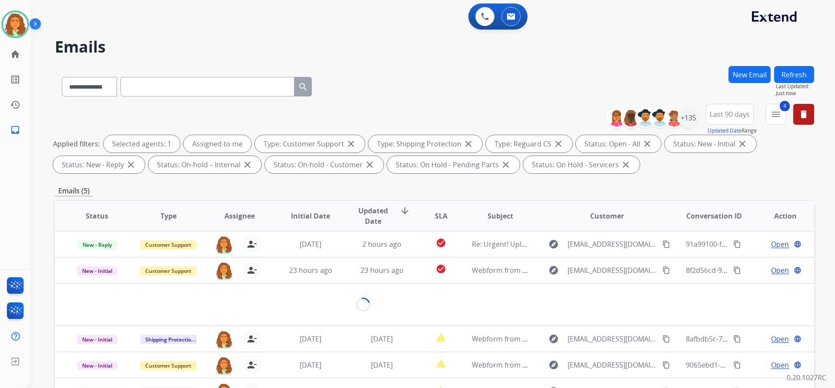
select select "**********"
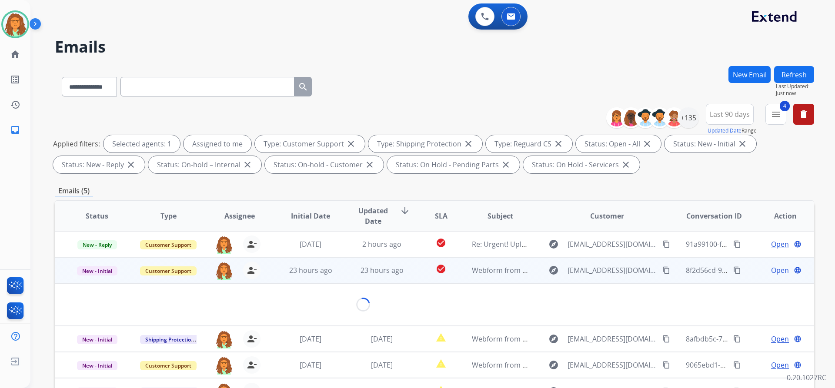
scroll to position [43, 0]
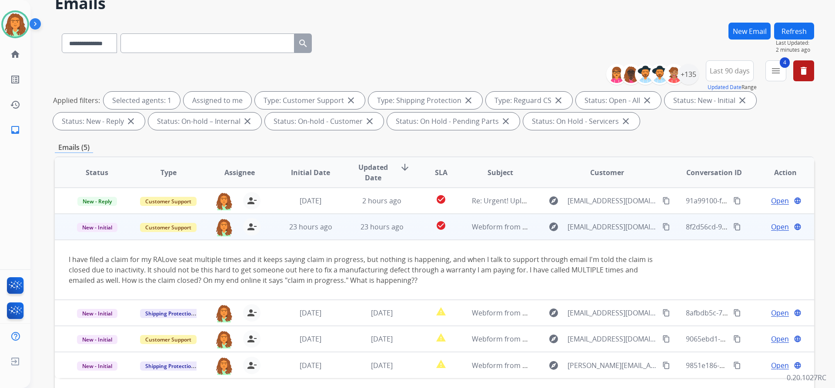
click at [778, 227] on span "Open" at bounding box center [780, 227] width 18 height 10
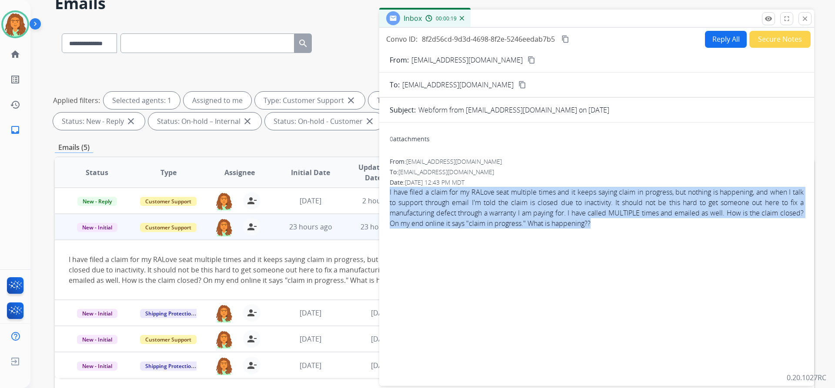
drag, startPoint x: 387, startPoint y: 195, endPoint x: 621, endPoint y: 227, distance: 236.2
click at [621, 227] on div "0 attachments From: anwallette@gmail.com To: support@extend.com Date: 09/03/202…" at bounding box center [596, 253] width 435 height 246
copy span "I have filed a claim for my RALove seat multiple times and it keeps saying clai…"
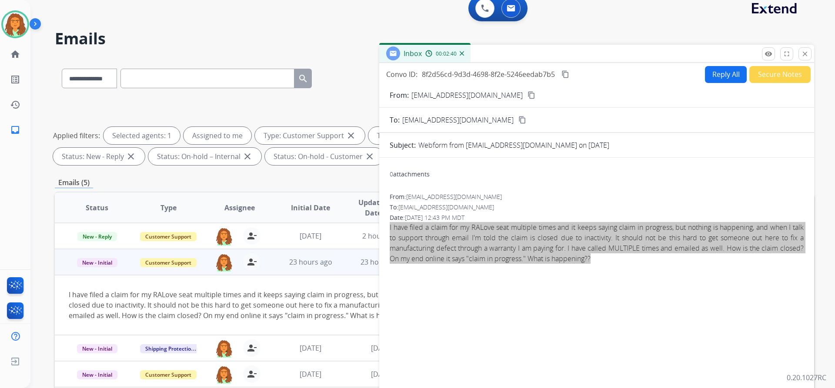
scroll to position [0, 0]
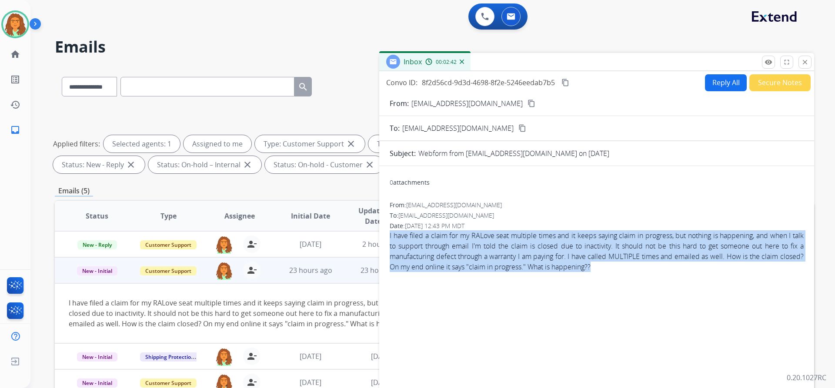
click at [711, 87] on button "Reply All" at bounding box center [726, 82] width 42 height 17
select select "**********"
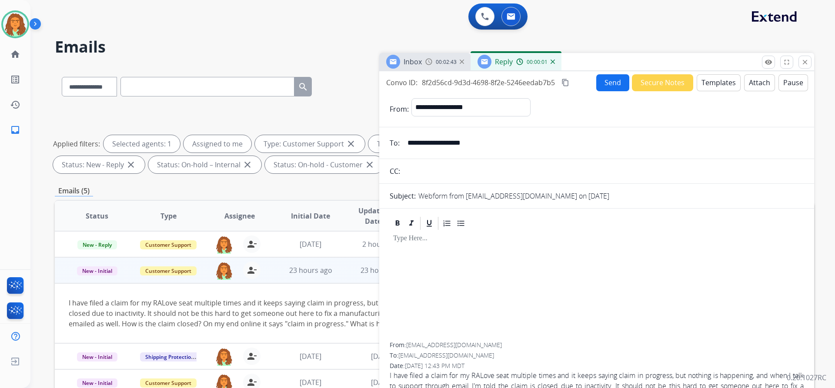
click at [707, 86] on button "Templates" at bounding box center [719, 82] width 44 height 17
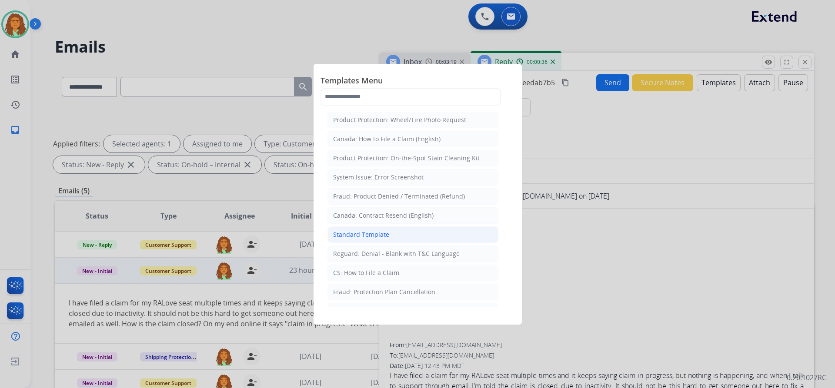
click at [378, 232] on div "Standard Template" at bounding box center [361, 235] width 56 height 9
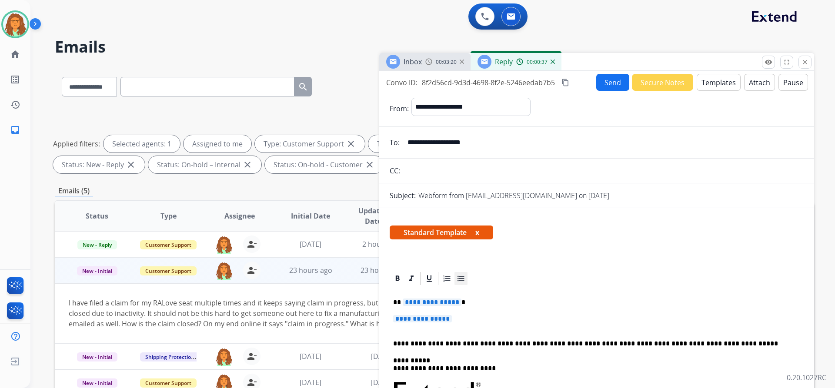
scroll to position [87, 0]
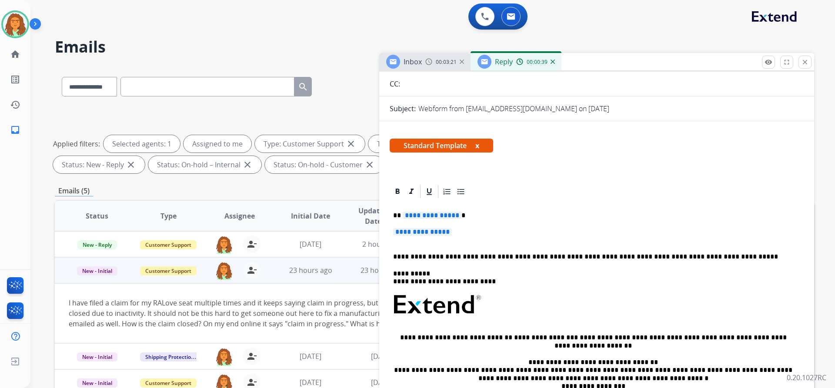
click at [455, 216] on span "**********" at bounding box center [432, 215] width 59 height 7
click at [398, 231] on span "**********" at bounding box center [422, 231] width 59 height 7
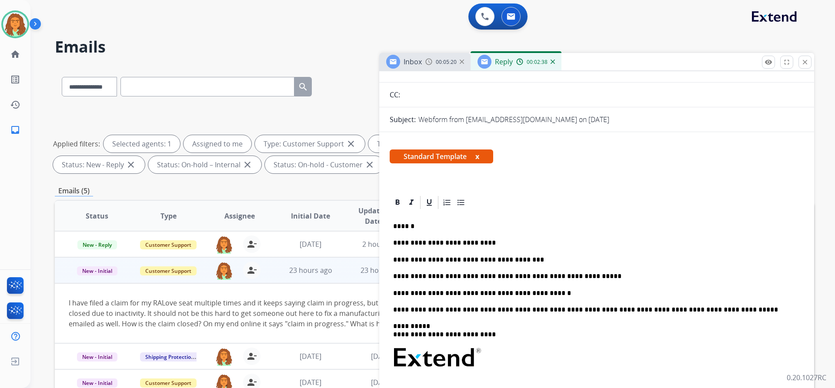
scroll to position [0, 0]
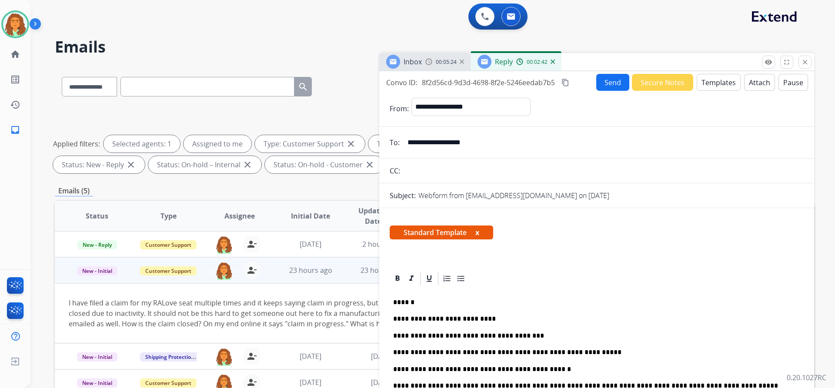
click at [567, 82] on mat-icon "content_copy" at bounding box center [566, 83] width 8 height 8
click at [605, 85] on button "Send" at bounding box center [612, 82] width 33 height 17
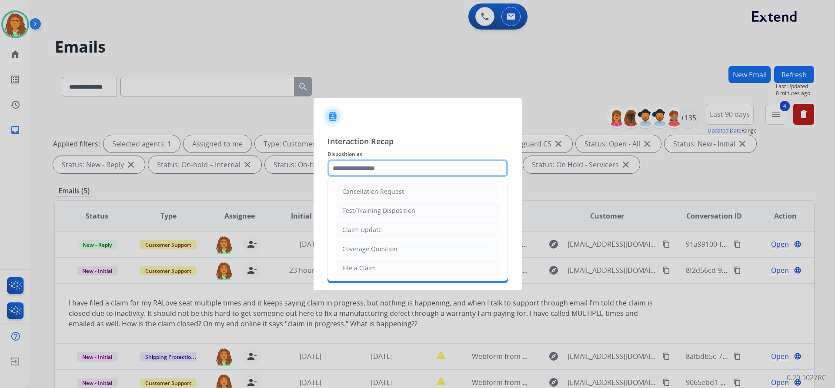
click at [341, 168] on input "text" at bounding box center [418, 168] width 181 height 17
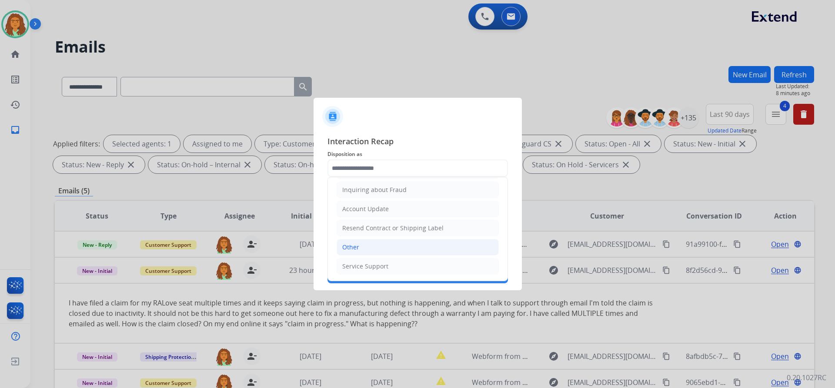
click at [358, 247] on div "Other" at bounding box center [350, 247] width 17 height 9
type input "*****"
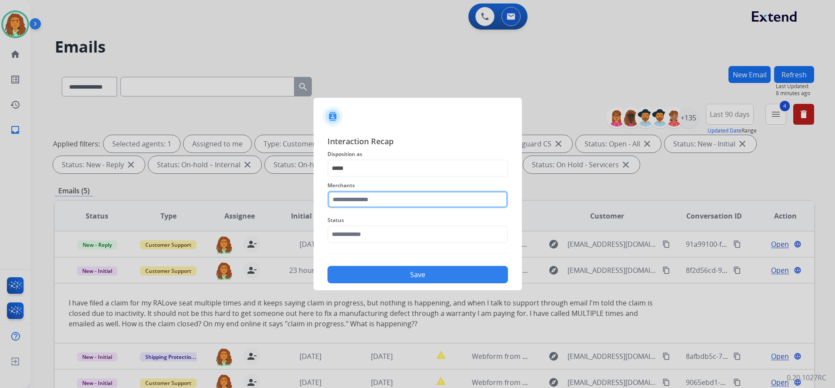
click at [356, 203] on input "text" at bounding box center [418, 199] width 181 height 17
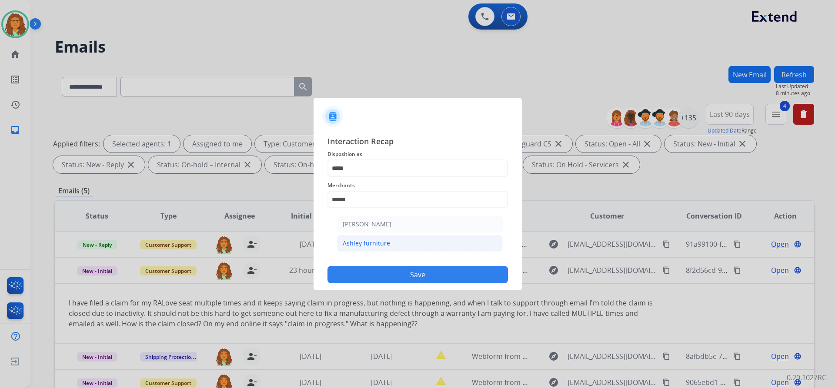
click at [364, 242] on div "Ashley furniture" at bounding box center [366, 243] width 47 height 9
type input "**********"
click at [360, 236] on input "text" at bounding box center [418, 234] width 181 height 17
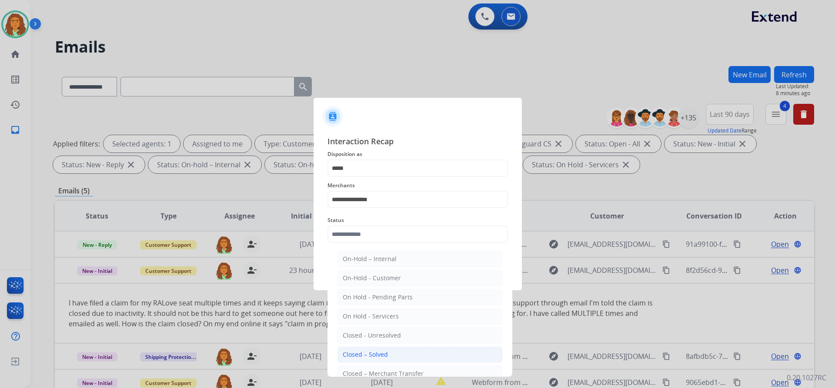
click at [369, 354] on div "Closed – Solved" at bounding box center [365, 355] width 45 height 9
type input "**********"
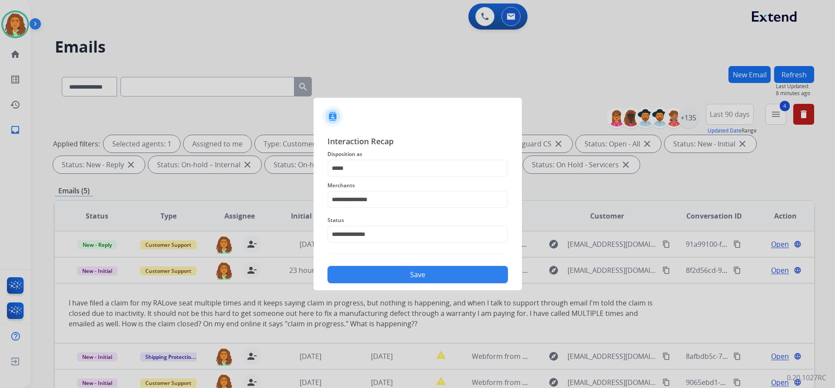
click at [392, 278] on button "Save" at bounding box center [418, 274] width 181 height 17
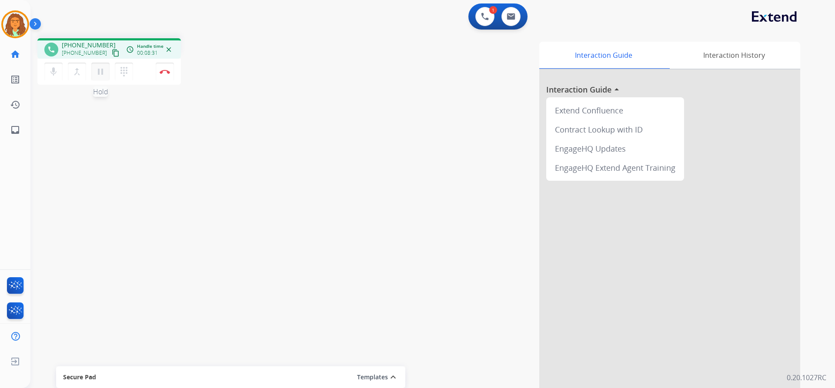
click at [104, 70] on mat-icon "pause" at bounding box center [100, 72] width 10 height 10
click at [97, 72] on mat-icon "play_arrow" at bounding box center [100, 72] width 10 height 10
click at [166, 71] on img at bounding box center [165, 72] width 10 height 4
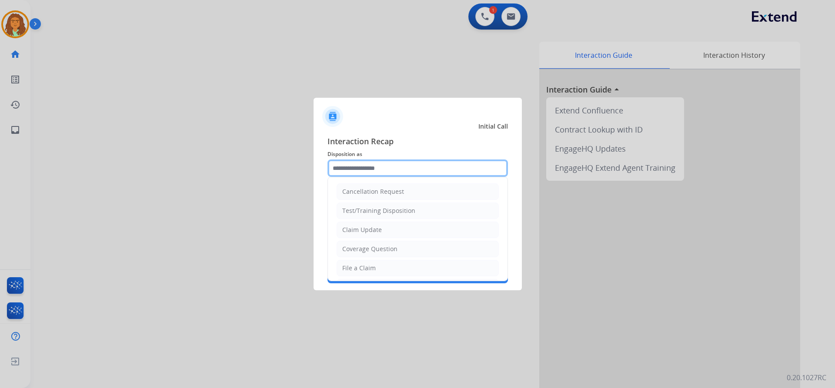
click at [365, 160] on input "text" at bounding box center [418, 168] width 181 height 17
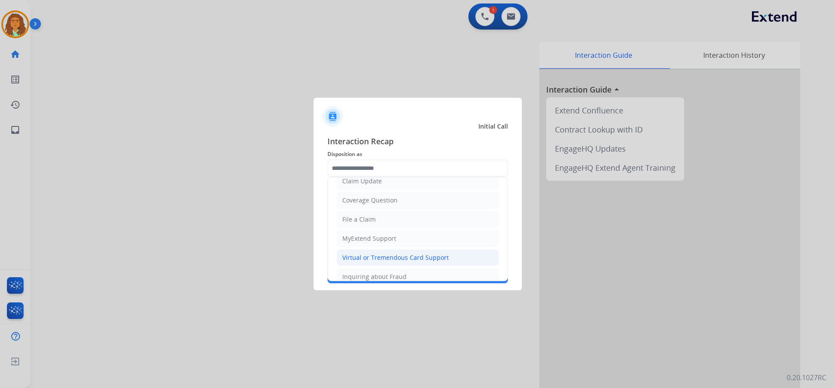
click at [402, 257] on div "Virtual or Tremendous Card Support" at bounding box center [395, 258] width 107 height 9
type input "**********"
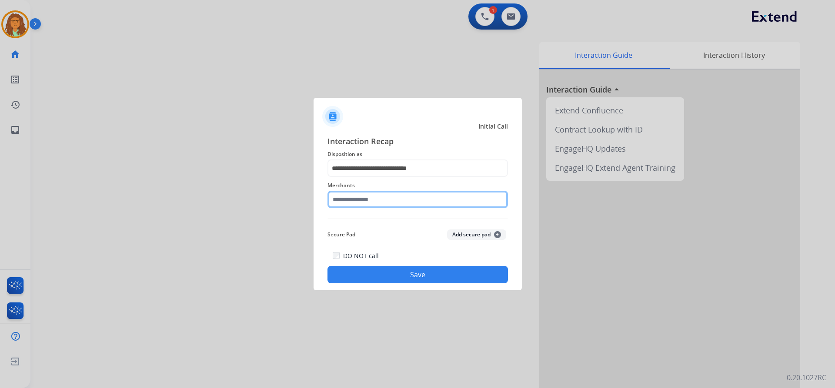
click at [358, 201] on input "text" at bounding box center [418, 199] width 181 height 17
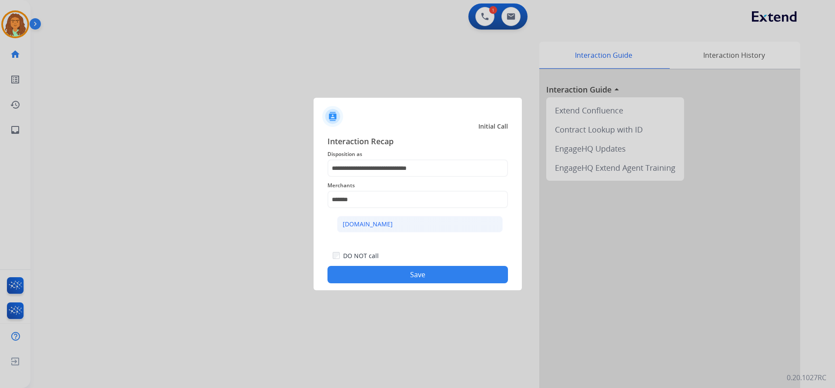
click at [407, 224] on li "[DOMAIN_NAME]" at bounding box center [420, 224] width 166 height 17
type input "**********"
click at [387, 276] on button "Save" at bounding box center [418, 274] width 181 height 17
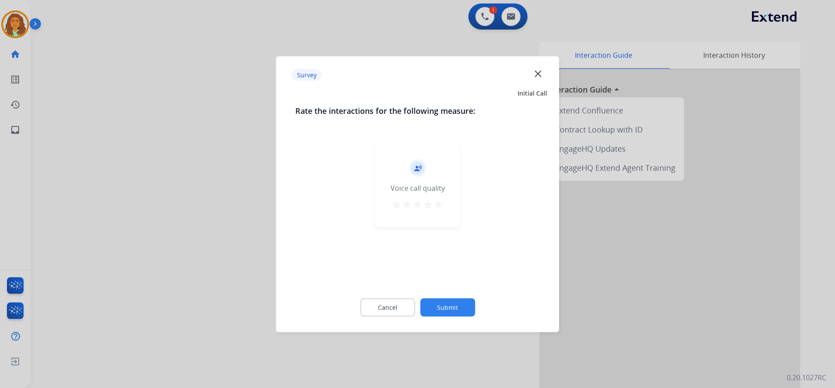
click at [440, 201] on mat-icon "star" at bounding box center [438, 204] width 10 height 10
click at [446, 302] on button "Submit" at bounding box center [447, 307] width 55 height 18
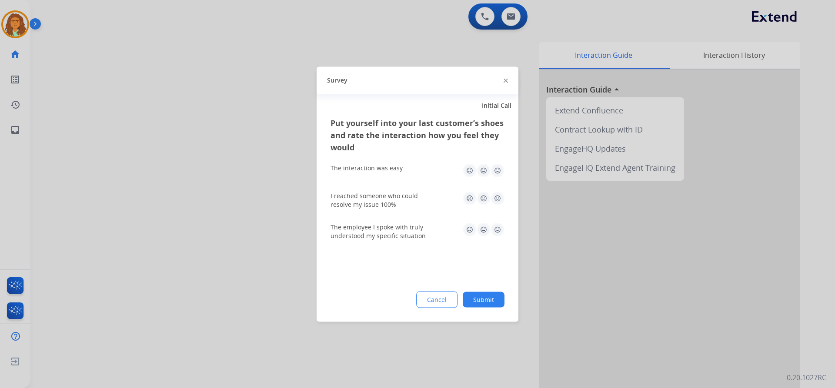
drag, startPoint x: 496, startPoint y: 168, endPoint x: 496, endPoint y: 194, distance: 25.7
click at [496, 168] on img at bounding box center [498, 171] width 14 height 14
click at [496, 197] on img at bounding box center [498, 198] width 14 height 14
click at [498, 230] on img at bounding box center [498, 230] width 14 height 14
click at [489, 298] on button "Submit" at bounding box center [484, 300] width 42 height 16
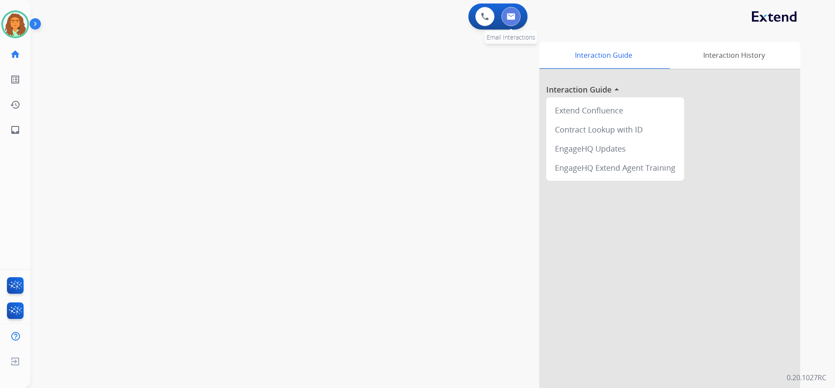
click at [515, 17] on img at bounding box center [511, 16] width 9 height 7
select select "**********"
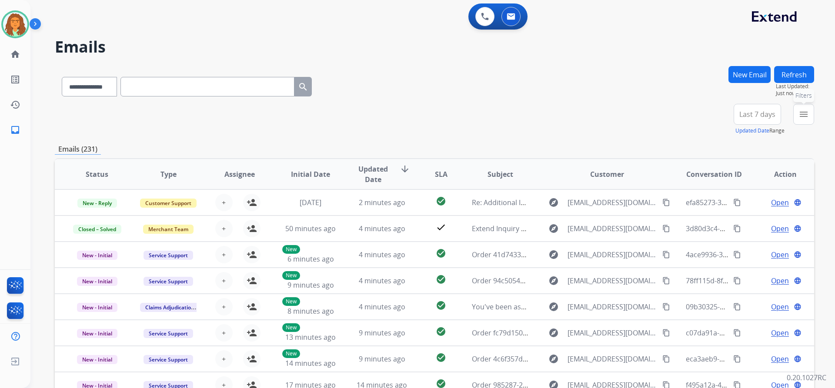
click at [809, 111] on mat-icon "menu" at bounding box center [804, 114] width 10 height 10
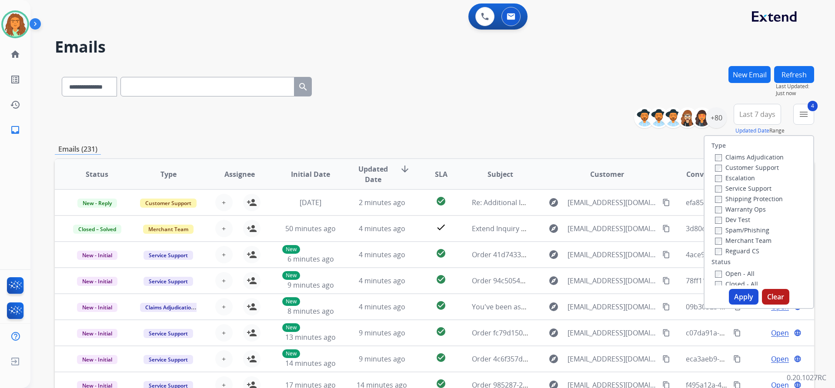
click at [740, 299] on button "Apply" at bounding box center [744, 297] width 30 height 16
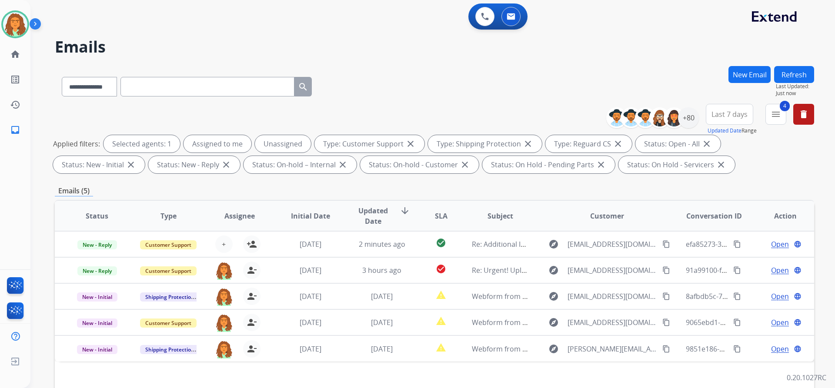
click at [683, 169] on div "Applied filters: Selected agents: 1 Assigned to me Unassigned Type: Customer Su…" at bounding box center [432, 154] width 759 height 38
click at [734, 116] on span "Last 7 days" at bounding box center [730, 114] width 36 height 3
click at [736, 219] on div "Last 90 days" at bounding box center [727, 220] width 48 height 13
click at [661, 186] on div "Emails (5)" at bounding box center [434, 191] width 759 height 11
click at [694, 120] on div "+135" at bounding box center [688, 117] width 21 height 21
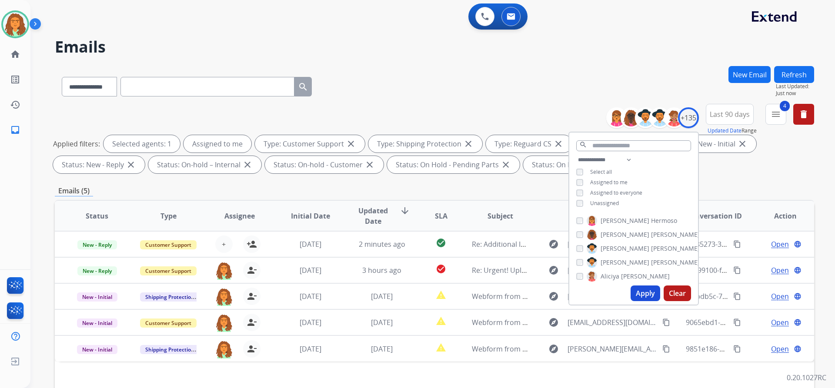
click at [639, 295] on button "Apply" at bounding box center [646, 294] width 30 height 16
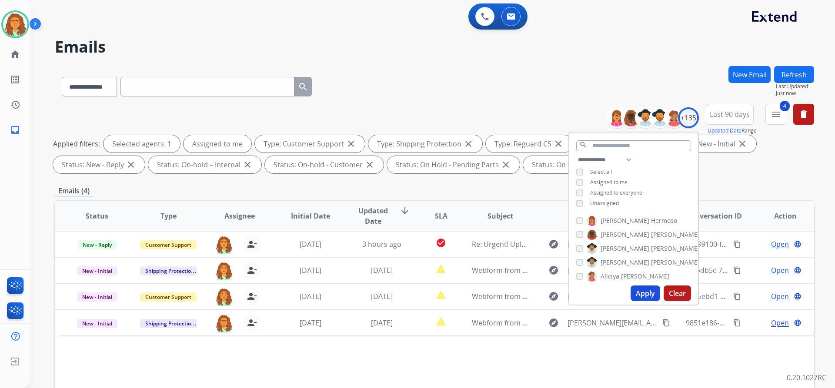
click at [543, 192] on div "Emails (4)" at bounding box center [434, 191] width 759 height 11
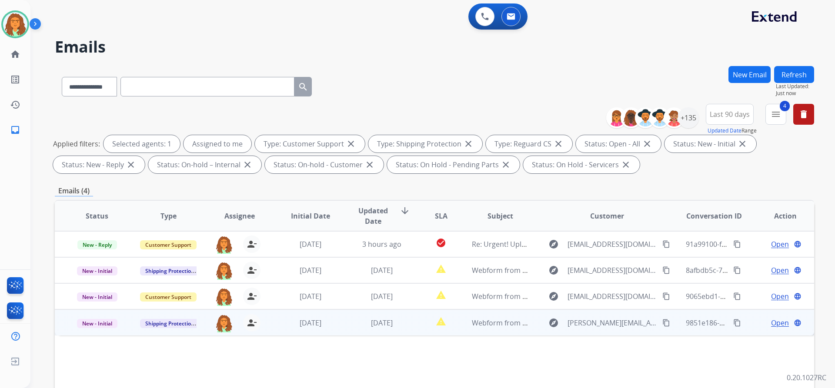
click at [411, 331] on td "report_problem" at bounding box center [434, 323] width 47 height 26
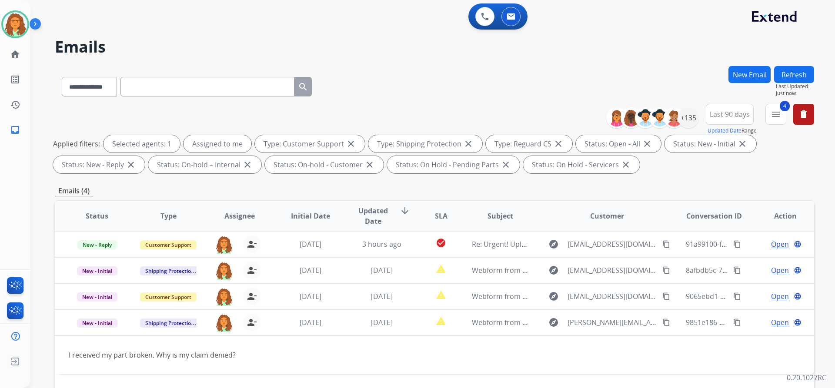
scroll to position [87, 0]
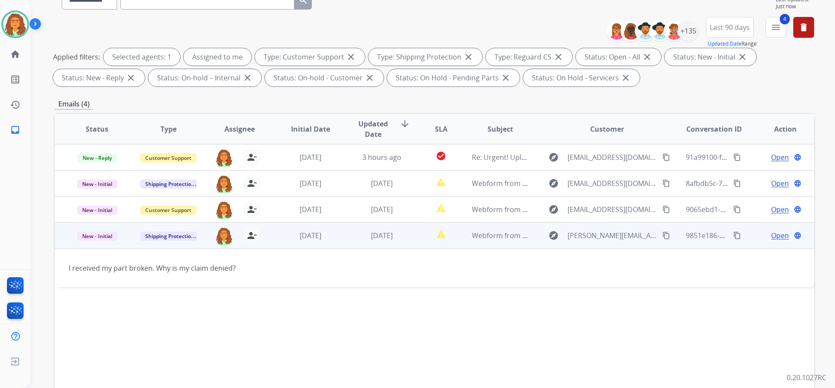
click at [662, 237] on mat-icon "content_copy" at bounding box center [666, 236] width 8 height 8
drag, startPoint x: 241, startPoint y: 265, endPoint x: 68, endPoint y: 267, distance: 173.1
click at [68, 267] on td "I received my part broken. Why is my claim denied?" at bounding box center [363, 268] width 617 height 39
copy div "I received my part broken. Why is my claim denied?"
click at [772, 235] on span "Open" at bounding box center [780, 236] width 18 height 10
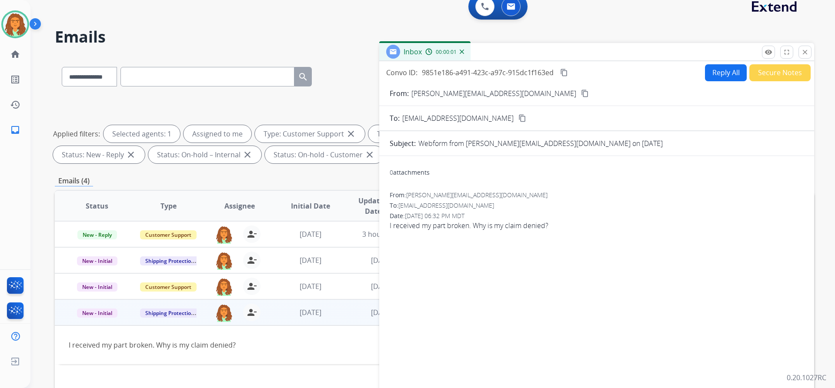
scroll to position [0, 0]
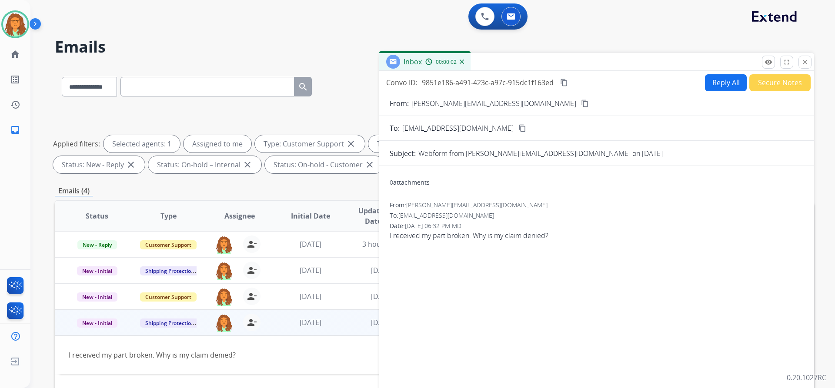
click at [719, 82] on button "Reply All" at bounding box center [726, 82] width 42 height 17
select select "**********"
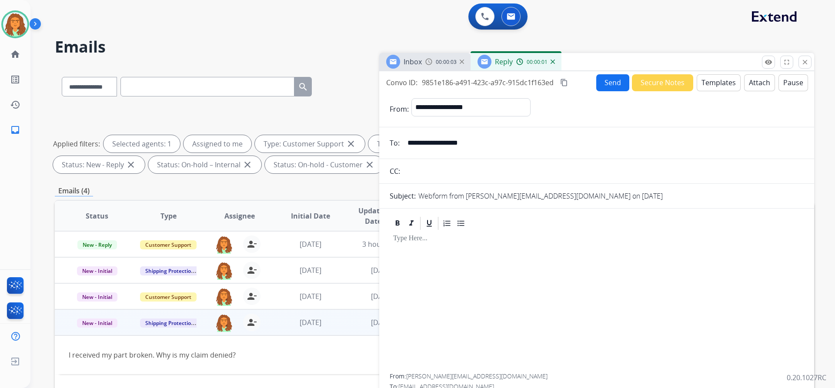
click at [719, 84] on button "Templates" at bounding box center [719, 82] width 44 height 17
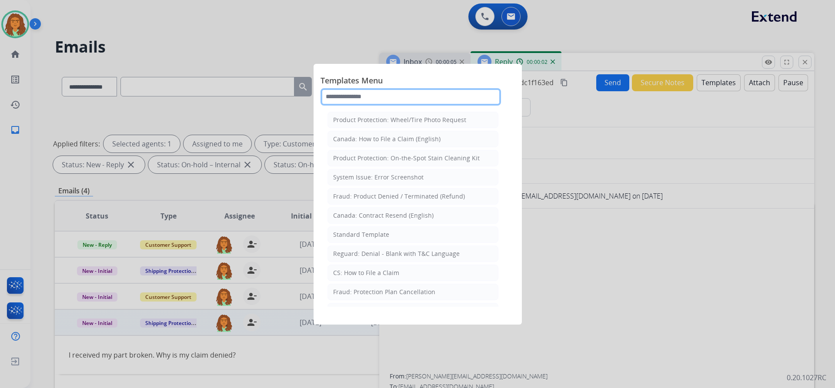
click at [341, 96] on input "text" at bounding box center [411, 96] width 181 height 17
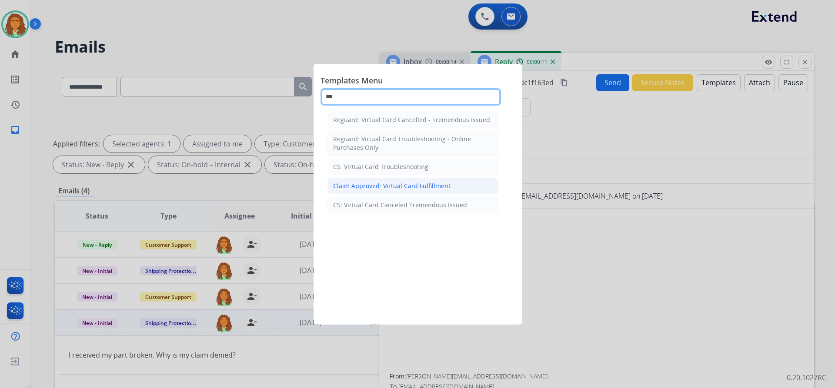
type input "***"
click at [384, 186] on div "Claim Approved: Virtual Card Fulfillment" at bounding box center [391, 186] width 117 height 9
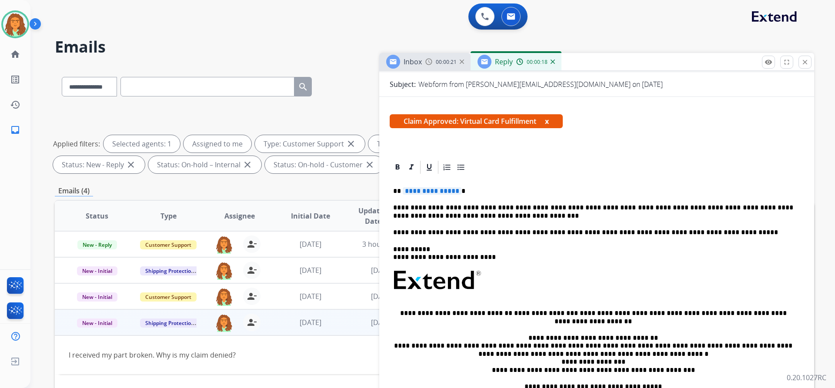
scroll to position [117, 0]
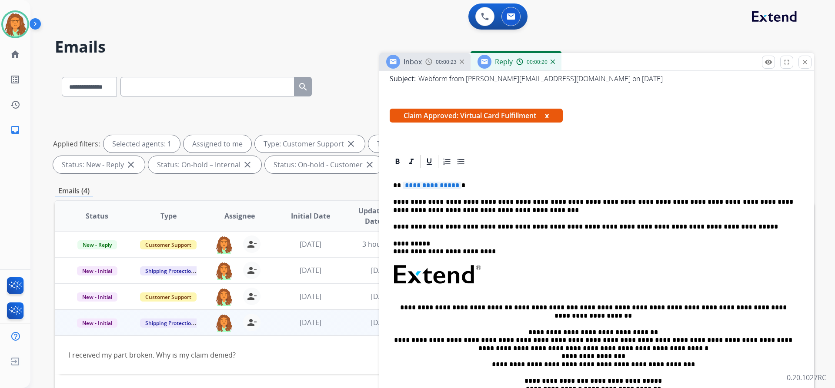
click at [456, 186] on p "**********" at bounding box center [593, 186] width 400 height 8
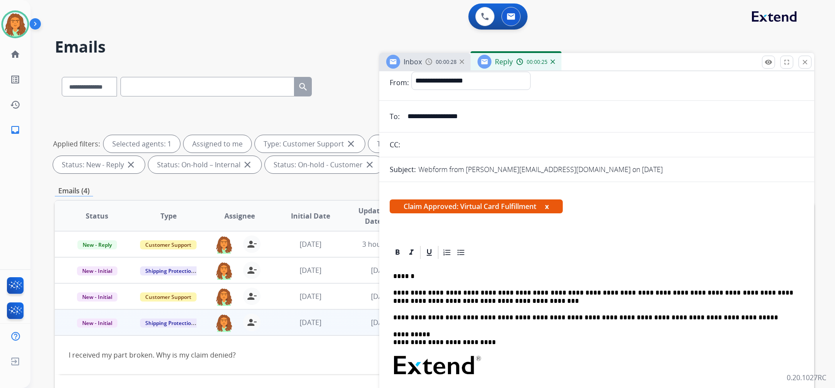
scroll to position [0, 0]
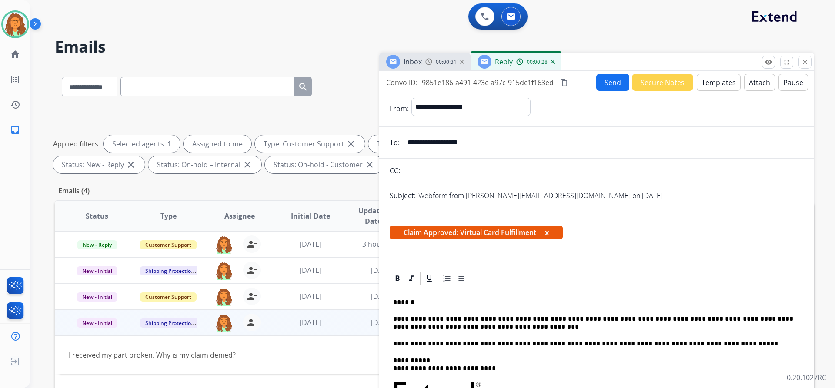
click at [566, 81] on mat-icon "content_copy" at bounding box center [564, 83] width 8 height 8
click at [608, 81] on button "Send" at bounding box center [612, 82] width 33 height 17
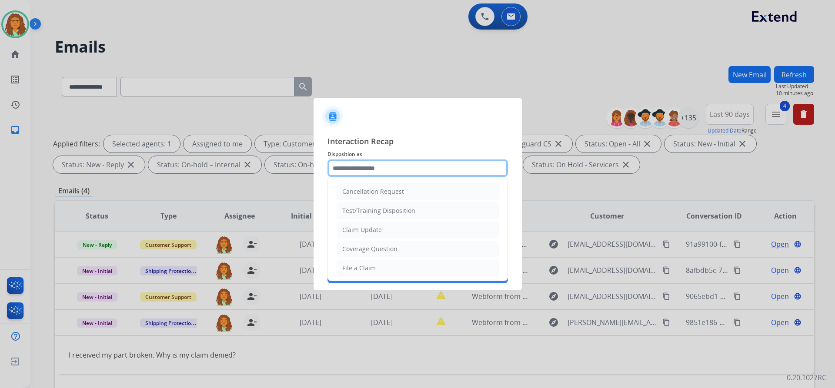
click at [364, 171] on input "text" at bounding box center [418, 168] width 181 height 17
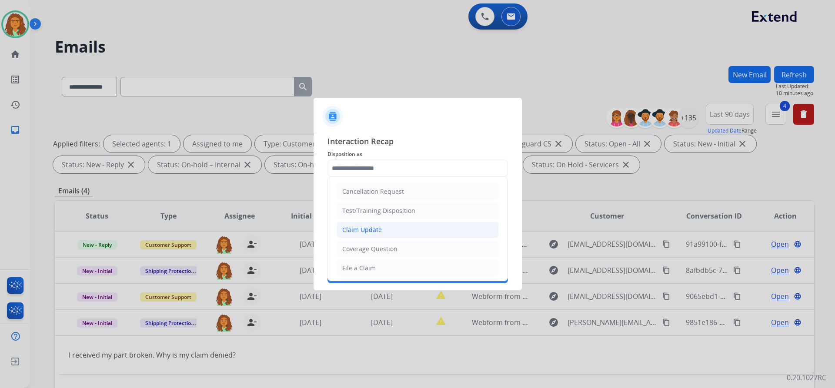
click at [371, 228] on div "Claim Update" at bounding box center [362, 230] width 40 height 9
type input "**********"
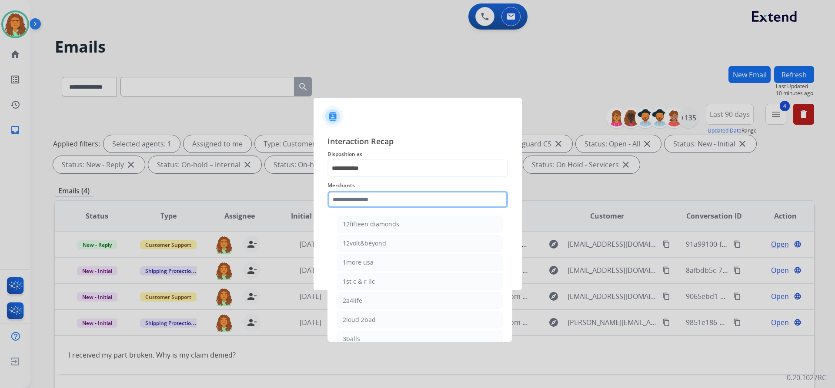
click at [361, 199] on input "text" at bounding box center [418, 199] width 181 height 17
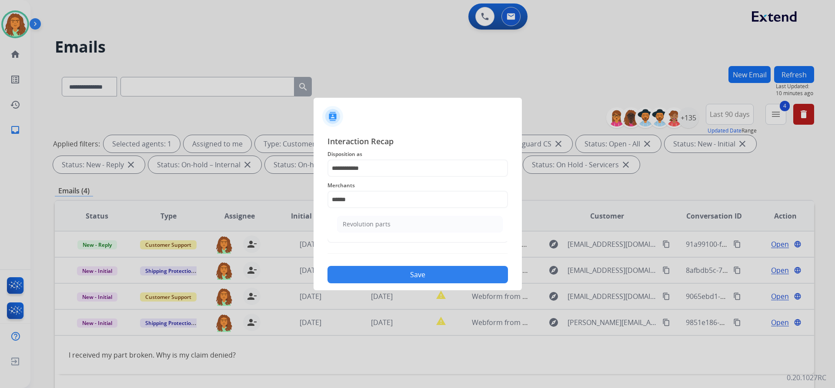
drag, startPoint x: 363, startPoint y: 227, endPoint x: 363, endPoint y: 221, distance: 5.2
click at [363, 226] on div "Revolution parts" at bounding box center [367, 224] width 48 height 9
type input "**********"
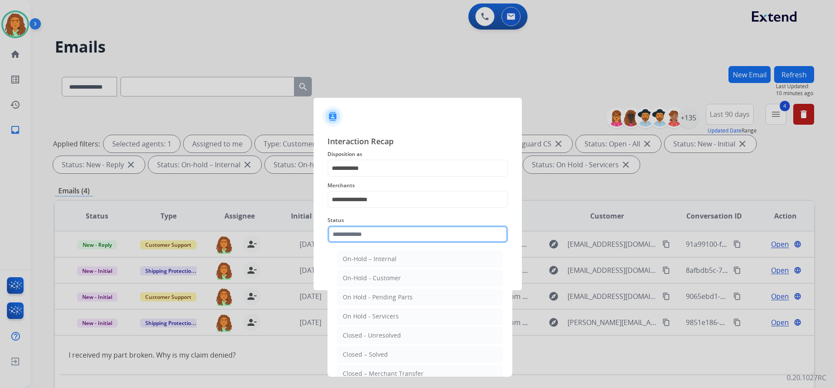
click at [366, 235] on input "text" at bounding box center [418, 234] width 181 height 17
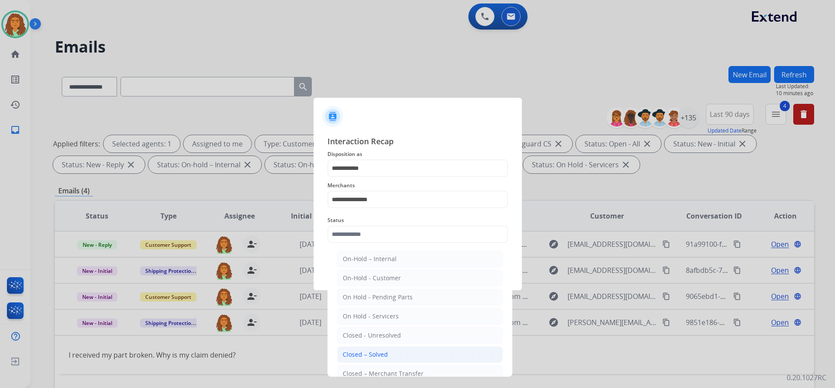
click at [375, 351] on div "Closed – Solved" at bounding box center [365, 355] width 45 height 9
type input "**********"
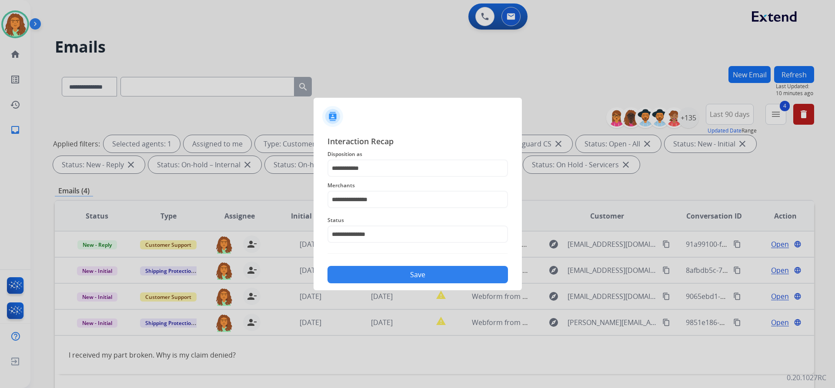
click at [399, 272] on button "Save" at bounding box center [418, 274] width 181 height 17
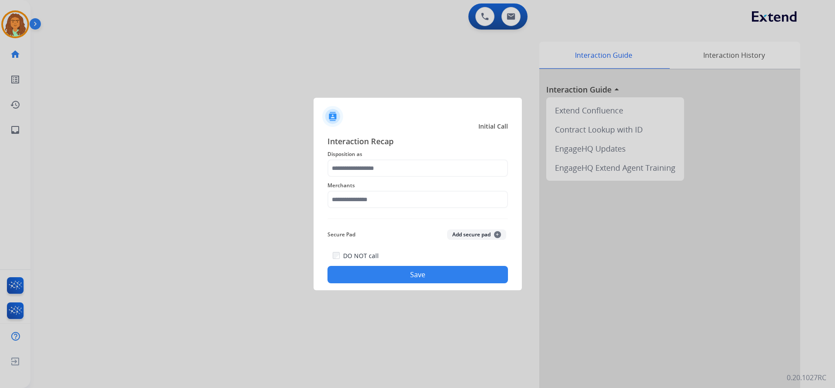
click at [165, 74] on div at bounding box center [417, 194] width 835 height 388
click at [377, 170] on input "text" at bounding box center [418, 168] width 181 height 17
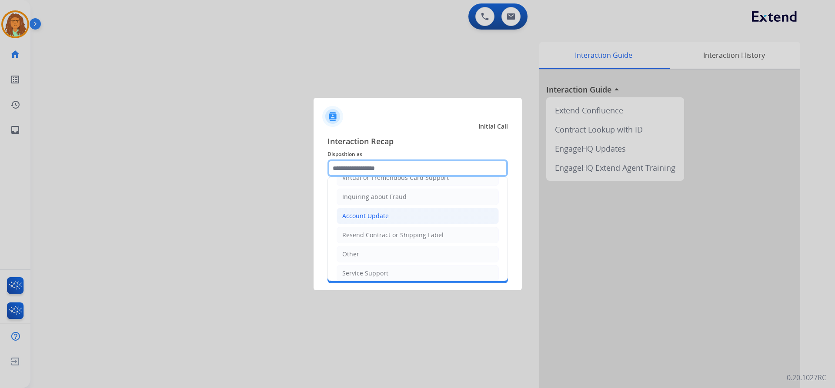
scroll to position [136, 0]
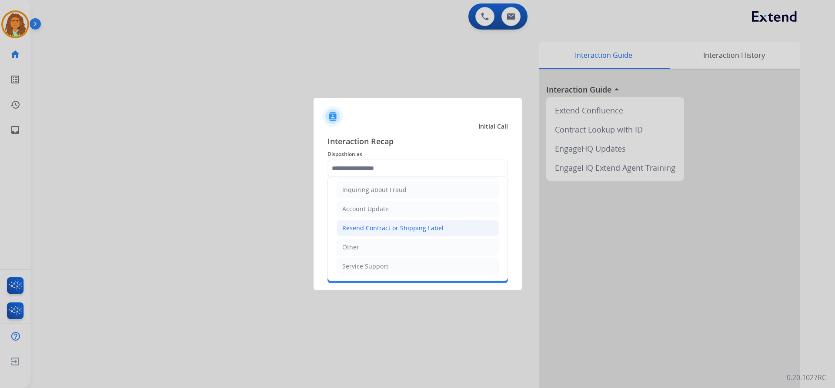
click at [371, 227] on div "Resend Contract or Shipping Label" at bounding box center [392, 228] width 101 height 9
type input "**********"
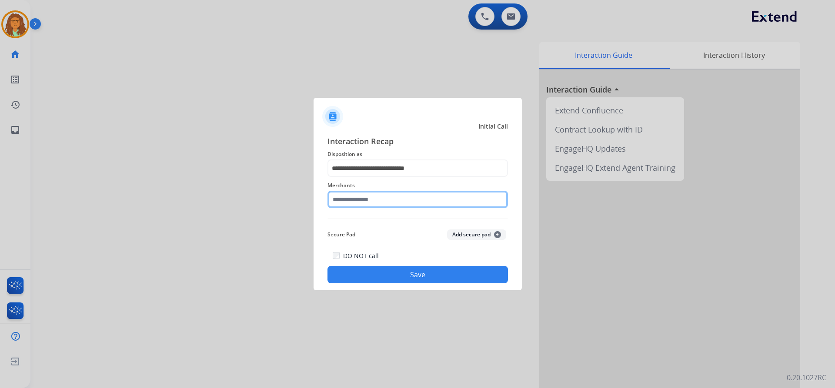
click at [368, 201] on input "text" at bounding box center [418, 199] width 181 height 17
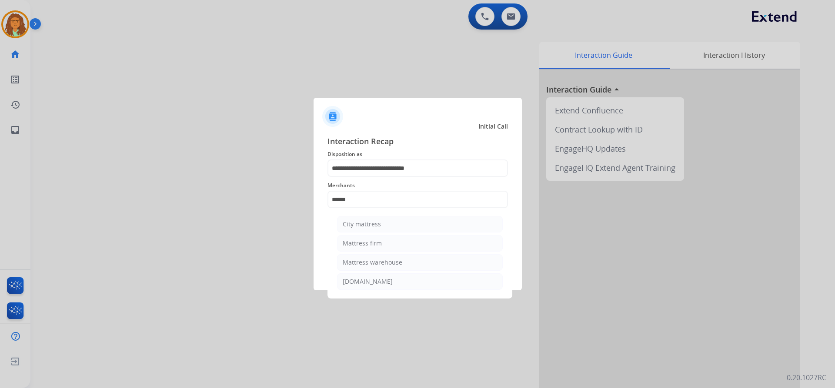
click at [382, 240] on li "Mattress firm" at bounding box center [420, 243] width 166 height 17
type input "**********"
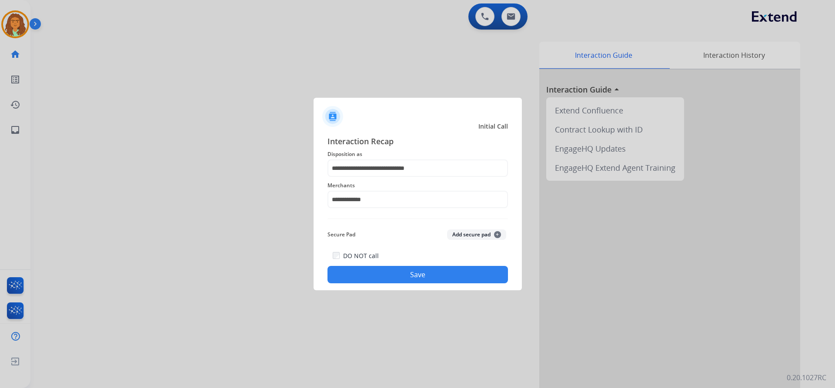
click at [428, 273] on button "Save" at bounding box center [418, 274] width 181 height 17
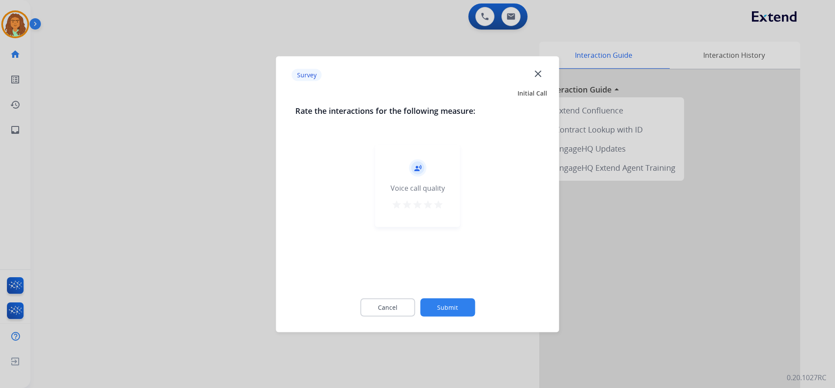
click at [440, 205] on mat-icon "star" at bounding box center [438, 204] width 10 height 10
click at [455, 302] on button "Submit" at bounding box center [447, 307] width 55 height 18
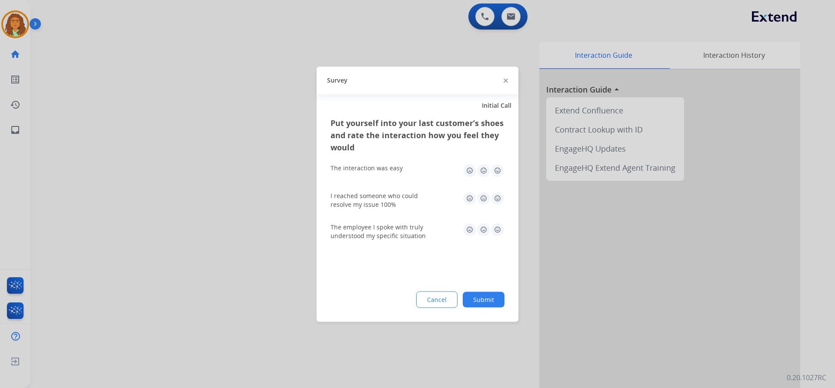
click at [499, 169] on img at bounding box center [498, 171] width 14 height 14
click at [499, 194] on img at bounding box center [498, 198] width 14 height 14
click at [497, 226] on img at bounding box center [498, 230] width 14 height 14
click at [486, 304] on button "Submit" at bounding box center [484, 300] width 42 height 16
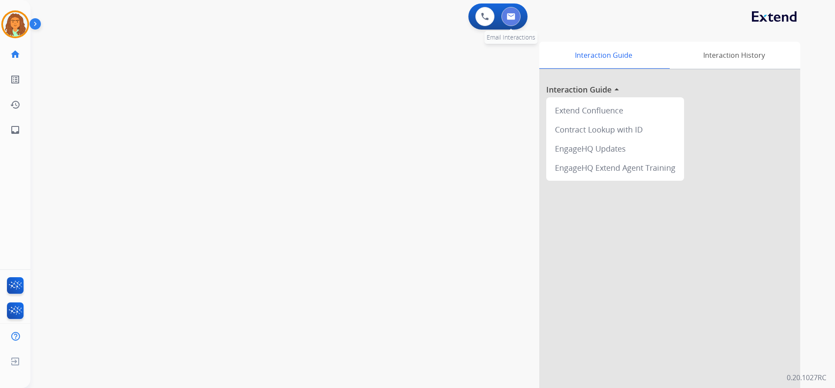
click at [516, 14] on button at bounding box center [510, 16] width 19 height 19
select select "**********"
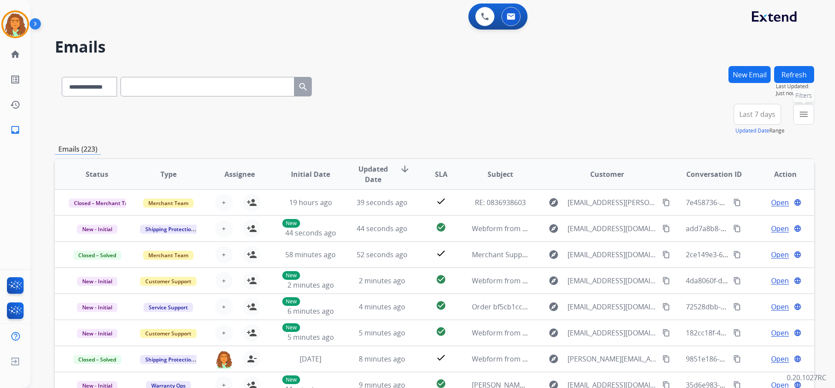
click at [799, 110] on mat-icon "menu" at bounding box center [804, 114] width 10 height 10
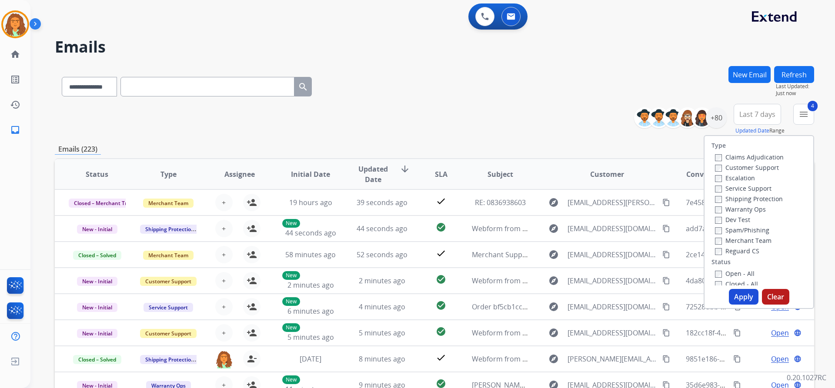
click at [733, 296] on button "Apply" at bounding box center [744, 297] width 30 height 16
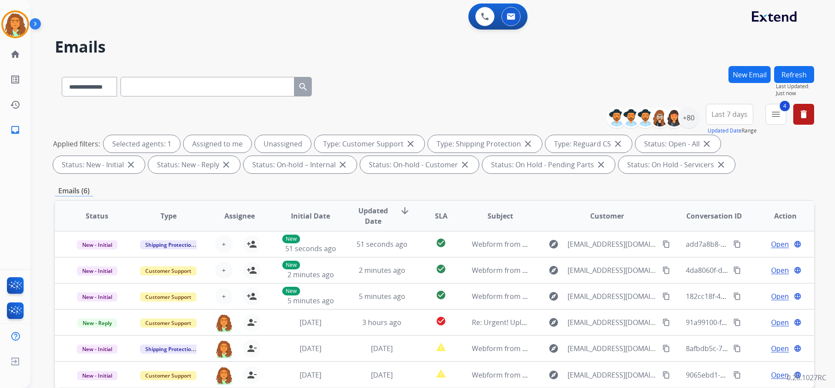
drag, startPoint x: 694, startPoint y: 182, endPoint x: 697, endPoint y: 164, distance: 18.5
click at [694, 181] on div "**********" at bounding box center [434, 301] width 759 height 471
click at [692, 121] on div "+80" at bounding box center [688, 117] width 21 height 21
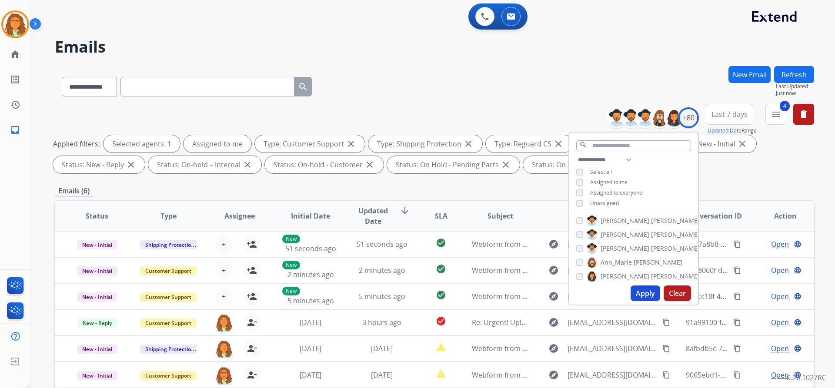
click at [649, 295] on button "Apply" at bounding box center [646, 294] width 30 height 16
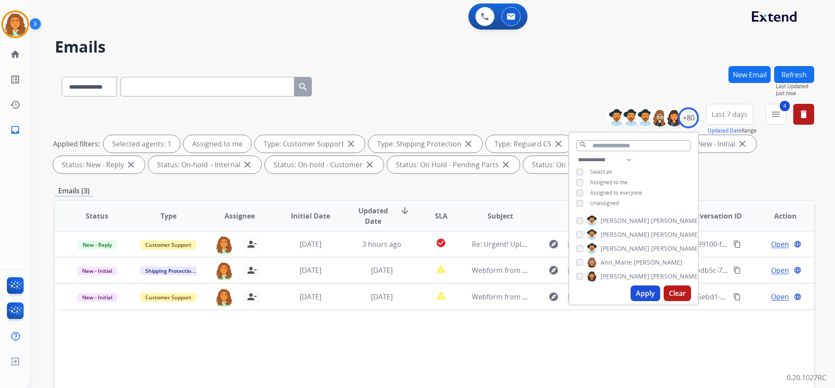
click at [717, 180] on div "**********" at bounding box center [434, 301] width 759 height 471
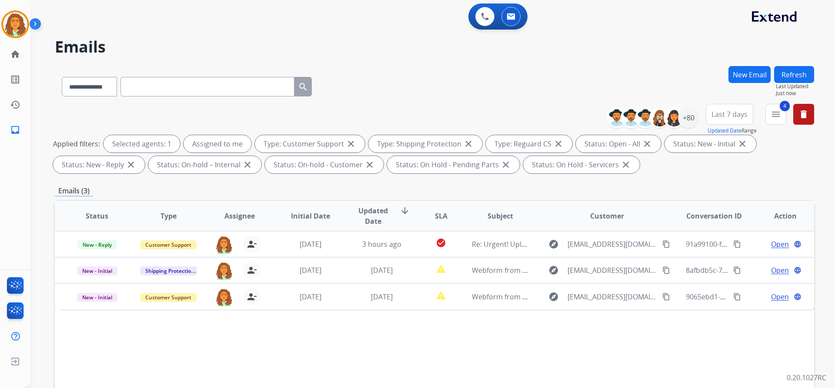
click at [716, 115] on span "Last 7 days" at bounding box center [730, 114] width 36 height 3
click at [717, 219] on div "Last 90 days" at bounding box center [727, 220] width 48 height 13
click at [651, 180] on div "**********" at bounding box center [434, 301] width 759 height 471
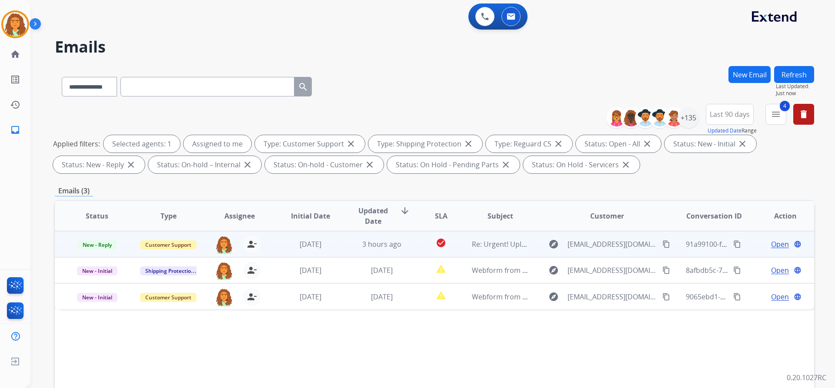
click at [406, 253] on td "3 hours ago" at bounding box center [375, 244] width 71 height 26
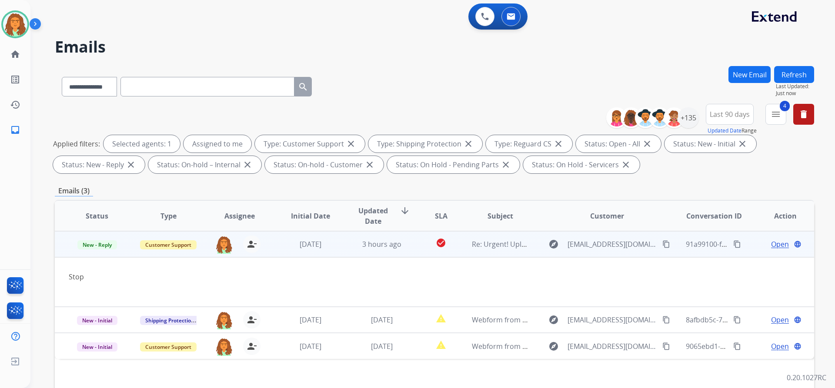
click at [662, 246] on mat-icon "content_copy" at bounding box center [666, 245] width 8 height 8
click at [771, 244] on span "Open" at bounding box center [780, 244] width 18 height 10
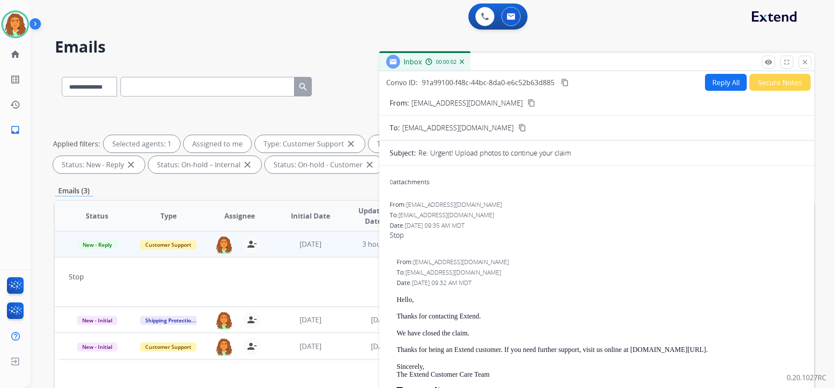
click at [715, 84] on button "Reply All" at bounding box center [726, 82] width 42 height 17
select select "**********"
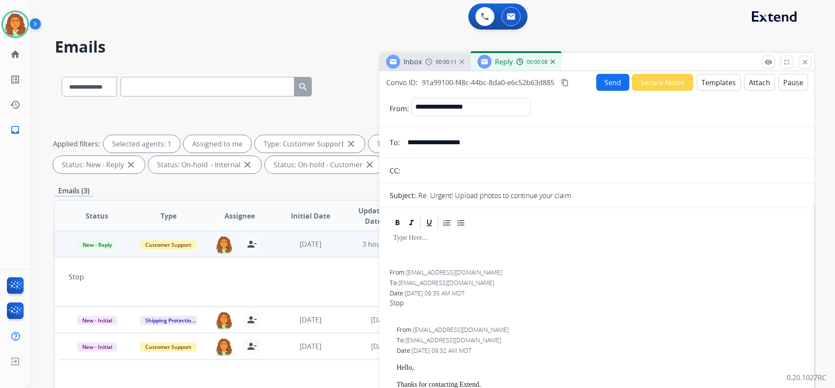
click at [705, 85] on button "Templates" at bounding box center [719, 82] width 44 height 17
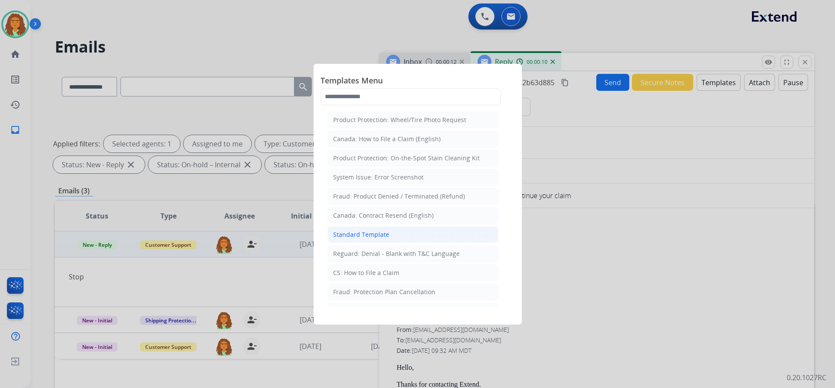
click at [371, 235] on div "Standard Template" at bounding box center [361, 235] width 56 height 9
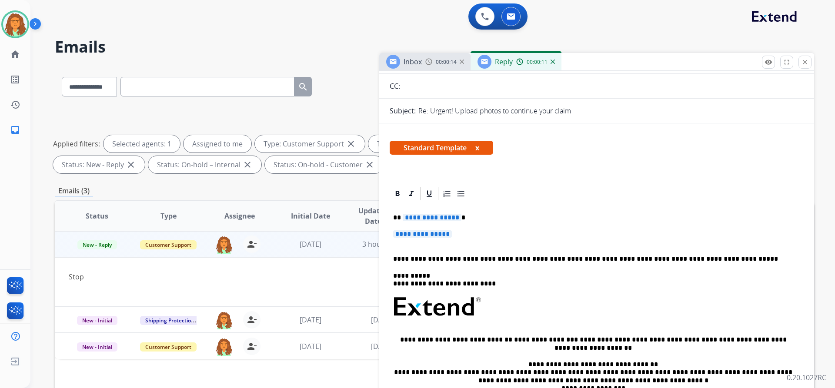
scroll to position [130, 0]
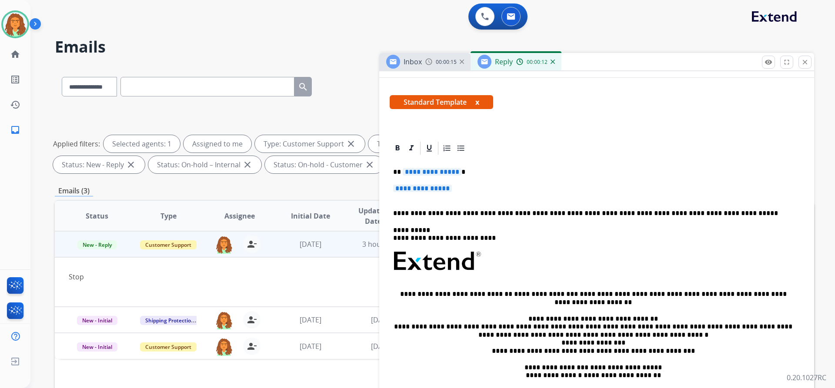
click at [457, 172] on p "**********" at bounding box center [593, 172] width 400 height 8
click at [400, 187] on span "**********" at bounding box center [422, 188] width 59 height 7
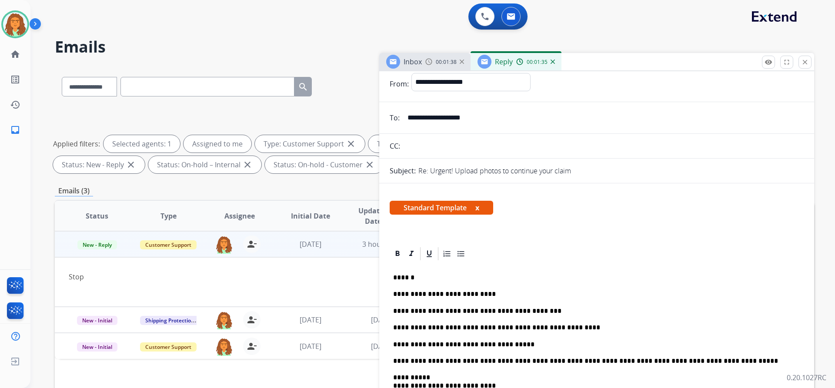
scroll to position [0, 0]
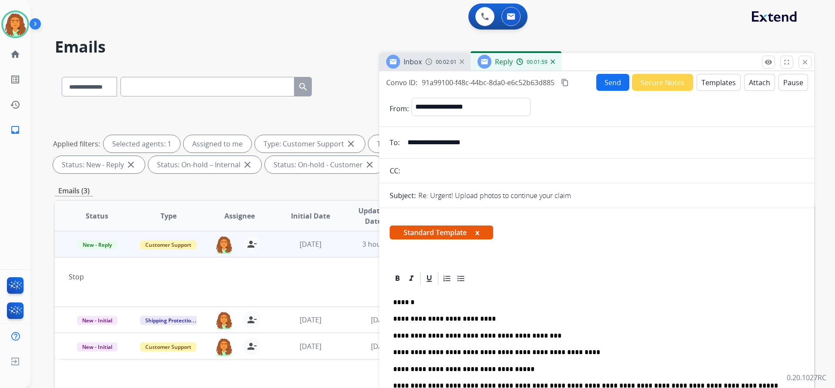
click at [563, 81] on mat-icon "content_copy" at bounding box center [565, 83] width 8 height 8
click at [609, 80] on button "Send" at bounding box center [612, 82] width 33 height 17
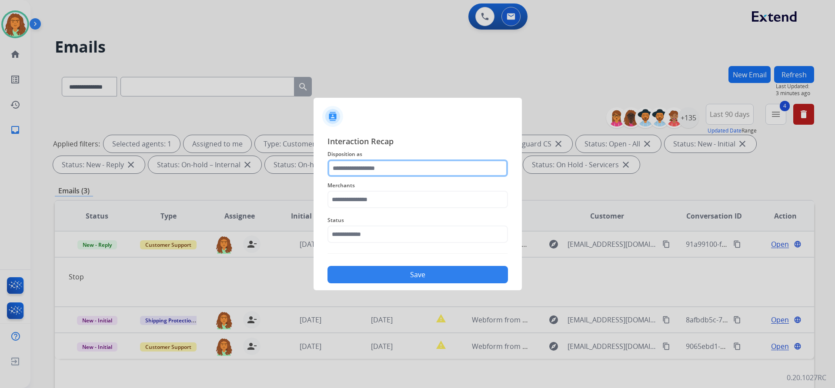
click at [354, 164] on input "text" at bounding box center [418, 168] width 181 height 17
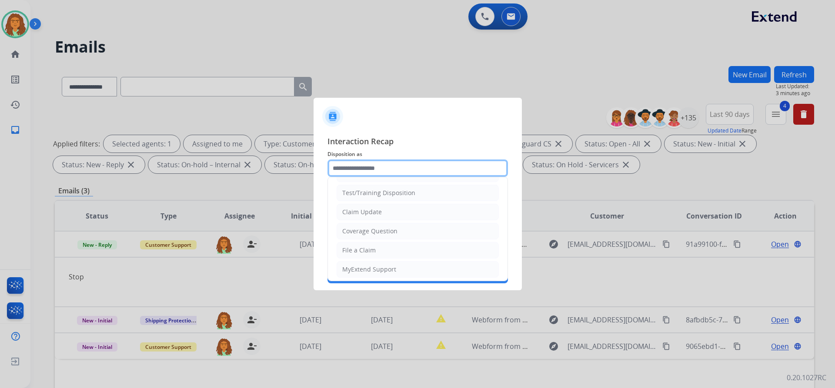
scroll to position [5, 0]
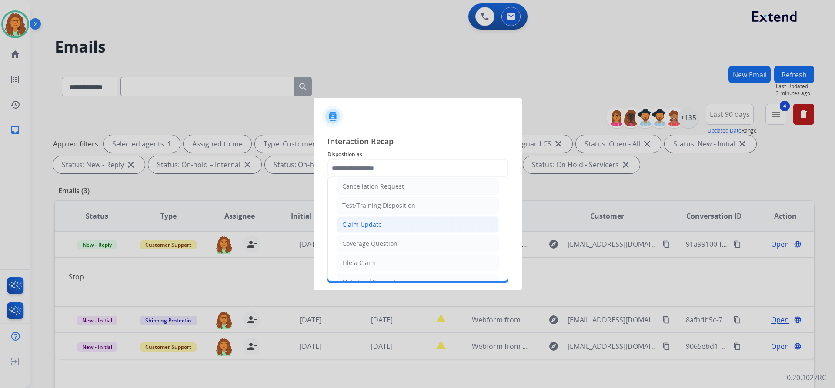
click at [374, 224] on div "Claim Update" at bounding box center [362, 225] width 40 height 9
type input "**********"
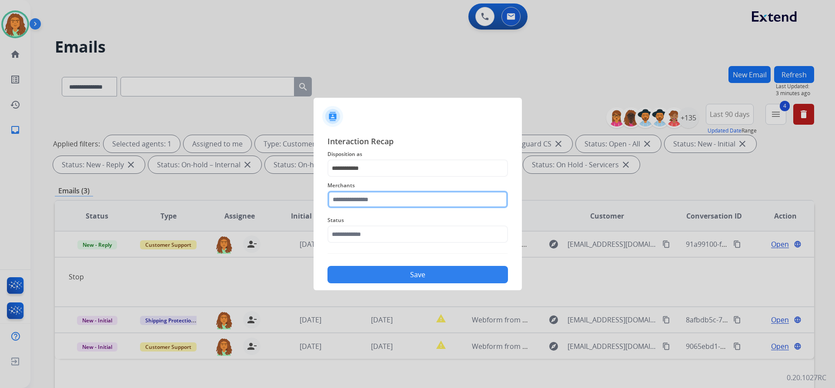
click at [351, 197] on input "text" at bounding box center [418, 199] width 181 height 17
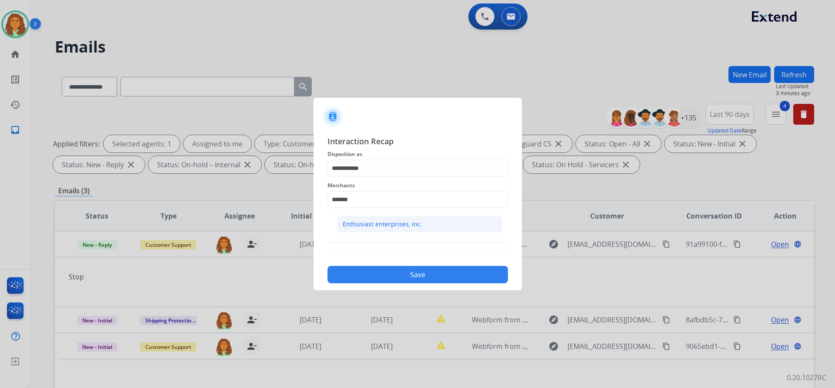
click at [360, 224] on div "Enthusiast enterprises, inc." at bounding box center [383, 224] width 80 height 9
type input "**********"
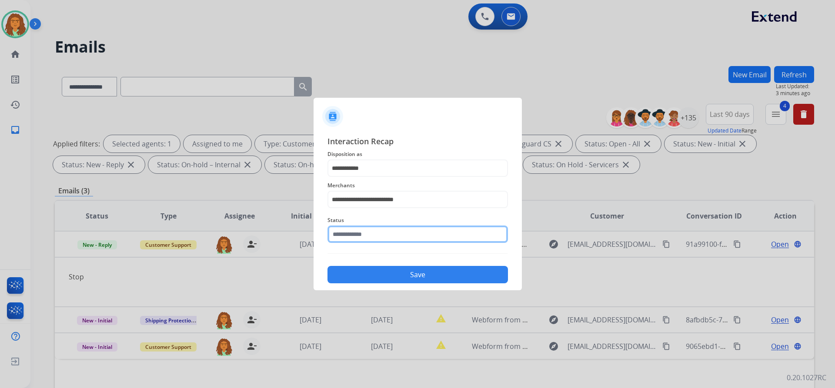
click at [372, 236] on input "text" at bounding box center [418, 234] width 181 height 17
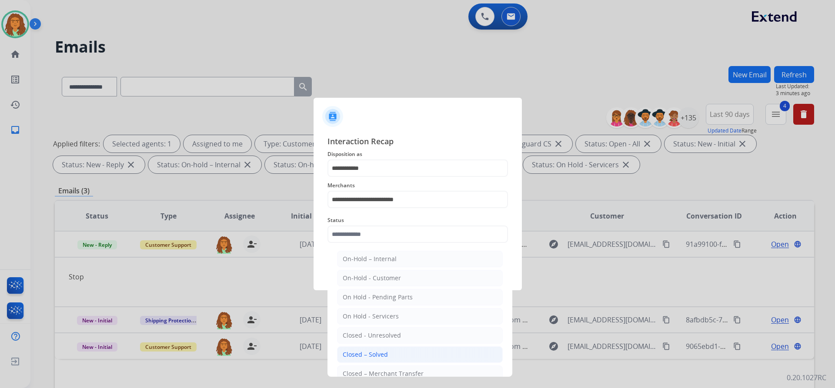
click at [360, 352] on div "Closed – Solved" at bounding box center [365, 355] width 45 height 9
type input "**********"
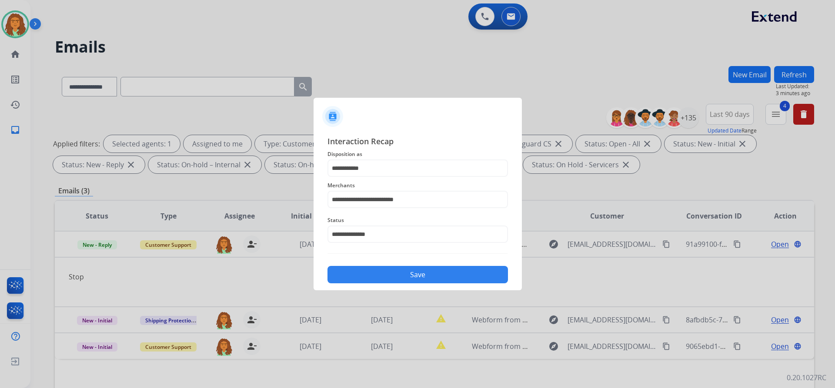
click at [371, 274] on button "Save" at bounding box center [418, 274] width 181 height 17
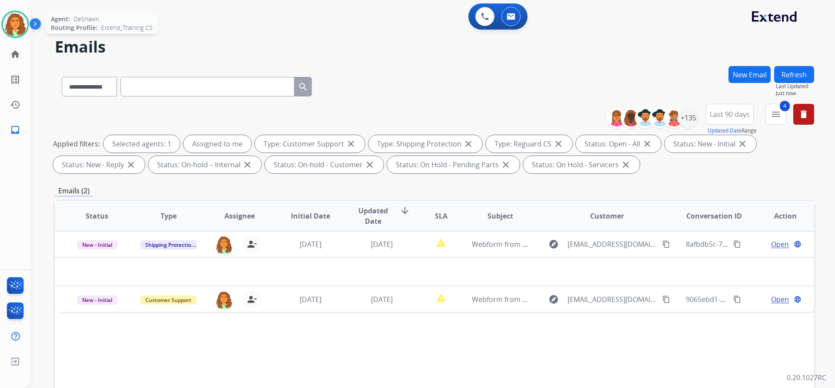
click at [26, 19] on img at bounding box center [15, 24] width 24 height 24
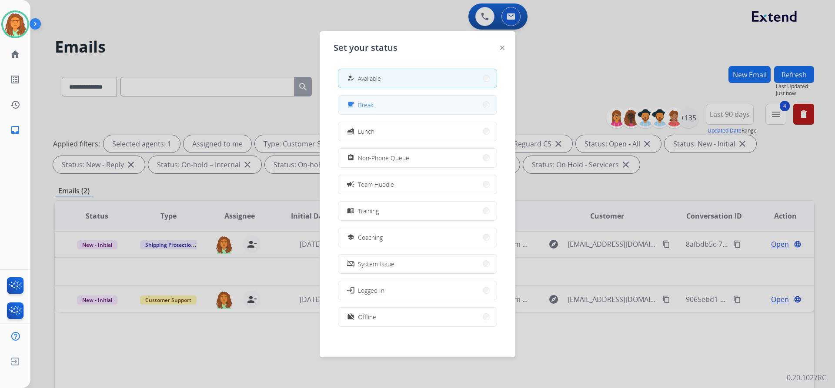
click at [365, 104] on span "Break" at bounding box center [366, 104] width 16 height 9
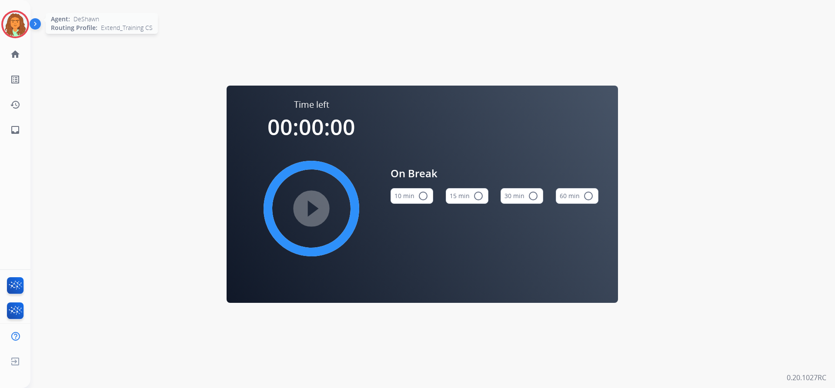
click at [21, 18] on img at bounding box center [15, 24] width 24 height 24
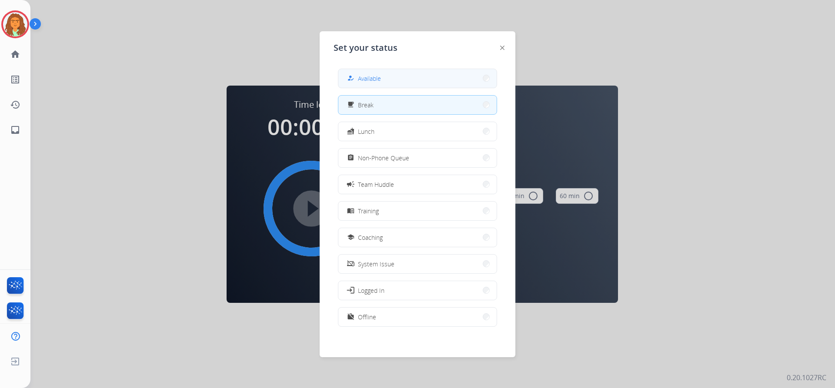
click at [373, 76] on span "Available" at bounding box center [369, 78] width 23 height 9
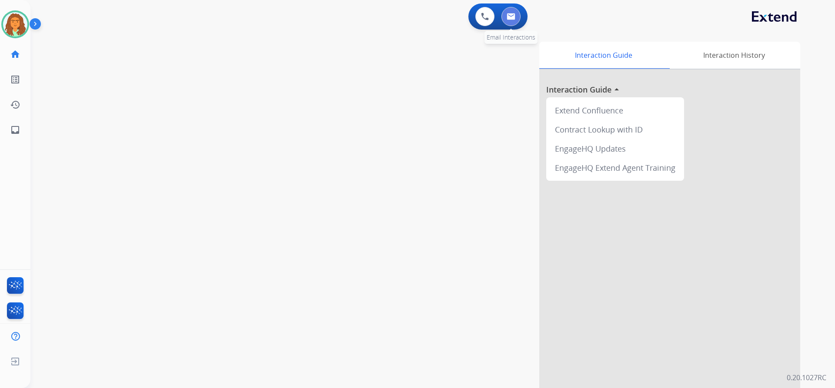
click at [514, 23] on button at bounding box center [510, 16] width 19 height 19
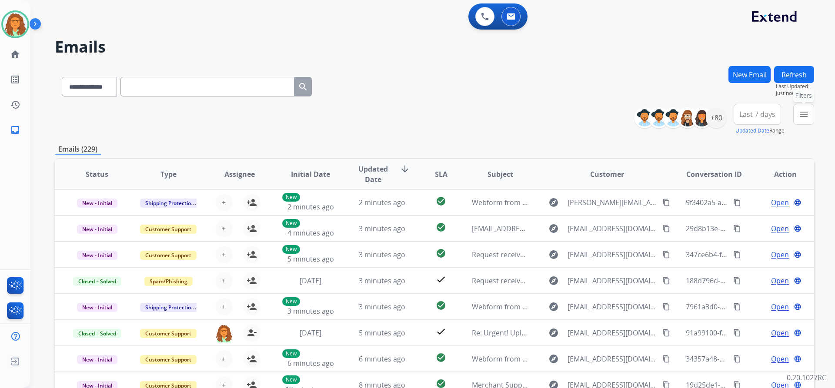
click at [809, 114] on mat-icon "menu" at bounding box center [804, 114] width 10 height 10
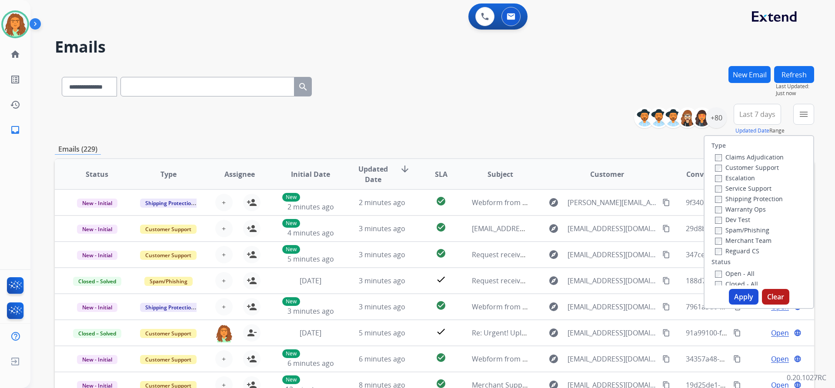
drag, startPoint x: 717, startPoint y: 167, endPoint x: 719, endPoint y: 184, distance: 17.0
click at [717, 167] on label "Customer Support" at bounding box center [747, 168] width 64 height 8
click at [733, 297] on button "Apply" at bounding box center [744, 297] width 30 height 16
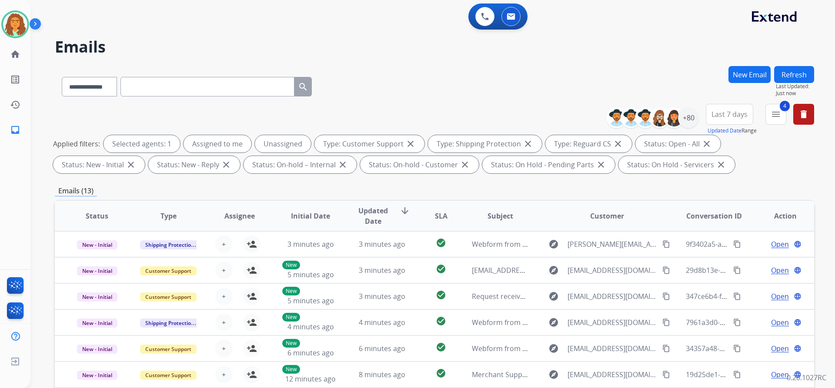
drag, startPoint x: 741, startPoint y: 117, endPoint x: 742, endPoint y: 131, distance: 13.9
click at [741, 116] on span "Last 7 days" at bounding box center [730, 114] width 36 height 3
click at [730, 220] on div "Last 90 days" at bounding box center [727, 220] width 48 height 13
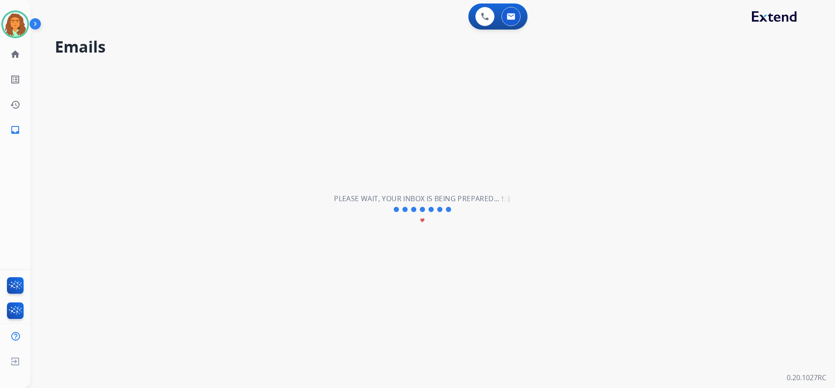
click at [663, 177] on div "**********" at bounding box center [422, 209] width 784 height 357
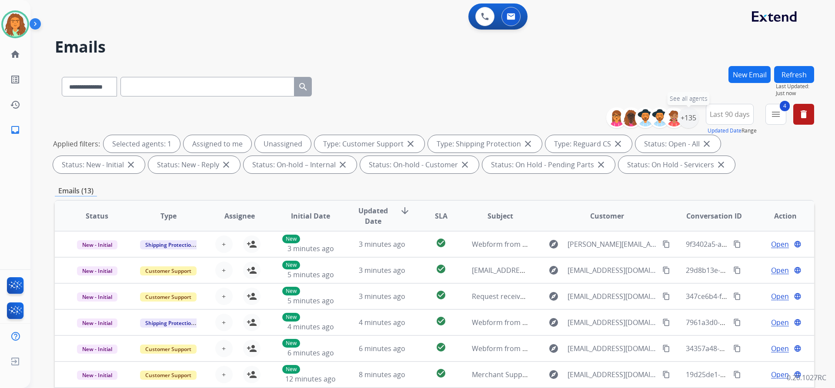
click at [688, 118] on div "+135" at bounding box center [688, 117] width 21 height 21
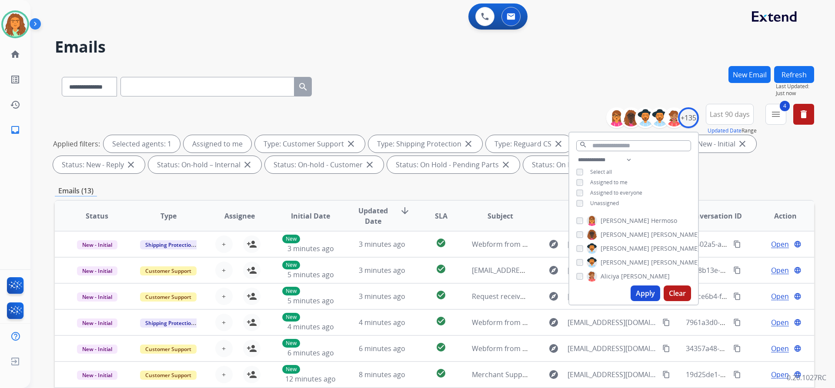
click at [639, 291] on button "Apply" at bounding box center [646, 294] width 30 height 16
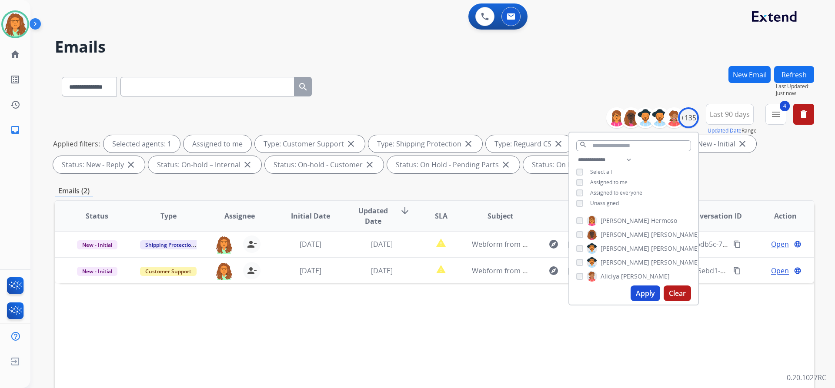
click at [529, 192] on div "Emails (2)" at bounding box center [434, 191] width 759 height 11
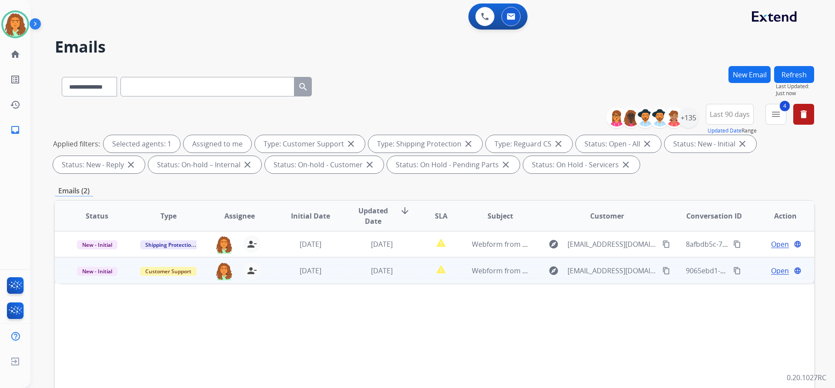
click at [466, 271] on td "Webform from keitharmstrong2646@att.net on 09/02/2025" at bounding box center [493, 270] width 71 height 26
click at [661, 274] on button "content_copy" at bounding box center [666, 270] width 10 height 10
click at [777, 271] on span "Open" at bounding box center [780, 270] width 18 height 10
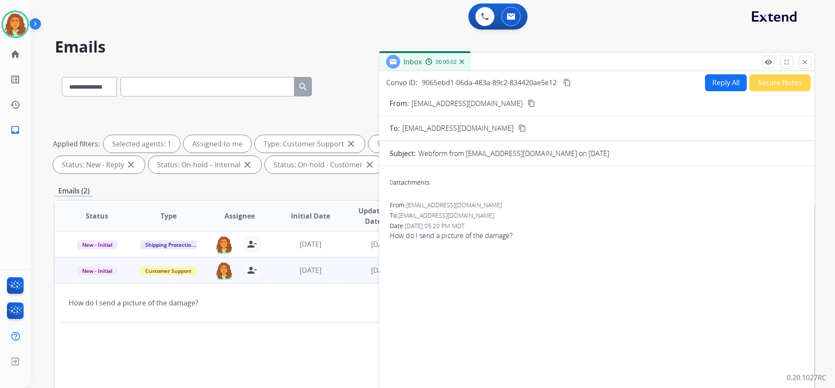
click at [711, 80] on button "Reply All" at bounding box center [726, 82] width 42 height 17
select select "**********"
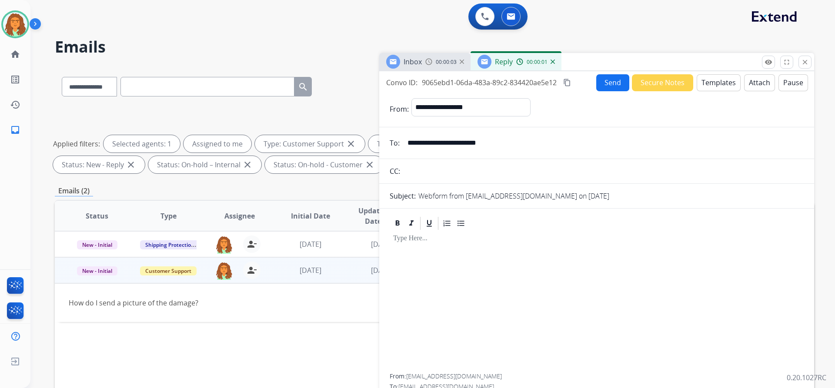
click at [710, 81] on button "Templates" at bounding box center [719, 82] width 44 height 17
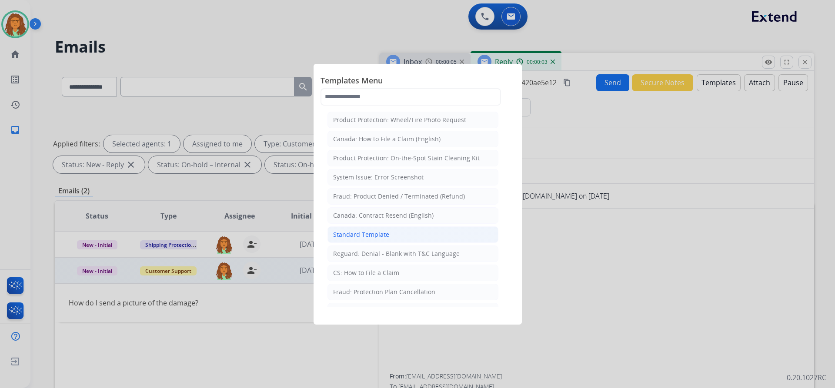
click at [363, 233] on div "Standard Template" at bounding box center [361, 235] width 56 height 9
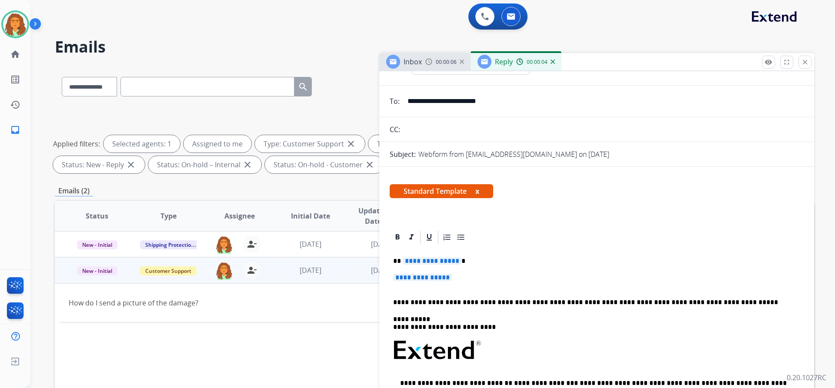
scroll to position [43, 0]
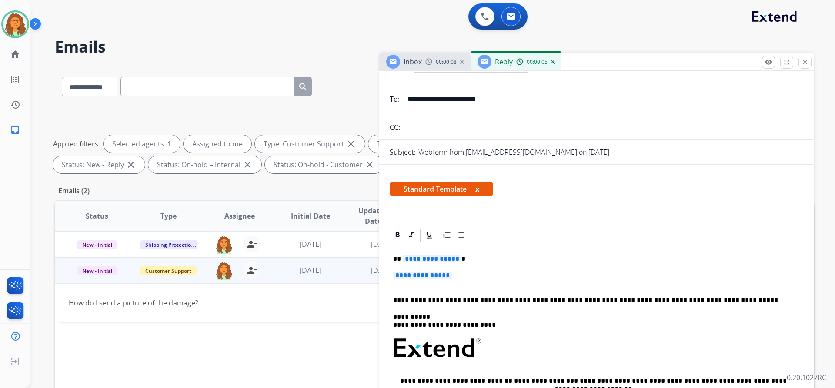
click at [455, 261] on span "**********" at bounding box center [432, 258] width 59 height 7
click at [399, 277] on span "**********" at bounding box center [422, 275] width 59 height 7
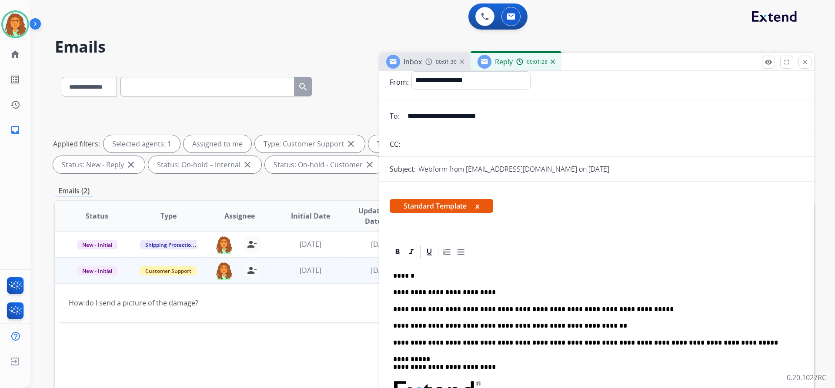
scroll to position [0, 0]
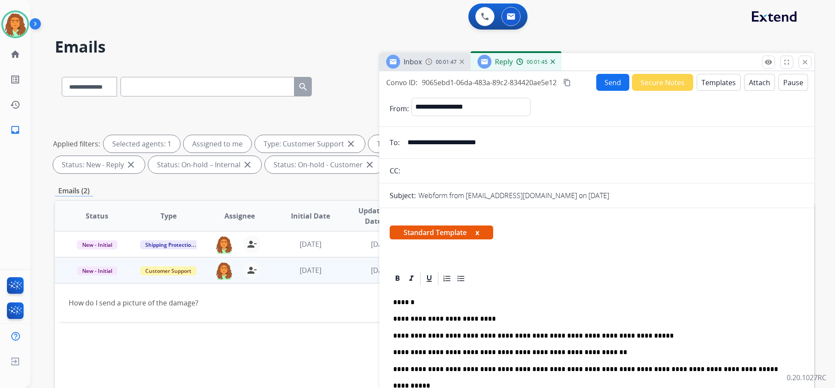
click at [569, 82] on mat-icon "content_copy" at bounding box center [567, 83] width 8 height 8
click at [603, 83] on button "Send" at bounding box center [612, 82] width 33 height 17
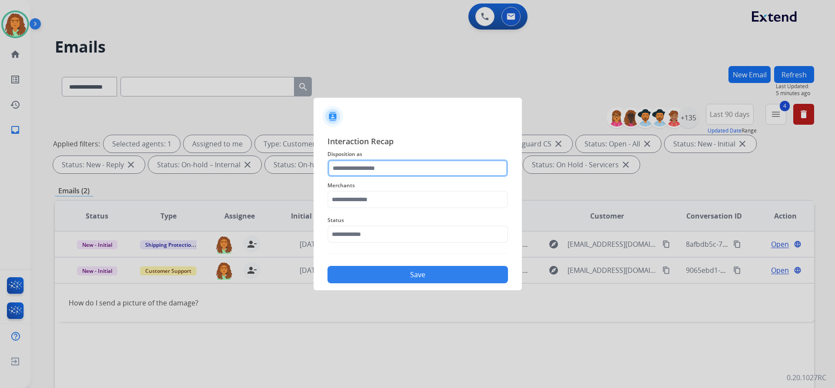
click at [361, 171] on input "text" at bounding box center [418, 168] width 181 height 17
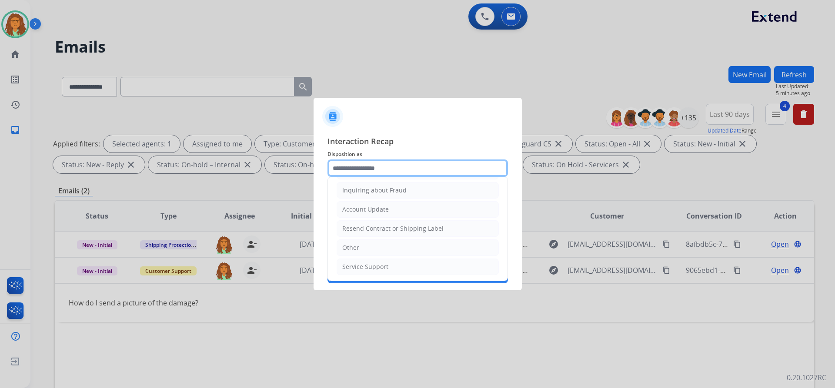
scroll to position [136, 0]
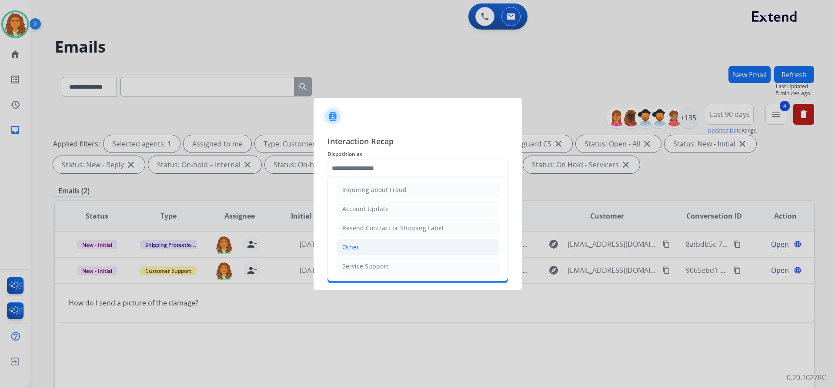
click at [356, 249] on div "Other" at bounding box center [350, 247] width 17 height 9
type input "*****"
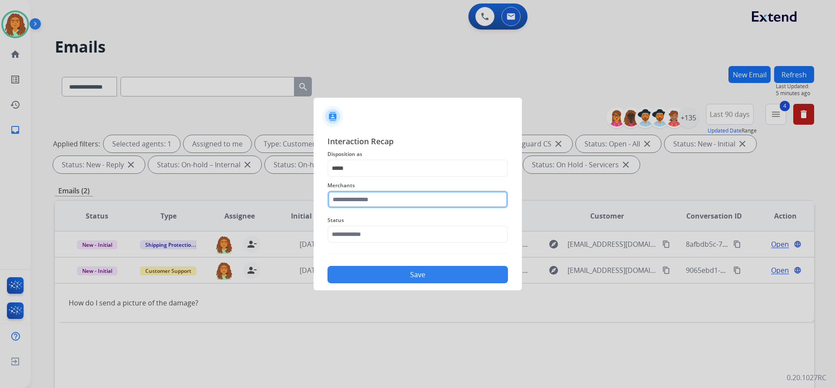
click at [355, 201] on input "text" at bounding box center [418, 199] width 181 height 17
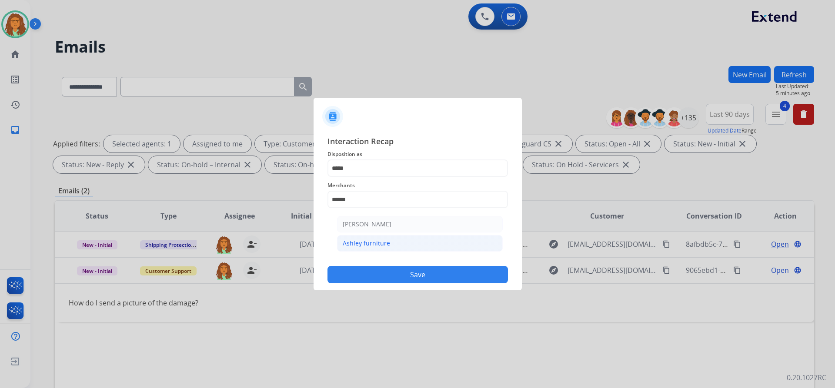
click at [386, 244] on div "Ashley furniture" at bounding box center [366, 243] width 47 height 9
type input "**********"
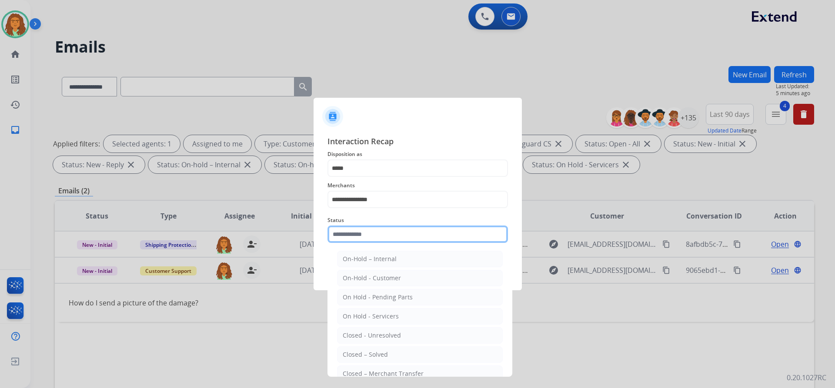
click at [381, 237] on input "text" at bounding box center [418, 234] width 181 height 17
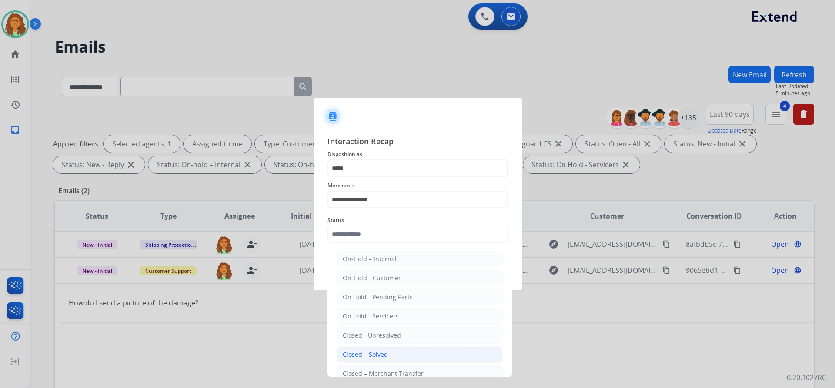
click at [374, 354] on div "Closed – Solved" at bounding box center [365, 355] width 45 height 9
type input "**********"
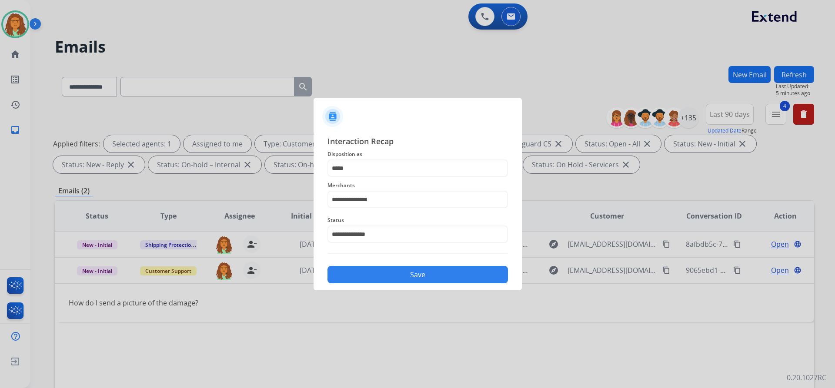
click at [394, 278] on button "Save" at bounding box center [418, 274] width 181 height 17
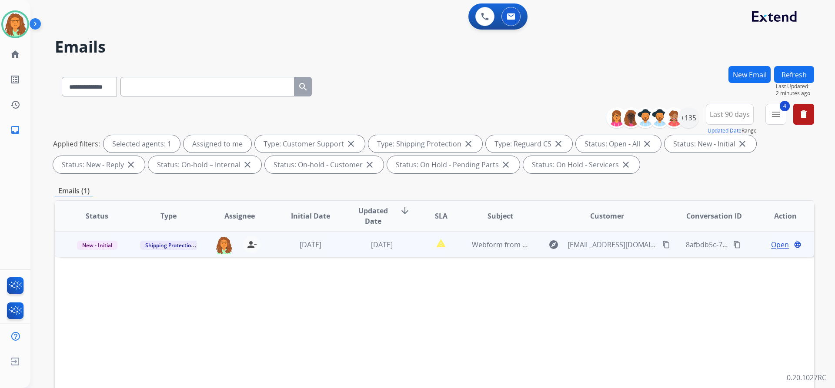
click at [662, 245] on mat-icon "content_copy" at bounding box center [666, 245] width 8 height 8
click at [411, 249] on td "report_problem" at bounding box center [434, 244] width 47 height 26
drag, startPoint x: 336, startPoint y: 278, endPoint x: 70, endPoint y: 274, distance: 266.2
click at [70, 274] on div "The package arrived without the product inside and the box was heavily damaged" at bounding box center [363, 277] width 589 height 10
copy div "The package arrived without the product inside and the box was heavily damaged"
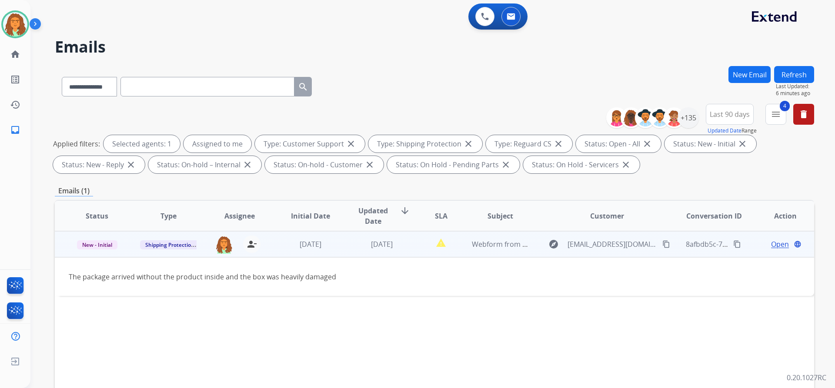
click at [776, 246] on span "Open" at bounding box center [780, 244] width 18 height 10
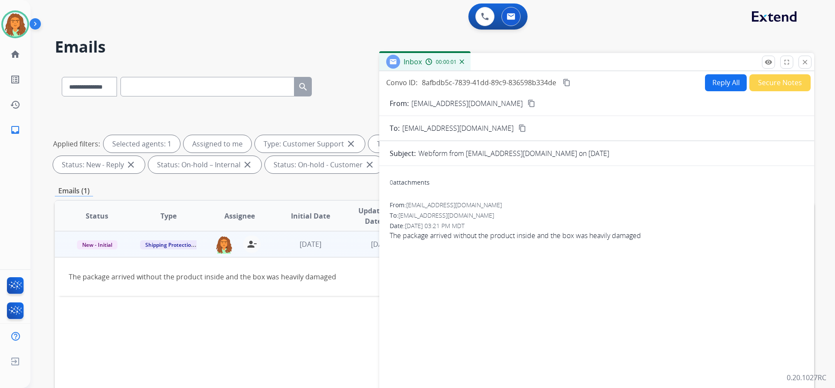
click at [710, 81] on button "Reply All" at bounding box center [726, 82] width 42 height 17
select select "**********"
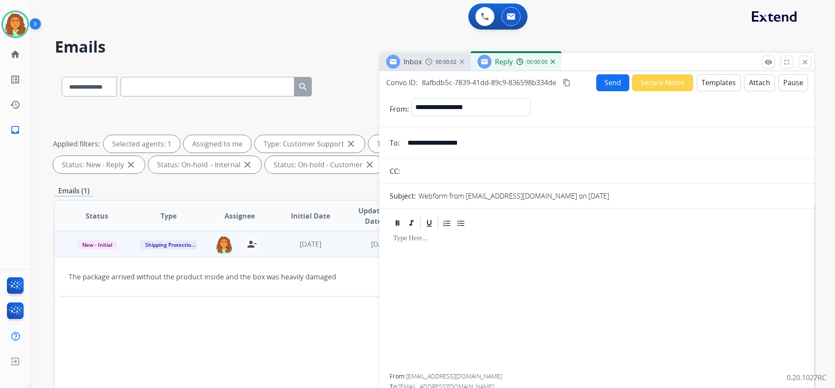
click at [718, 81] on button "Templates" at bounding box center [719, 82] width 44 height 17
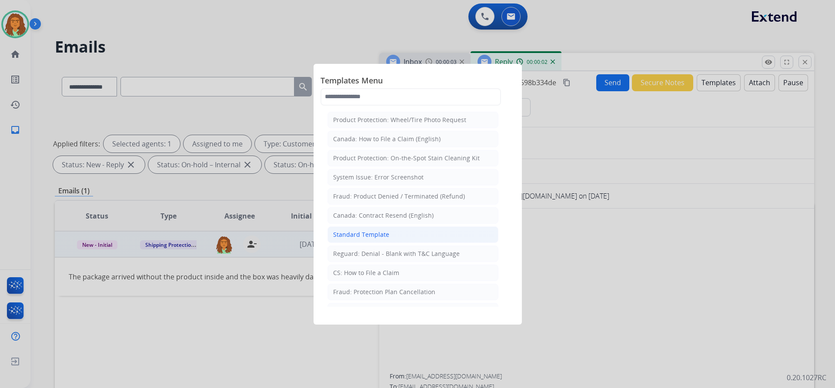
click at [378, 235] on div "Standard Template" at bounding box center [361, 235] width 56 height 9
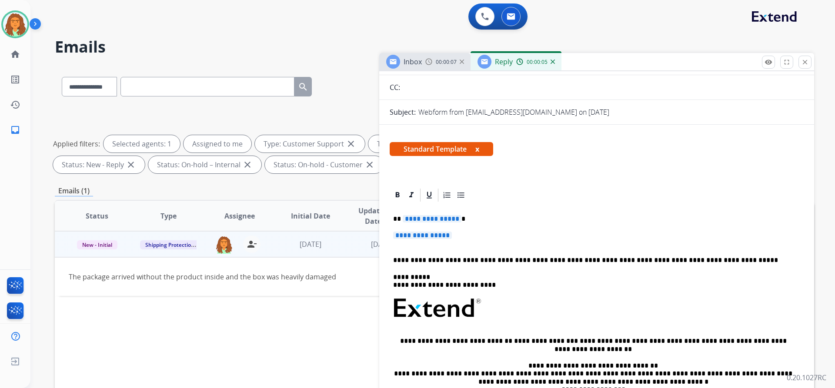
scroll to position [87, 0]
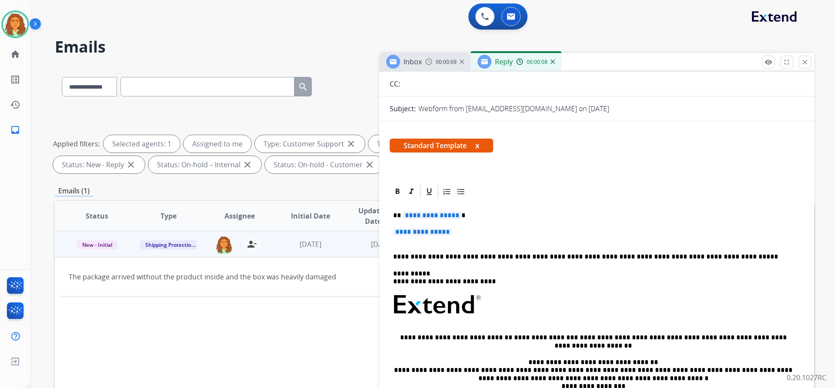
click at [456, 216] on span "**********" at bounding box center [432, 215] width 59 height 7
click at [400, 233] on span "**********" at bounding box center [422, 231] width 59 height 7
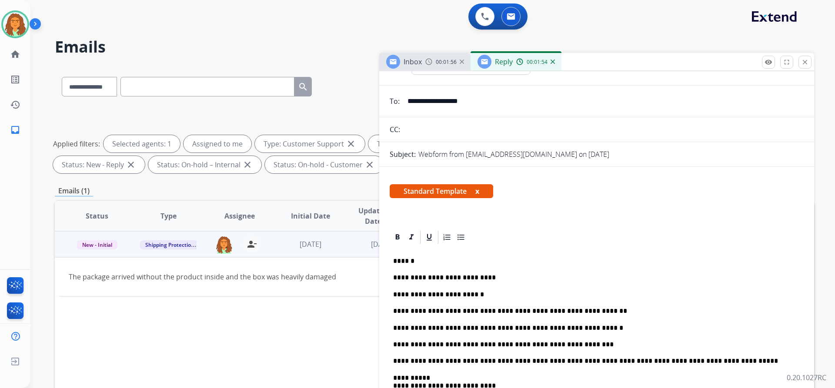
scroll to position [0, 0]
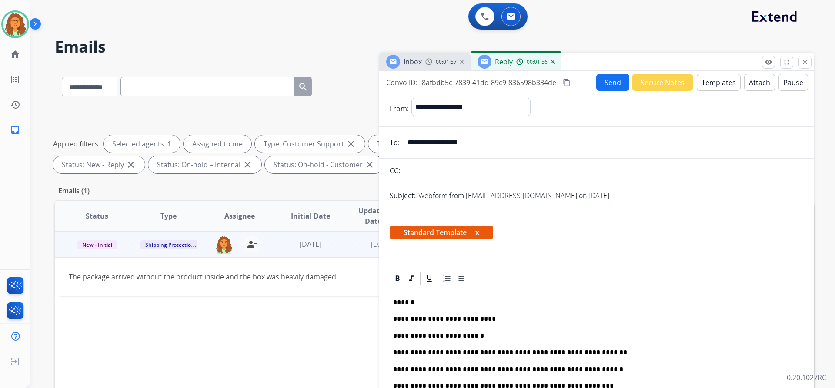
click at [567, 85] on mat-icon "content_copy" at bounding box center [567, 83] width 8 height 8
click at [601, 80] on button "Send" at bounding box center [612, 82] width 33 height 17
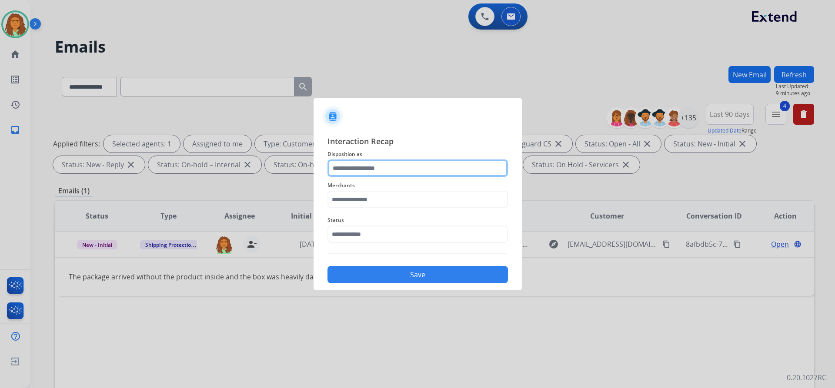
click at [349, 167] on input "text" at bounding box center [418, 168] width 181 height 17
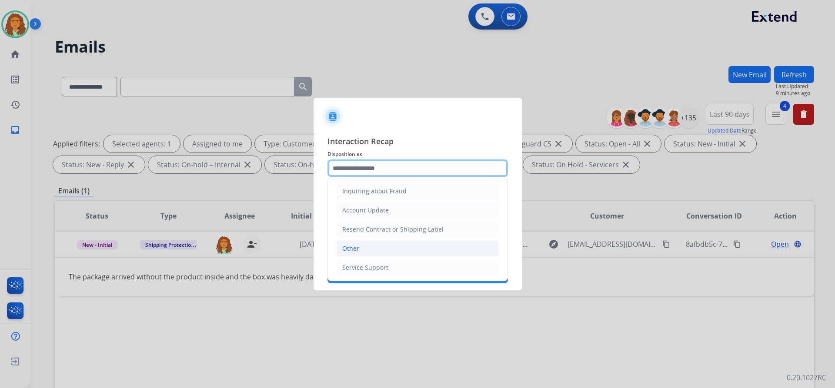
scroll to position [136, 0]
click at [364, 246] on li "Other" at bounding box center [418, 247] width 162 height 17
type input "*****"
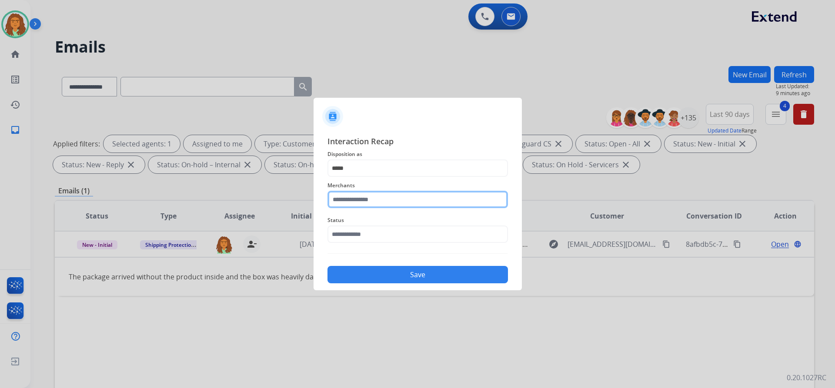
click at [360, 201] on input "text" at bounding box center [418, 199] width 181 height 17
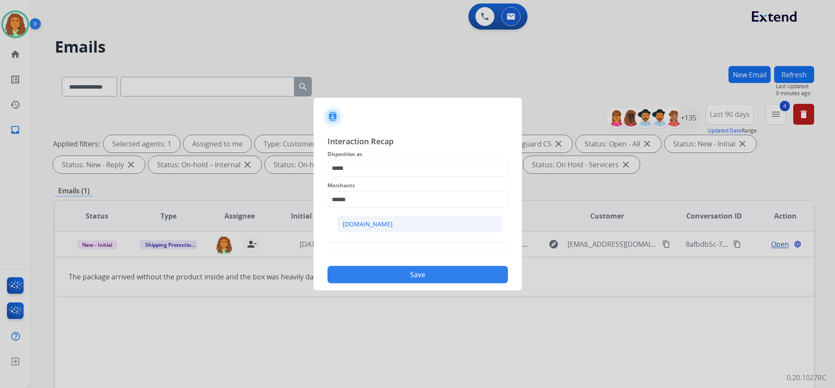
click at [350, 223] on div "[DOMAIN_NAME]" at bounding box center [368, 224] width 50 height 9
type input "**********"
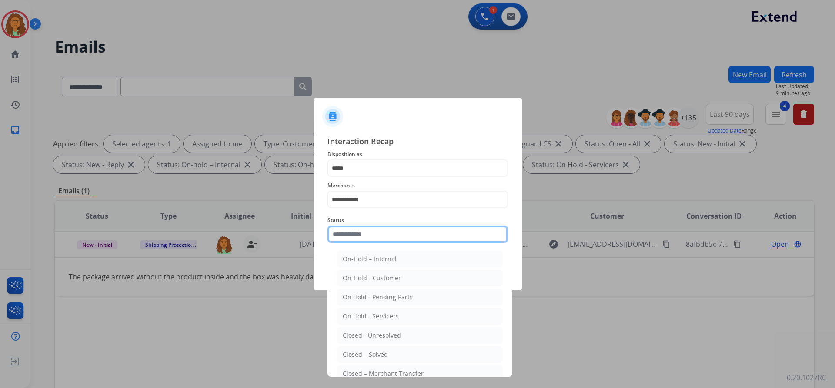
click at [372, 237] on input "text" at bounding box center [418, 234] width 181 height 17
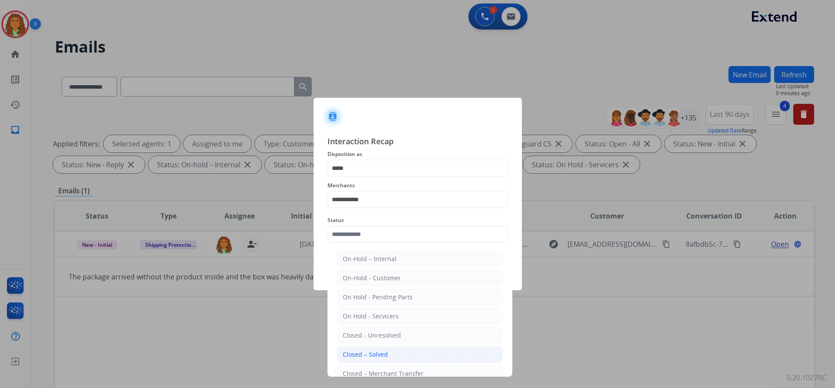
click at [371, 357] on div "Closed – Solved" at bounding box center [365, 355] width 45 height 9
type input "**********"
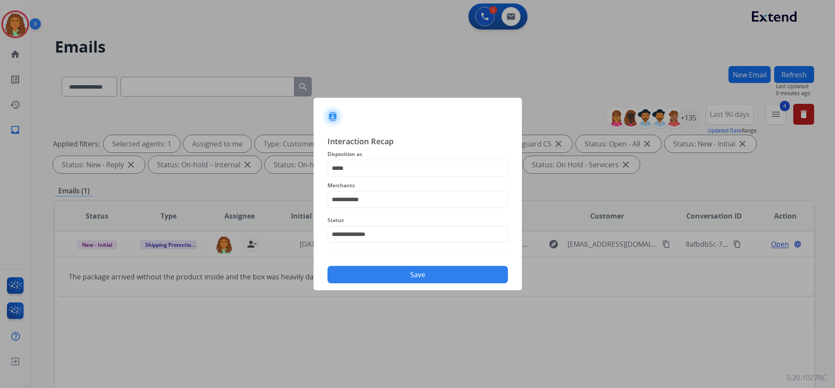
click at [395, 281] on button "Save" at bounding box center [418, 274] width 181 height 17
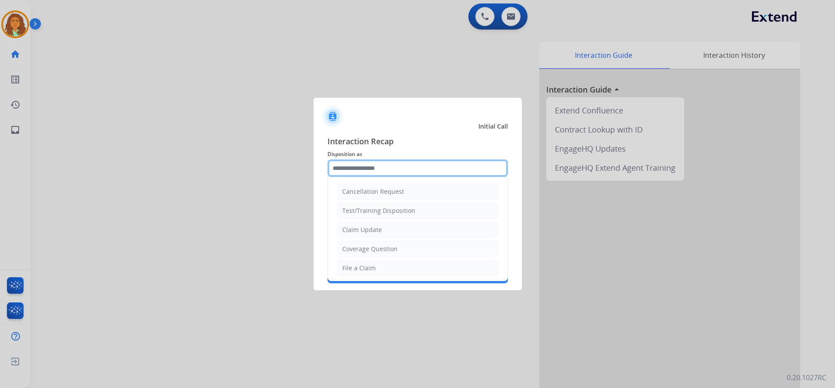
click at [341, 171] on input "text" at bounding box center [418, 168] width 181 height 17
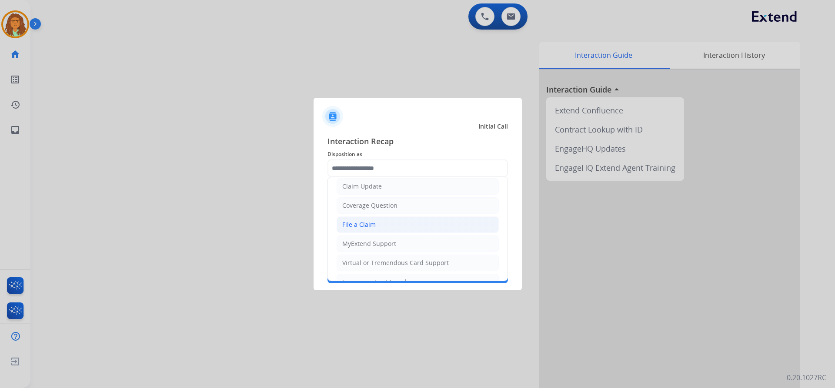
click at [369, 225] on div "File a Claim" at bounding box center [358, 225] width 33 height 9
type input "**********"
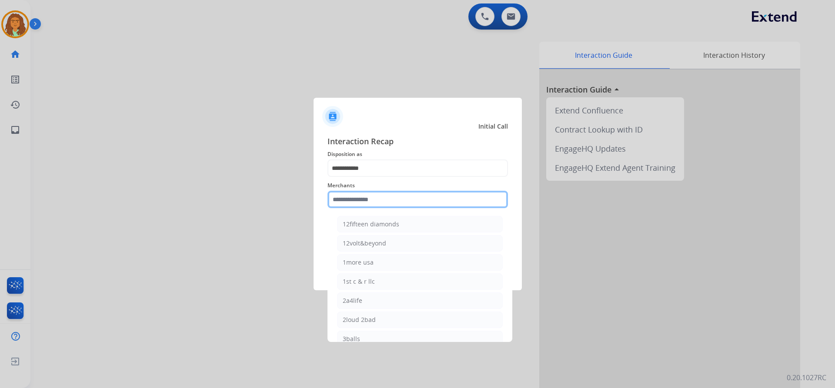
click at [372, 204] on input "text" at bounding box center [418, 199] width 181 height 17
click at [353, 198] on input "text" at bounding box center [418, 199] width 181 height 17
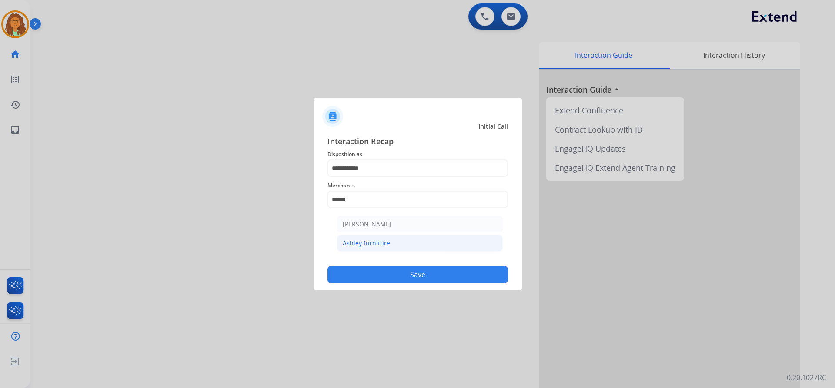
click at [362, 244] on div "Ashley furniture" at bounding box center [366, 243] width 47 height 9
type input "**********"
click at [400, 270] on button "Save" at bounding box center [418, 274] width 181 height 17
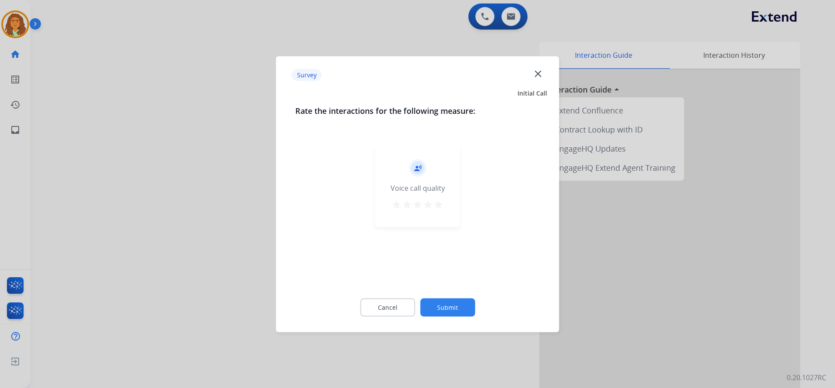
drag, startPoint x: 439, startPoint y: 205, endPoint x: 439, endPoint y: 221, distance: 16.1
click at [439, 206] on mat-icon "star" at bounding box center [438, 204] width 10 height 10
click at [447, 303] on button "Submit" at bounding box center [447, 307] width 55 height 18
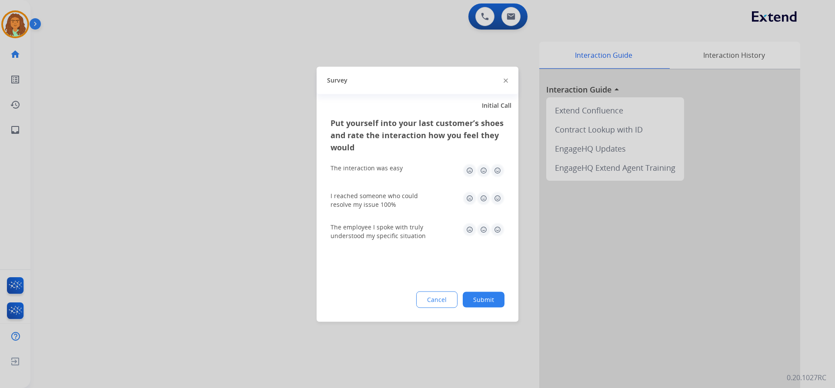
click at [497, 171] on img at bounding box center [498, 171] width 14 height 14
click at [495, 200] on img at bounding box center [498, 198] width 14 height 14
click at [498, 230] on img at bounding box center [498, 230] width 14 height 14
drag, startPoint x: 485, startPoint y: 298, endPoint x: 461, endPoint y: 238, distance: 65.2
click at [485, 297] on button "Submit" at bounding box center [484, 300] width 42 height 16
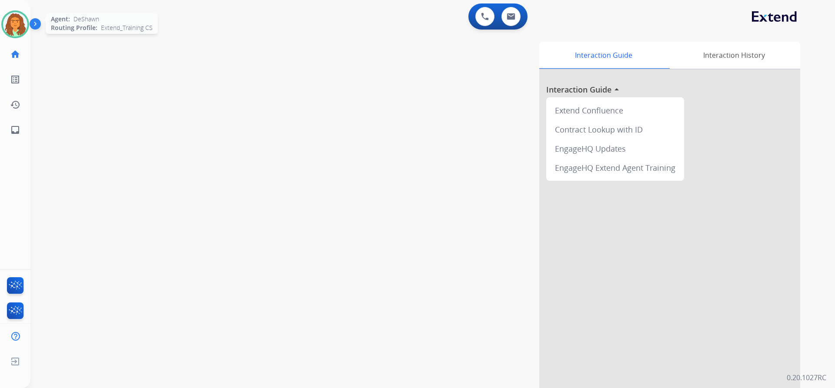
click at [19, 25] on img at bounding box center [15, 24] width 24 height 24
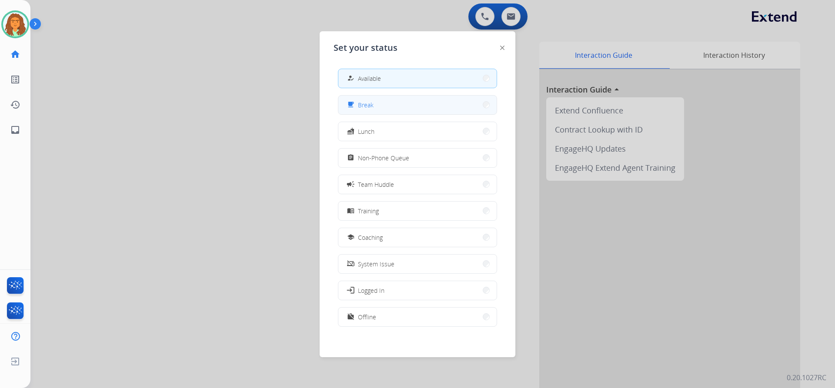
click at [395, 102] on button "free_breakfast Break" at bounding box center [417, 105] width 158 height 19
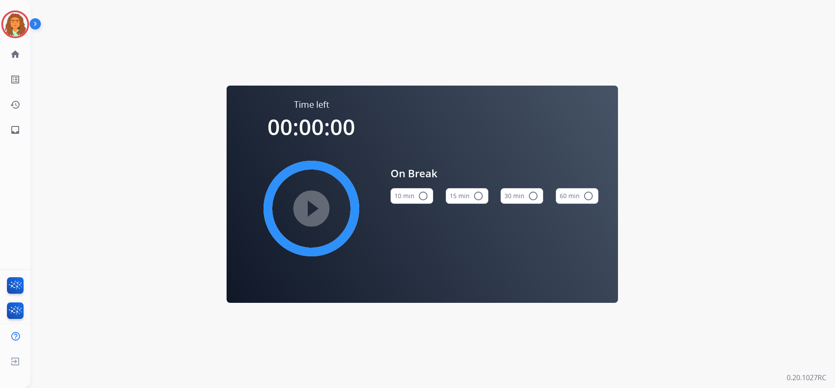
click at [424, 195] on mat-icon "radio_button_unchecked" at bounding box center [423, 196] width 10 height 10
click at [317, 204] on mat-icon "play_circle_filled" at bounding box center [311, 209] width 10 height 10
click at [17, 27] on img at bounding box center [15, 24] width 24 height 24
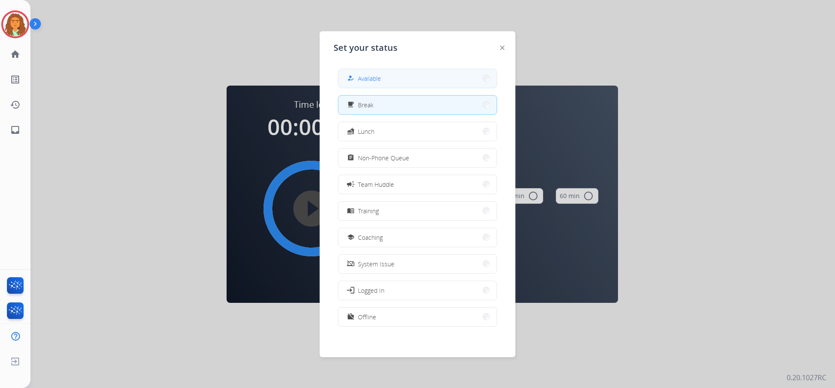
click at [376, 77] on span "Available" at bounding box center [369, 78] width 23 height 9
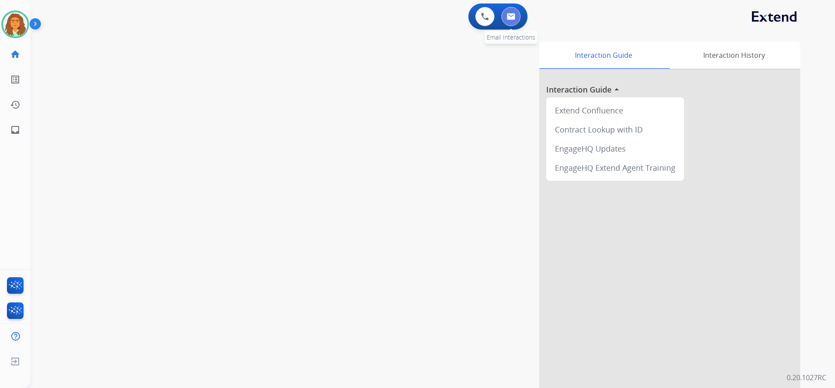
click at [508, 17] on img at bounding box center [511, 16] width 9 height 7
select select "**********"
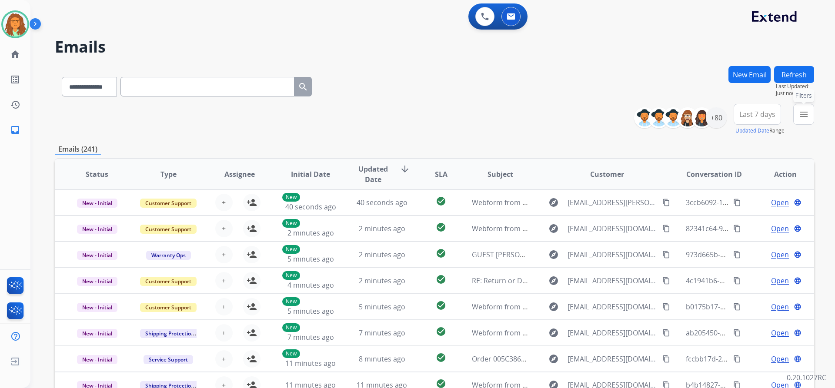
drag, startPoint x: 803, startPoint y: 117, endPoint x: 804, endPoint y: 121, distance: 4.4
click at [804, 118] on mat-icon "menu" at bounding box center [804, 114] width 10 height 10
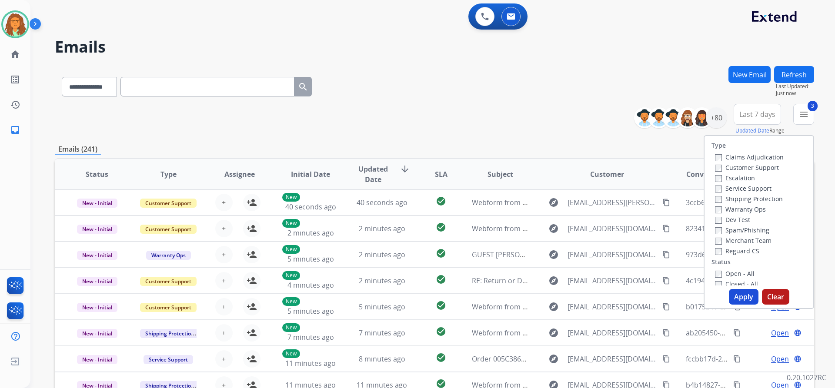
click at [715, 269] on div "Open - All" at bounding box center [760, 273] width 91 height 10
click at [740, 295] on button "Apply" at bounding box center [744, 297] width 30 height 16
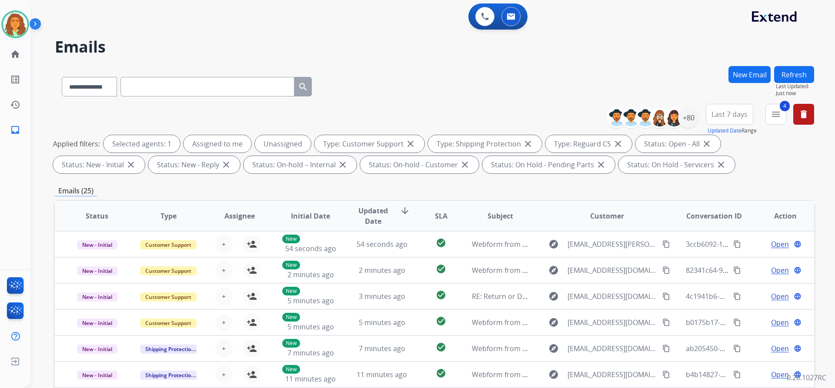
click at [720, 116] on span "Last 7 days" at bounding box center [730, 114] width 36 height 3
click at [719, 220] on div "Last 90 days" at bounding box center [727, 220] width 48 height 13
click at [689, 117] on div "+80" at bounding box center [688, 117] width 21 height 21
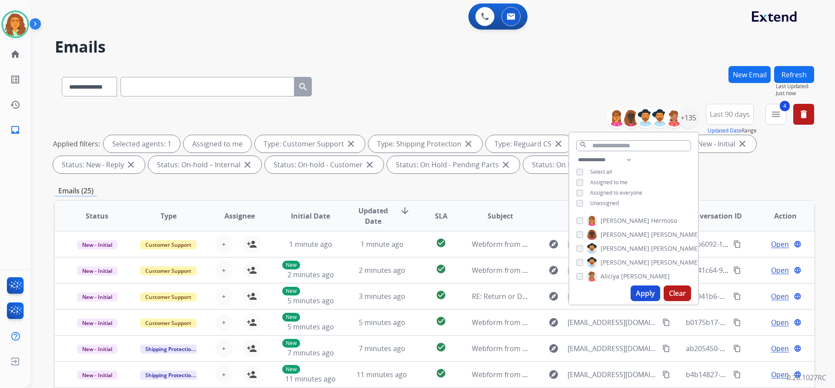
click at [642, 292] on button "Apply" at bounding box center [646, 294] width 30 height 16
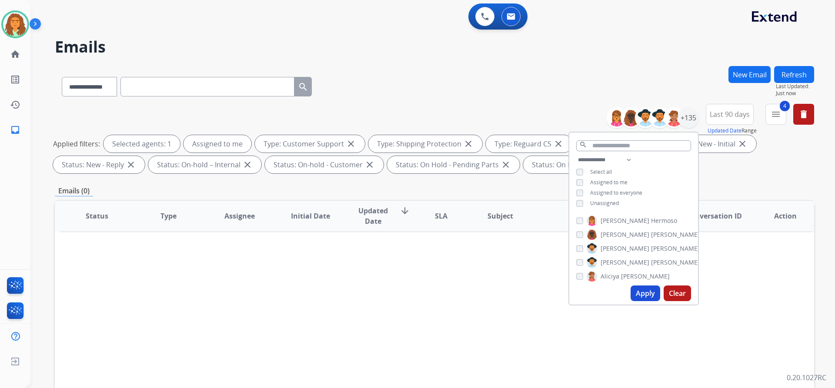
click at [474, 188] on div "Emails (0)" at bounding box center [434, 191] width 759 height 11
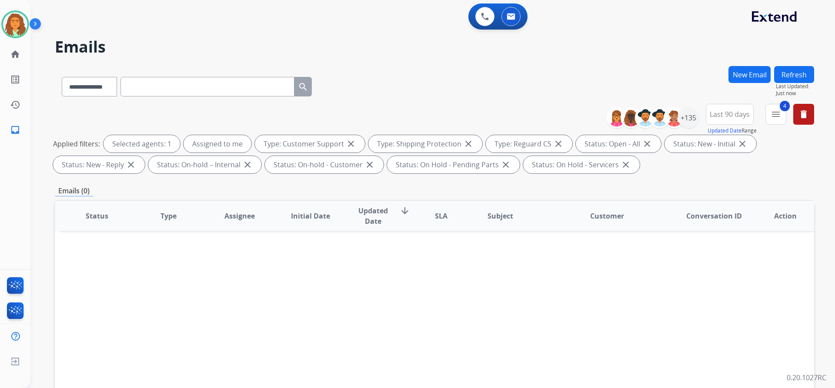
click at [137, 84] on input "text" at bounding box center [207, 87] width 174 height 20
paste input "**********"
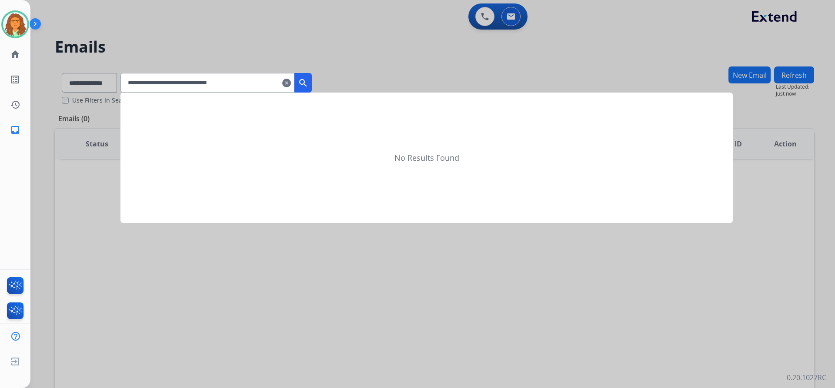
type input "**********"
click at [308, 79] on mat-icon "search" at bounding box center [303, 83] width 10 height 10
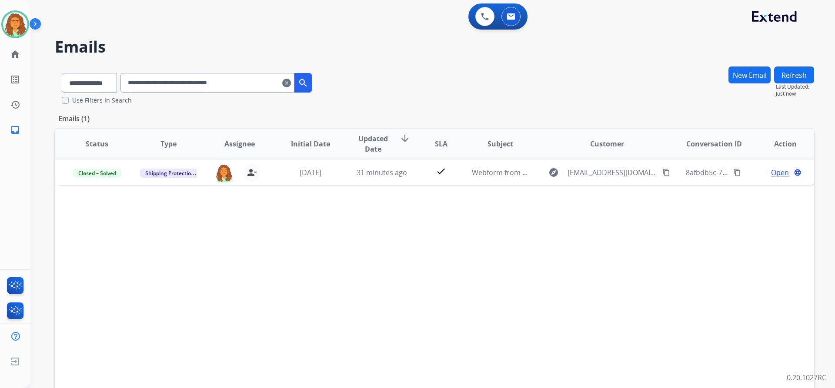
click at [291, 83] on mat-icon "clear" at bounding box center [286, 83] width 9 height 10
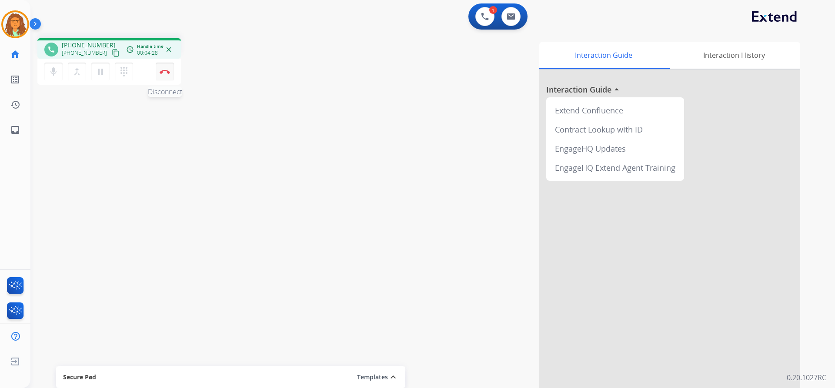
click at [162, 71] on img at bounding box center [165, 72] width 10 height 4
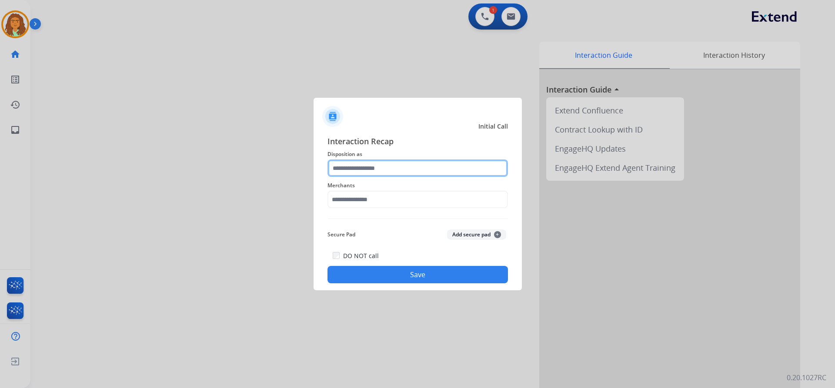
click at [363, 162] on input "text" at bounding box center [418, 168] width 181 height 17
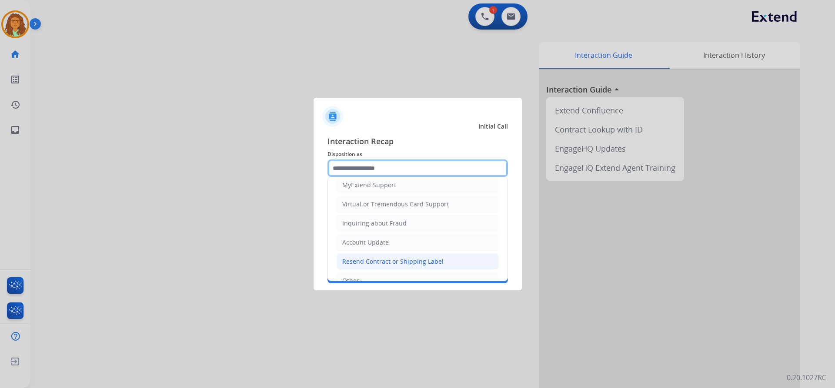
scroll to position [87, 0]
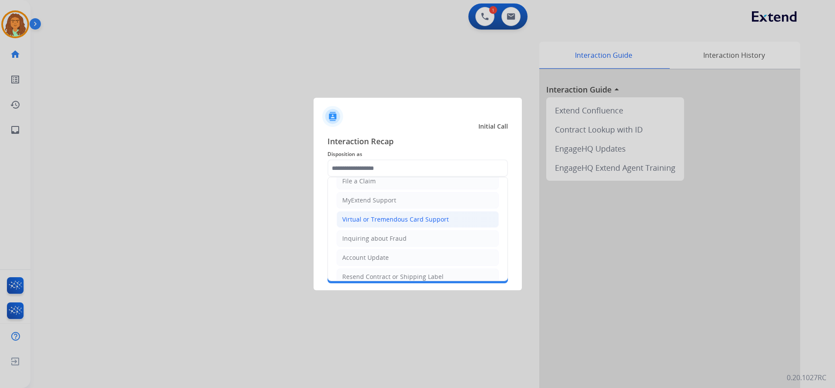
click at [381, 219] on div "Virtual or Tremendous Card Support" at bounding box center [395, 219] width 107 height 9
type input "**********"
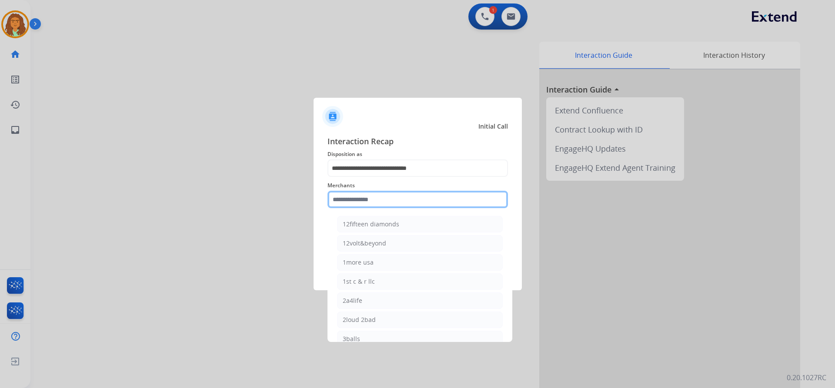
click at [355, 201] on input "text" at bounding box center [418, 199] width 181 height 17
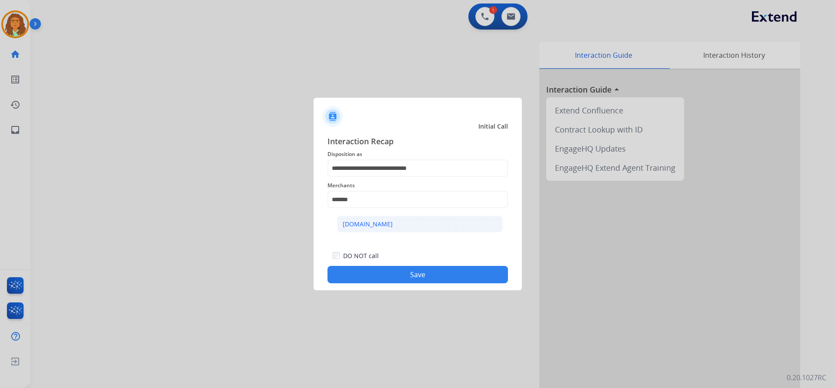
click at [367, 225] on div "[DOMAIN_NAME]" at bounding box center [368, 224] width 50 height 9
type input "**********"
click at [410, 282] on button "Save" at bounding box center [418, 274] width 181 height 17
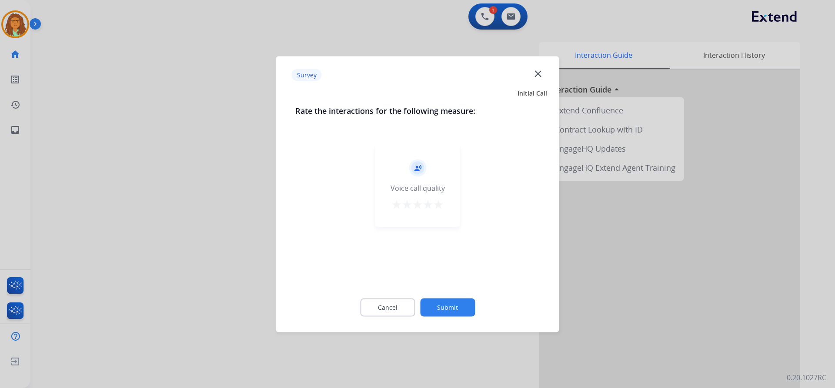
click at [439, 207] on mat-icon "star" at bounding box center [438, 204] width 10 height 10
click at [445, 304] on button "Submit" at bounding box center [447, 307] width 55 height 18
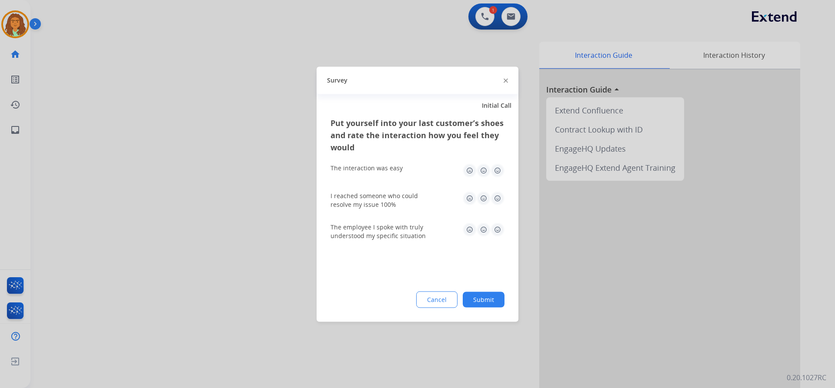
click at [497, 170] on img at bounding box center [498, 171] width 14 height 14
click at [497, 199] on img at bounding box center [498, 198] width 14 height 14
click at [499, 225] on img at bounding box center [498, 230] width 14 height 14
click at [491, 298] on button "Submit" at bounding box center [484, 300] width 42 height 16
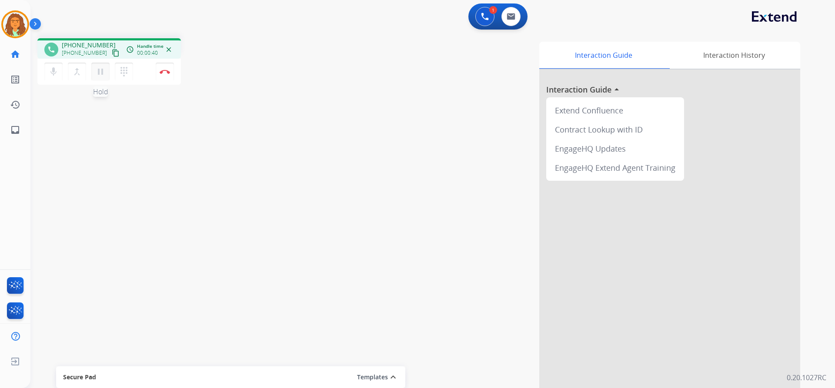
click at [100, 72] on mat-icon "pause" at bounding box center [100, 72] width 10 height 10
click at [124, 73] on mat-icon "dialpad" at bounding box center [124, 72] width 10 height 10
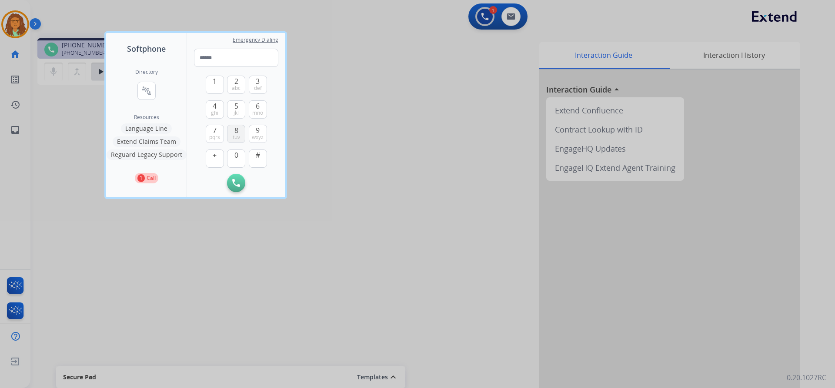
click at [240, 132] on button "8 tuv" at bounding box center [236, 134] width 18 height 18
click at [212, 131] on button "7 pqrs" at bounding box center [215, 134] width 18 height 18
click at [213, 130] on span "7" at bounding box center [215, 130] width 4 height 10
drag, startPoint x: 240, startPoint y: 84, endPoint x: 251, endPoint y: 85, distance: 11.8
click at [240, 85] on span "abc" at bounding box center [236, 88] width 9 height 7
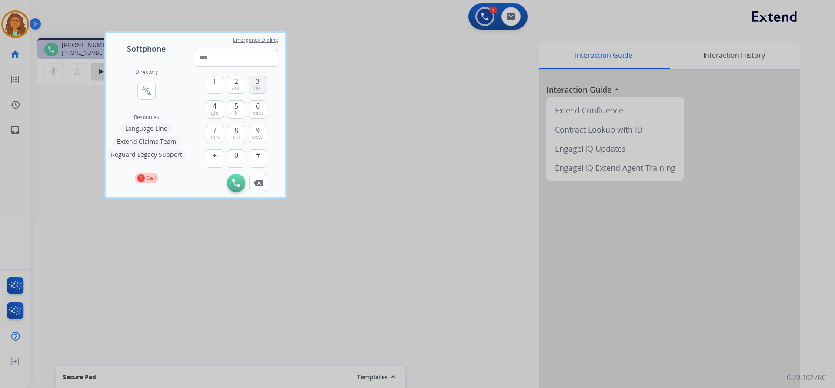
click at [254, 84] on button "3 def" at bounding box center [258, 85] width 18 height 18
click at [234, 132] on span "8" at bounding box center [236, 130] width 4 height 10
drag, startPoint x: 239, startPoint y: 81, endPoint x: 253, endPoint y: 109, distance: 30.7
click at [241, 84] on button "2 abc" at bounding box center [236, 85] width 18 height 18
click at [254, 110] on span "mno" at bounding box center [257, 113] width 11 height 7
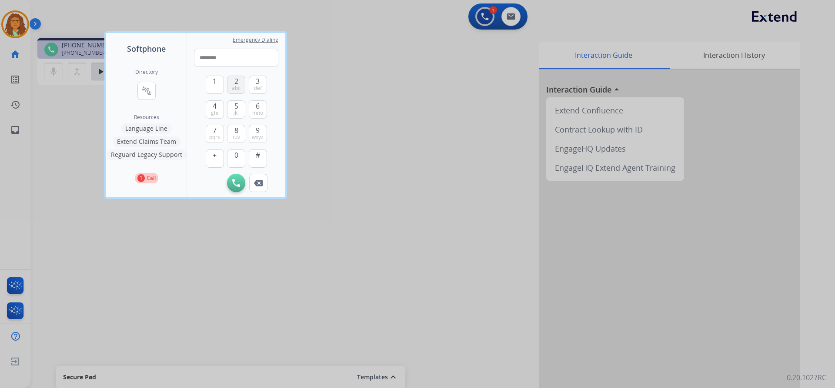
click at [237, 82] on span "2" at bounding box center [236, 81] width 4 height 10
click at [255, 83] on button "3 def" at bounding box center [258, 85] width 18 height 18
type input "**********"
click at [237, 181] on img at bounding box center [236, 183] width 8 height 8
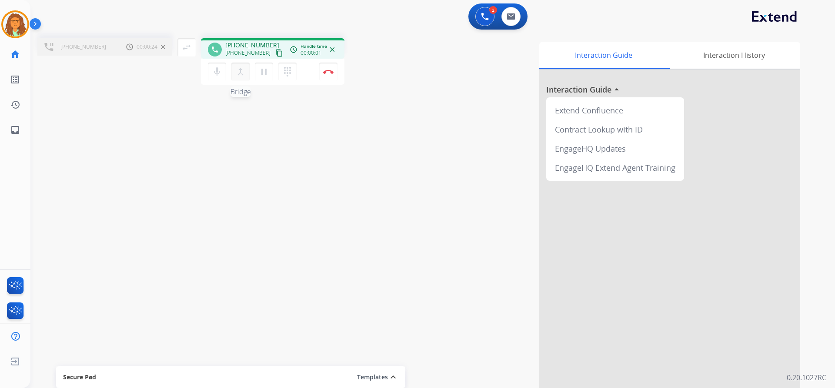
click at [240, 75] on mat-icon "merge_type" at bounding box center [240, 72] width 10 height 10
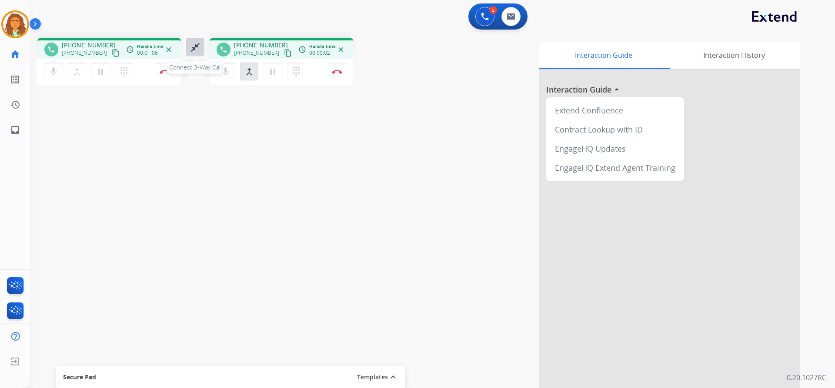
click at [195, 46] on mat-icon "close_fullscreen" at bounding box center [195, 47] width 10 height 10
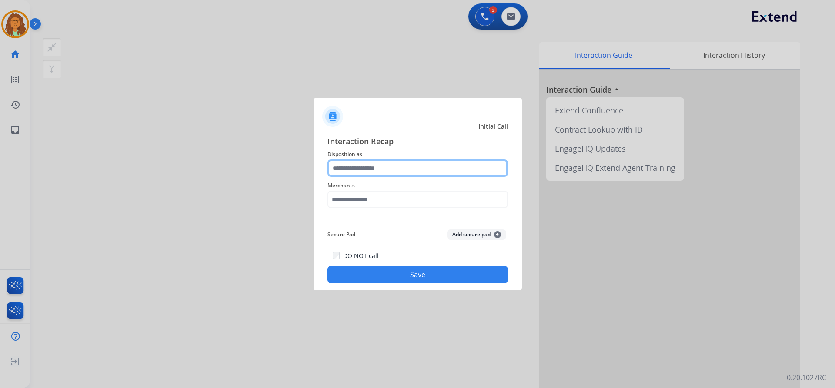
click at [346, 170] on input "text" at bounding box center [418, 168] width 181 height 17
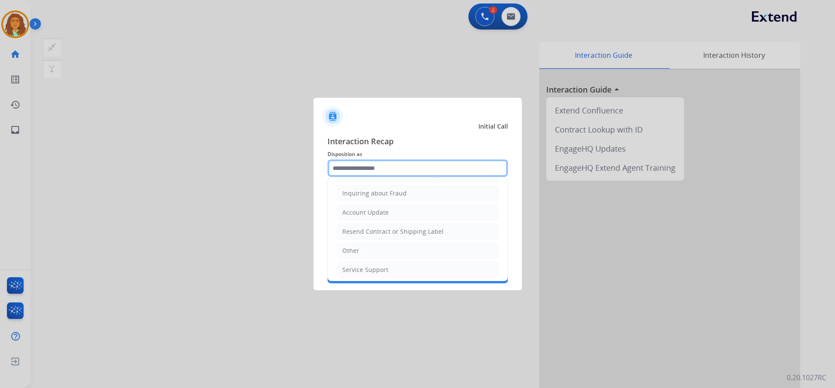
scroll to position [136, 0]
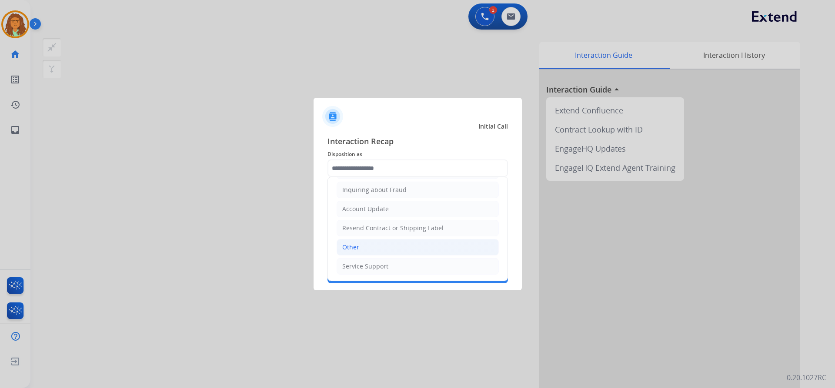
click at [356, 244] on div "Other" at bounding box center [350, 247] width 17 height 9
type input "*****"
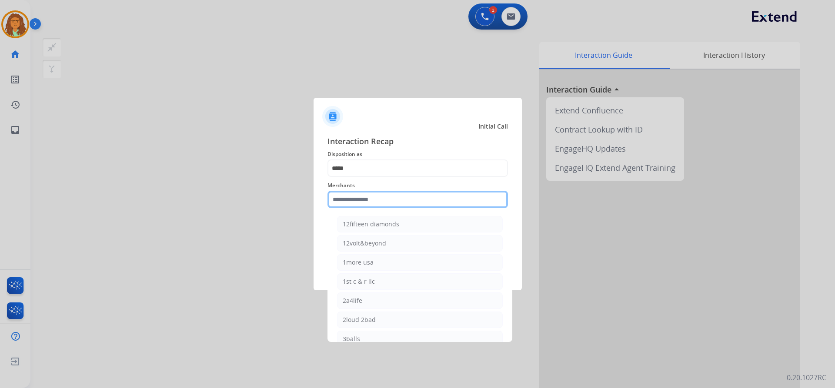
click at [357, 198] on input "text" at bounding box center [418, 199] width 181 height 17
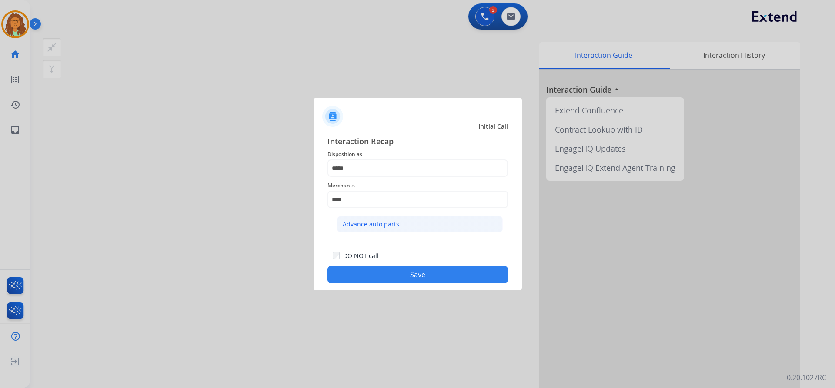
click at [360, 223] on div "Advance auto parts" at bounding box center [371, 224] width 57 height 9
type input "**********"
click at [418, 275] on button "Save" at bounding box center [418, 274] width 181 height 17
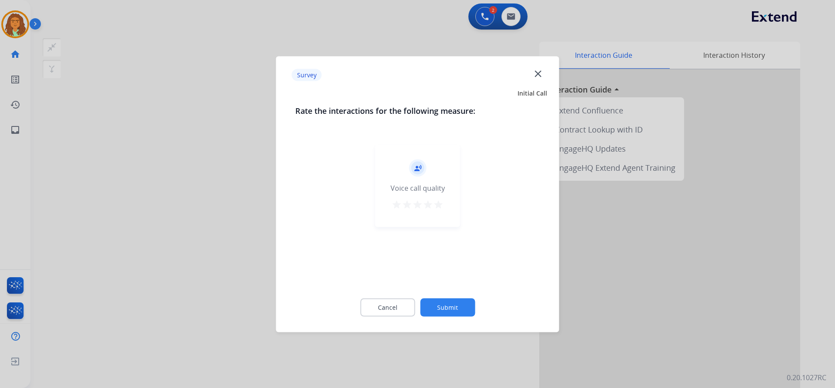
click at [434, 203] on mat-icon "star" at bounding box center [438, 204] width 10 height 10
click at [446, 303] on button "Submit" at bounding box center [447, 307] width 55 height 18
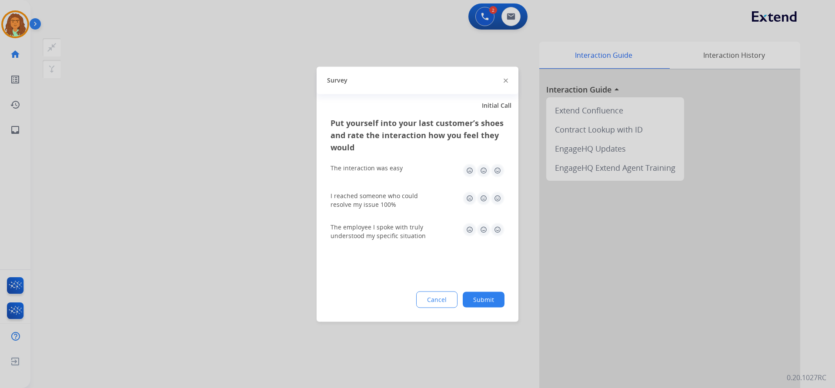
click at [497, 172] on img at bounding box center [498, 171] width 14 height 14
click at [495, 199] on img at bounding box center [498, 198] width 14 height 14
click at [497, 226] on img at bounding box center [498, 230] width 14 height 14
click at [497, 301] on button "Submit" at bounding box center [484, 300] width 42 height 16
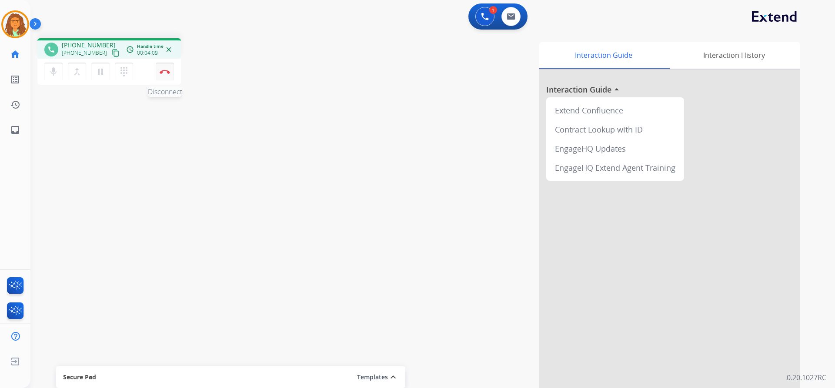
click at [164, 71] on img at bounding box center [165, 72] width 10 height 4
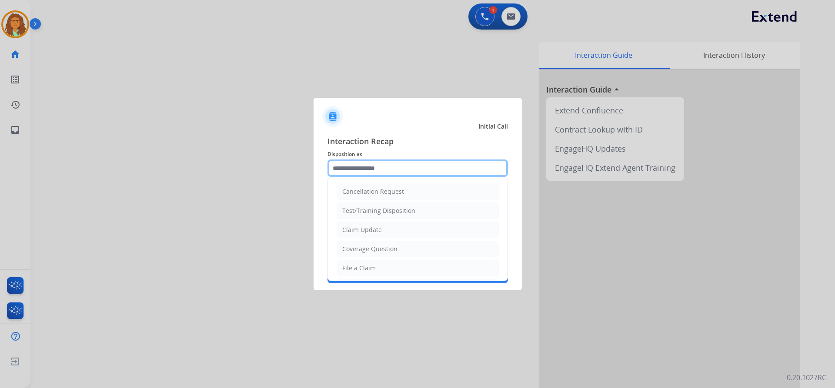
click at [359, 166] on input "text" at bounding box center [418, 168] width 181 height 17
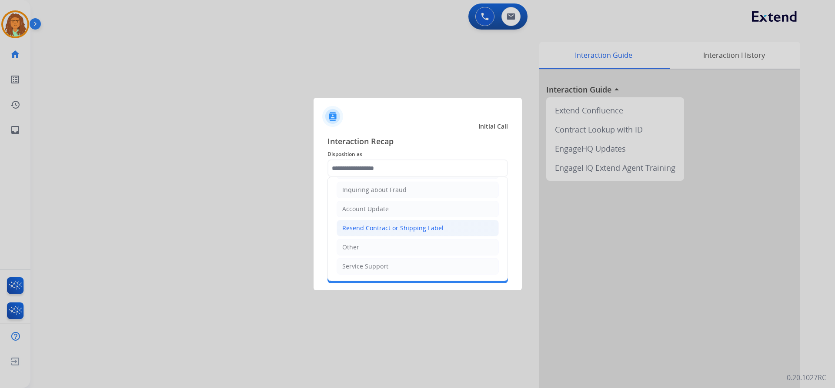
click at [386, 226] on div "Resend Contract or Shipping Label" at bounding box center [392, 228] width 101 height 9
type input "**********"
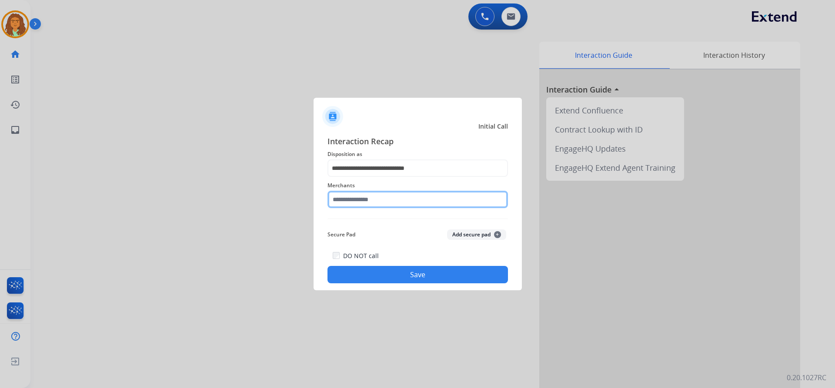
click at [373, 199] on input "text" at bounding box center [418, 199] width 181 height 17
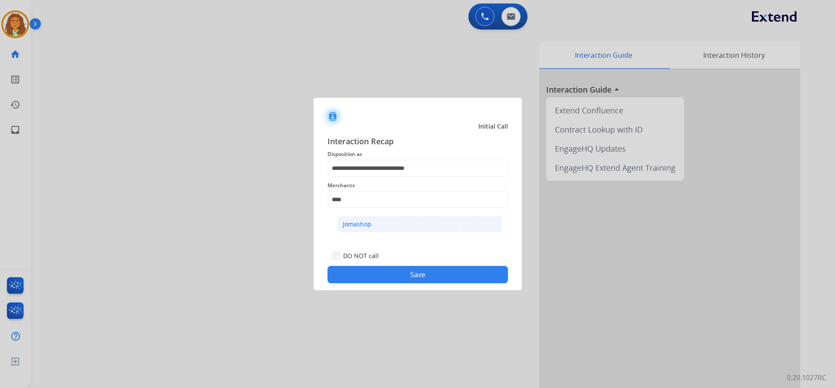
click at [359, 225] on div "Jomashop" at bounding box center [357, 224] width 29 height 9
type input "********"
click at [415, 274] on button "Save" at bounding box center [418, 274] width 181 height 17
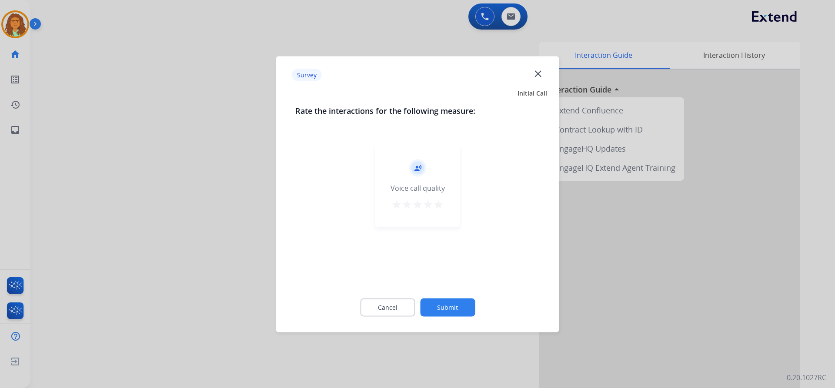
click at [437, 206] on mat-icon "star" at bounding box center [438, 204] width 10 height 10
click at [453, 304] on button "Submit" at bounding box center [447, 307] width 55 height 18
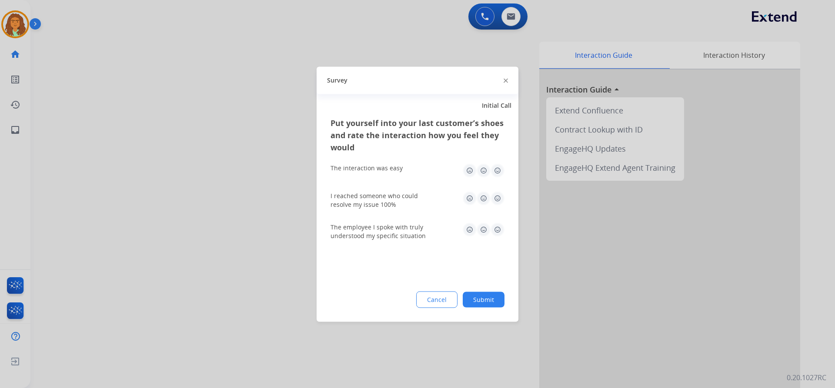
click at [498, 168] on img at bounding box center [498, 171] width 14 height 14
click at [496, 195] on img at bounding box center [498, 198] width 14 height 14
click at [499, 230] on img at bounding box center [498, 230] width 14 height 14
click at [494, 298] on button "Submit" at bounding box center [484, 300] width 42 height 16
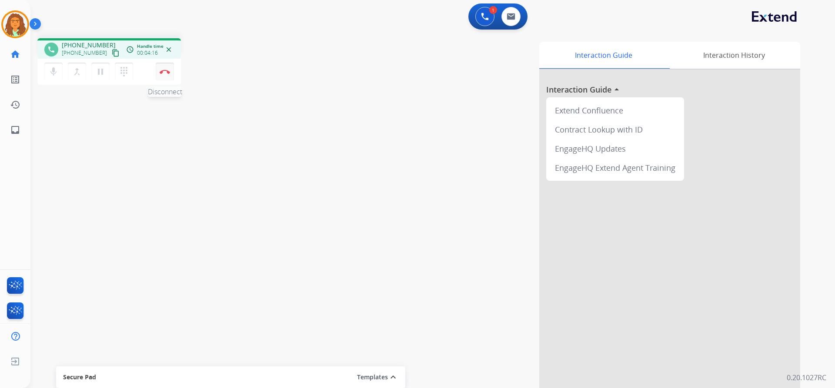
click at [161, 71] on img at bounding box center [165, 72] width 10 height 4
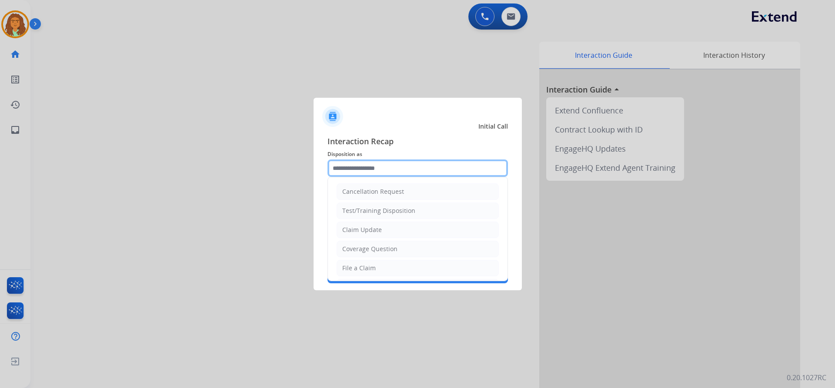
click at [345, 169] on input "text" at bounding box center [418, 168] width 181 height 17
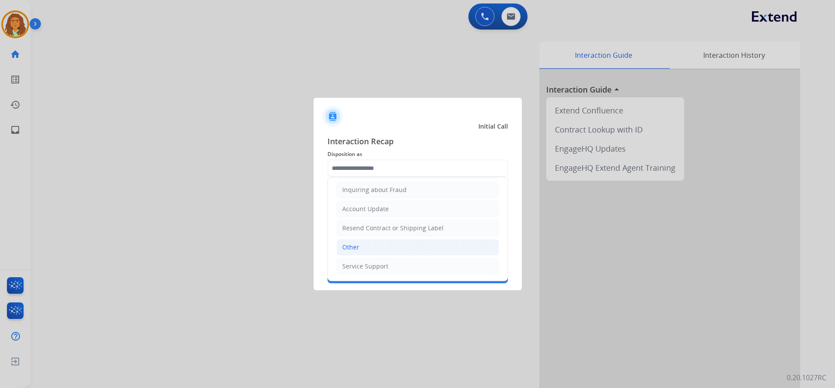
click at [360, 248] on li "Other" at bounding box center [418, 247] width 162 height 17
type input "*****"
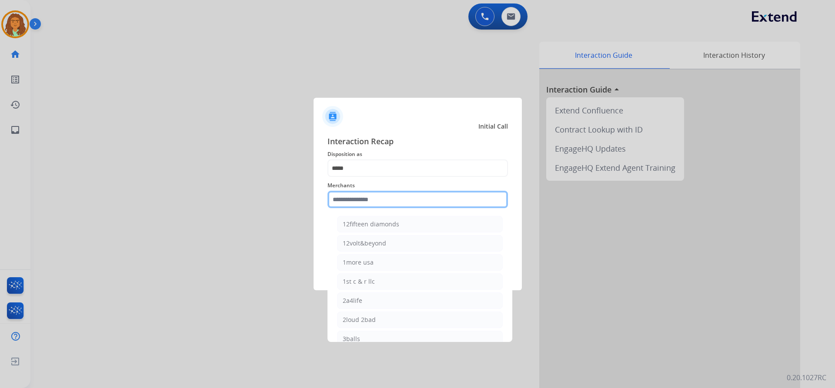
click at [361, 203] on input "text" at bounding box center [418, 199] width 181 height 17
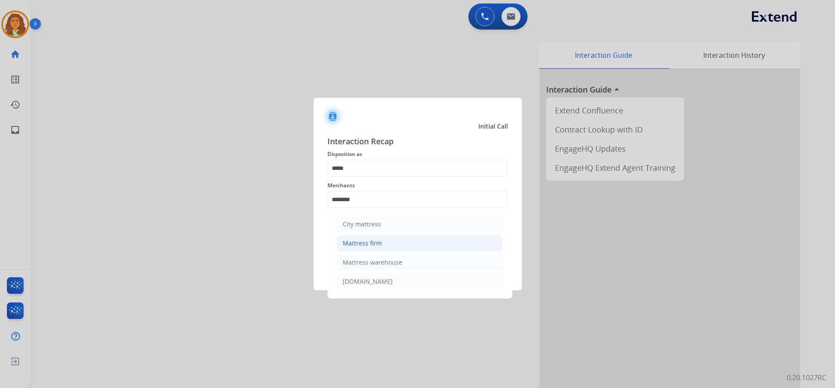
click at [363, 242] on div "Mattress firm" at bounding box center [362, 243] width 39 height 9
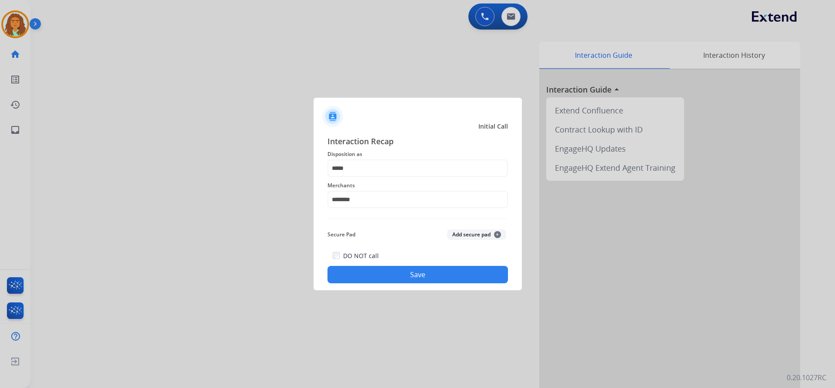
type input "**********"
click at [390, 277] on button "Save" at bounding box center [418, 274] width 181 height 17
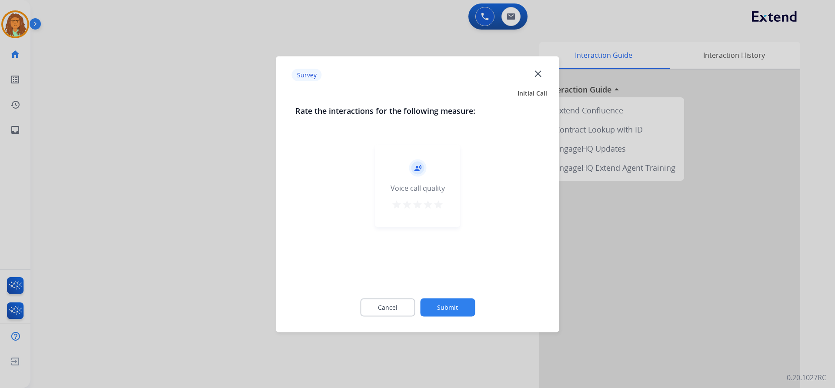
click at [439, 205] on mat-icon "star" at bounding box center [438, 204] width 10 height 10
click at [448, 298] on div "Cancel Submit" at bounding box center [417, 307] width 245 height 39
click at [458, 300] on button "Submit" at bounding box center [447, 307] width 55 height 18
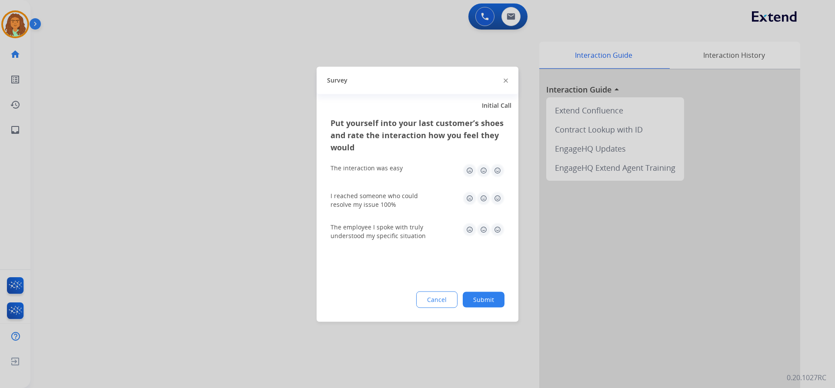
click at [499, 171] on img at bounding box center [498, 171] width 14 height 14
click at [501, 200] on img at bounding box center [498, 198] width 14 height 14
click at [498, 231] on img at bounding box center [498, 230] width 14 height 14
click at [480, 298] on button "Submit" at bounding box center [484, 300] width 42 height 16
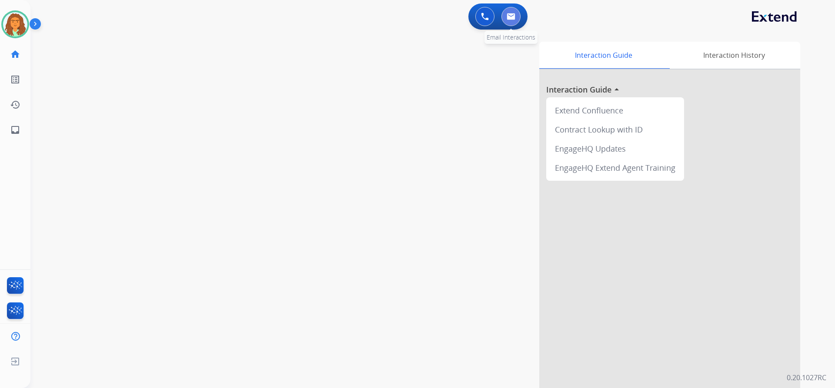
click at [518, 16] on button at bounding box center [510, 16] width 19 height 19
select select "**********"
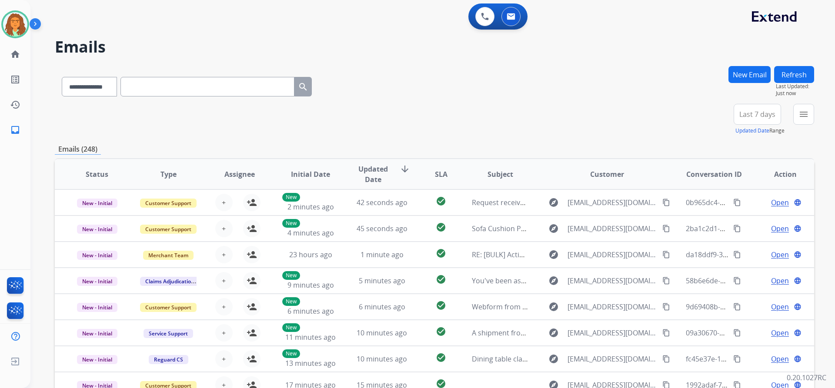
click at [736, 71] on button "New Email" at bounding box center [750, 74] width 42 height 17
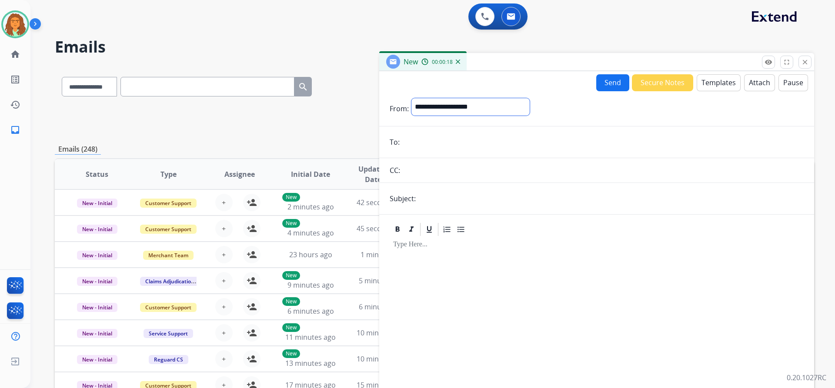
click at [449, 109] on select "**********" at bounding box center [470, 106] width 118 height 17
select select "**********"
click at [411, 98] on select "**********" at bounding box center [470, 106] width 118 height 17
click at [407, 143] on input "email" at bounding box center [602, 142] width 401 height 17
paste input "**********"
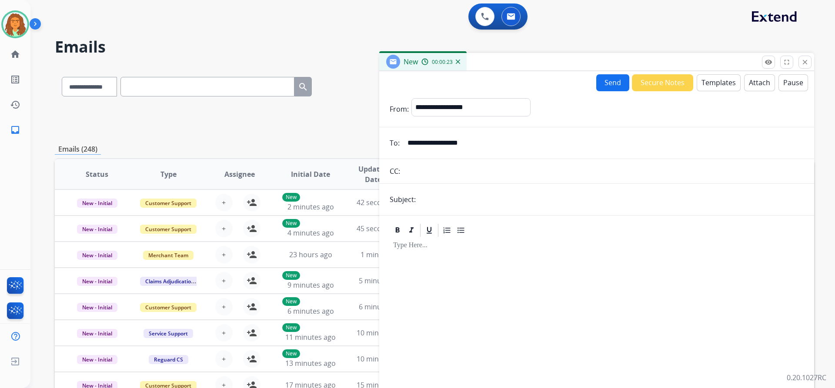
type input "**********"
click at [427, 200] on input "text" at bounding box center [610, 199] width 385 height 17
type input "**********"
click at [430, 251] on div at bounding box center [597, 312] width 414 height 149
click at [705, 81] on button "Templates" at bounding box center [719, 82] width 44 height 17
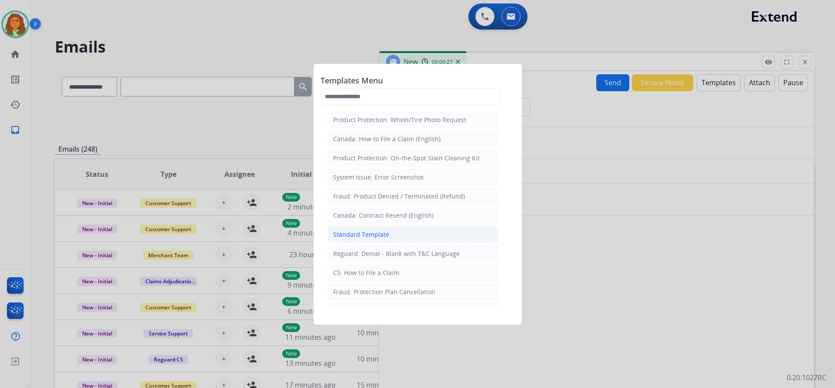
click at [376, 234] on div "Standard Template" at bounding box center [361, 235] width 56 height 9
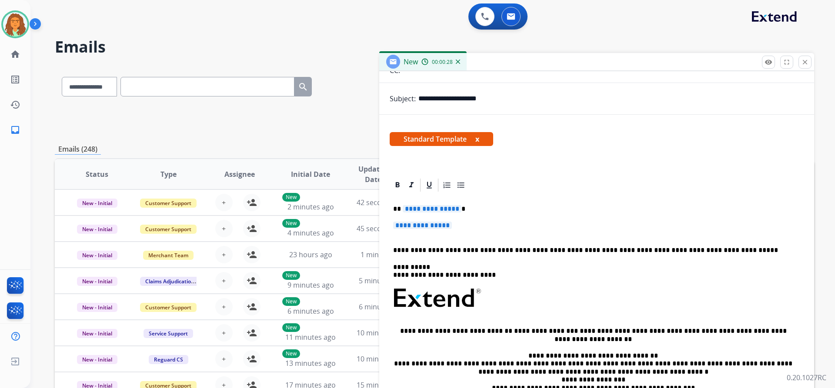
scroll to position [130, 0]
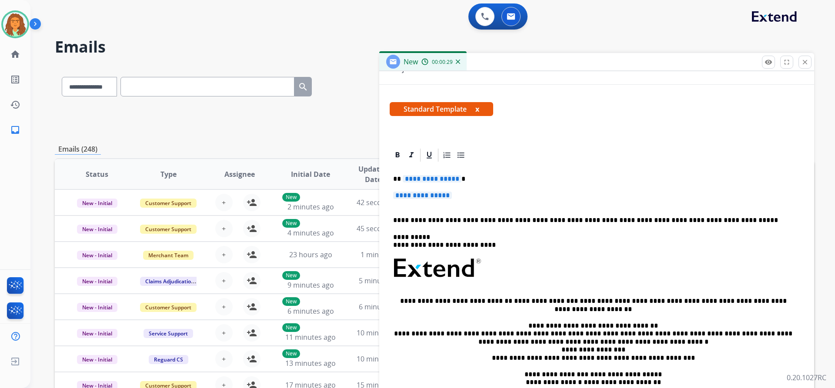
click at [455, 179] on span "**********" at bounding box center [432, 178] width 59 height 7
click at [402, 196] on span "**********" at bounding box center [422, 195] width 59 height 7
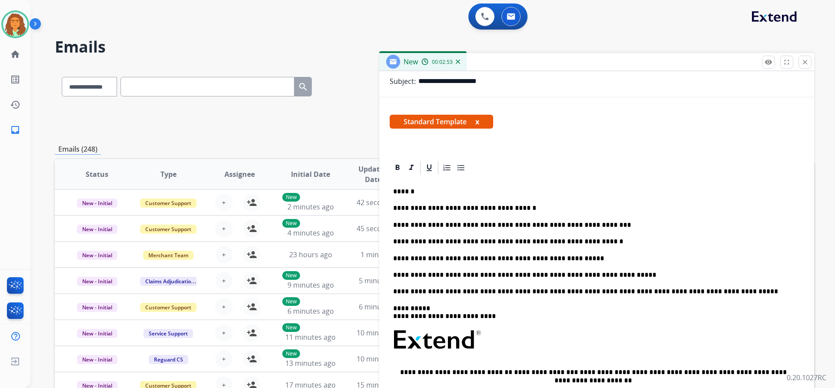
scroll to position [0, 0]
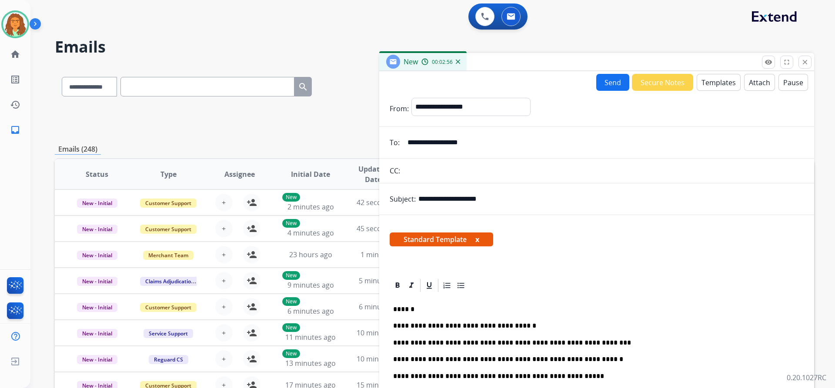
click at [600, 82] on button "Send" at bounding box center [612, 82] width 33 height 17
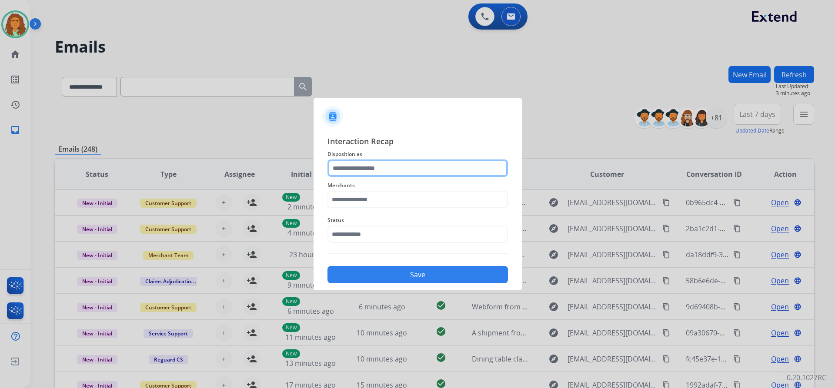
click at [364, 168] on input "text" at bounding box center [418, 168] width 181 height 17
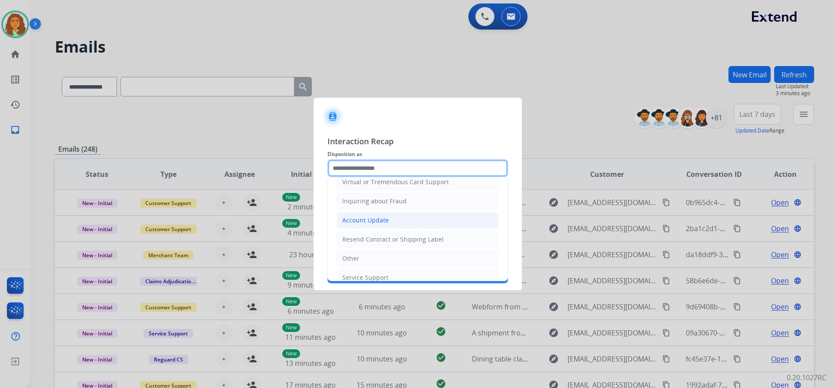
scroll to position [136, 0]
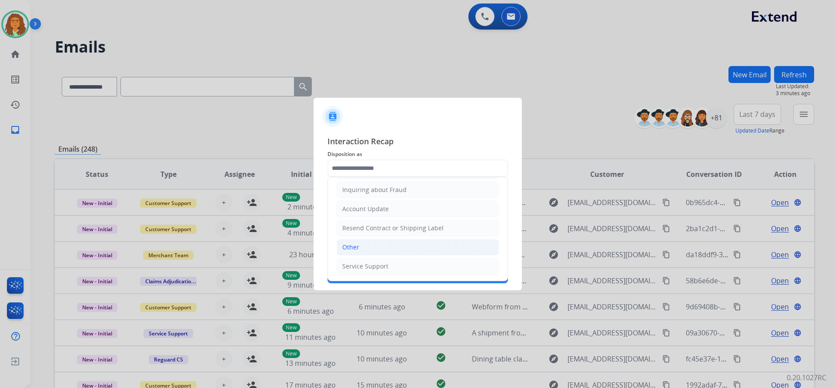
click at [388, 248] on li "Other" at bounding box center [418, 247] width 162 height 17
type input "*****"
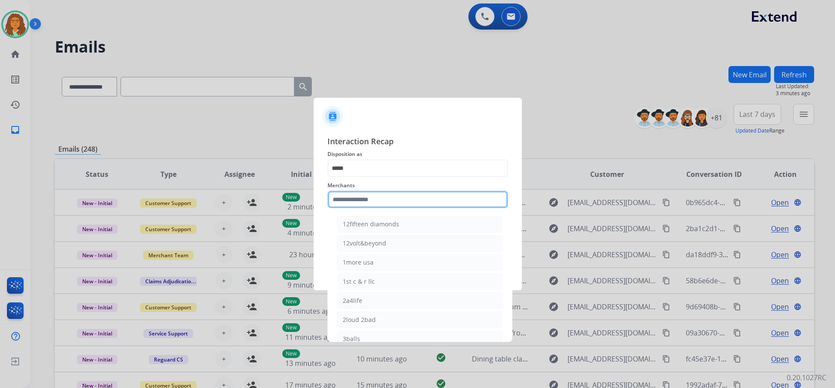
click at [367, 197] on input "text" at bounding box center [418, 199] width 181 height 17
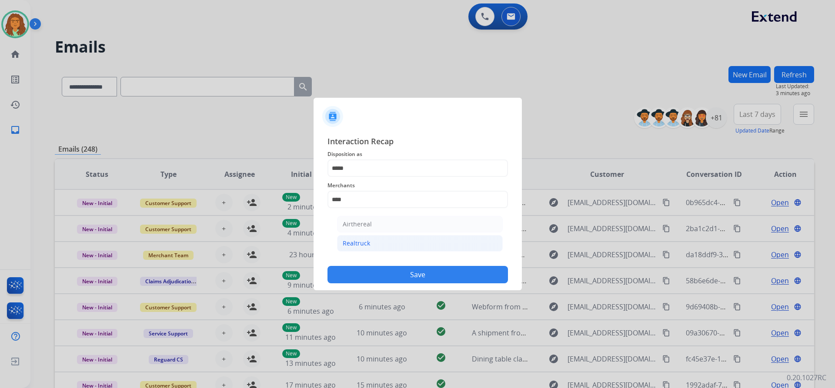
click at [363, 244] on div "Realtruck" at bounding box center [356, 243] width 27 height 9
type input "*********"
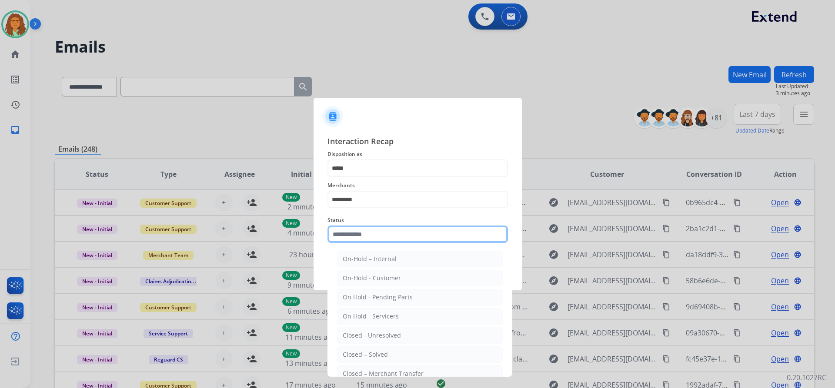
click at [377, 235] on input "text" at bounding box center [418, 234] width 181 height 17
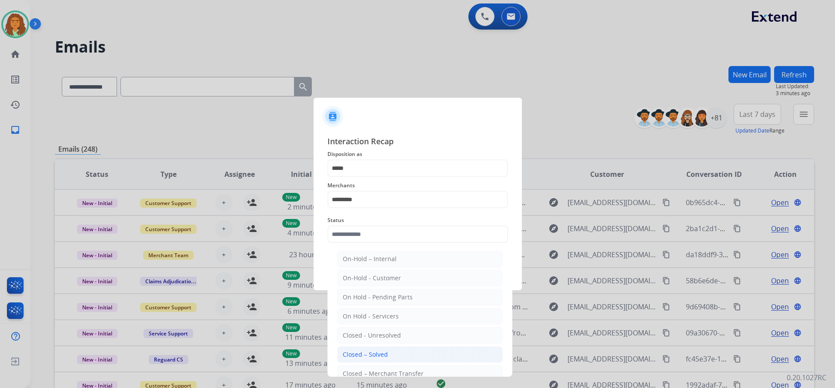
click at [367, 354] on div "Closed – Solved" at bounding box center [365, 355] width 45 height 9
type input "**********"
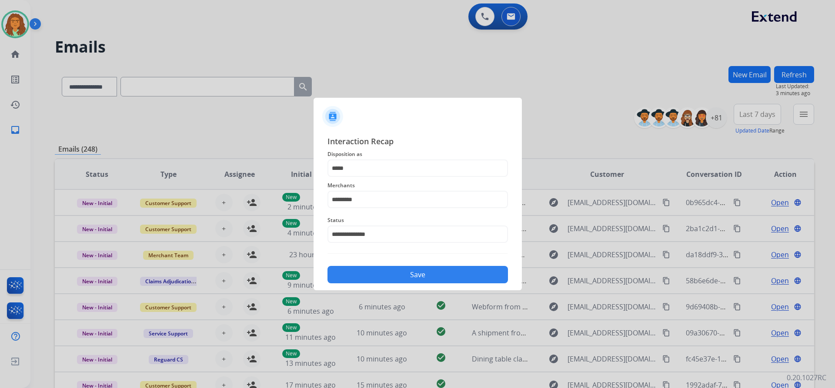
click at [412, 274] on button "Save" at bounding box center [418, 274] width 181 height 17
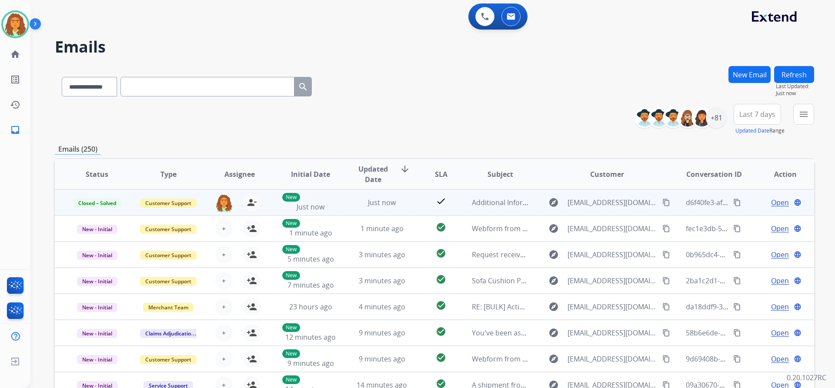
click at [733, 204] on mat-icon "content_copy" at bounding box center [737, 203] width 8 height 8
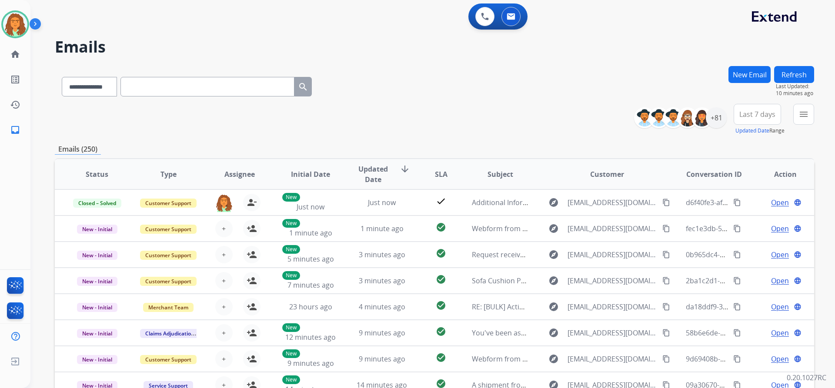
click at [734, 74] on button "New Email" at bounding box center [750, 74] width 42 height 17
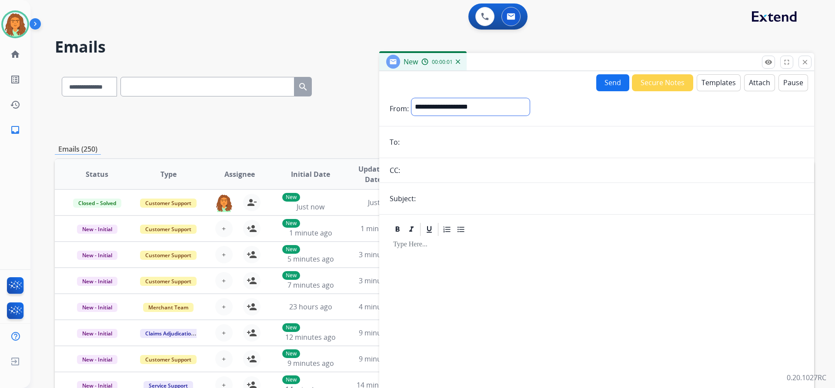
click at [467, 107] on select "**********" at bounding box center [470, 106] width 118 height 17
select select "**********"
click at [411, 98] on select "**********" at bounding box center [470, 106] width 118 height 17
click at [413, 135] on input "email" at bounding box center [602, 142] width 401 height 17
paste input "**********"
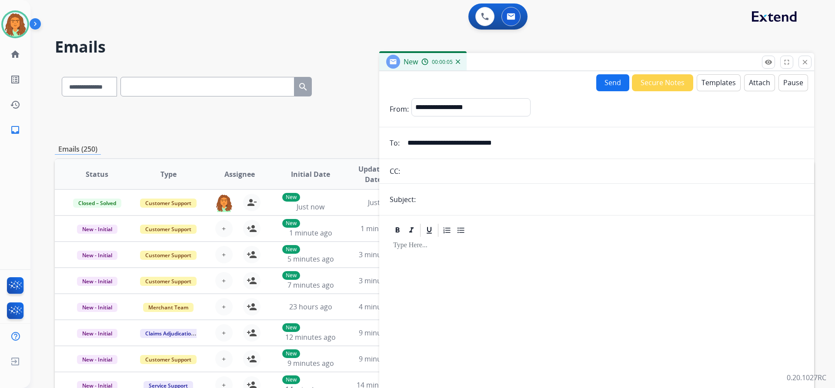
type input "**********"
click at [421, 196] on input "text" at bounding box center [610, 199] width 385 height 17
type input "**********"
click at [432, 243] on p at bounding box center [596, 246] width 407 height 8
click at [667, 86] on button "Secure Notes" at bounding box center [662, 82] width 61 height 17
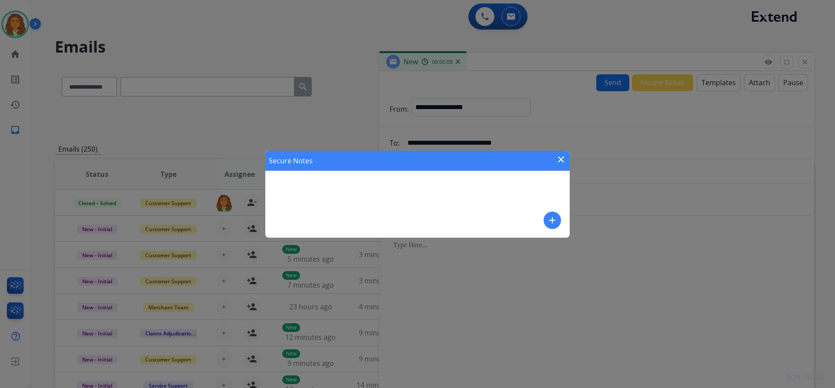
click at [692, 119] on div "Secure Notes close add" at bounding box center [417, 194] width 835 height 388
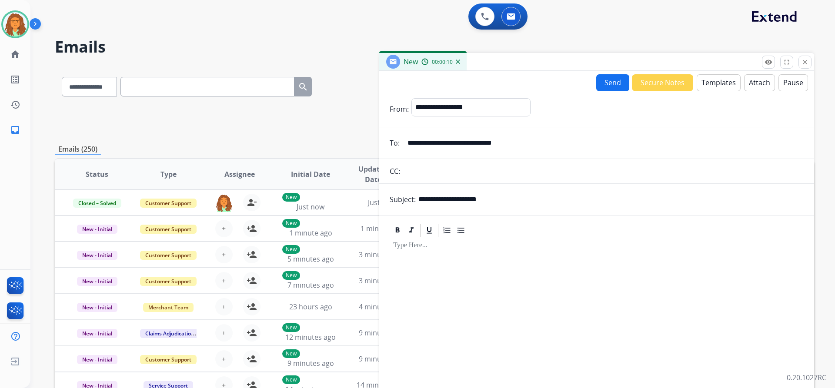
click at [713, 77] on button "Templates" at bounding box center [719, 82] width 44 height 17
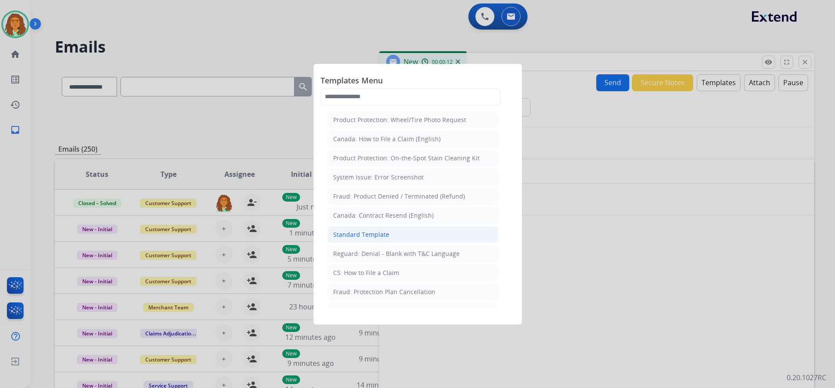
click at [368, 233] on div "Standard Template" at bounding box center [361, 235] width 56 height 9
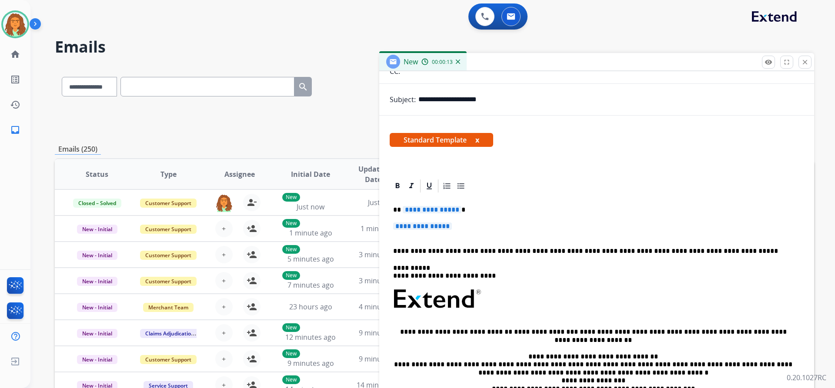
scroll to position [130, 0]
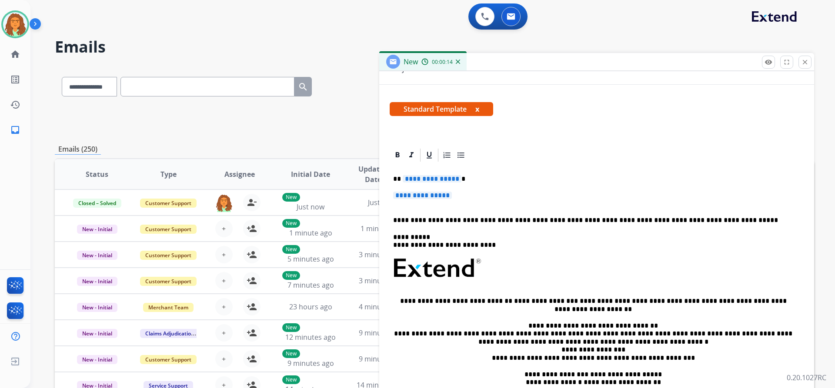
click at [456, 179] on span "**********" at bounding box center [432, 178] width 59 height 7
click at [397, 196] on span "**********" at bounding box center [422, 195] width 59 height 7
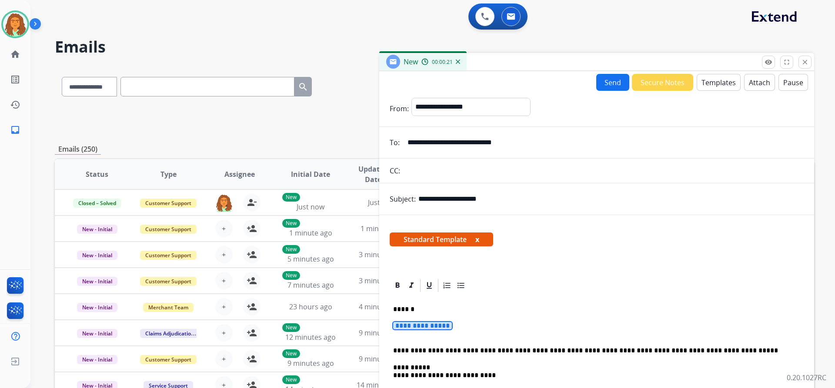
select select "**********"
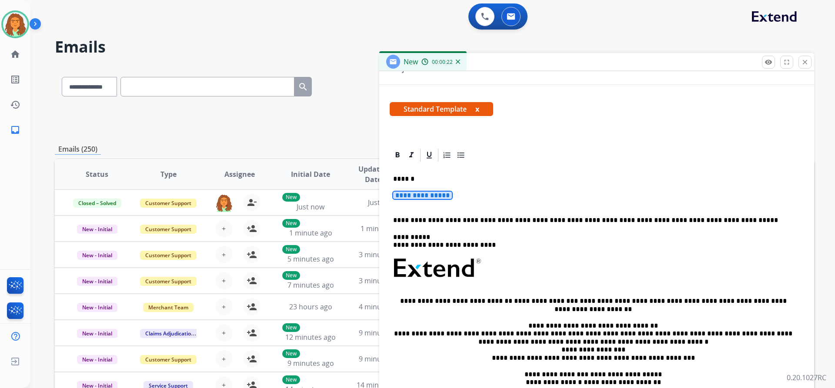
click at [396, 195] on span "**********" at bounding box center [422, 195] width 59 height 7
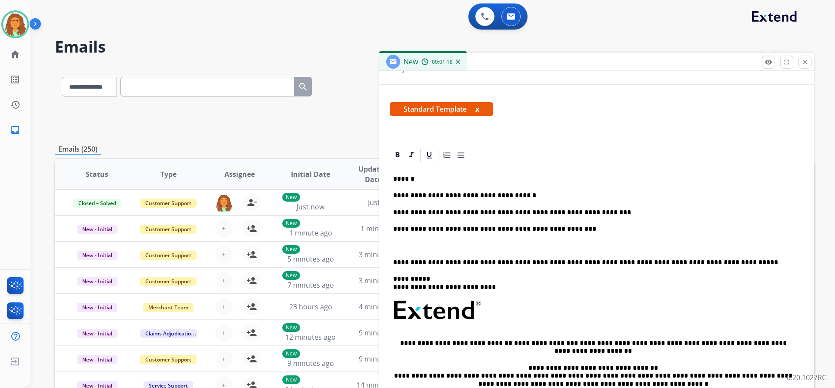
click at [525, 229] on p "**********" at bounding box center [593, 229] width 400 height 8
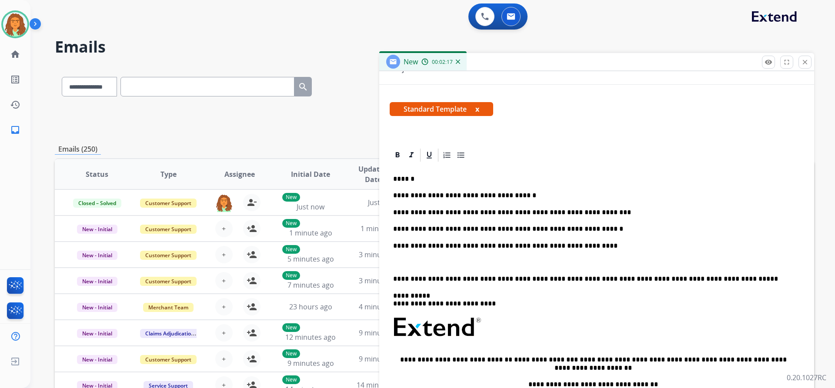
click at [392, 277] on div "**********" at bounding box center [597, 318] width 414 height 311
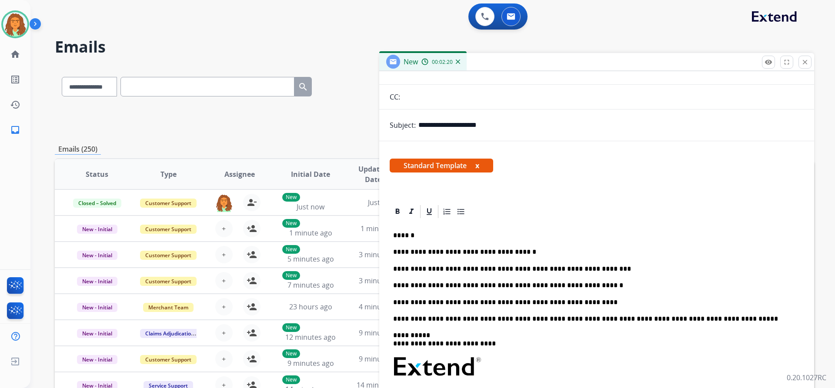
scroll to position [0, 0]
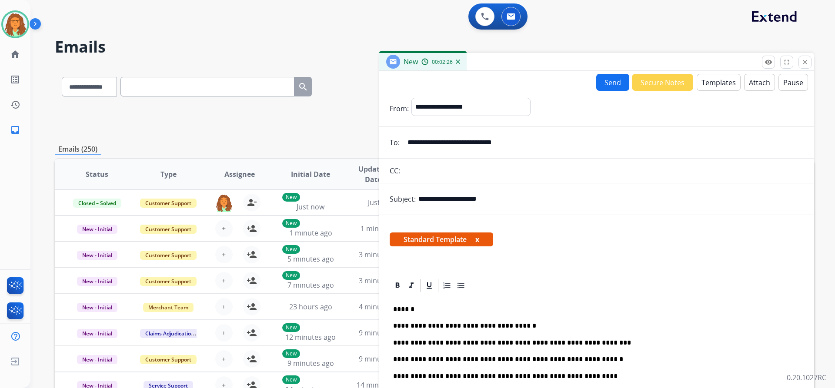
click at [604, 83] on button "Send" at bounding box center [612, 82] width 33 height 17
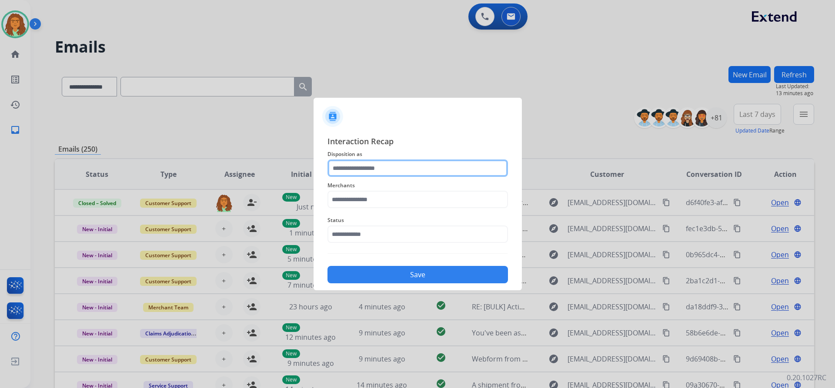
click at [354, 167] on input "text" at bounding box center [418, 168] width 181 height 17
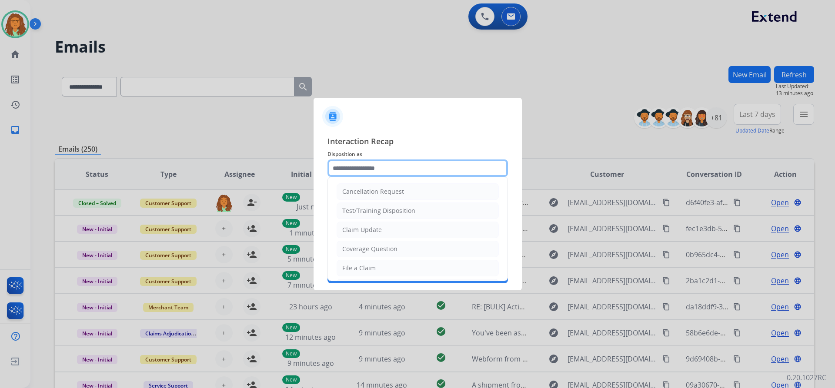
scroll to position [136, 0]
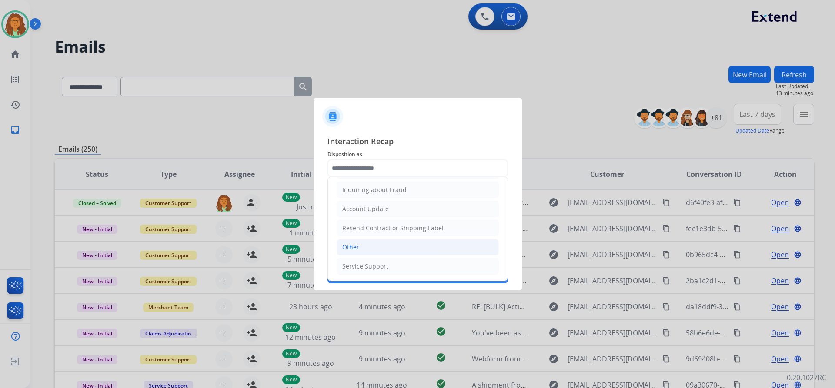
click at [361, 251] on li "Other" at bounding box center [418, 247] width 162 height 17
type input "*****"
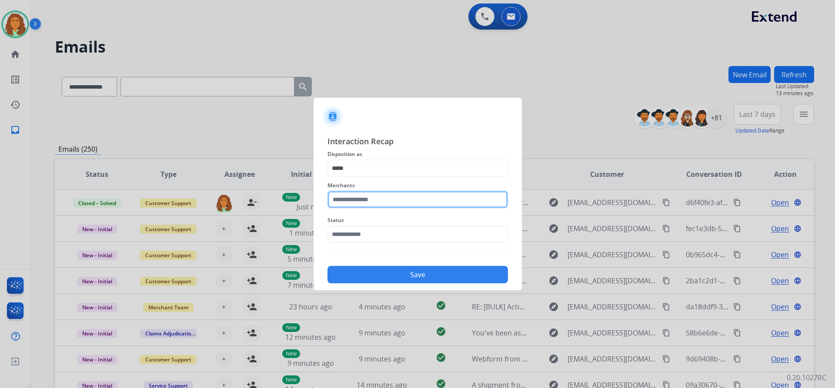
click at [343, 195] on input "text" at bounding box center [418, 199] width 181 height 17
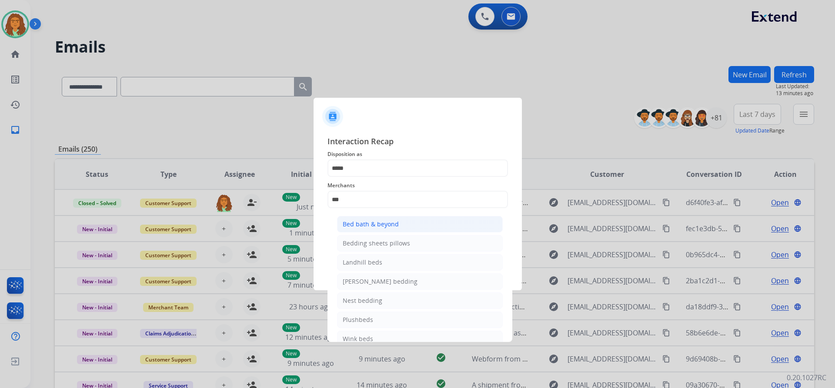
click at [368, 224] on div "Bed bath & beyond" at bounding box center [371, 224] width 56 height 9
type input "**********"
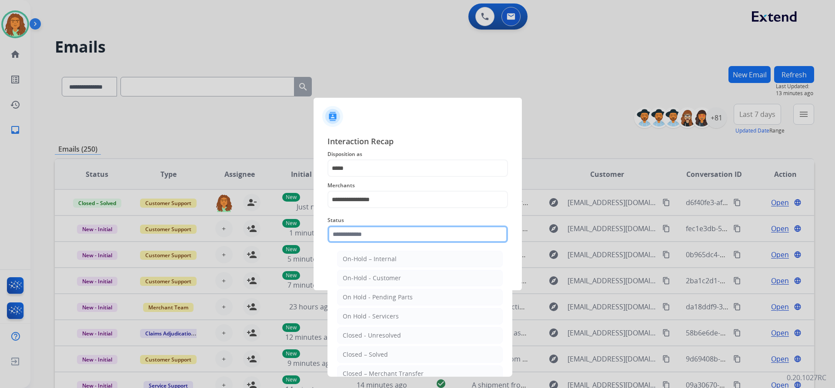
click at [369, 237] on input "text" at bounding box center [418, 234] width 181 height 17
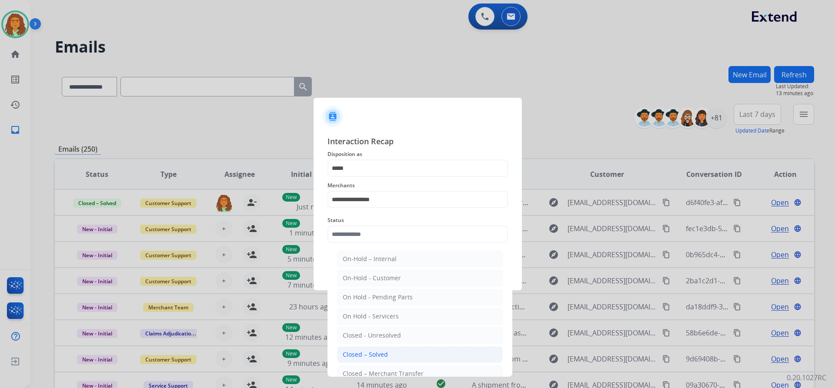
click at [368, 354] on div "Closed – Solved" at bounding box center [365, 355] width 45 height 9
type input "**********"
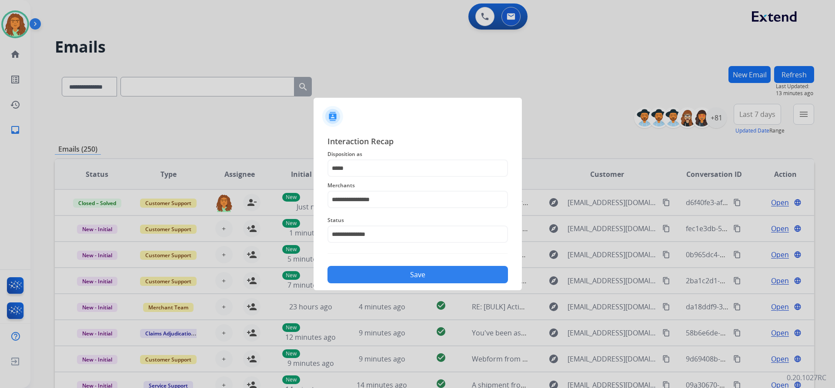
click at [406, 275] on button "Save" at bounding box center [418, 274] width 181 height 17
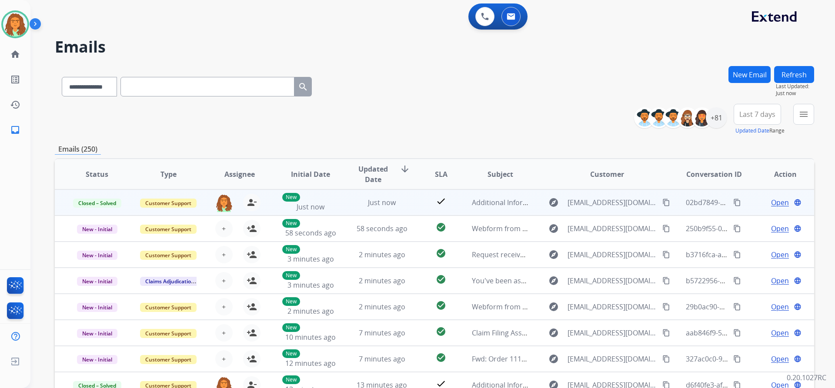
click at [733, 201] on mat-icon "content_copy" at bounding box center [737, 203] width 8 height 8
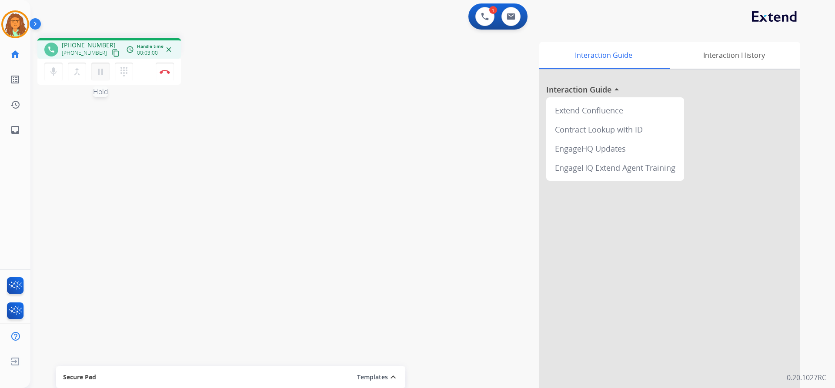
click at [99, 73] on mat-icon "pause" at bounding box center [100, 72] width 10 height 10
click at [105, 69] on mat-icon "play_arrow" at bounding box center [100, 72] width 10 height 10
click at [166, 70] on img at bounding box center [165, 72] width 10 height 4
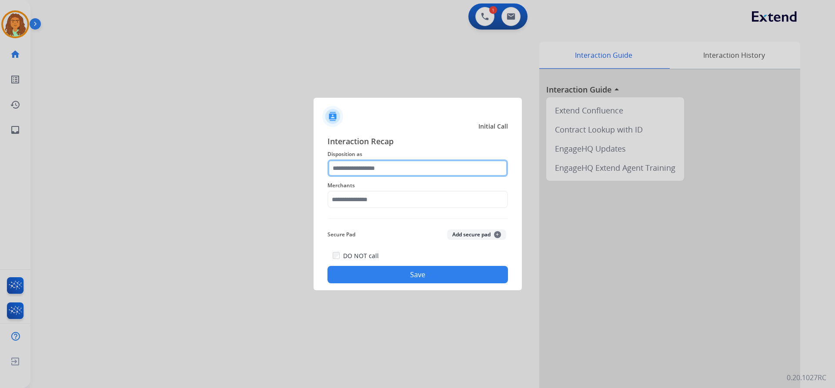
click at [407, 165] on input "text" at bounding box center [418, 168] width 181 height 17
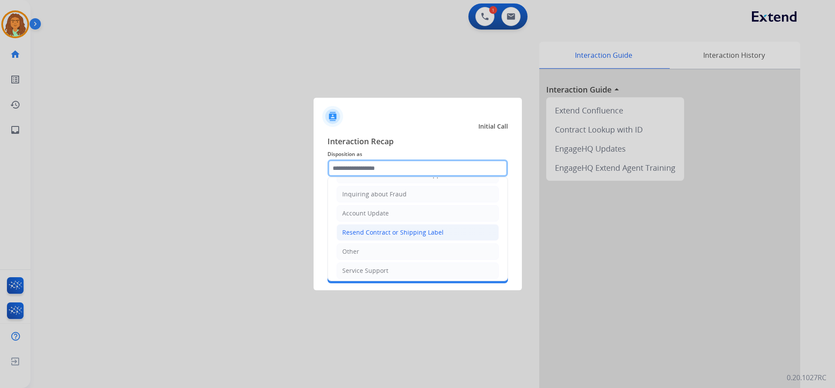
scroll to position [136, 0]
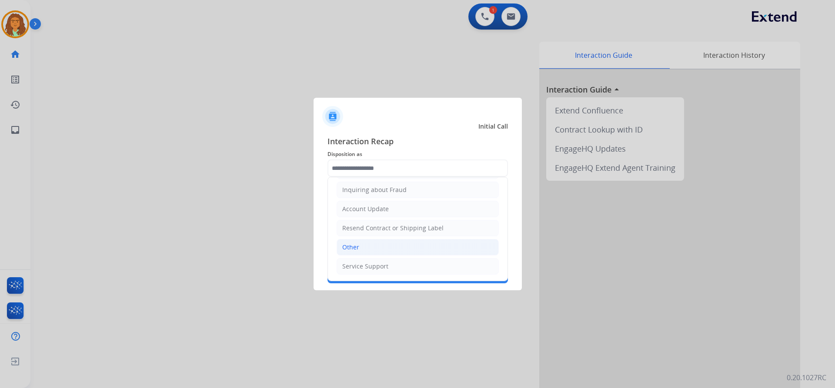
click at [367, 249] on li "Other" at bounding box center [418, 247] width 162 height 17
type input "*****"
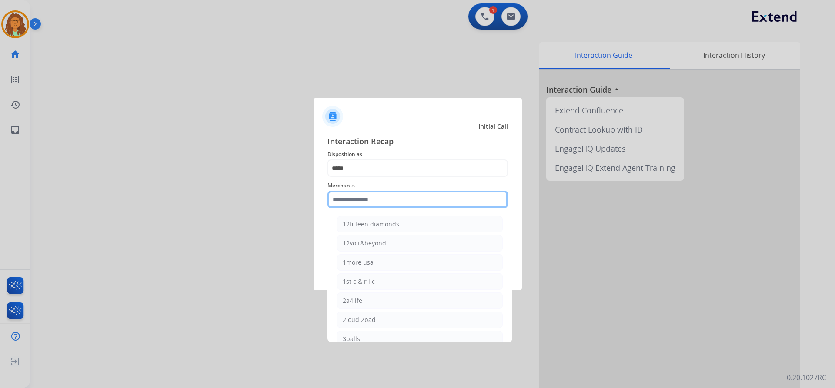
click at [353, 200] on input "text" at bounding box center [418, 199] width 181 height 17
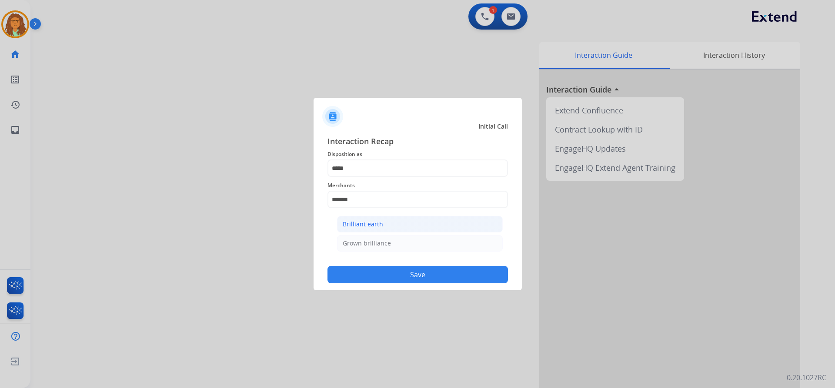
click at [373, 224] on div "Brilliant earth" at bounding box center [363, 224] width 40 height 9
type input "**********"
click at [404, 275] on button "Save" at bounding box center [418, 274] width 181 height 17
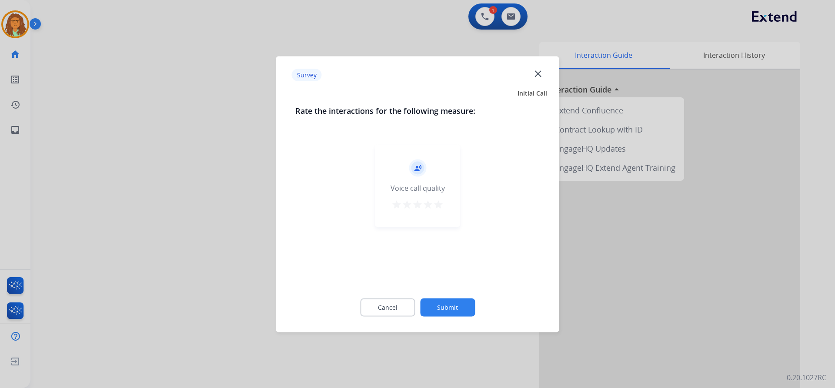
click at [437, 205] on mat-icon "star" at bounding box center [438, 204] width 10 height 10
click at [440, 304] on button "Submit" at bounding box center [447, 307] width 55 height 18
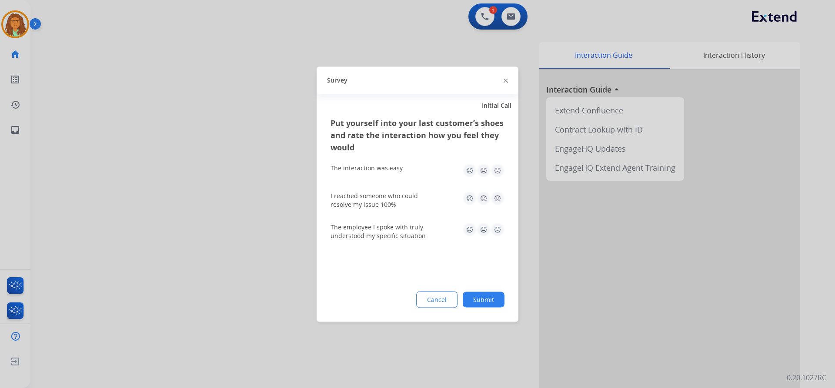
click at [495, 170] on img at bounding box center [498, 171] width 14 height 14
click at [495, 194] on img at bounding box center [498, 198] width 14 height 14
drag, startPoint x: 496, startPoint y: 231, endPoint x: 499, endPoint y: 234, distance: 4.9
click at [497, 231] on img at bounding box center [498, 230] width 14 height 14
click at [491, 297] on button "Submit" at bounding box center [484, 300] width 42 height 16
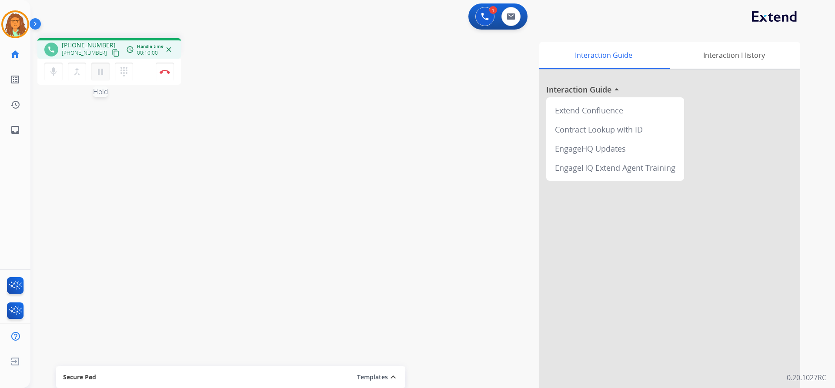
click at [106, 74] on button "pause Hold" at bounding box center [100, 72] width 18 height 18
click at [128, 72] on mat-icon "dialpad" at bounding box center [124, 72] width 10 height 10
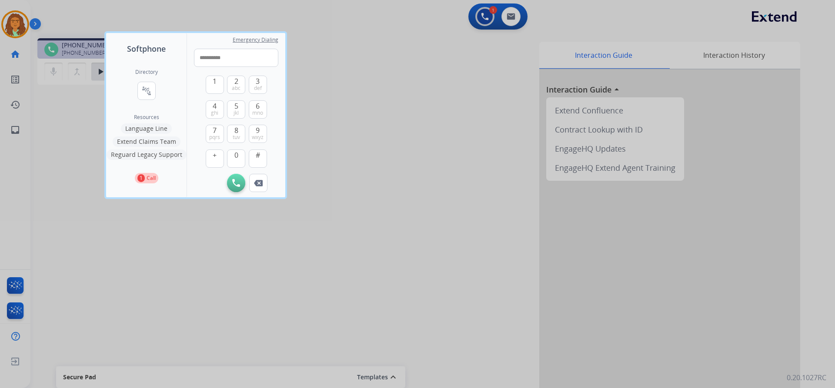
type input "**********"
click at [354, 134] on div at bounding box center [417, 194] width 835 height 388
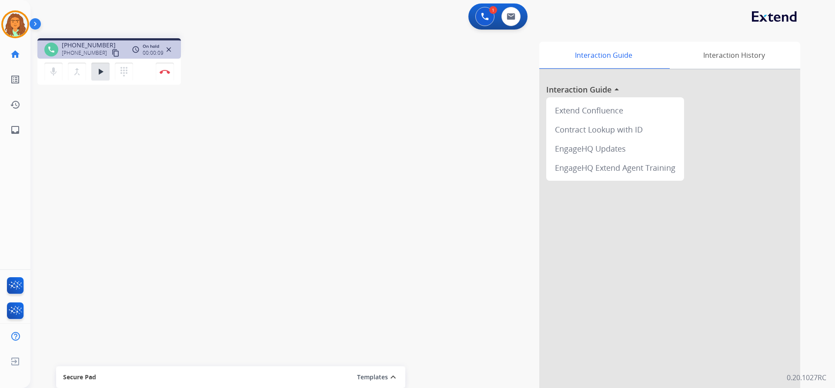
drag, startPoint x: 104, startPoint y: 90, endPoint x: 104, endPoint y: 84, distance: 6.1
click at [105, 90] on div "phone [PHONE_NUMBER] [PHONE_NUMBER] content_copy access_time Call metrics Queue…" at bounding box center [422, 212] width 784 height 363
click at [101, 79] on button "play_arrow Hold" at bounding box center [100, 72] width 18 height 18
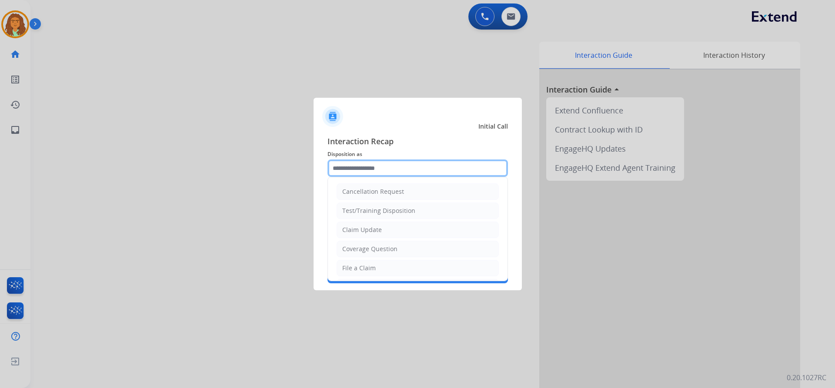
click at [353, 171] on input "text" at bounding box center [418, 168] width 181 height 17
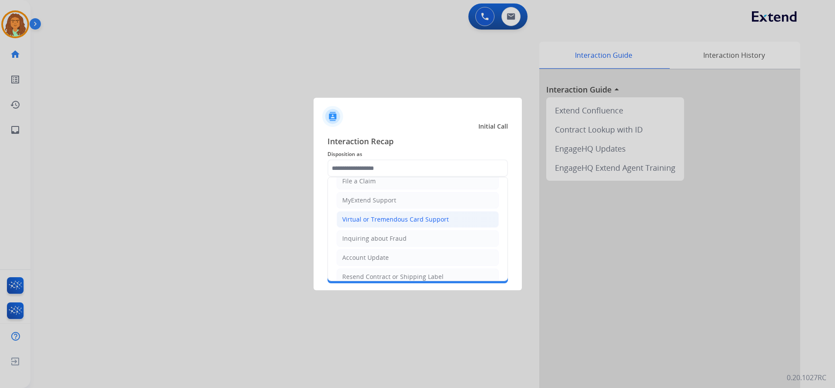
click at [392, 221] on div "Virtual or Tremendous Card Support" at bounding box center [395, 219] width 107 height 9
type input "**********"
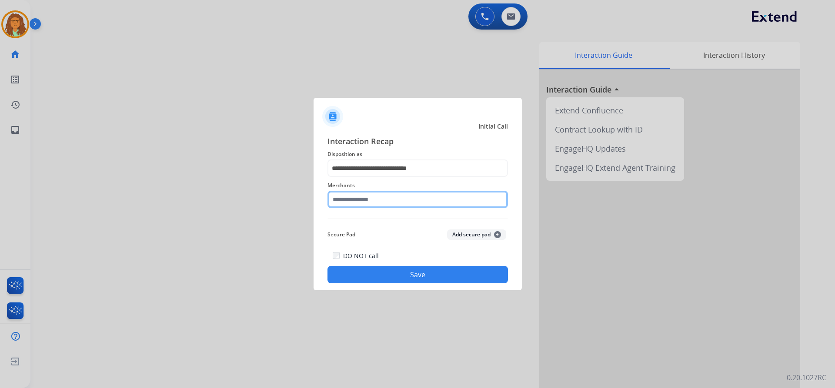
click at [369, 198] on input "text" at bounding box center [418, 199] width 181 height 17
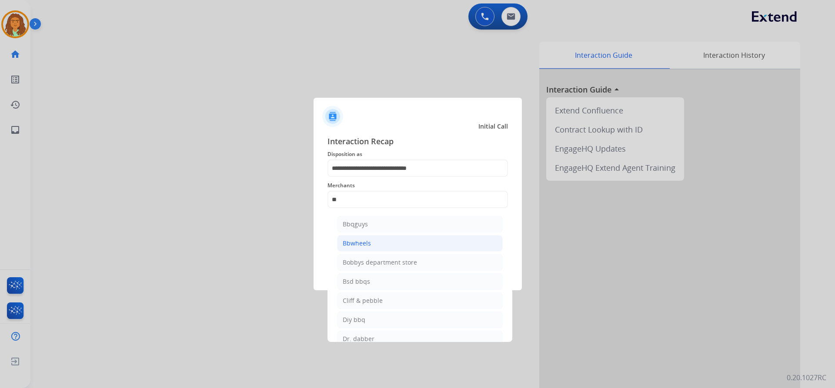
click at [372, 240] on li "Bbwheels" at bounding box center [420, 243] width 166 height 17
type input "********"
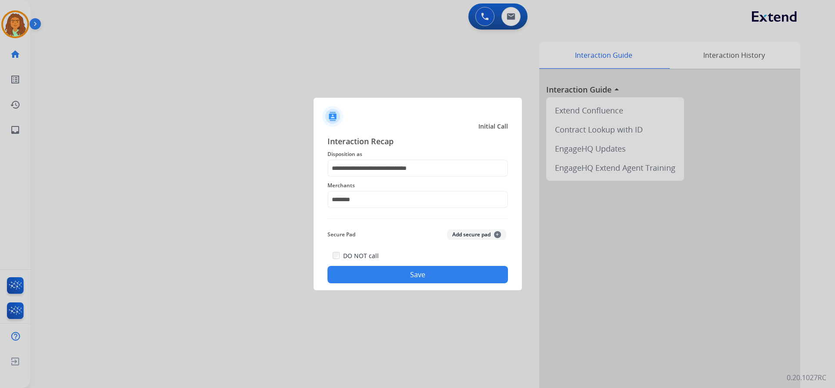
click at [410, 275] on button "Save" at bounding box center [418, 274] width 181 height 17
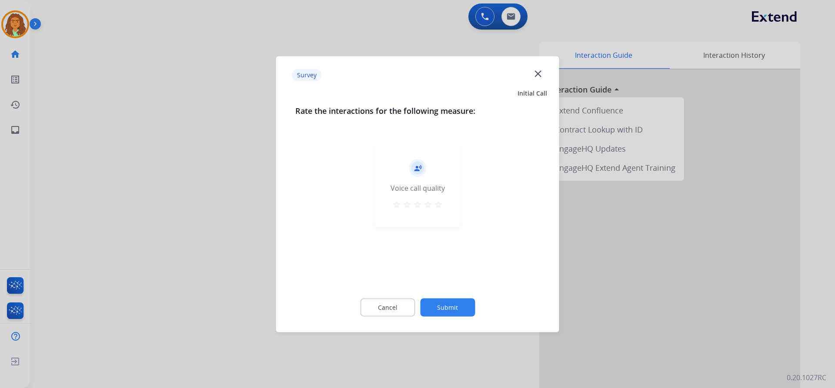
click at [438, 208] on mat-icon "star" at bounding box center [438, 204] width 10 height 10
click at [455, 305] on button "Submit" at bounding box center [447, 307] width 55 height 18
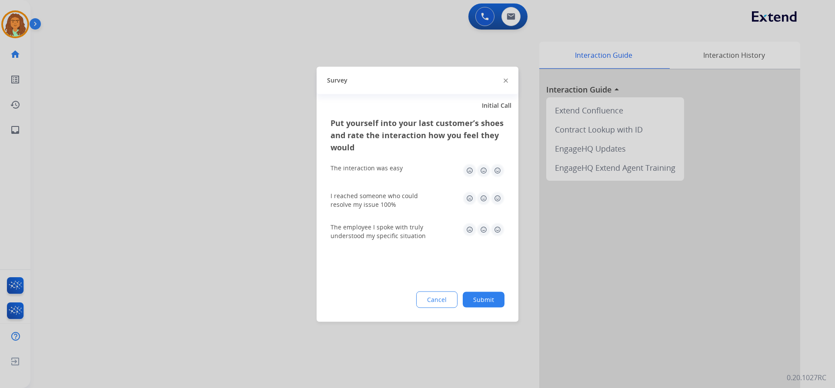
click at [499, 166] on img at bounding box center [498, 171] width 14 height 14
click at [497, 199] on img at bounding box center [498, 198] width 14 height 14
click at [500, 225] on img at bounding box center [498, 230] width 14 height 14
drag, startPoint x: 494, startPoint y: 297, endPoint x: 494, endPoint y: 237, distance: 59.6
click at [493, 297] on button "Submit" at bounding box center [484, 300] width 42 height 16
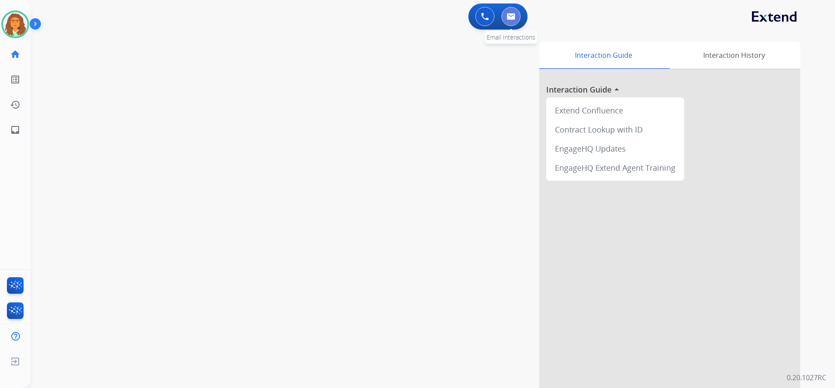
click at [515, 13] on button at bounding box center [510, 16] width 19 height 19
select select "**********"
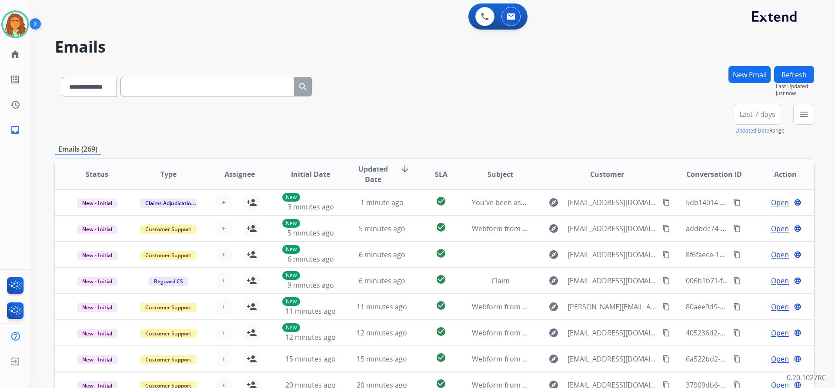
click at [741, 68] on button "New Email" at bounding box center [750, 74] width 42 height 17
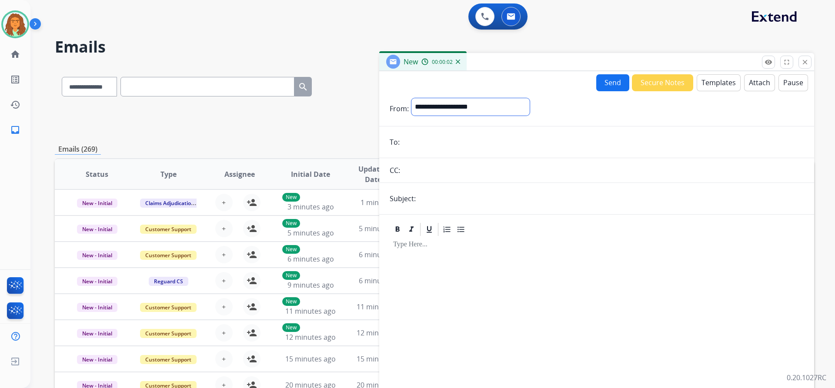
click at [456, 104] on select "**********" at bounding box center [470, 106] width 118 height 17
select select "**********"
click at [411, 98] on select "**********" at bounding box center [470, 106] width 118 height 17
click at [411, 143] on input "email" at bounding box center [602, 142] width 401 height 17
paste input "**********"
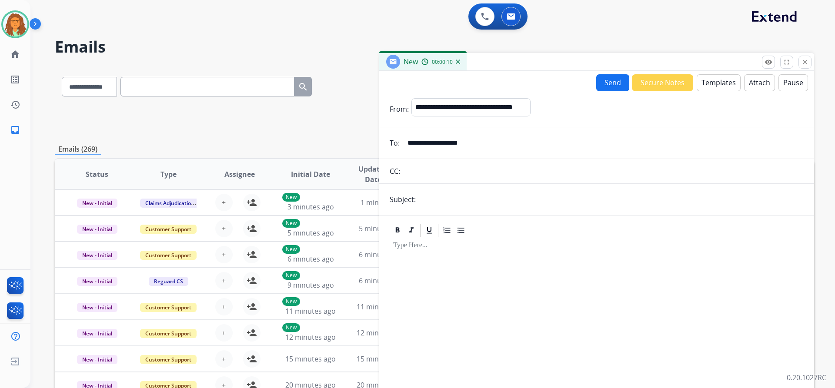
type input "**********"
click at [430, 201] on input "text" at bounding box center [610, 199] width 385 height 17
type input "**********"
click at [414, 254] on div at bounding box center [597, 312] width 414 height 149
click at [720, 85] on button "Templates" at bounding box center [719, 82] width 44 height 17
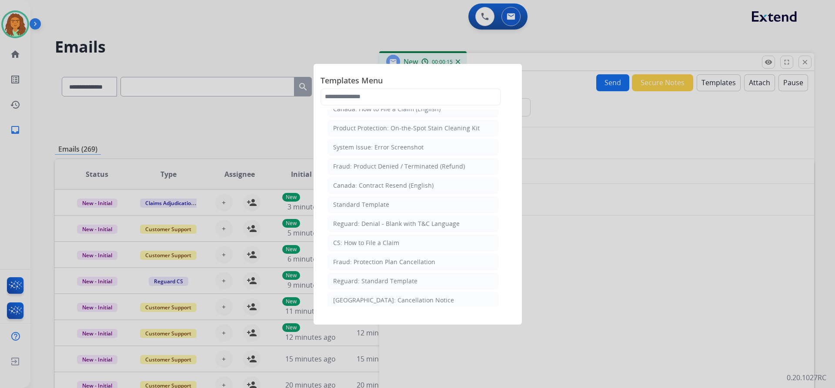
scroll to position [43, 0]
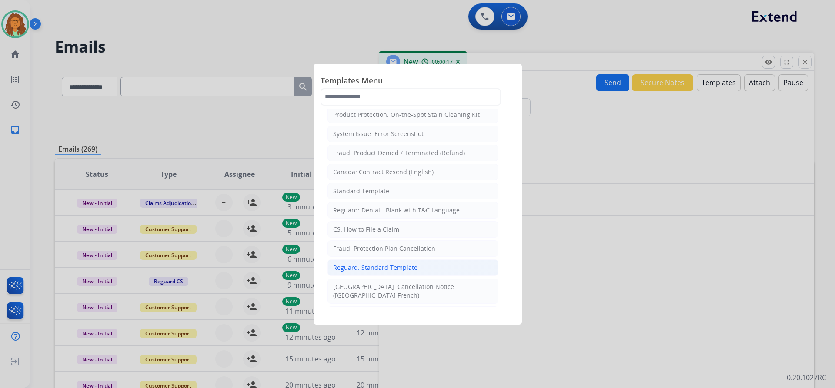
click at [382, 266] on div "Reguard: Standard Template" at bounding box center [375, 268] width 84 height 9
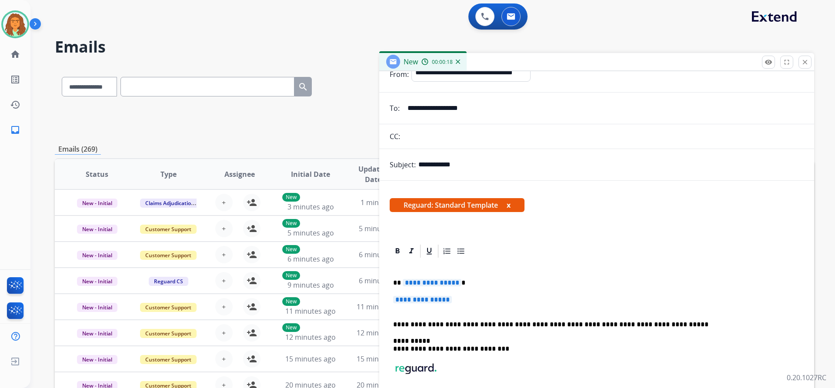
scroll to position [82, 0]
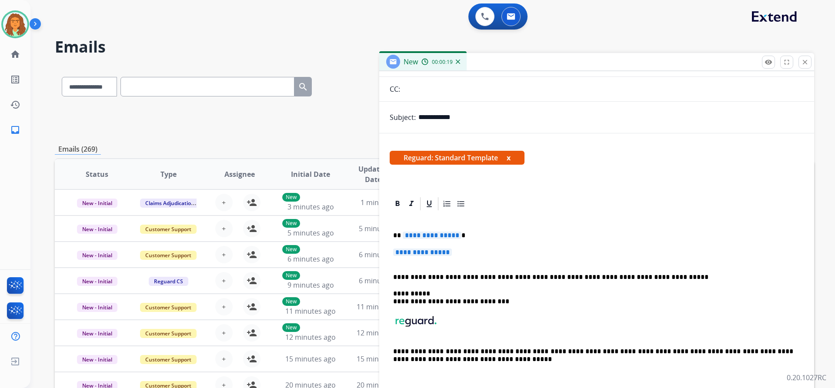
click at [457, 236] on p "**********" at bounding box center [593, 236] width 400 height 8
click at [407, 255] on span "**********" at bounding box center [422, 252] width 59 height 7
click at [395, 254] on span "**********" at bounding box center [422, 252] width 59 height 7
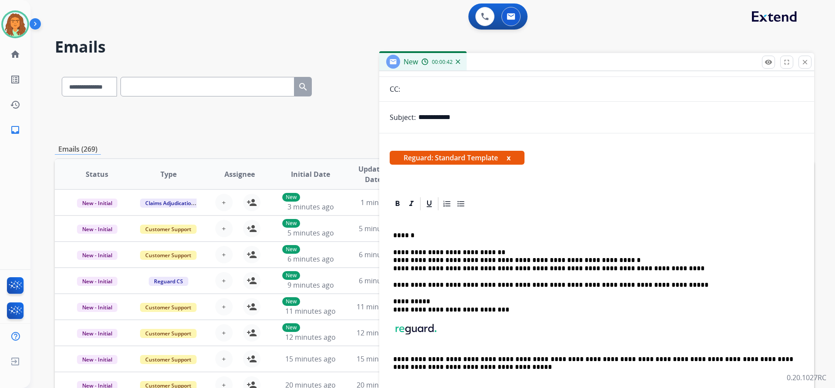
click at [485, 252] on p "**********" at bounding box center [593, 261] width 400 height 24
click at [391, 259] on div "**********" at bounding box center [597, 306] width 414 height 188
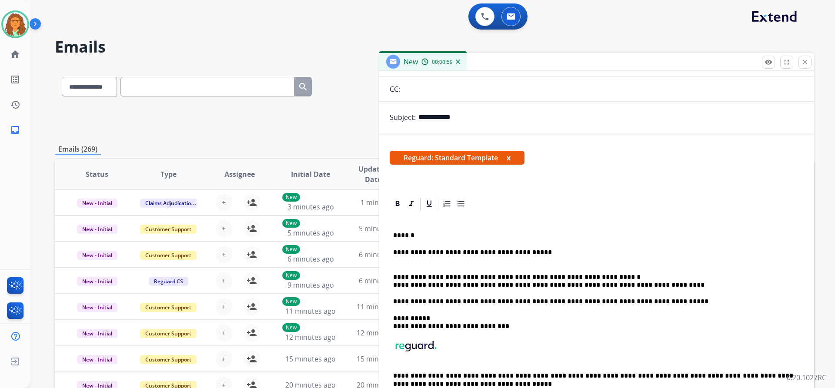
click at [392, 284] on div "**********" at bounding box center [597, 314] width 414 height 204
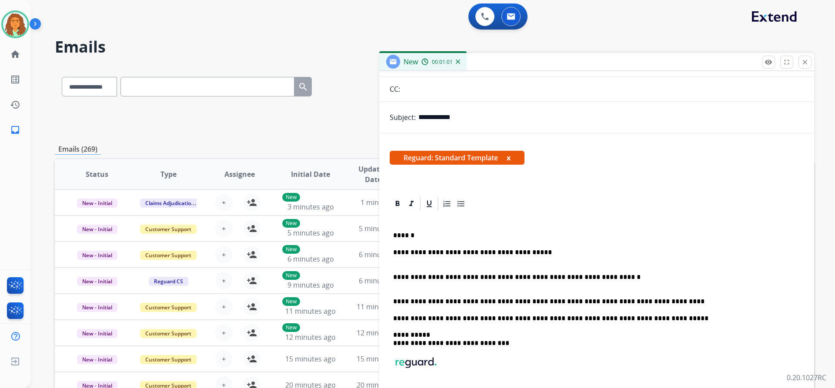
click at [527, 301] on p "**********" at bounding box center [593, 302] width 400 height 8
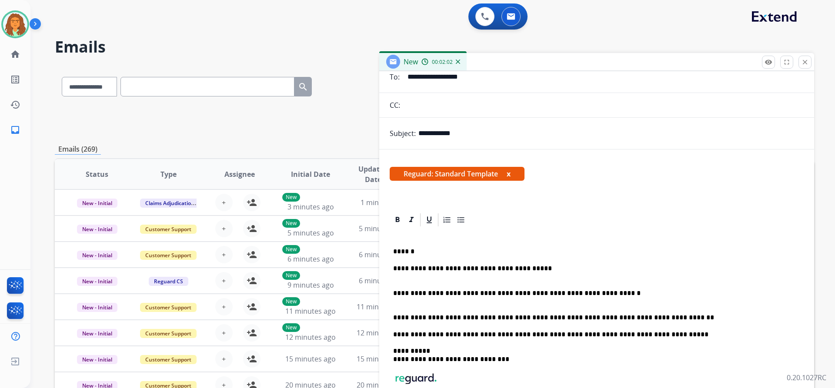
scroll to position [0, 0]
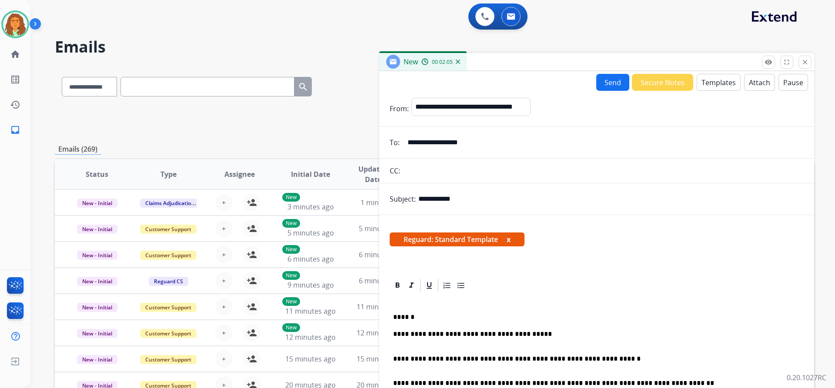
click at [603, 85] on button "Send" at bounding box center [612, 82] width 33 height 17
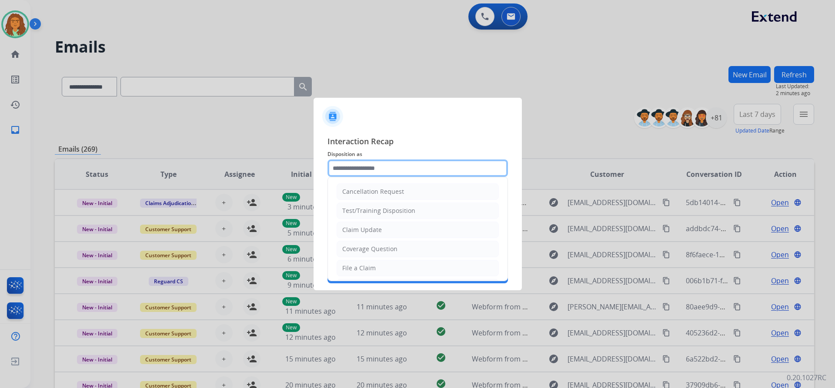
click at [358, 167] on input "text" at bounding box center [418, 168] width 181 height 17
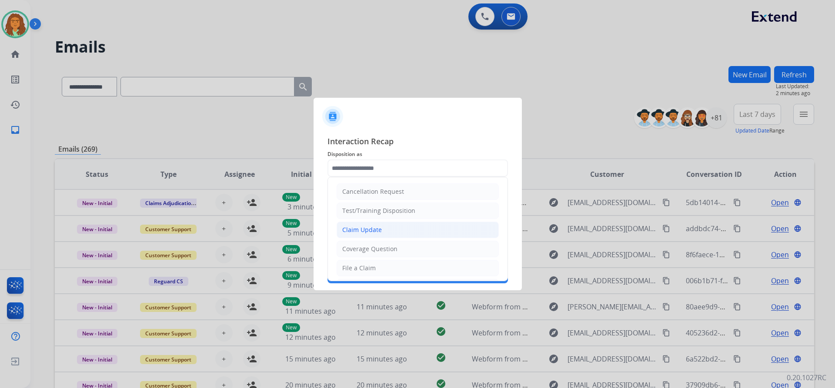
click at [372, 229] on div "Claim Update" at bounding box center [362, 230] width 40 height 9
type input "**********"
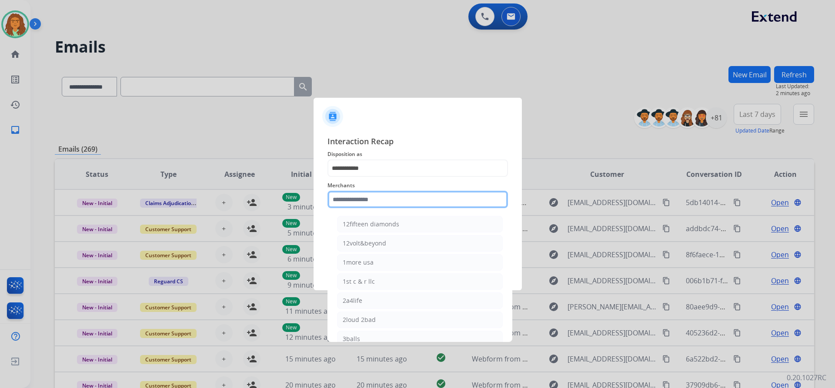
click at [354, 198] on input "text" at bounding box center [418, 199] width 181 height 17
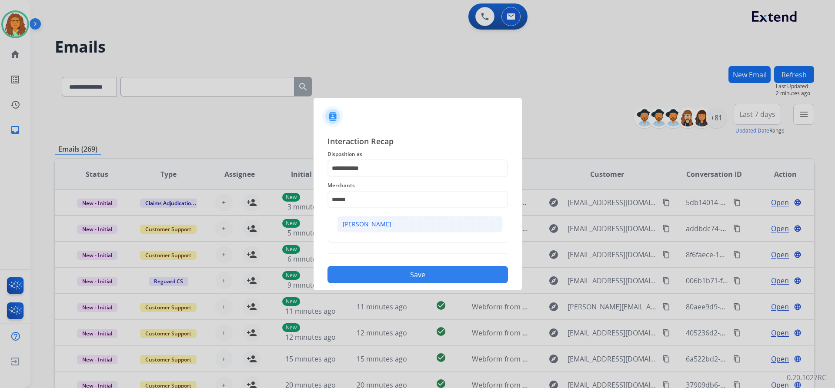
click at [363, 221] on div "[PERSON_NAME]" at bounding box center [367, 224] width 49 height 9
type input "**********"
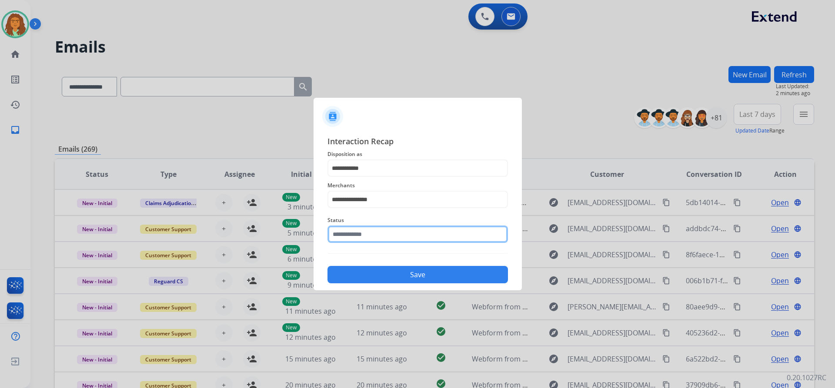
click at [365, 233] on input "text" at bounding box center [418, 234] width 181 height 17
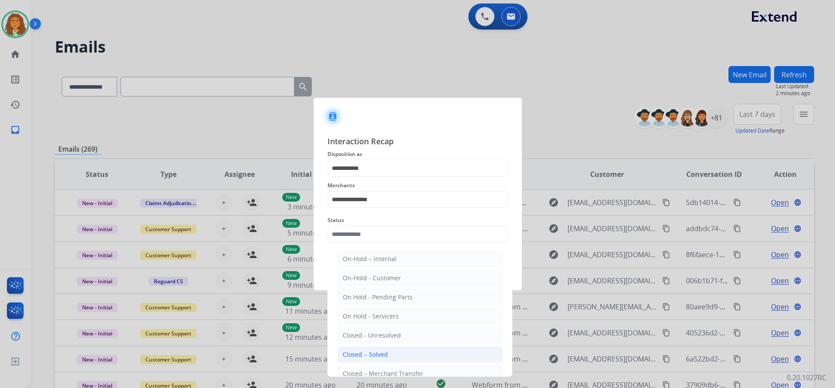
click at [370, 356] on div "Closed – Solved" at bounding box center [365, 355] width 45 height 9
type input "**********"
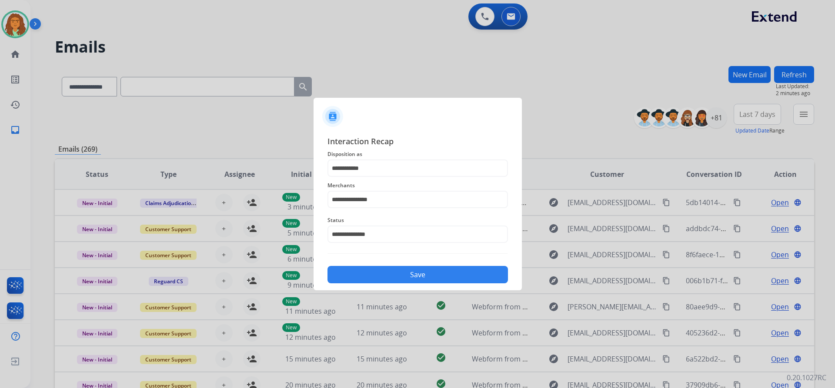
click at [402, 277] on button "Save" at bounding box center [418, 274] width 181 height 17
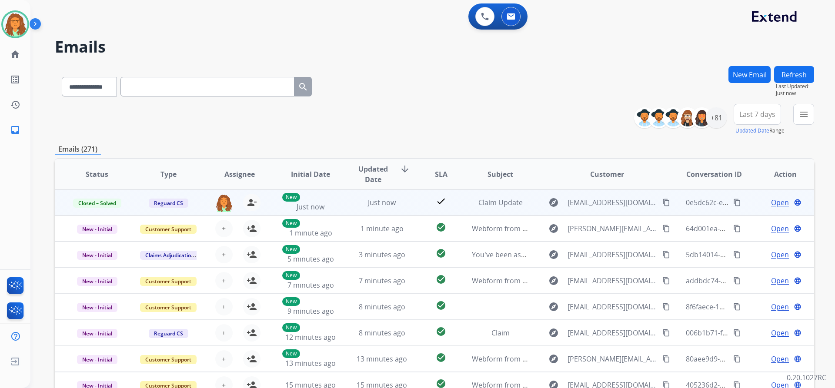
click at [732, 201] on button "content_copy" at bounding box center [737, 202] width 10 height 10
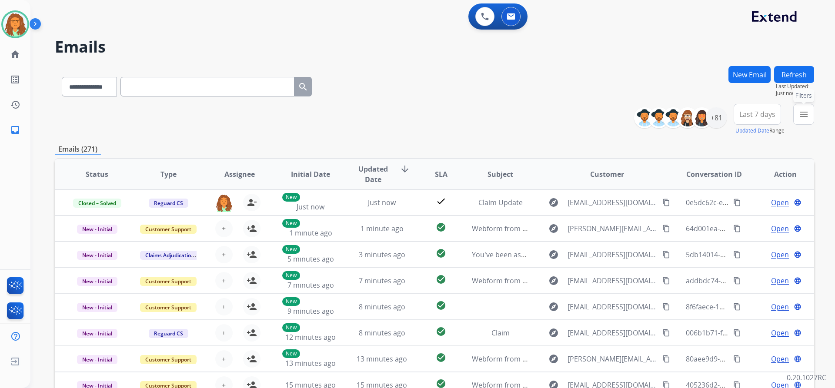
click at [799, 113] on mat-icon "menu" at bounding box center [804, 114] width 10 height 10
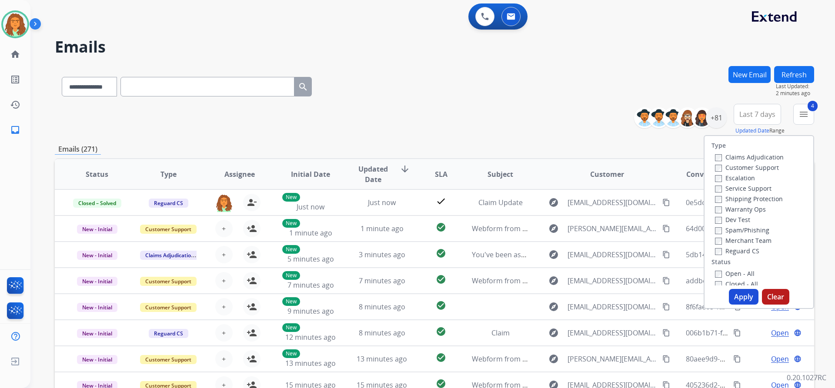
click at [736, 297] on button "Apply" at bounding box center [744, 297] width 30 height 16
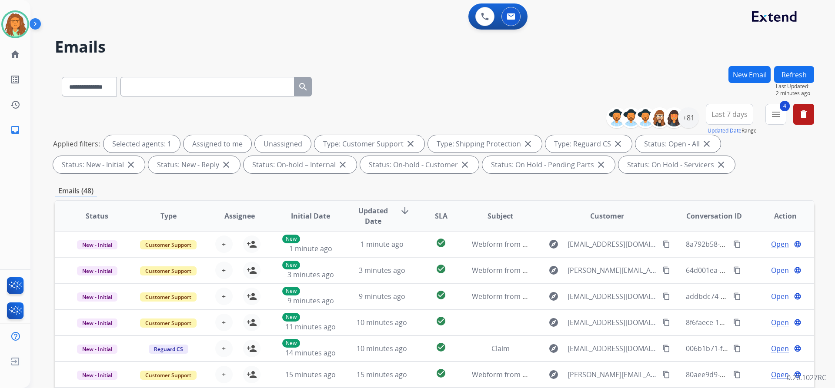
click at [726, 113] on span "Last 7 days" at bounding box center [730, 114] width 36 height 3
click at [712, 217] on div "Last 90 days" at bounding box center [727, 220] width 48 height 13
click at [689, 115] on div "+81" at bounding box center [688, 117] width 21 height 21
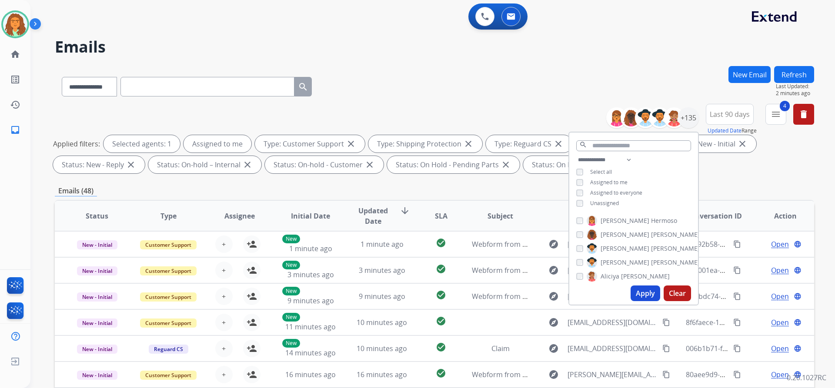
click at [646, 289] on button "Apply" at bounding box center [646, 294] width 30 height 16
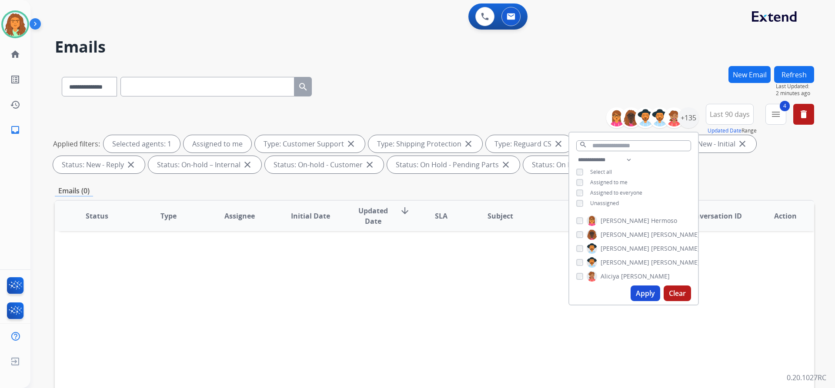
click at [530, 187] on div "Emails (0)" at bounding box center [434, 191] width 759 height 11
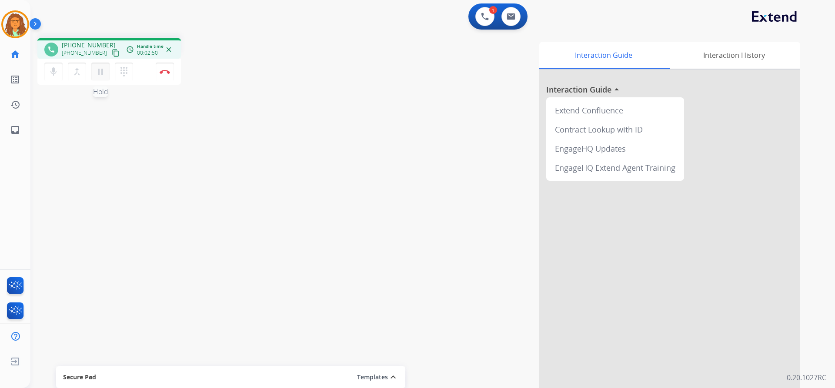
click at [100, 73] on mat-icon "pause" at bounding box center [100, 72] width 10 height 10
click at [97, 73] on mat-icon "play_arrow" at bounding box center [100, 72] width 10 height 10
click at [101, 75] on mat-icon "pause" at bounding box center [100, 72] width 10 height 10
click at [97, 77] on mat-icon "play_arrow" at bounding box center [100, 72] width 10 height 10
click at [164, 73] on img at bounding box center [165, 72] width 10 height 4
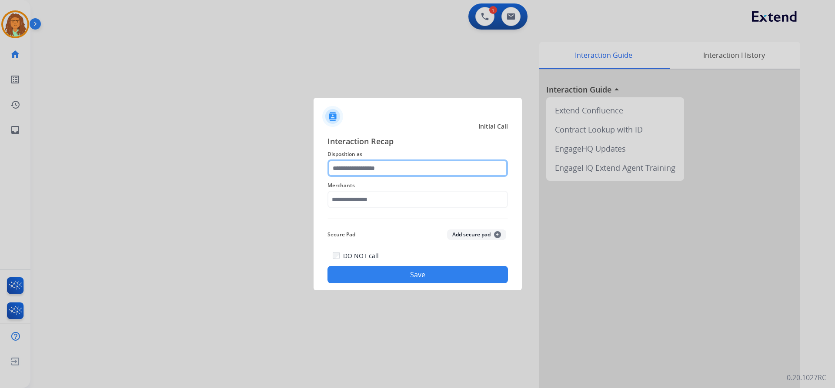
click at [360, 171] on input "text" at bounding box center [418, 168] width 181 height 17
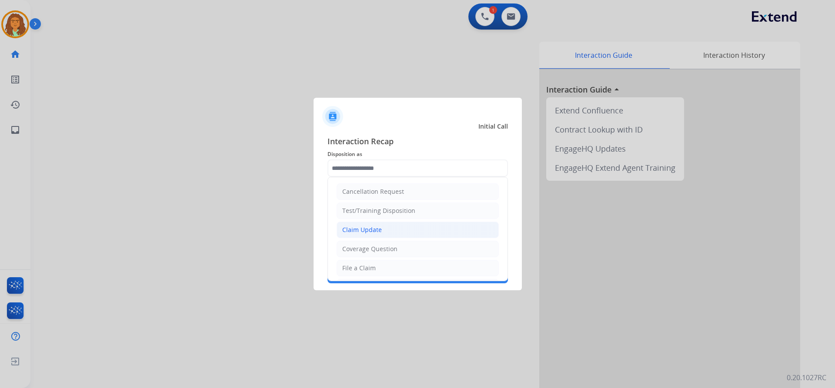
click at [354, 229] on div "Claim Update" at bounding box center [362, 230] width 40 height 9
type input "**********"
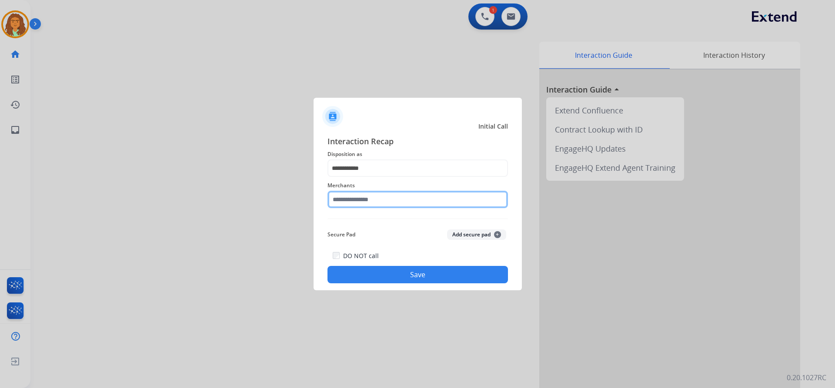
click at [357, 198] on input "text" at bounding box center [418, 199] width 181 height 17
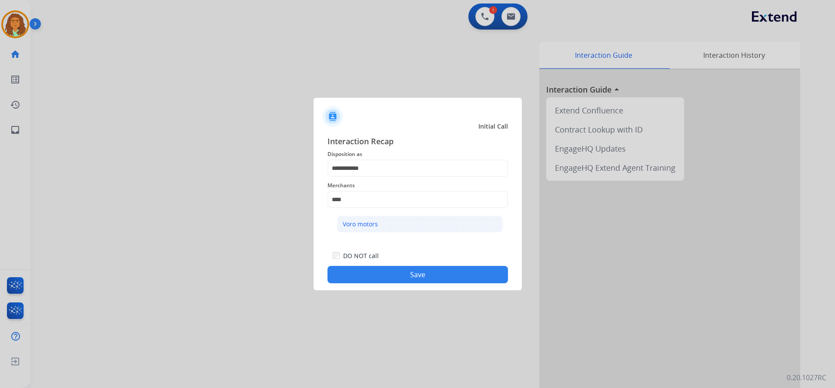
click at [372, 223] on div "Voro motors" at bounding box center [360, 224] width 35 height 9
type input "**********"
click at [397, 272] on button "Save" at bounding box center [418, 274] width 181 height 17
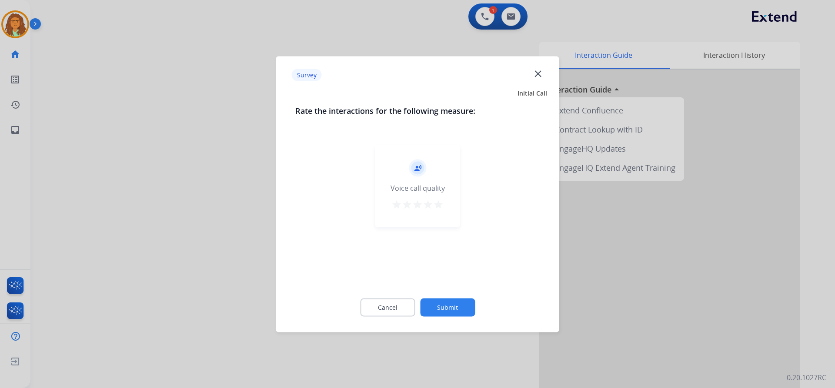
drag, startPoint x: 439, startPoint y: 203, endPoint x: 446, endPoint y: 263, distance: 60.9
click at [439, 203] on mat-icon "star" at bounding box center [438, 204] width 10 height 10
click at [449, 305] on button "Submit" at bounding box center [447, 307] width 55 height 18
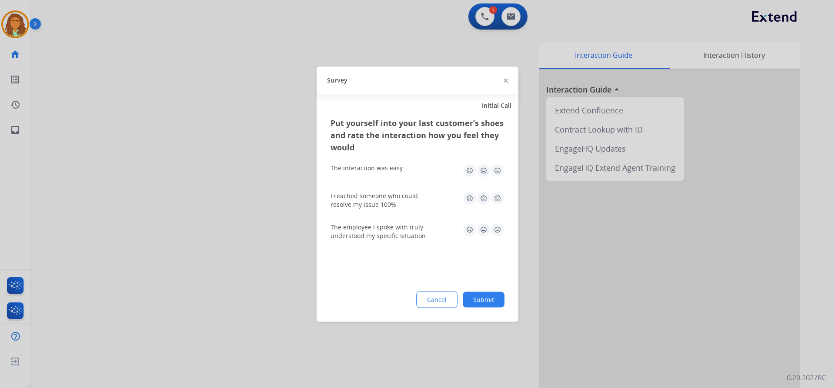
click at [496, 168] on img at bounding box center [498, 171] width 14 height 14
click at [496, 199] on img at bounding box center [498, 198] width 14 height 14
click at [498, 225] on img at bounding box center [498, 230] width 14 height 14
drag, startPoint x: 488, startPoint y: 298, endPoint x: 467, endPoint y: 295, distance: 21.0
click at [488, 298] on button "Submit" at bounding box center [484, 300] width 42 height 16
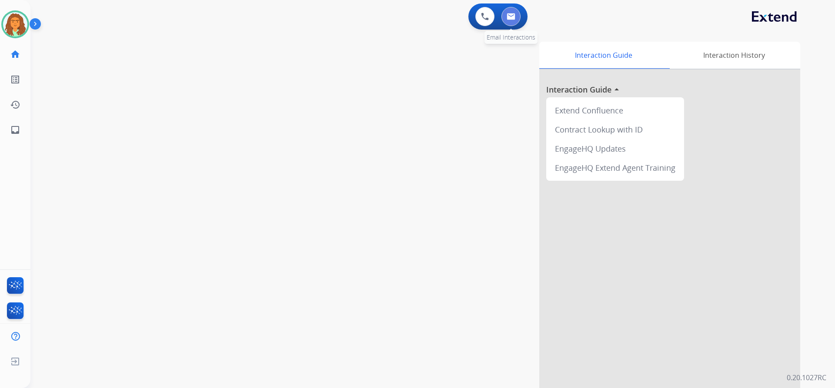
click at [511, 16] on img at bounding box center [511, 16] width 9 height 7
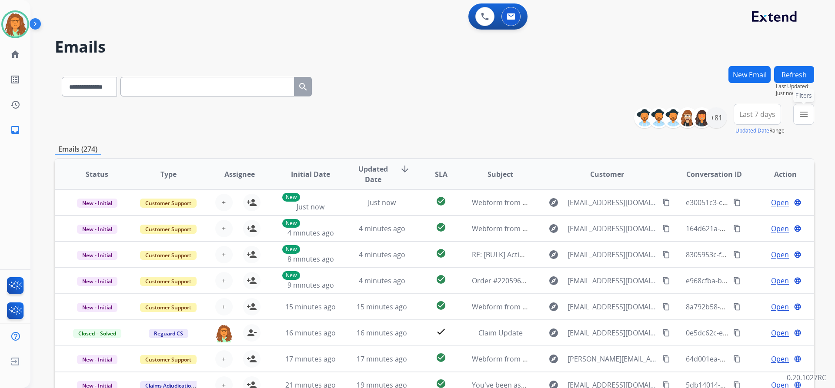
click at [802, 117] on mat-icon "menu" at bounding box center [804, 114] width 10 height 10
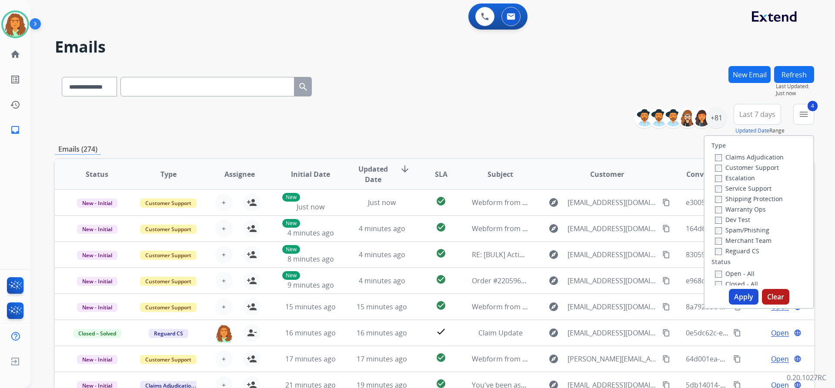
drag, startPoint x: 736, startPoint y: 296, endPoint x: 715, endPoint y: 253, distance: 48.4
click at [736, 295] on button "Apply" at bounding box center [744, 297] width 30 height 16
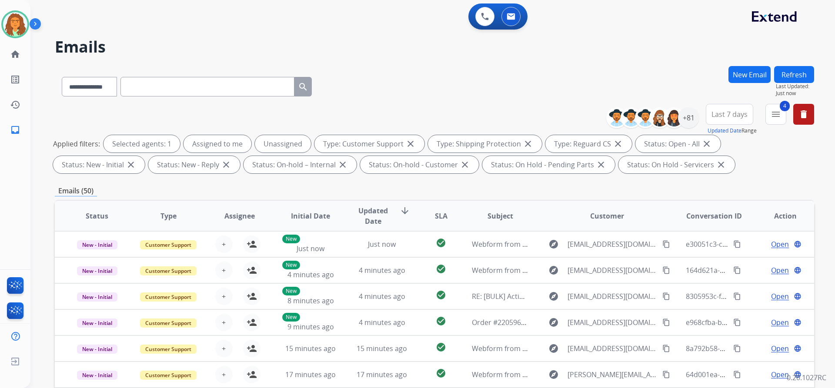
click at [689, 184] on div "**********" at bounding box center [434, 301] width 759 height 471
click at [680, 120] on div "+81" at bounding box center [688, 117] width 21 height 21
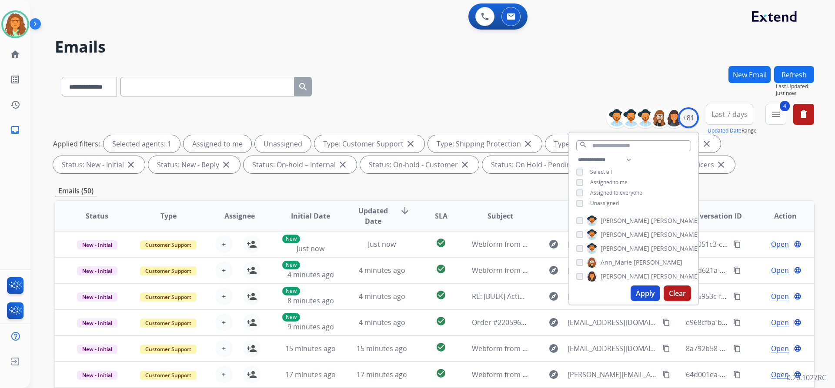
click at [577, 206] on div "**********" at bounding box center [633, 183] width 129 height 56
click at [638, 294] on button "Apply" at bounding box center [646, 294] width 30 height 16
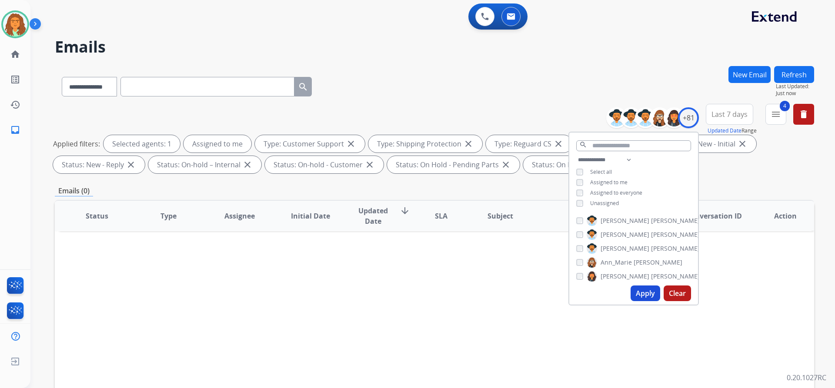
click at [741, 177] on div "**********" at bounding box center [434, 140] width 759 height 73
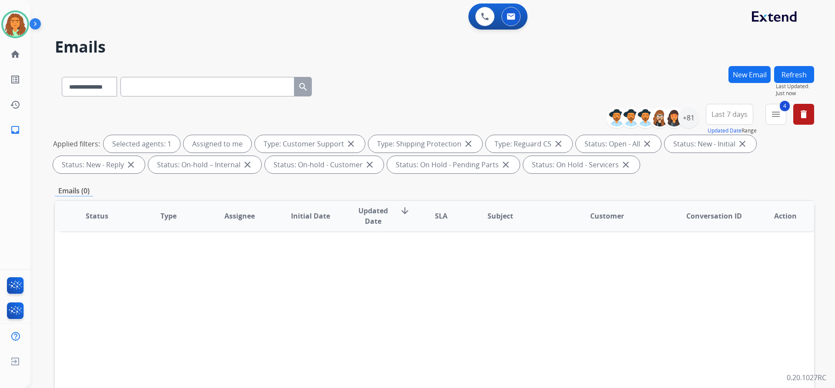
click at [728, 114] on span "Last 7 days" at bounding box center [730, 114] width 36 height 3
click at [732, 221] on div "Last 90 days" at bounding box center [727, 220] width 48 height 13
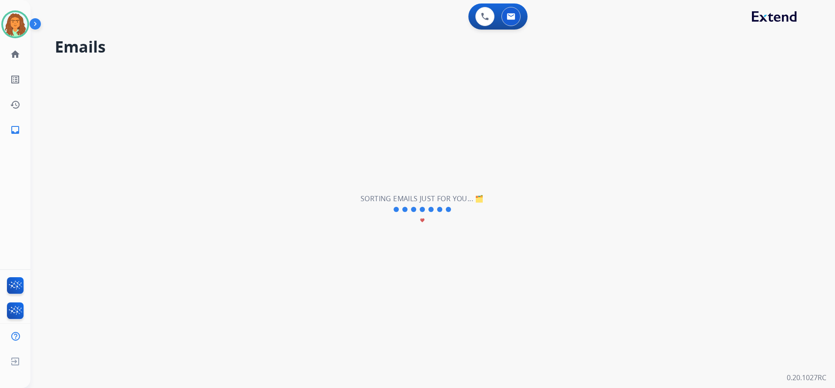
click at [632, 178] on div "**********" at bounding box center [422, 209] width 784 height 357
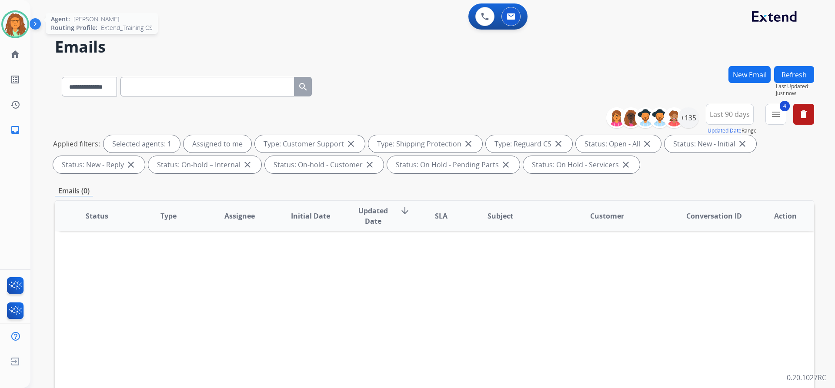
click at [21, 21] on img at bounding box center [15, 24] width 24 height 24
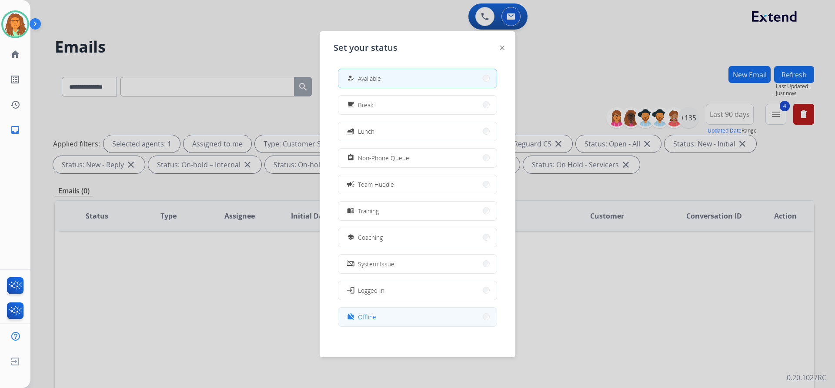
click at [364, 316] on span "Offline" at bounding box center [367, 317] width 18 height 9
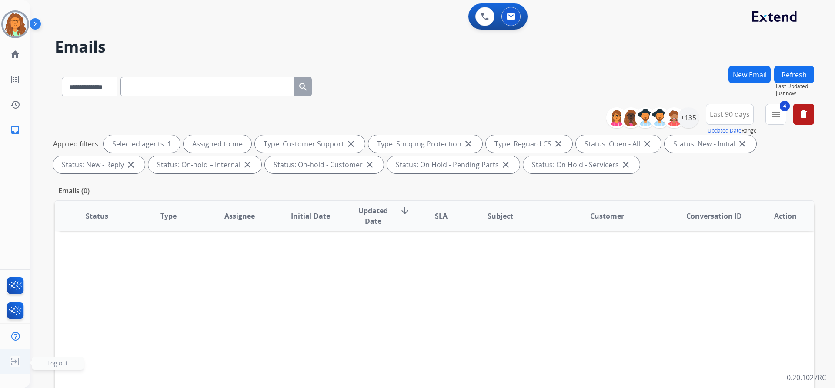
click at [15, 363] on img at bounding box center [15, 362] width 16 height 17
click at [56, 362] on span "Log out" at bounding box center [57, 363] width 20 height 8
